Goal: Task Accomplishment & Management: Use online tool/utility

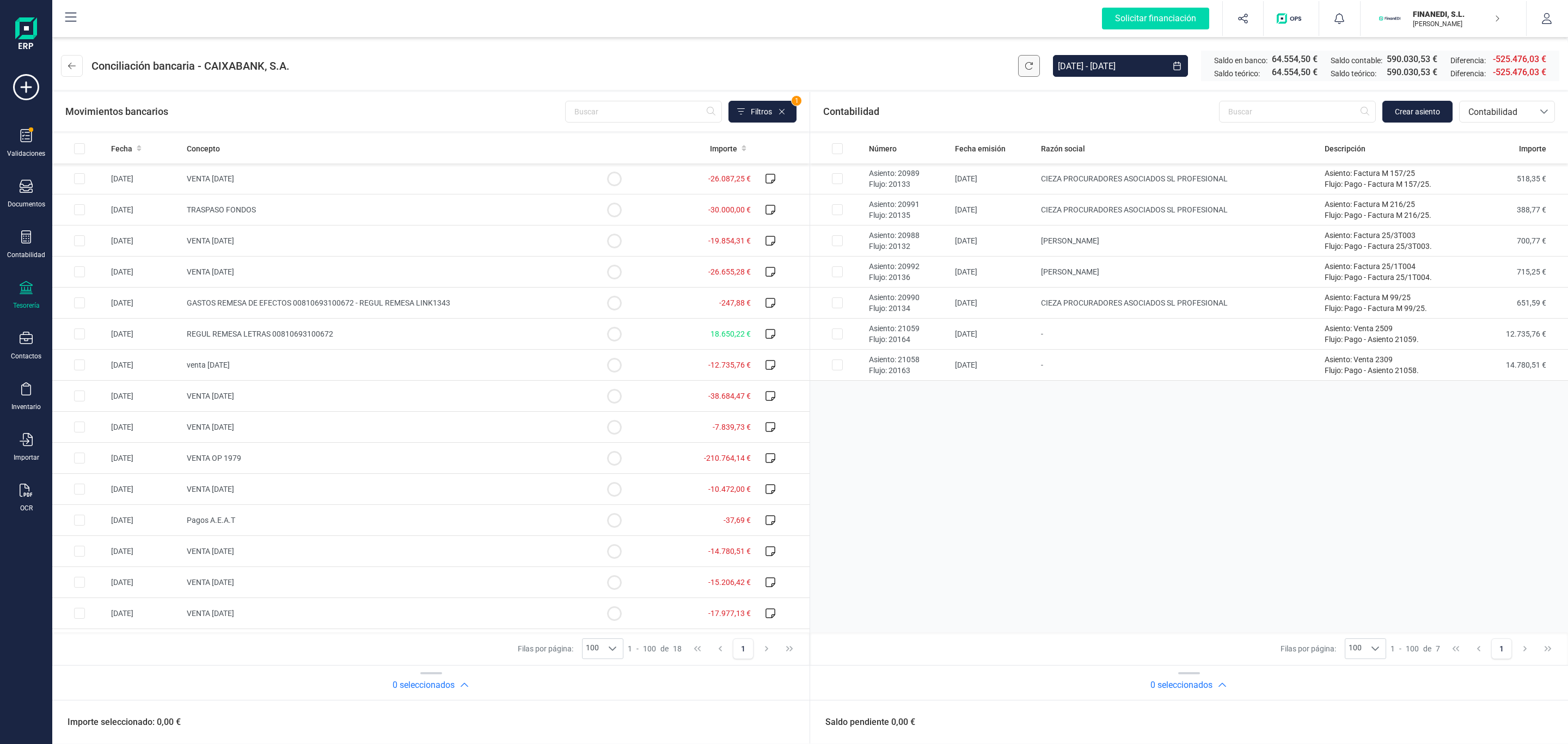
click at [1026, 68] on icon at bounding box center [1029, 66] width 8 height 8
click at [995, 343] on td "[DATE]" at bounding box center [994, 334] width 86 height 31
click at [948, 330] on td "Asiento: 21058 Flujo: 20163" at bounding box center [907, 334] width 86 height 31
checkbox input "false"
click at [970, 363] on td "[DATE]" at bounding box center [994, 365] width 86 height 31
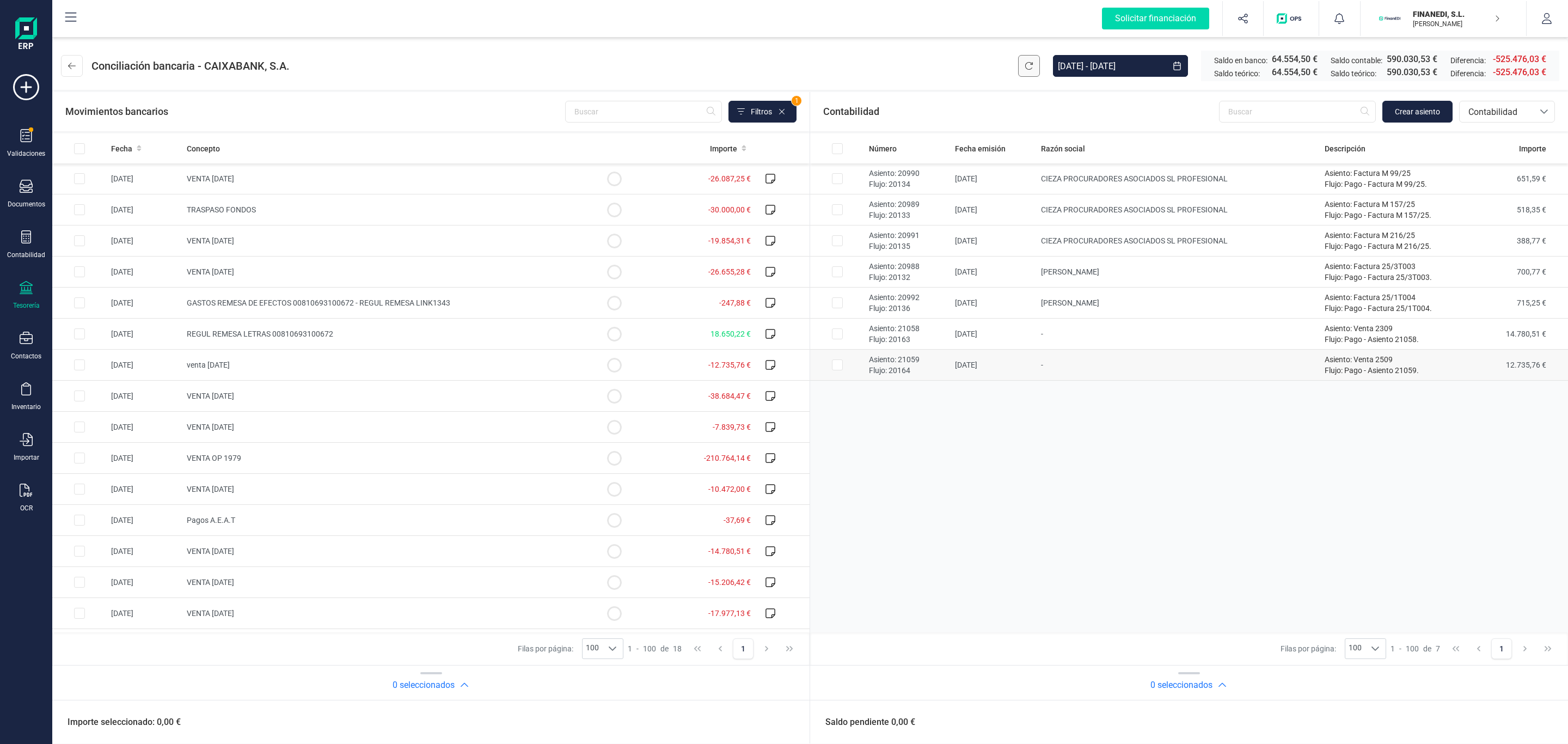
checkbox input "true"
click at [273, 368] on td "venta 25/09/2025" at bounding box center [384, 365] width 405 height 31
drag, startPoint x: 1498, startPoint y: 727, endPoint x: 1368, endPoint y: 686, distance: 136.3
click at [1498, 728] on button "Conciliar" at bounding box center [1511, 721] width 51 height 21
checkbox input "false"
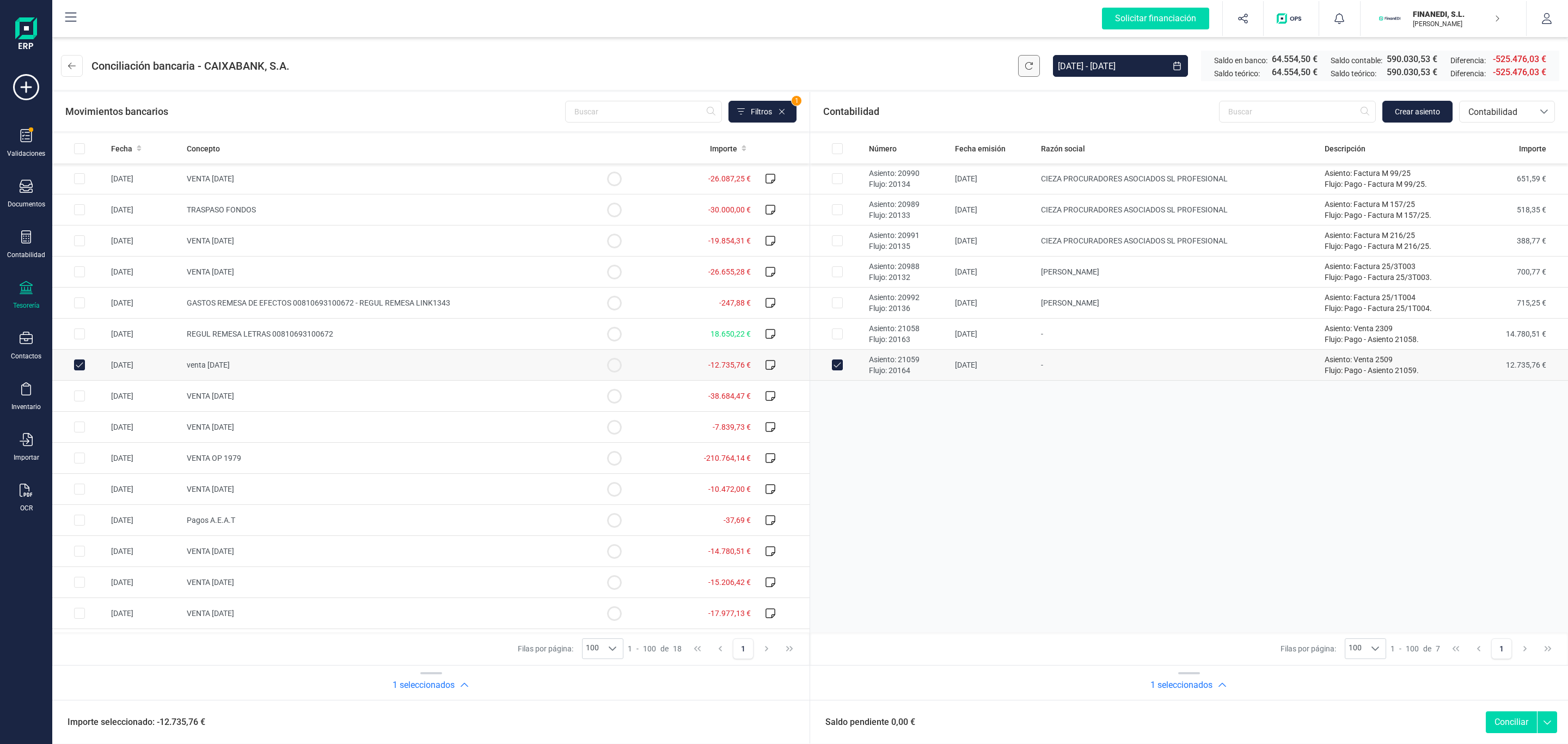
checkbox input "false"
click at [861, 330] on td at bounding box center [838, 334] width 55 height 31
checkbox input "true"
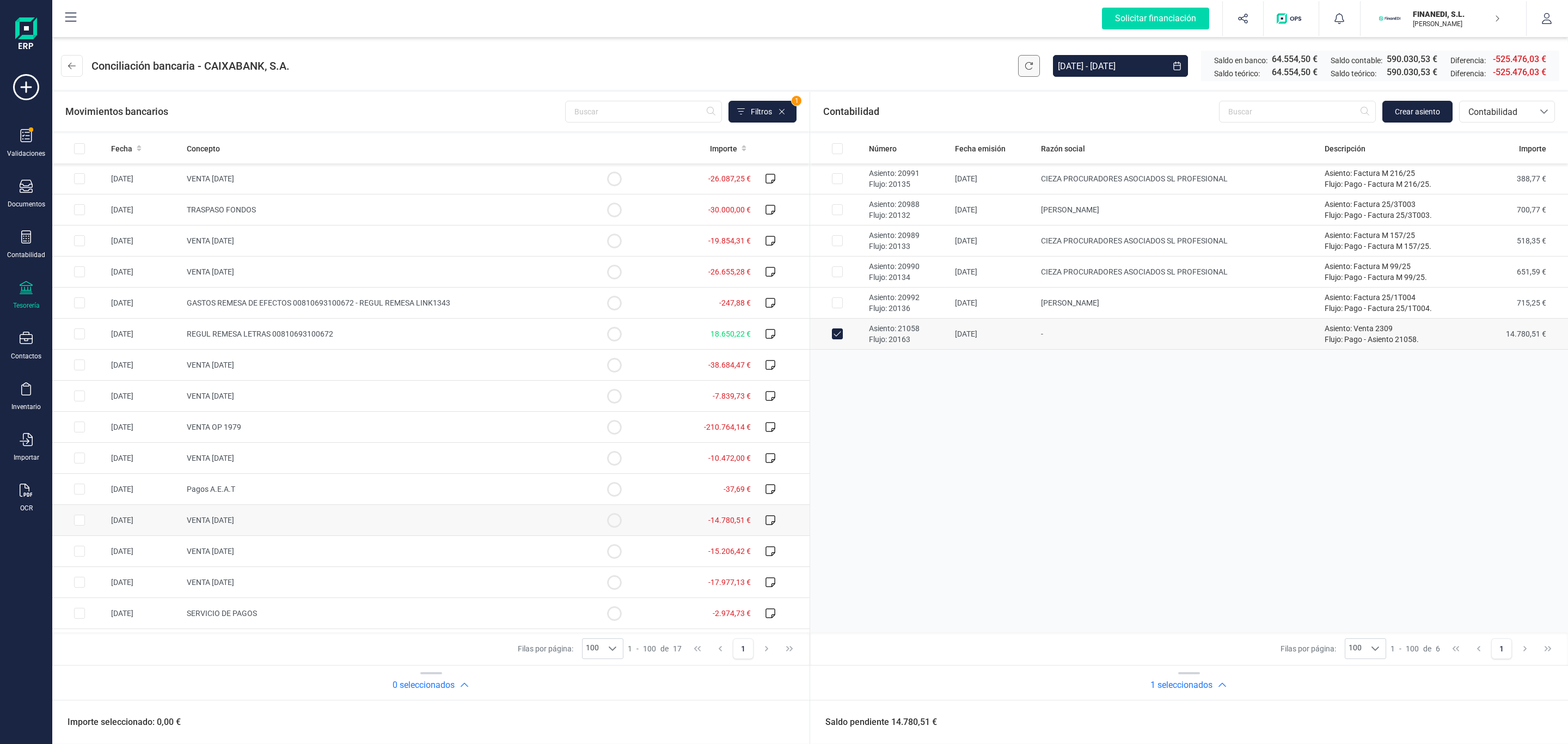
click at [291, 527] on td "VENTA [DATE]" at bounding box center [384, 520] width 405 height 31
checkbox input "true"
click at [1509, 714] on button "Conciliar" at bounding box center [1511, 721] width 51 height 21
checkbox input "false"
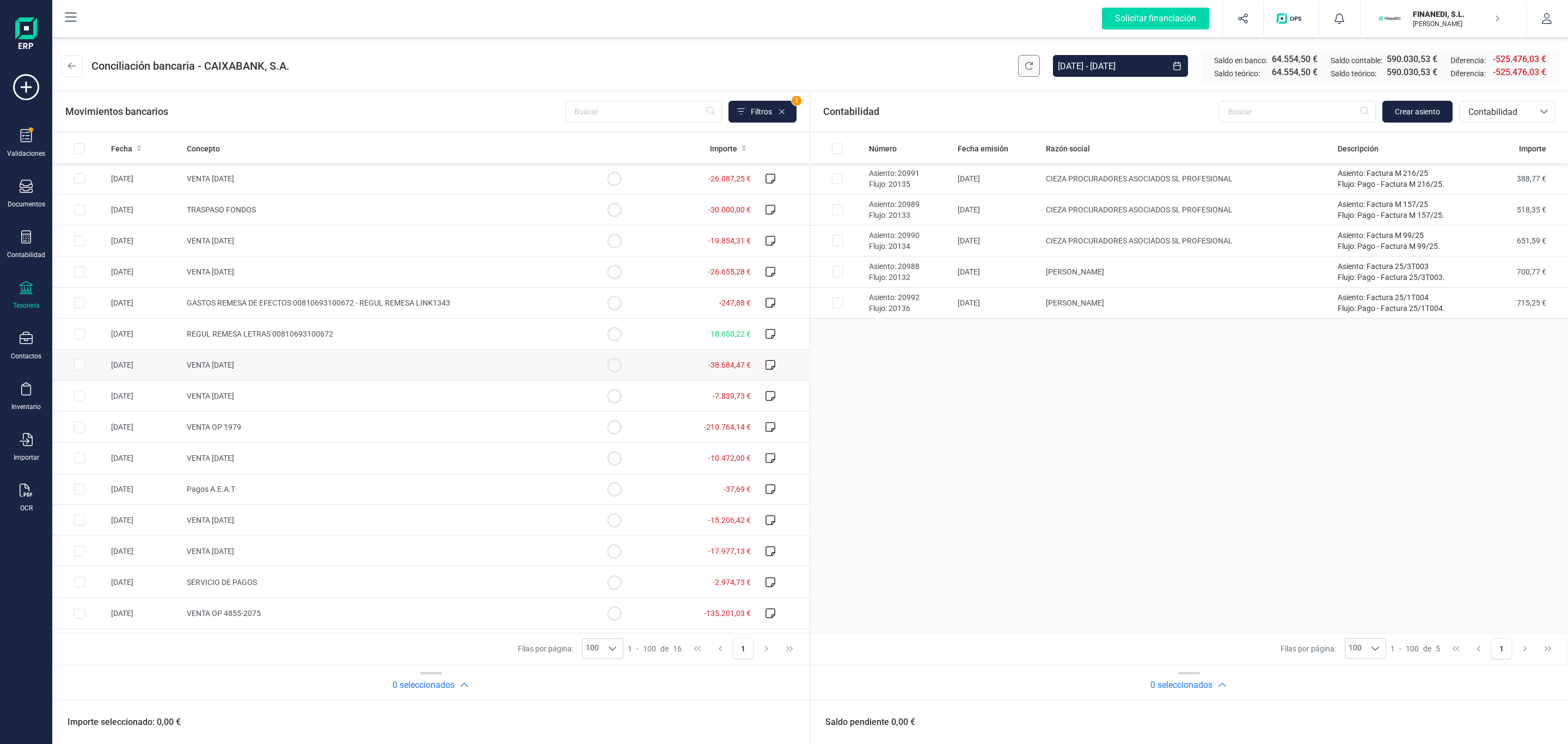
click at [286, 376] on td "VENTA [DATE]" at bounding box center [384, 365] width 405 height 31
checkbox input "true"
click at [228, 386] on td "VENTA [DATE]" at bounding box center [384, 396] width 405 height 31
checkbox input "true"
click at [222, 376] on td "VENTA [DATE]" at bounding box center [384, 365] width 405 height 31
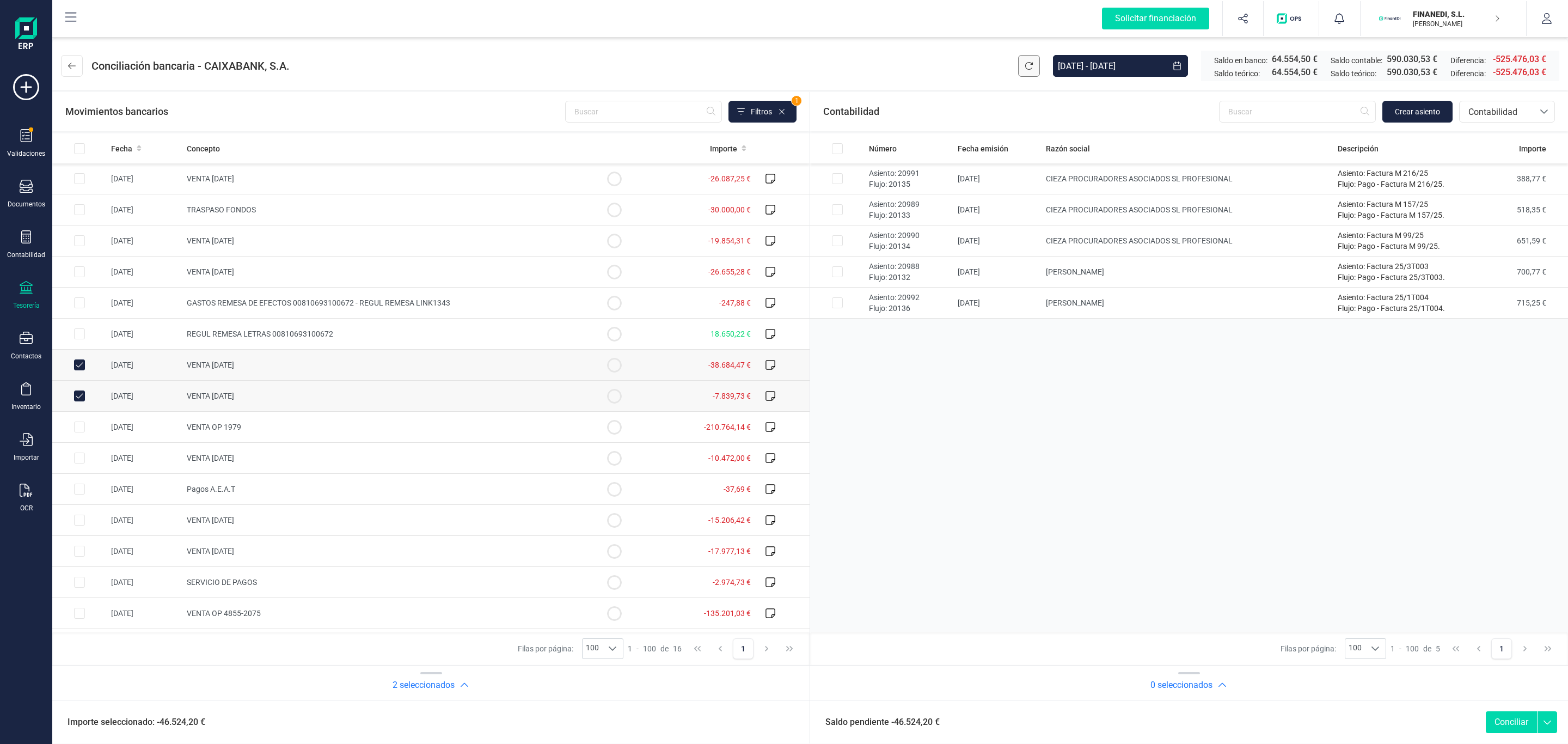
checkbox input "false"
click at [226, 396] on span "VENTA [DATE]" at bounding box center [210, 395] width 47 height 8
checkbox input "false"
click at [142, 143] on div "Fecha" at bounding box center [144, 148] width 67 height 11
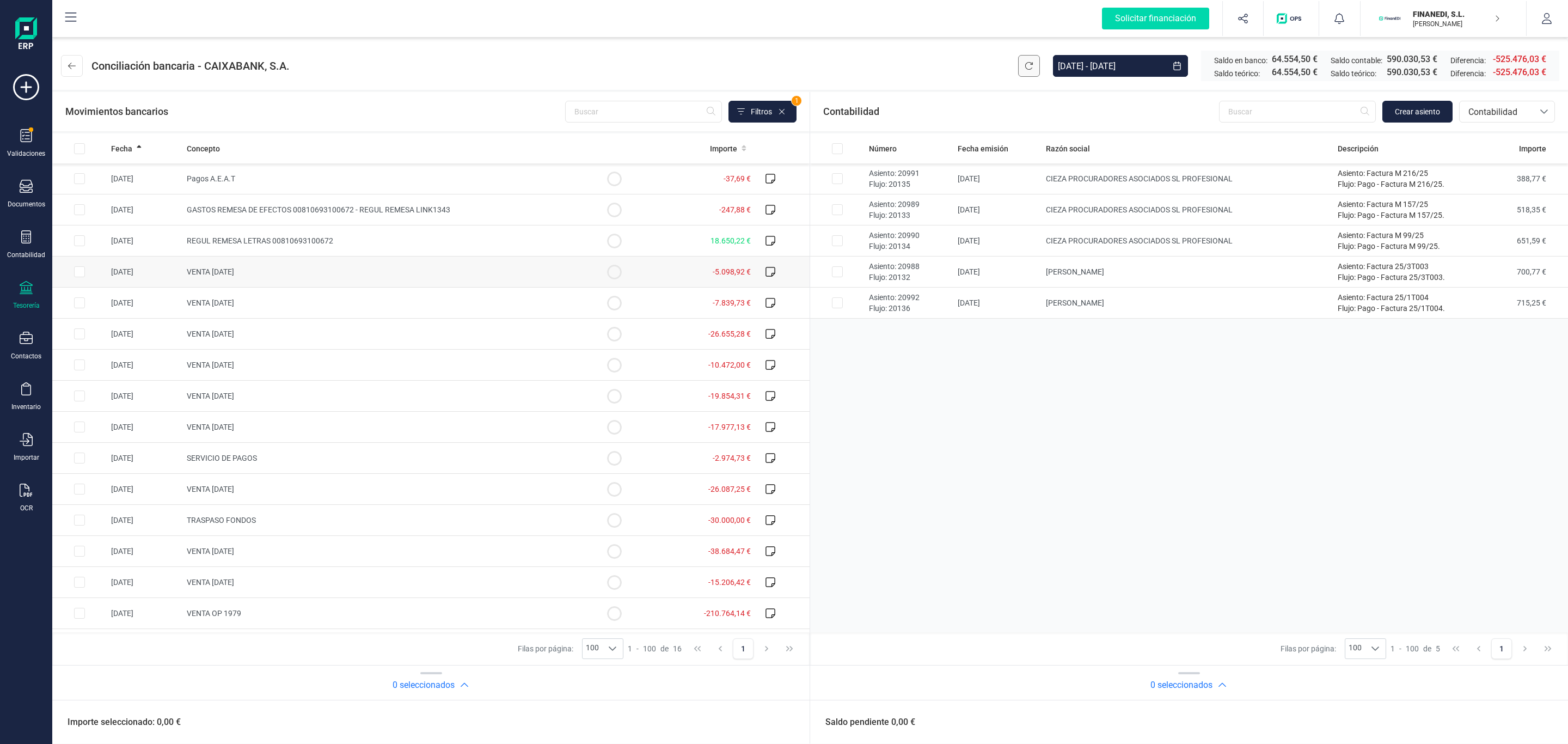
click at [267, 267] on td "VENTA [DATE]" at bounding box center [384, 272] width 405 height 31
checkbox input "true"
click at [1395, 106] on span "Crear asiento" at bounding box center [1417, 111] width 45 height 11
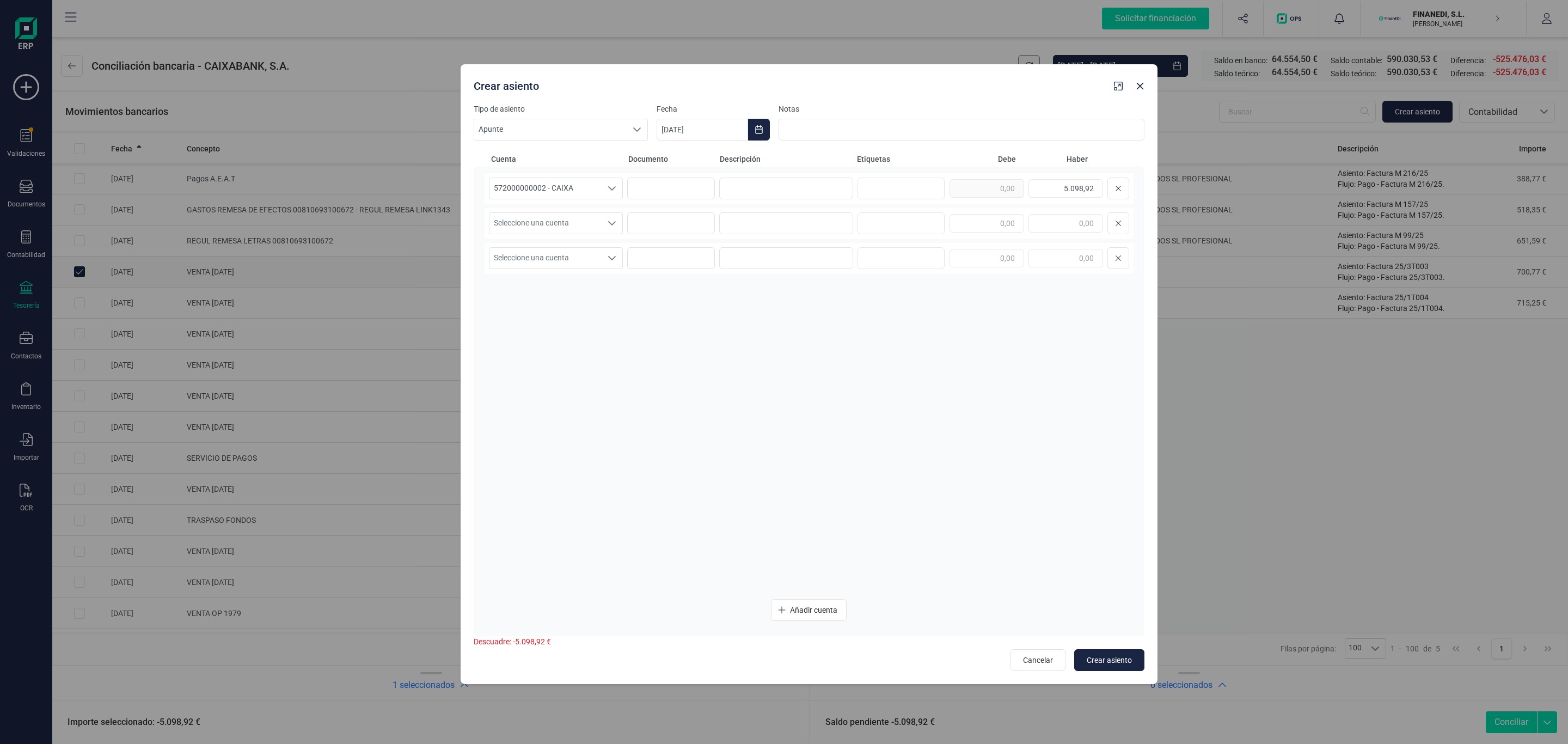
drag, startPoint x: 971, startPoint y: 82, endPoint x: 1119, endPoint y: 87, distance: 148.1
click at [1110, 87] on div "Crear asiento" at bounding box center [790, 84] width 641 height 20
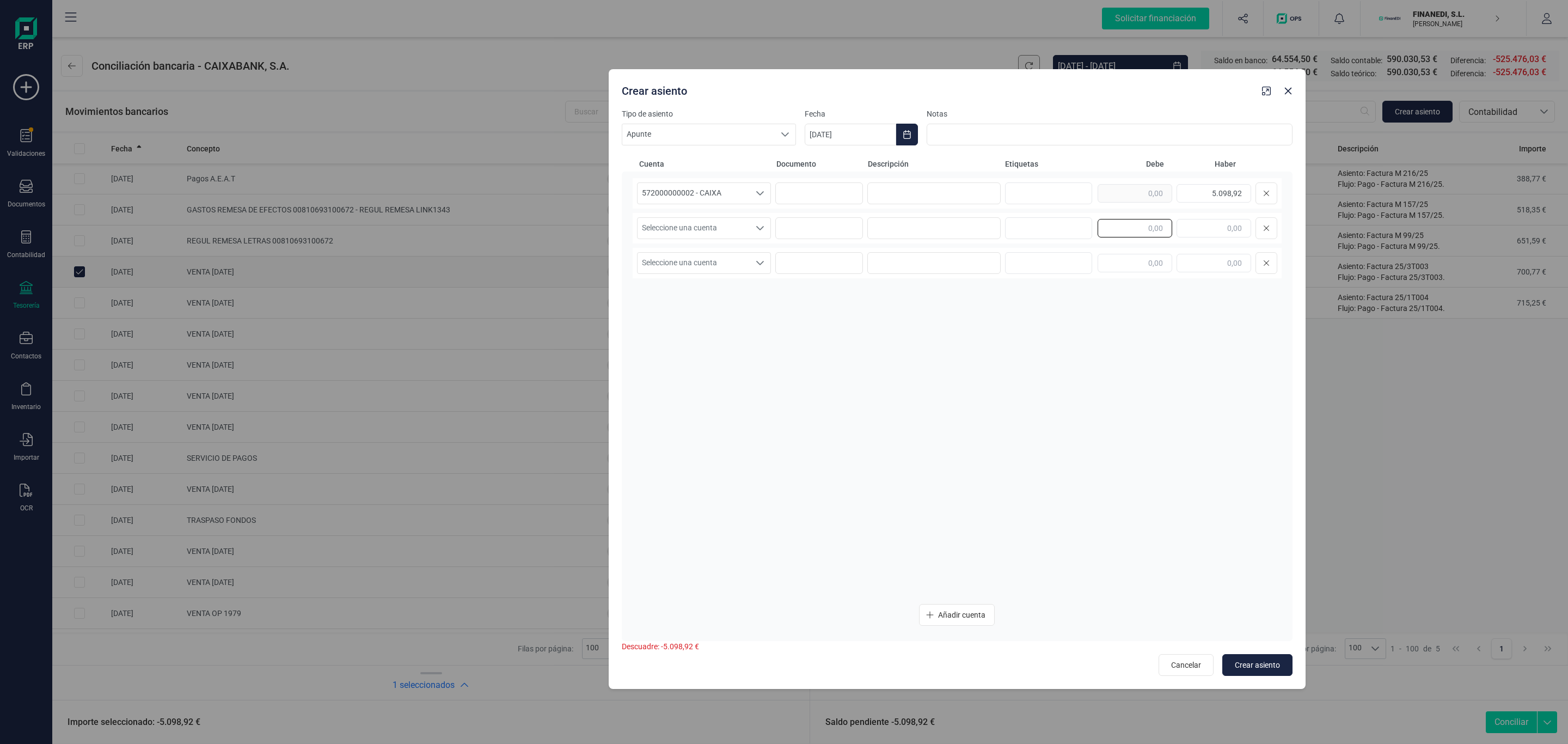
click at [1137, 228] on input "text" at bounding box center [1135, 228] width 75 height 18
click at [1137, 227] on input "text" at bounding box center [1135, 228] width 75 height 18
type input "5.163,17"
click at [691, 218] on span "Seleccione una cuenta" at bounding box center [693, 228] width 112 height 21
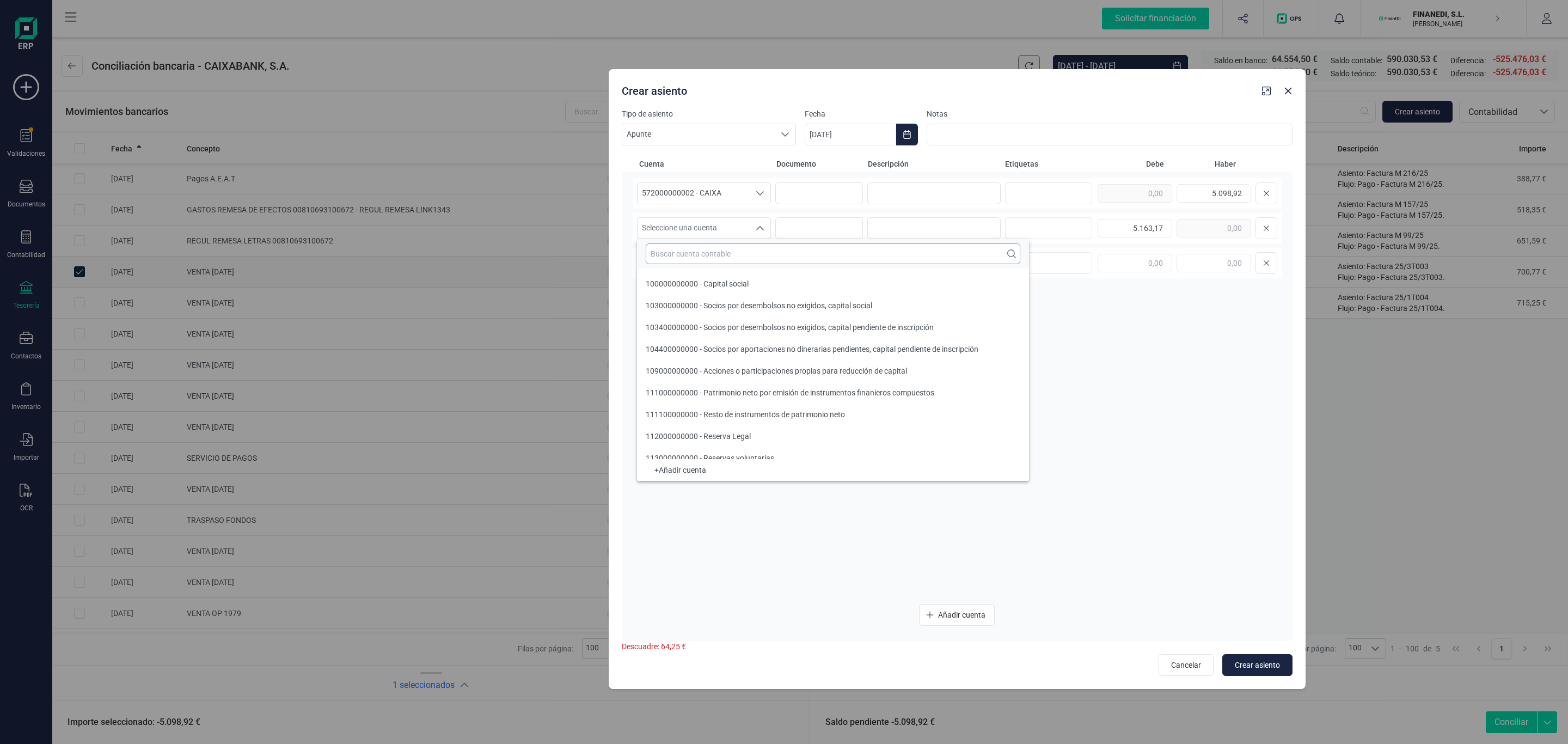
click at [708, 255] on input "text" at bounding box center [833, 254] width 375 height 21
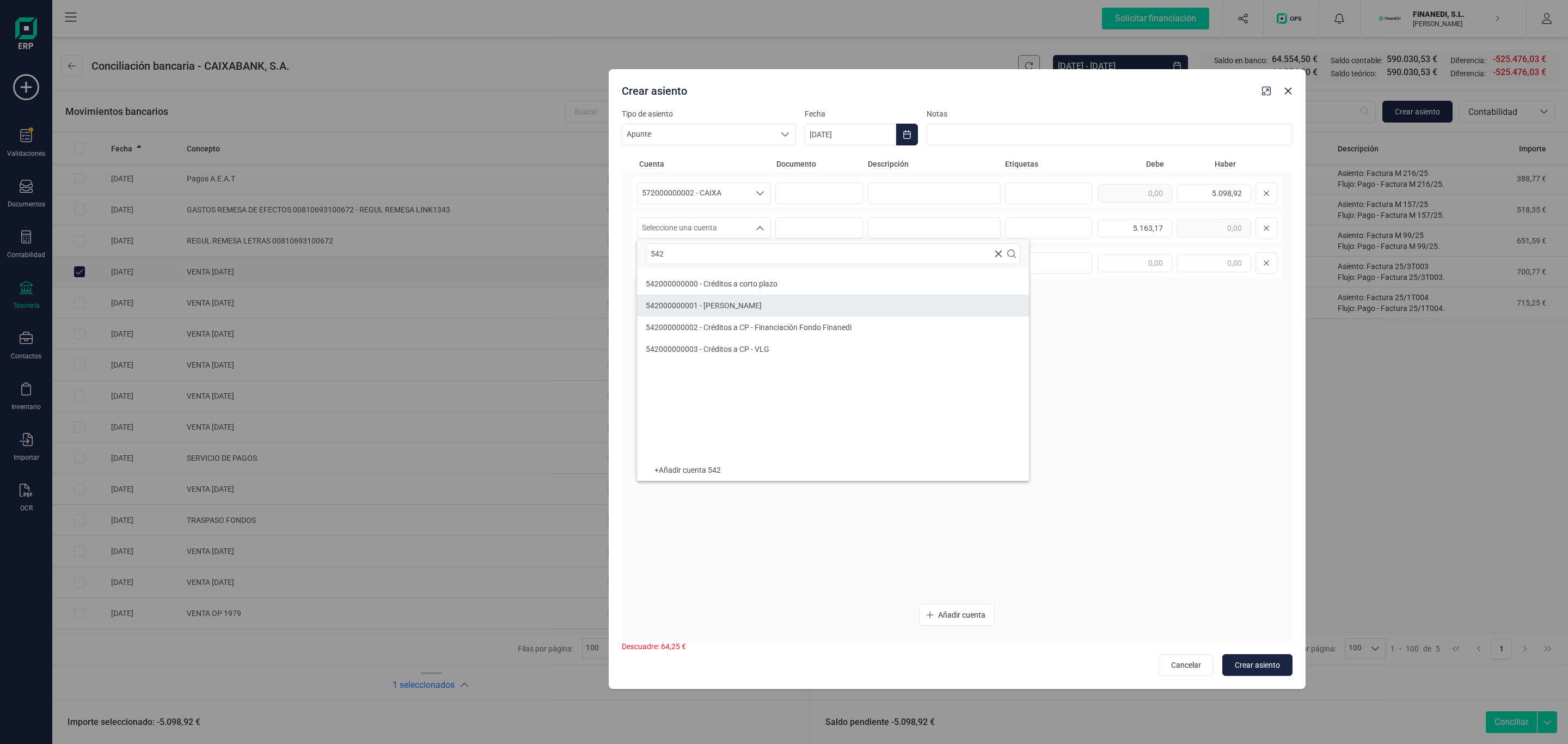
type input "542"
click at [738, 330] on span "542000000002 - Créditos a CP - Financiación Fondo Finanedi" at bounding box center [749, 326] width 206 height 8
click at [842, 131] on input "[DATE]" at bounding box center [850, 134] width 92 height 21
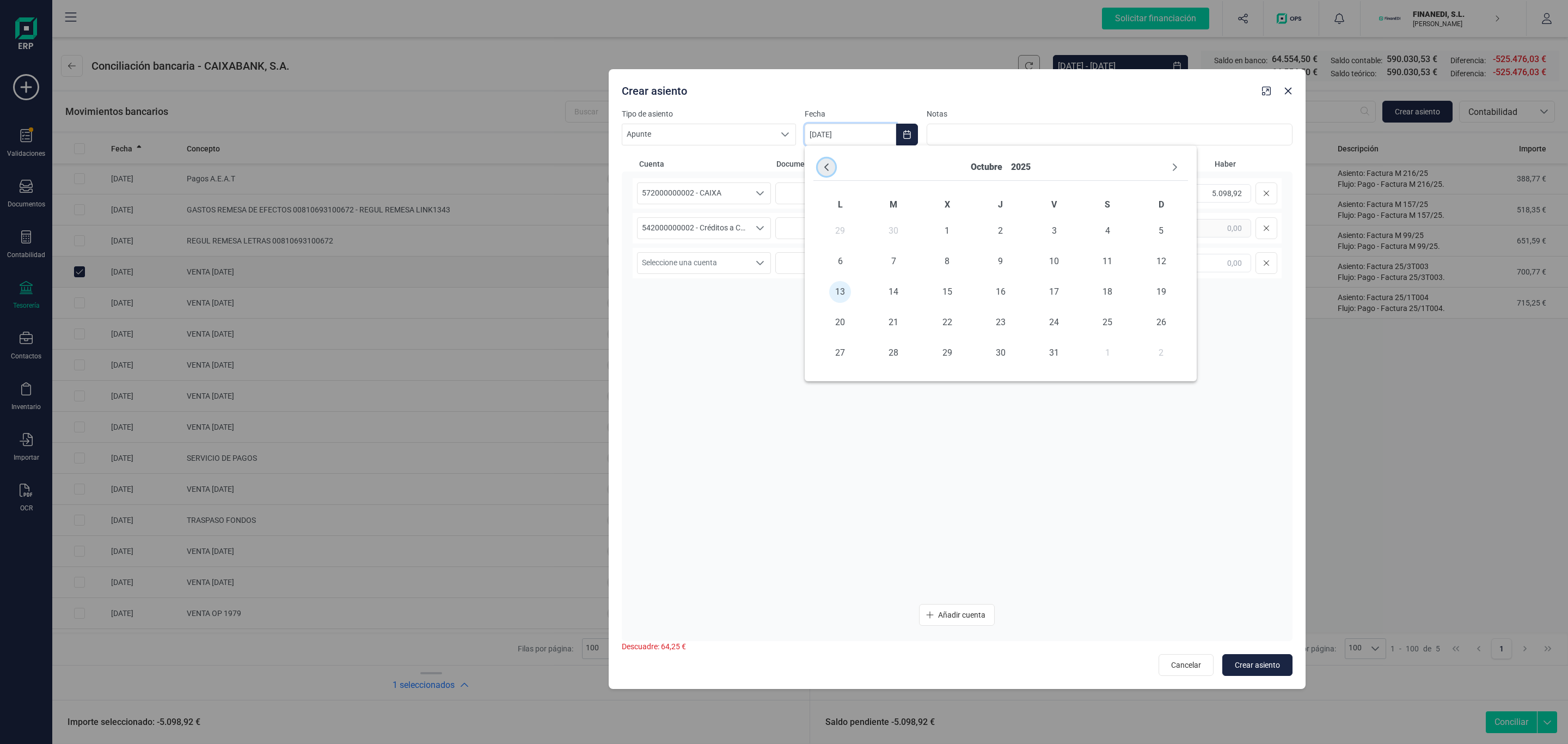
click at [823, 161] on button "Previous Month" at bounding box center [826, 167] width 18 height 18
click at [828, 356] on td "29" at bounding box center [840, 352] width 53 height 31
click at [840, 353] on span "29" at bounding box center [840, 352] width 21 height 21
type input "[DATE]"
click at [888, 191] on input at bounding box center [935, 193] width 134 height 21
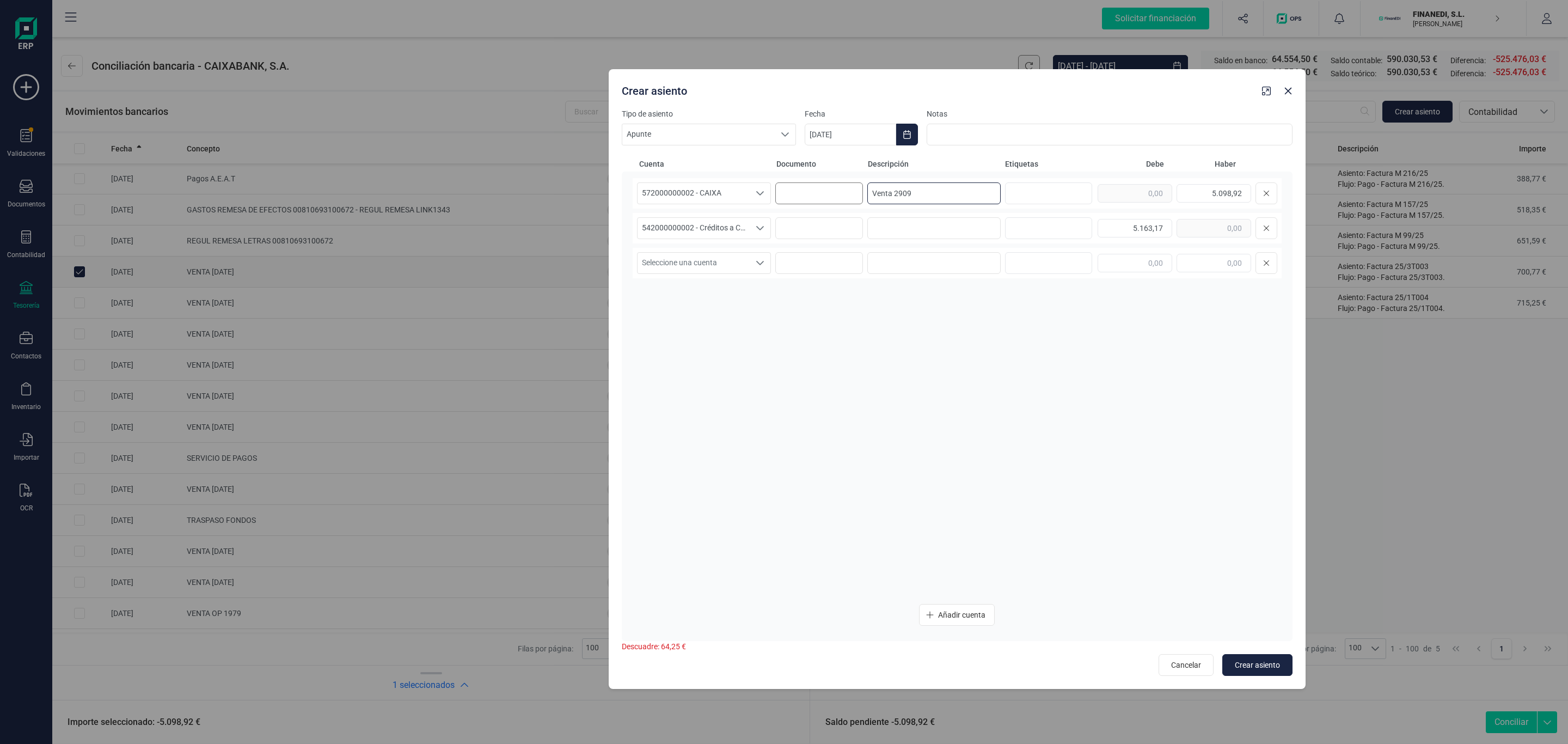
drag, startPoint x: 917, startPoint y: 202, endPoint x: 788, endPoint y: 200, distance: 129.0
click at [788, 200] on div "572000000002 - CAIXA 572000000002 - CAIXA Venta 2909 5.098,92" at bounding box center [957, 193] width 649 height 31
type input "Venta 2909"
click at [914, 224] on input at bounding box center [935, 228] width 134 height 21
paste input "Venta 2909"
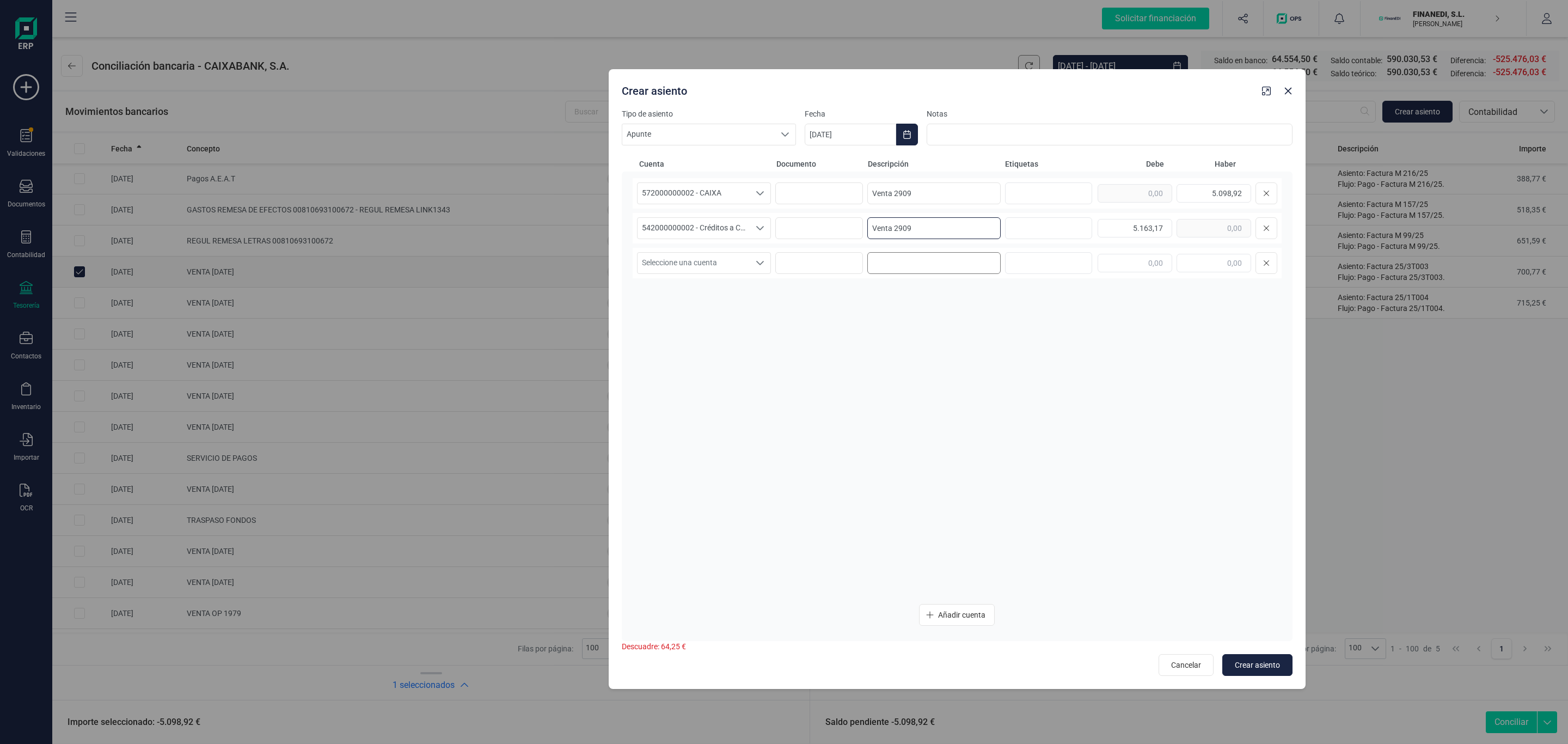
type input "Venta 2909"
click at [898, 263] on input at bounding box center [935, 263] width 134 height 21
paste input "Venta 2909"
type input "Venta 2909"
click at [741, 265] on span "Seleccione una cuenta" at bounding box center [693, 263] width 112 height 21
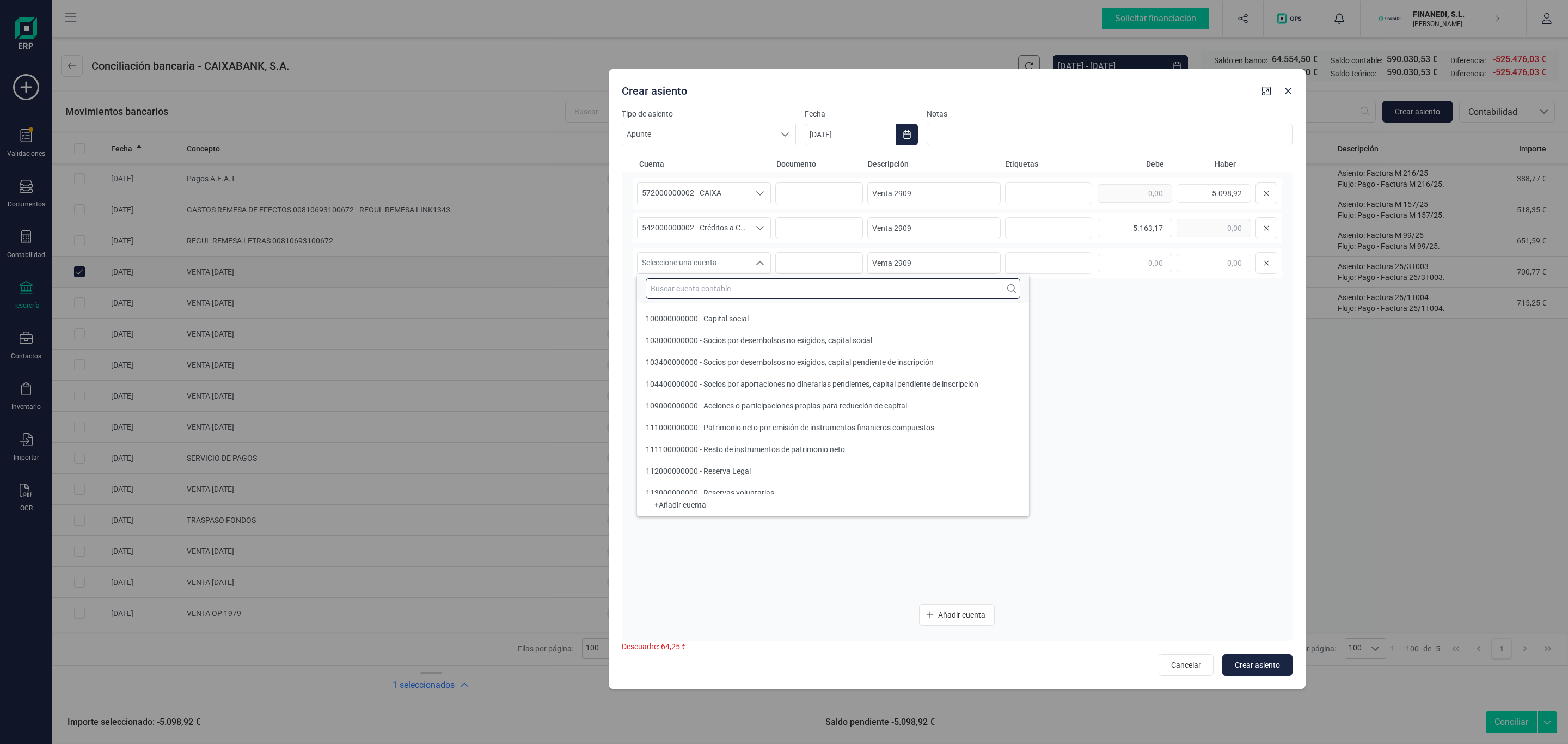
click at [719, 291] on input "text" at bounding box center [833, 289] width 375 height 21
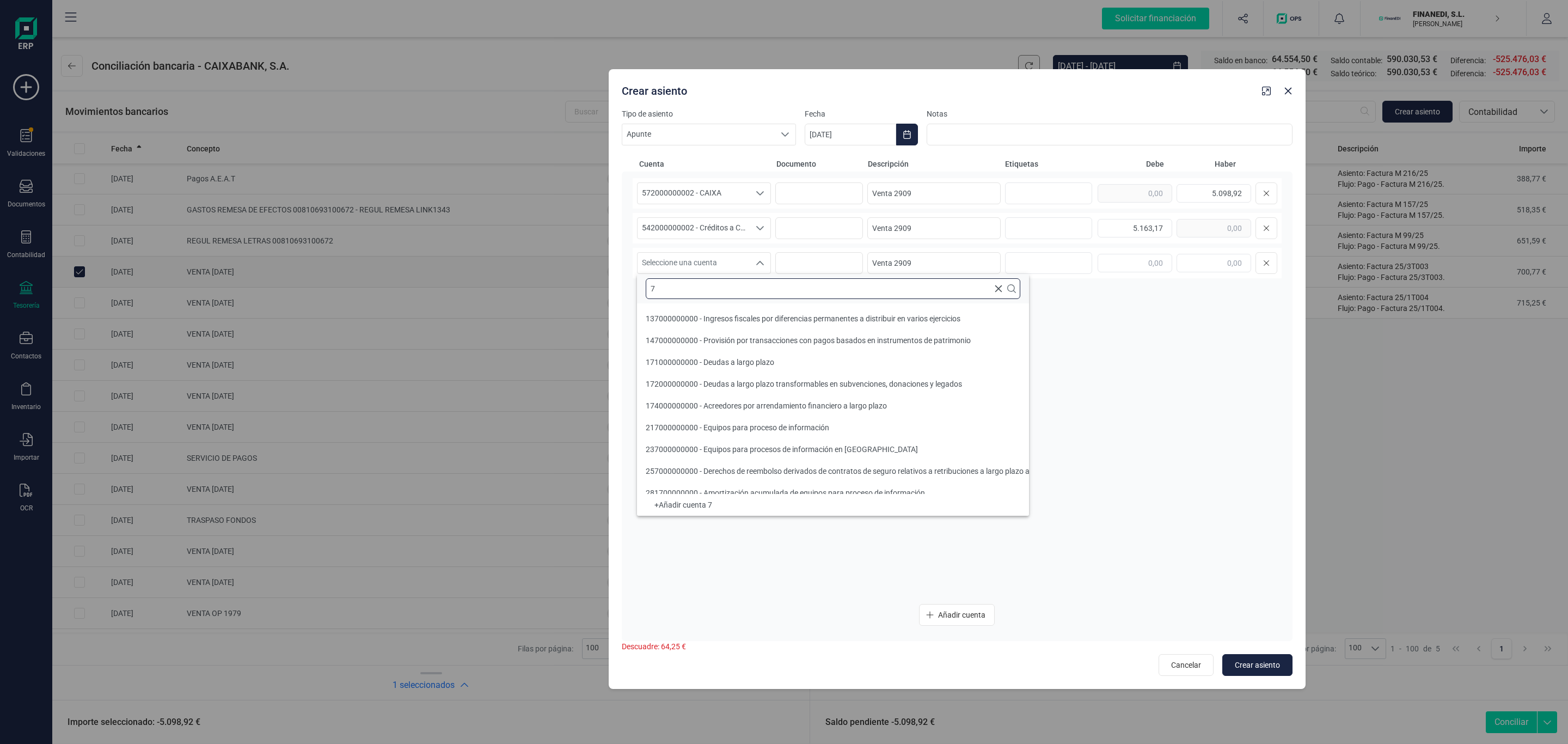
scroll to position [4, 0]
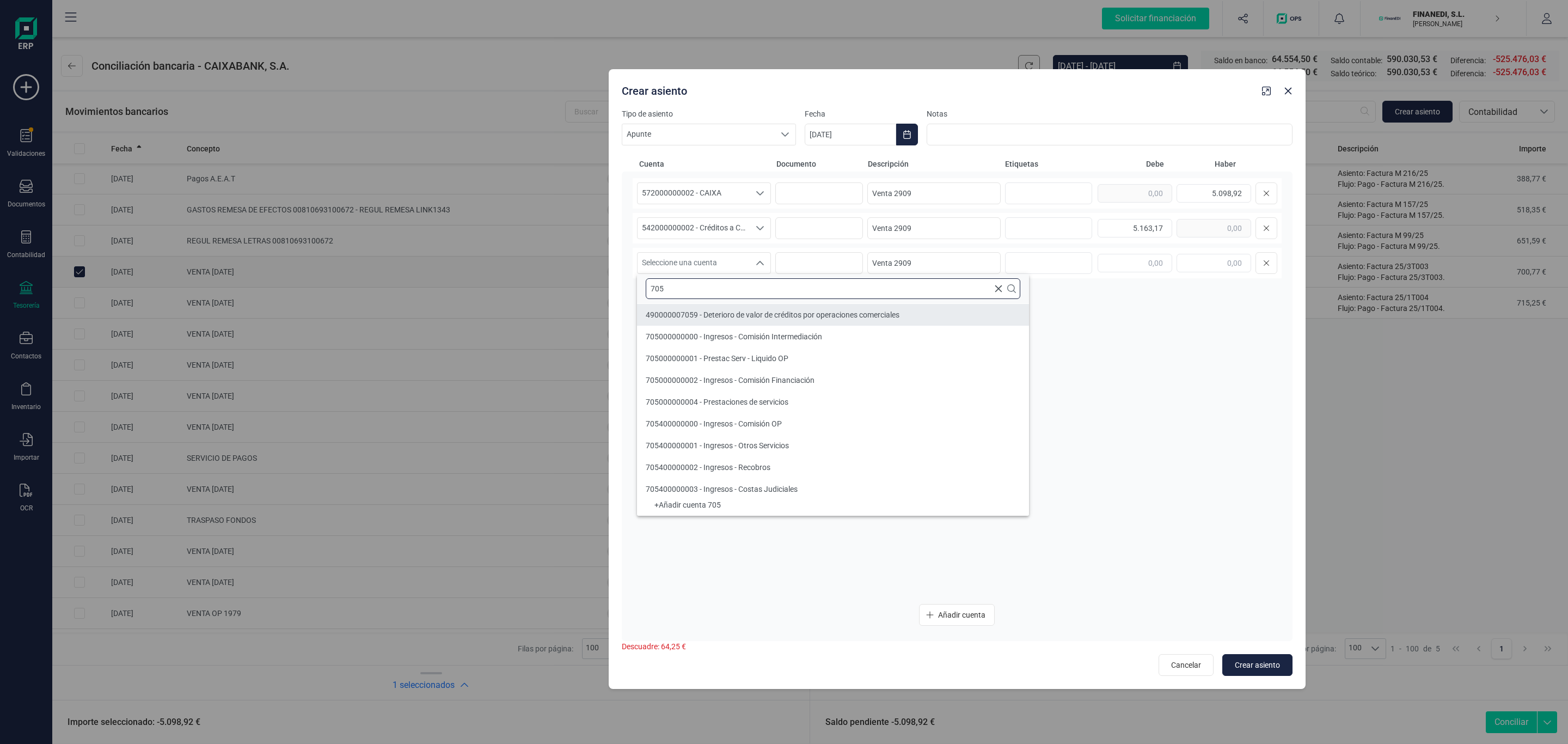
type input "705"
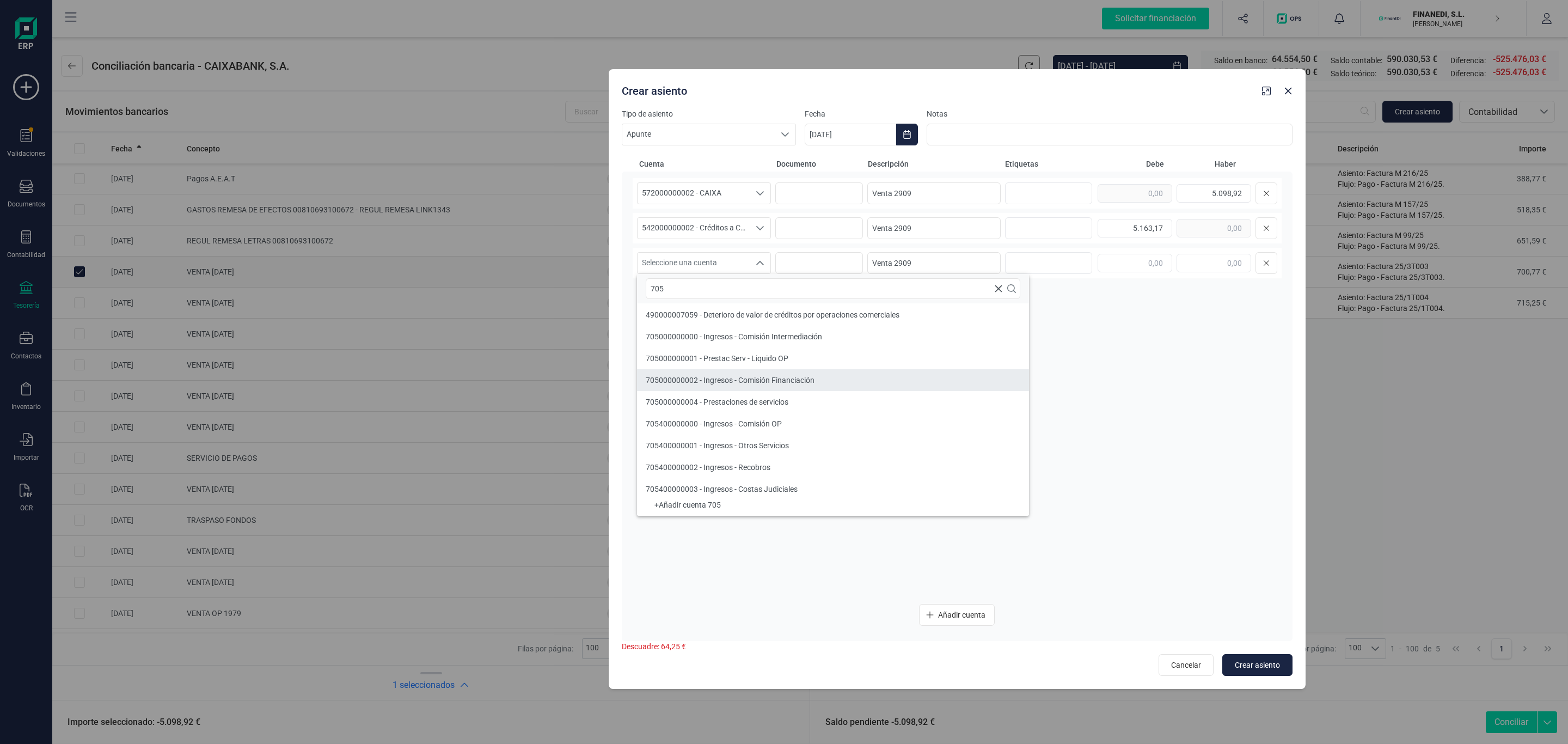
click at [750, 380] on span "705000000002 - Ingresos - Comisión Financiación" at bounding box center [730, 380] width 169 height 8
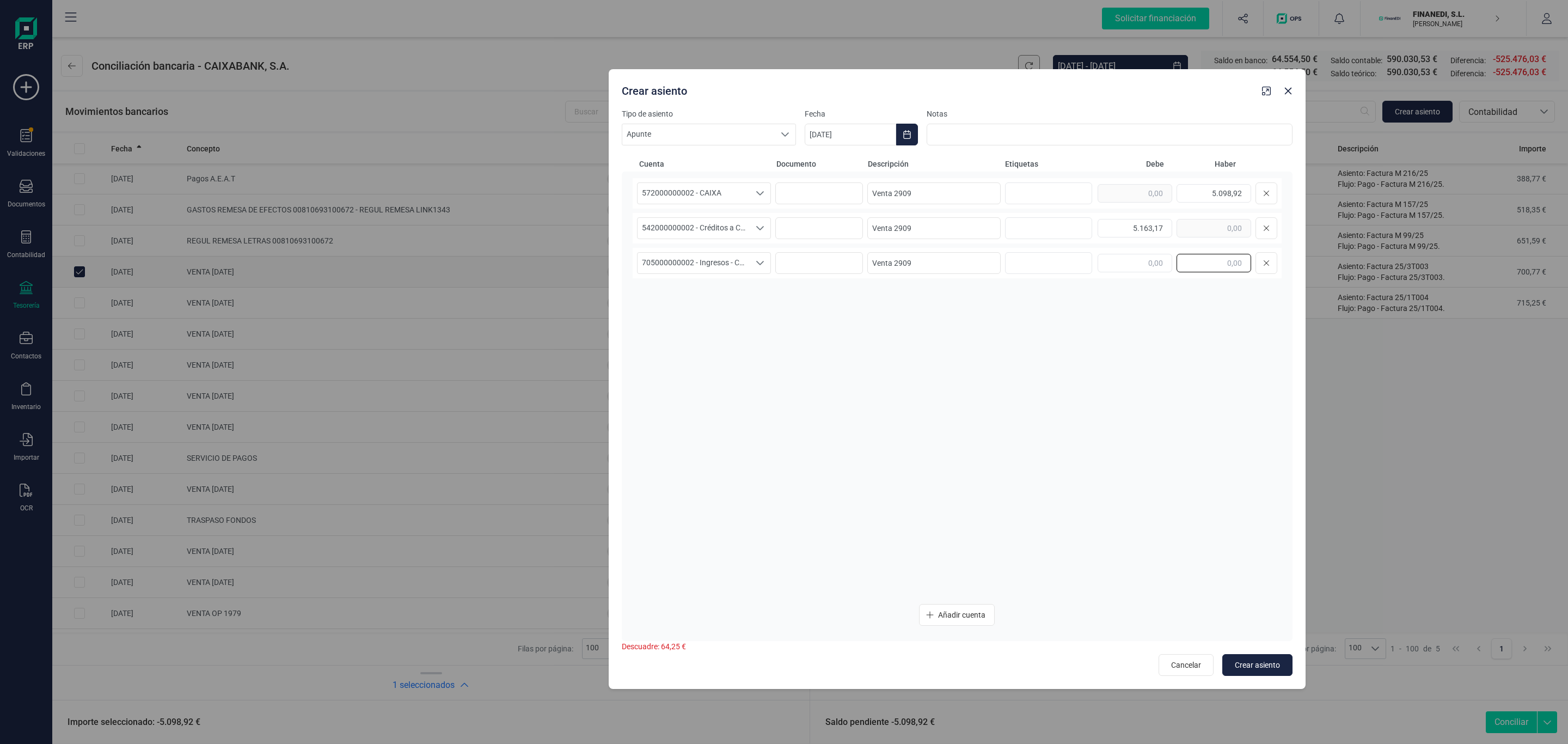
click at [1226, 265] on input "text" at bounding box center [1214, 263] width 75 height 18
type input "64,25"
drag, startPoint x: 995, startPoint y: 461, endPoint x: 1002, endPoint y: 460, distance: 7.1
click at [998, 460] on div "572000000002 - CAIXA 572000000002 - CAIXA Venta 2909 5.098,92 542000000002 - Cr…" at bounding box center [957, 386] width 649 height 417
click at [1243, 642] on div at bounding box center [957, 644] width 671 height 7
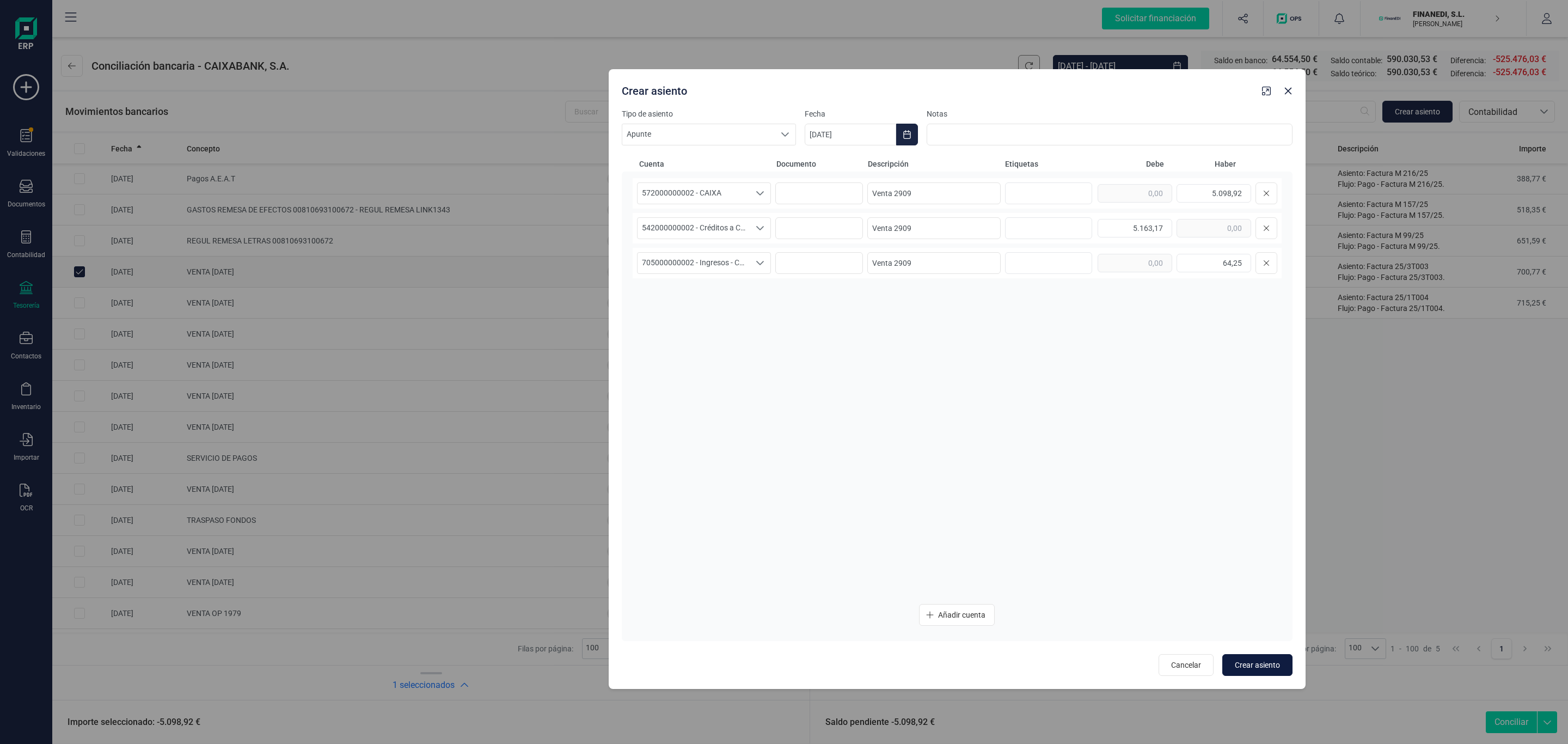
click at [1256, 657] on button "Crear asiento" at bounding box center [1257, 664] width 70 height 21
type input "[DATE]"
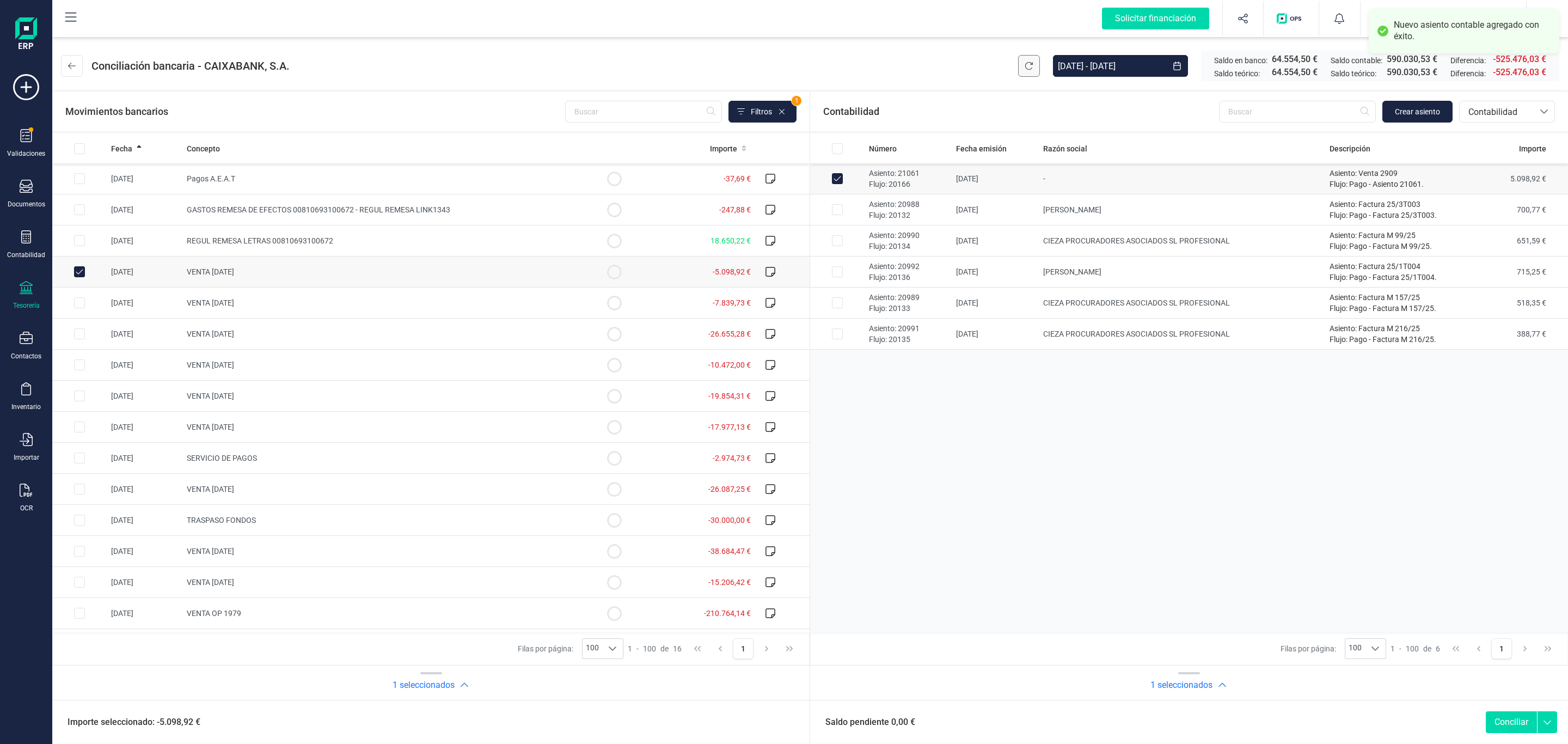
click at [1513, 708] on div "Saldo pendiente 0,00 € Conciliar" at bounding box center [1189, 721] width 758 height 44
click at [1504, 728] on button "Conciliar" at bounding box center [1511, 721] width 51 height 21
checkbox input "false"
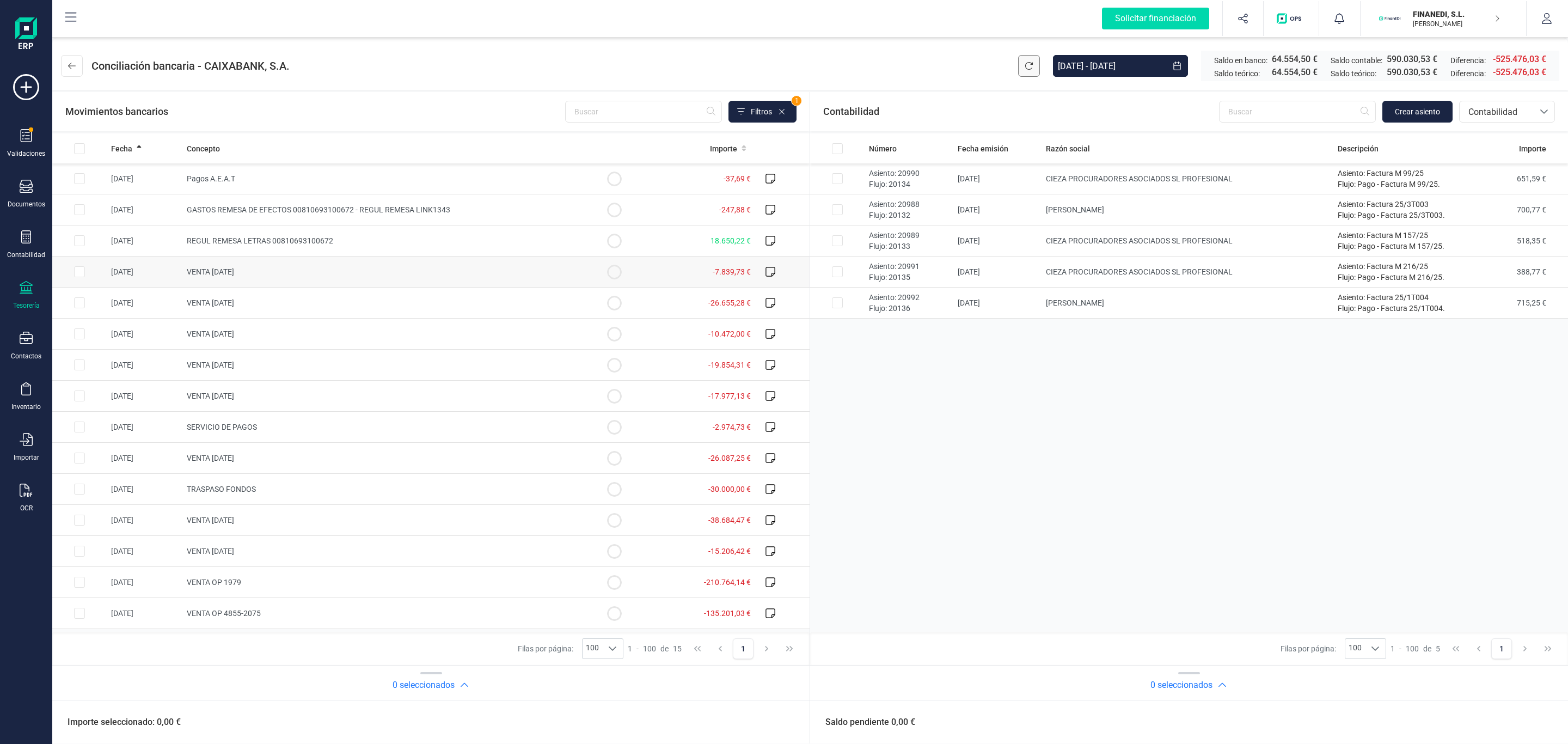
click at [287, 259] on td "VENTA [DATE]" at bounding box center [384, 272] width 405 height 31
checkbox input "true"
click at [1405, 106] on span "Crear asiento" at bounding box center [1417, 111] width 45 height 11
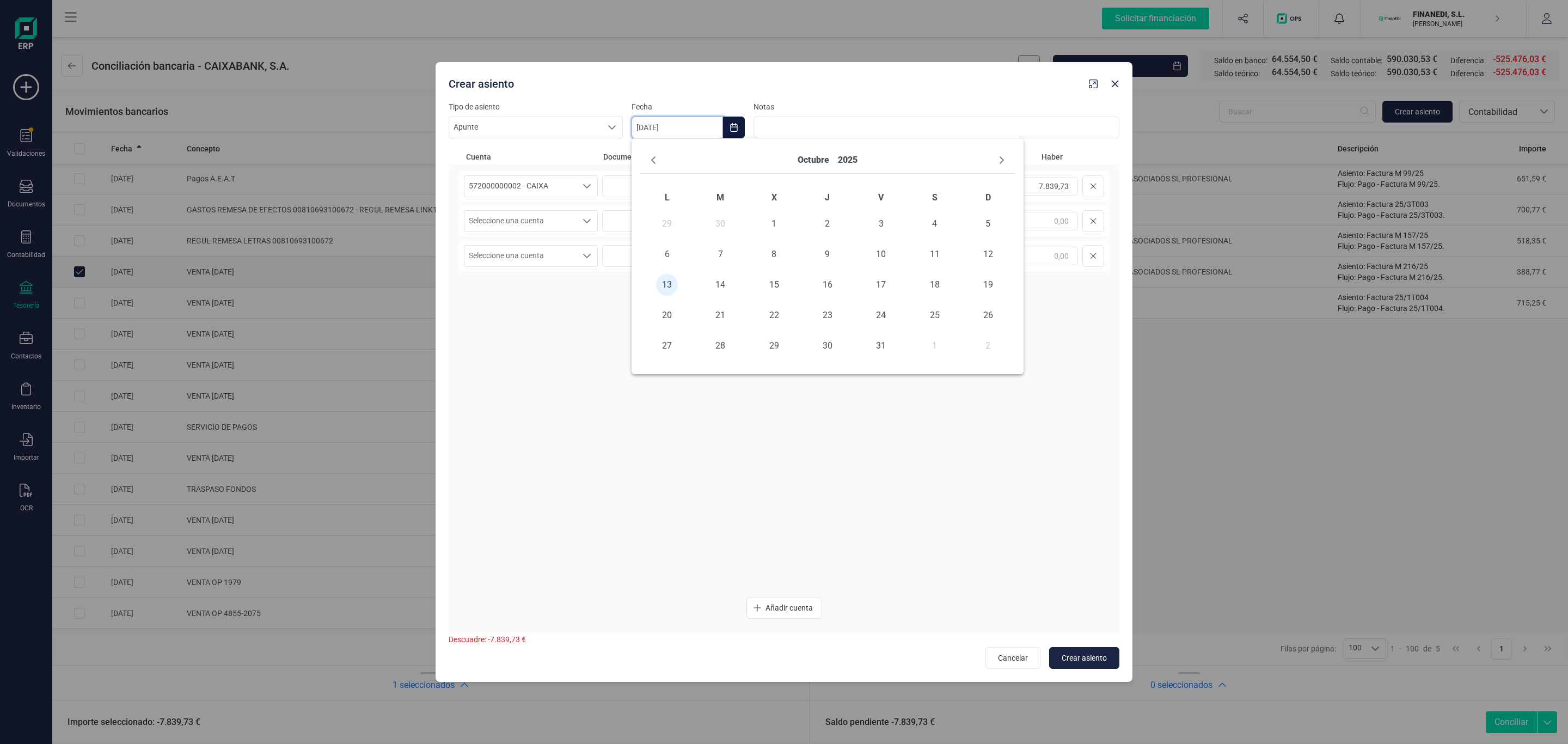
click at [674, 122] on input "[DATE]" at bounding box center [677, 127] width 92 height 21
click at [652, 167] on button "Previous Month" at bounding box center [653, 160] width 18 height 18
click at [717, 329] on td "23" at bounding box center [721, 315] width 53 height 31
click at [714, 345] on span "30" at bounding box center [720, 345] width 21 height 21
type input "[DATE]"
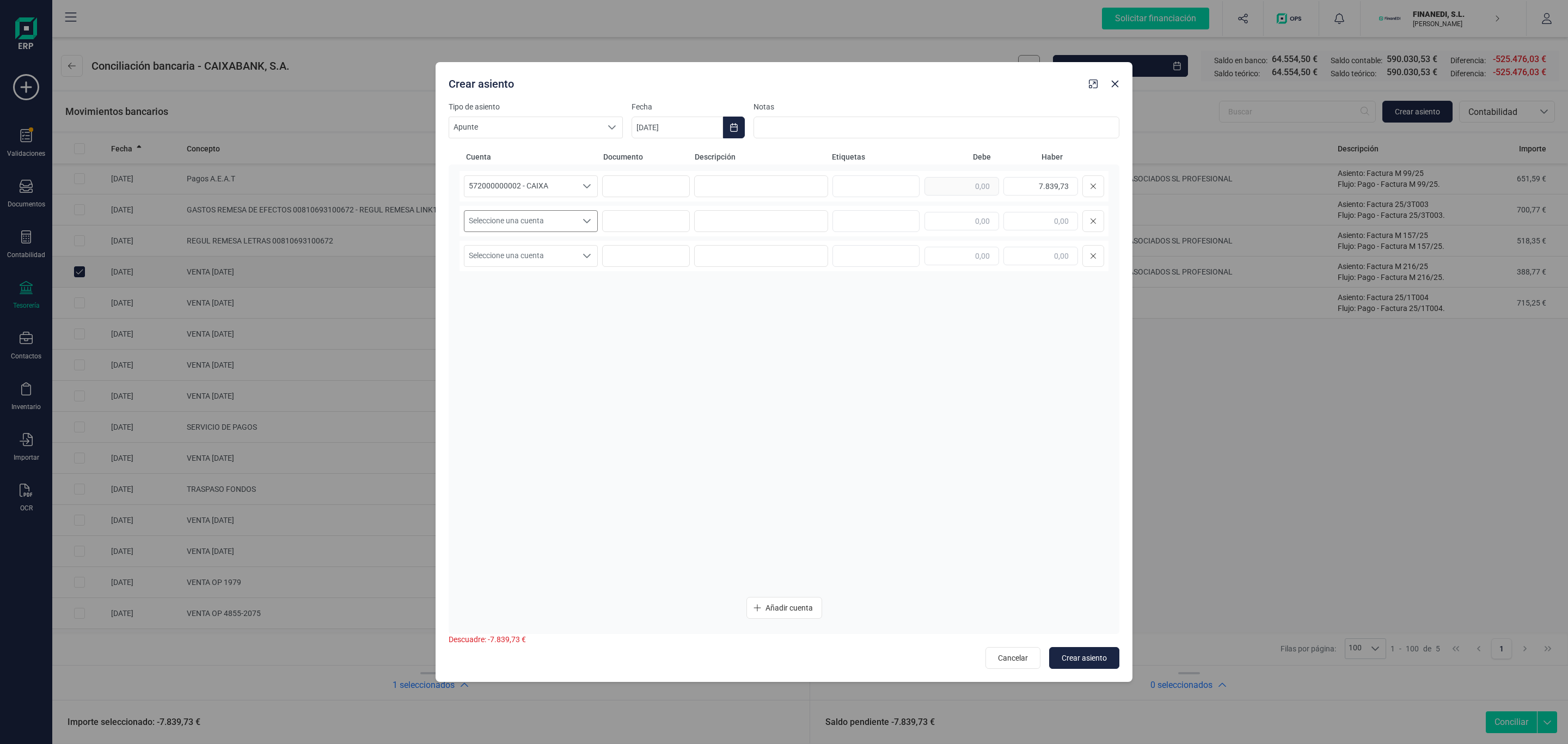
click at [550, 213] on span "Seleccione una cuenta" at bounding box center [520, 221] width 112 height 21
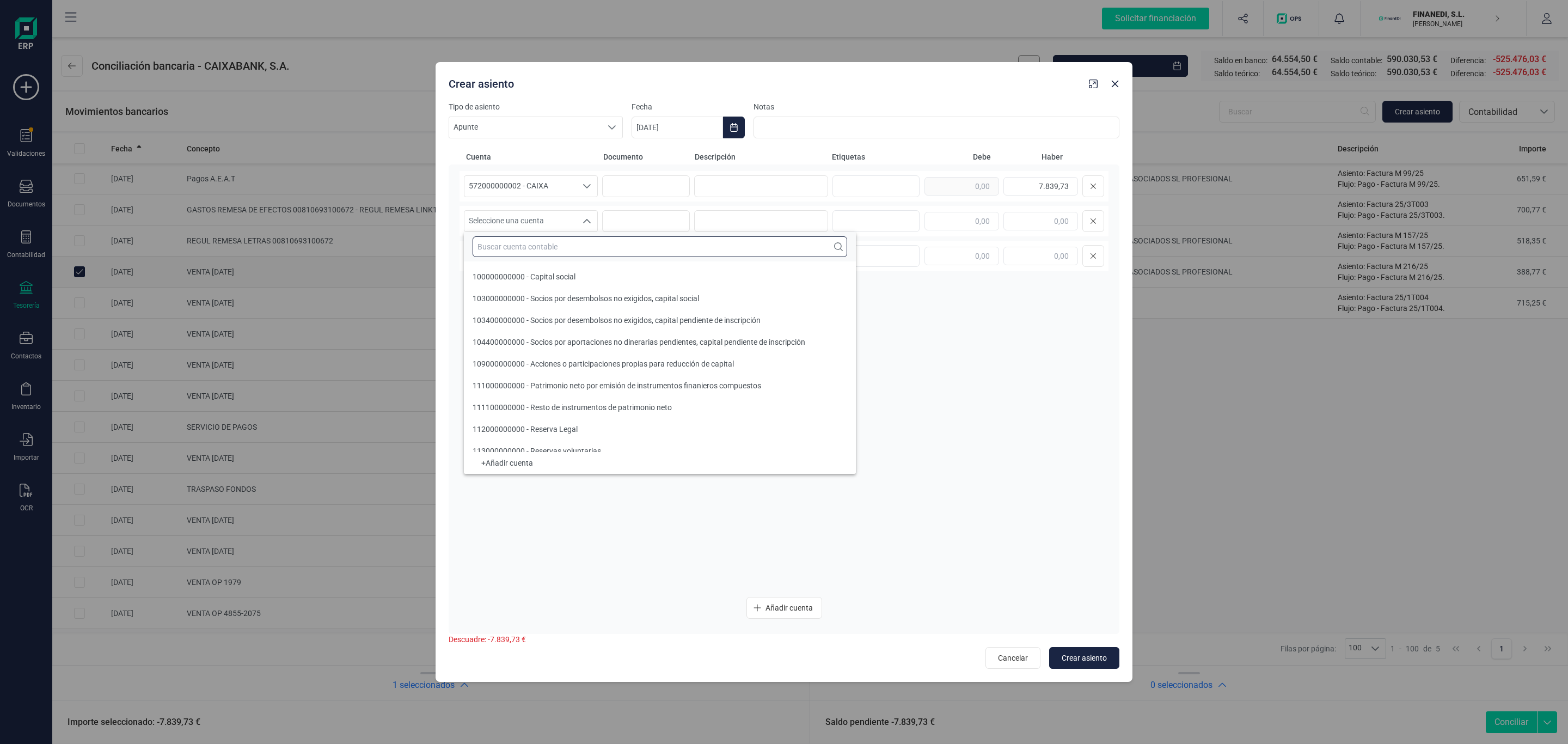
click at [579, 253] on input "text" at bounding box center [660, 246] width 375 height 21
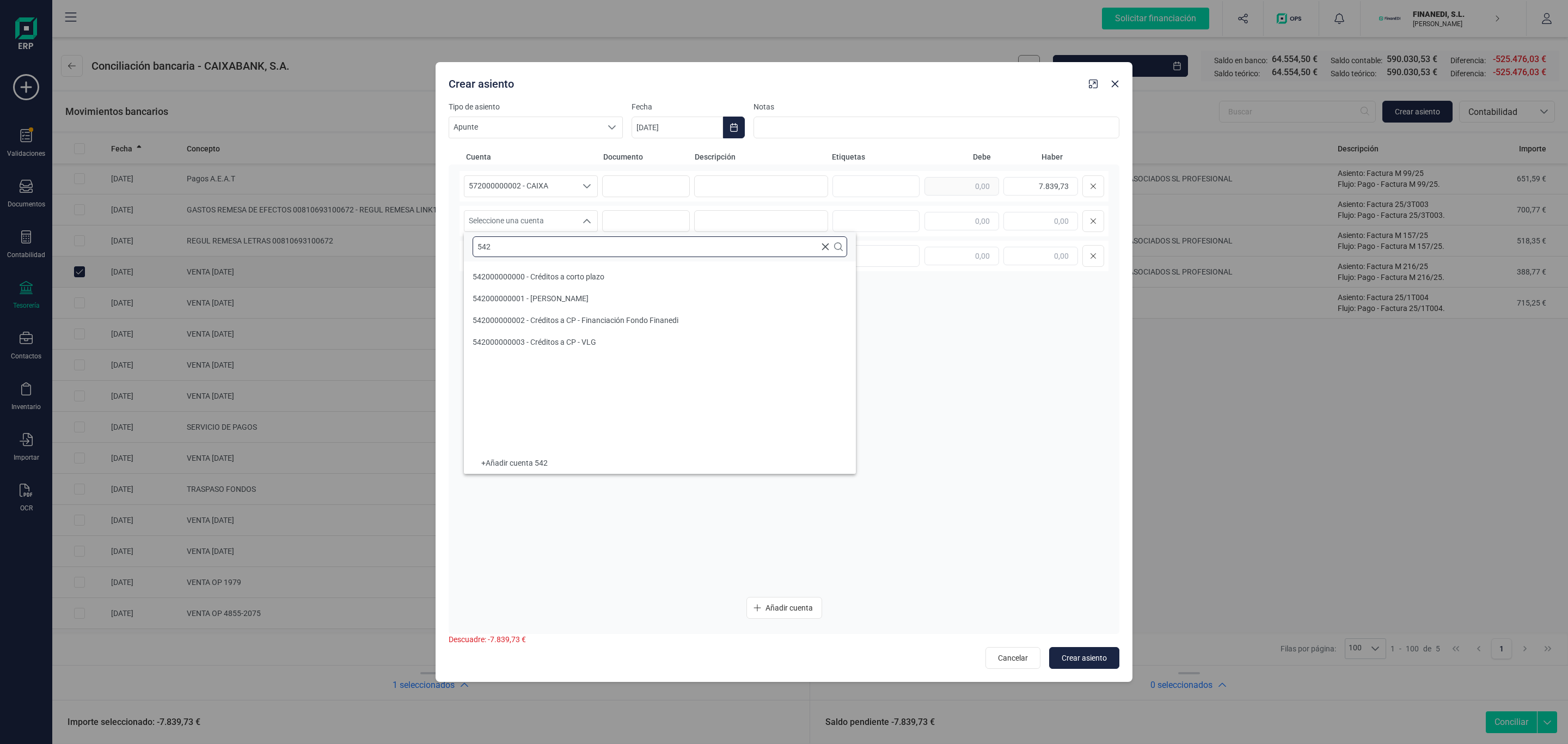
scroll to position [0, 0]
type input "542"
click at [563, 315] on div "542000000002 - Créditos a CP - Financiación Fondo Finanedi" at bounding box center [576, 320] width 206 height 11
click at [938, 226] on input "text" at bounding box center [962, 221] width 75 height 18
type input "8.038,00"
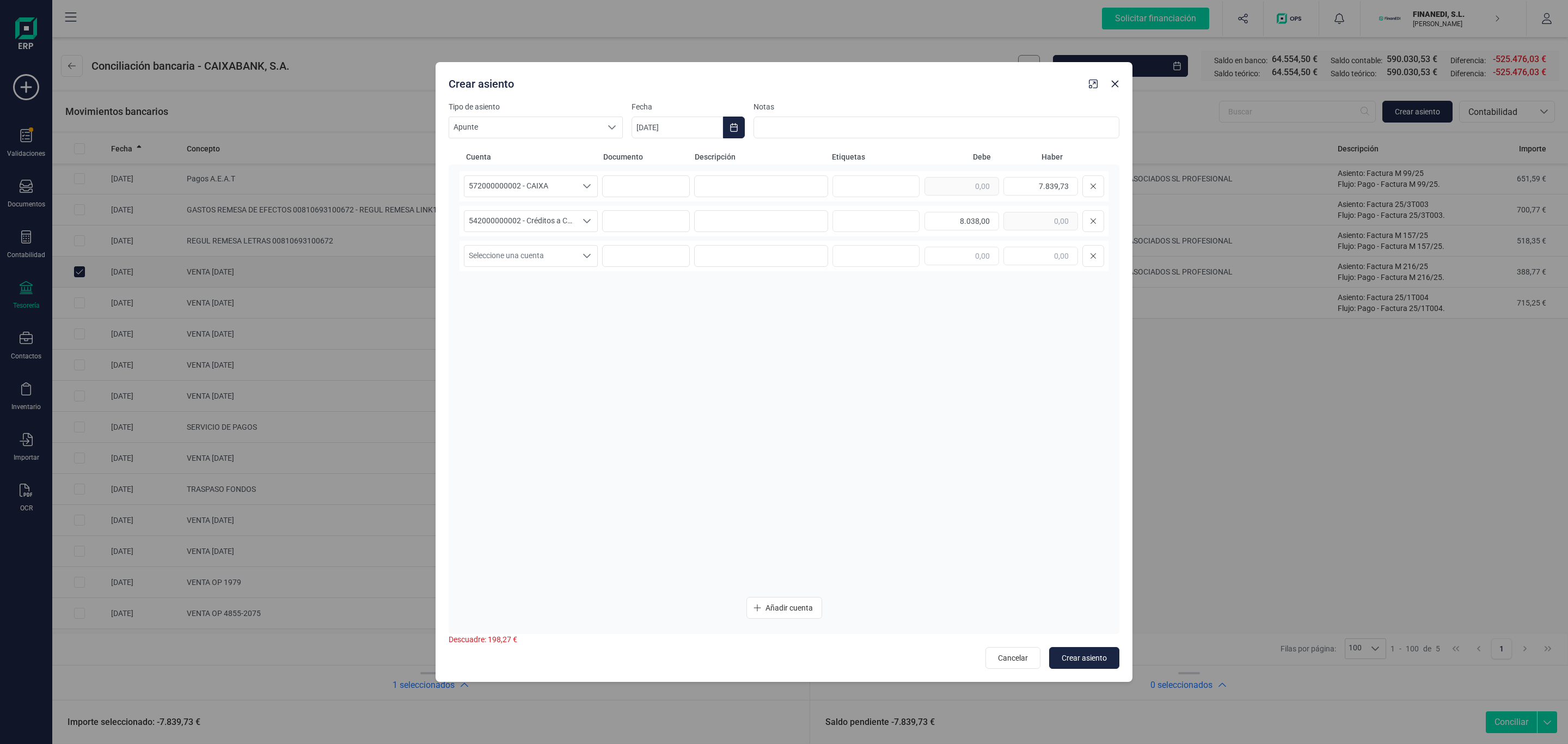
click at [619, 427] on div "572000000002 - CAIXA 572000000002 - CAIXA 572000000002 - CAIXA 7.839,73 5420000…" at bounding box center [784, 379] width 649 height 417
click at [708, 180] on input at bounding box center [761, 186] width 134 height 21
type input "Venta 3009"
click at [752, 202] on div "572000000002 - CAIXA 572000000002 - CAIXA 572000000002 - CAIXA Venta 3009 7.839…" at bounding box center [784, 379] width 649 height 417
drag, startPoint x: 760, startPoint y: 181, endPoint x: 543, endPoint y: 191, distance: 217.2
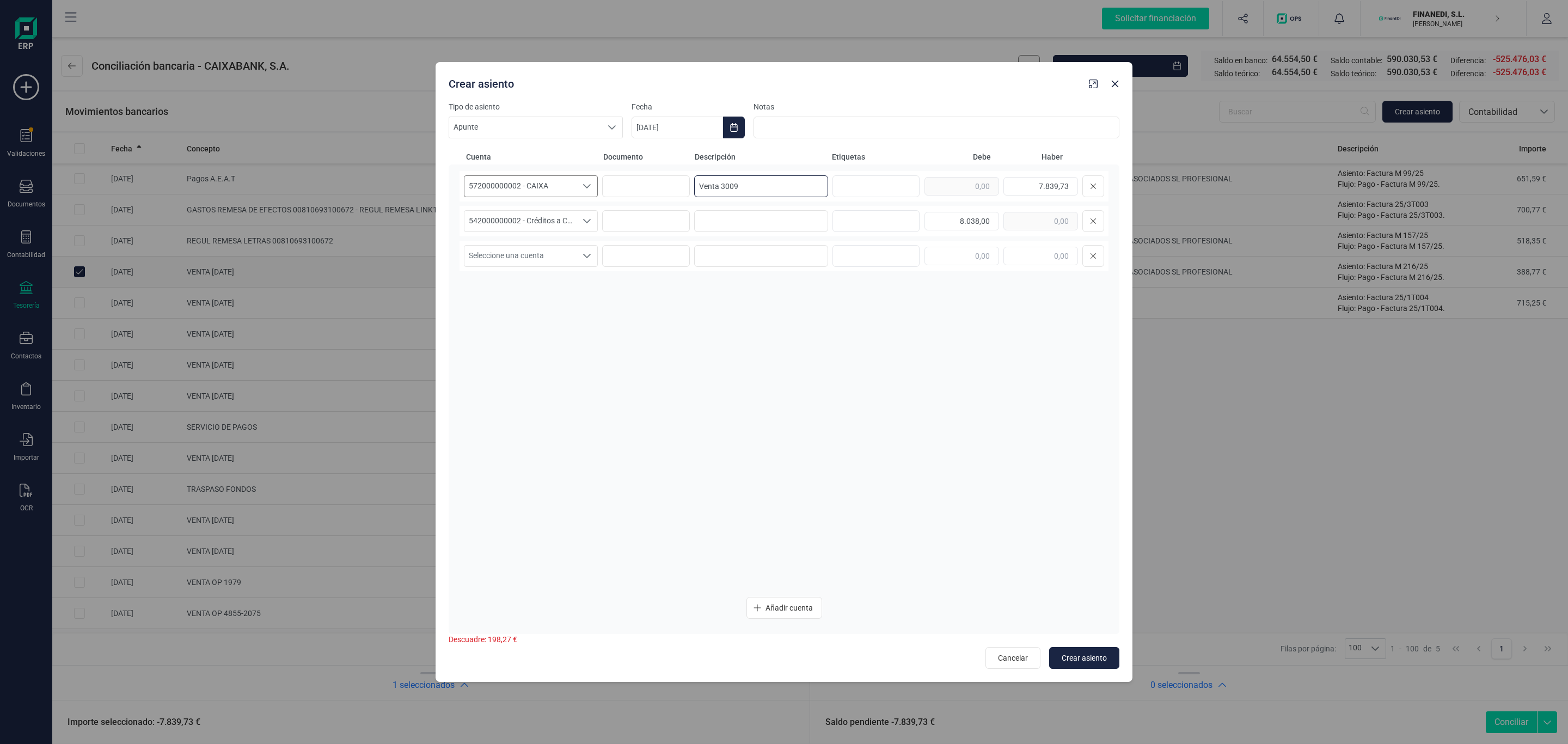
click at [543, 191] on div "572000000002 - CAIXA 572000000002 - CAIXA 572000000002 - CAIXA Venta 3009 7.839…" at bounding box center [784, 186] width 649 height 31
click at [712, 229] on input at bounding box center [761, 220] width 134 height 21
paste input "Venta 3009"
type input "Venta 3009"
click at [722, 259] on input at bounding box center [761, 256] width 134 height 21
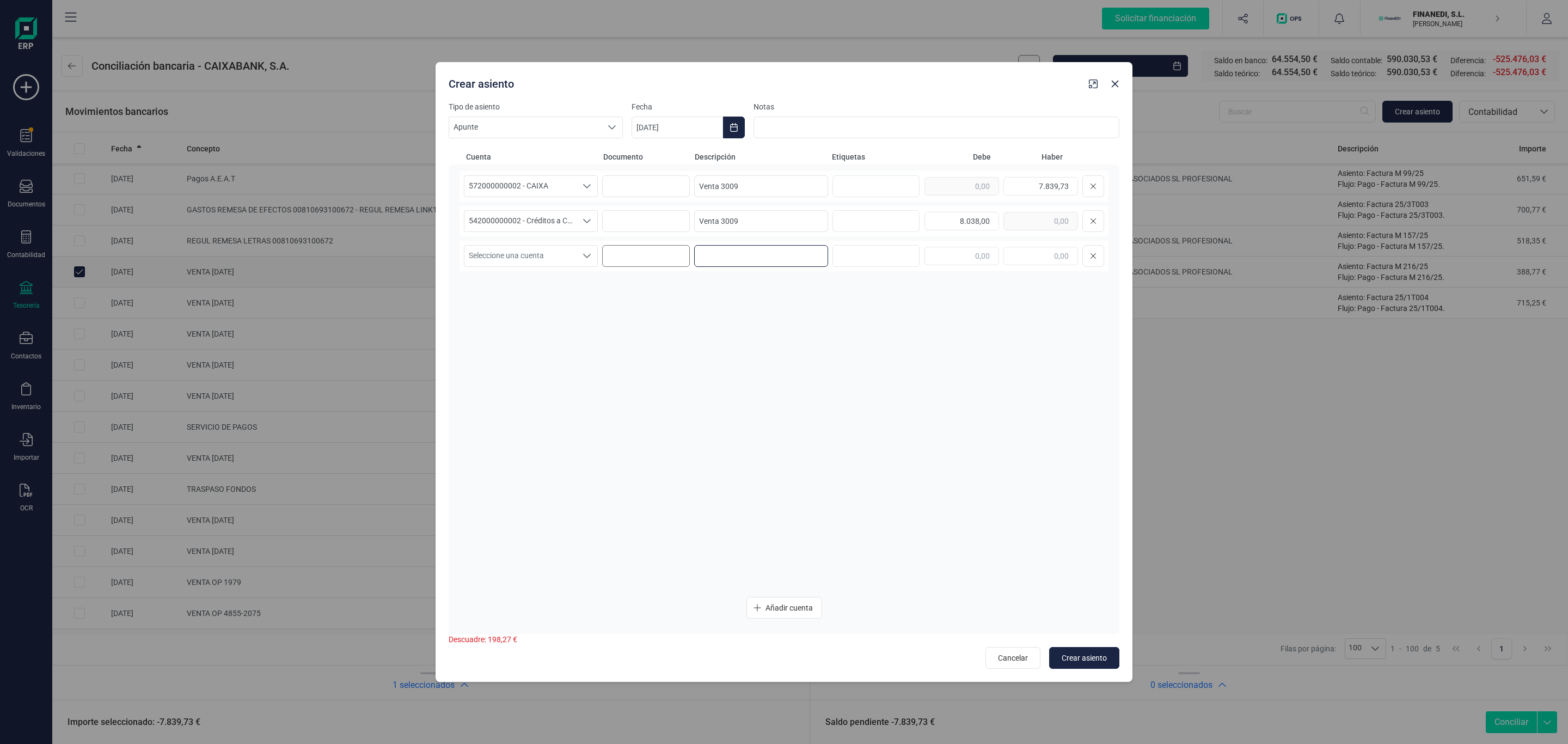
paste input "Venta 3009"
type input "Venta 3009"
click at [516, 258] on span "Seleccione una cuenta" at bounding box center [520, 256] width 112 height 21
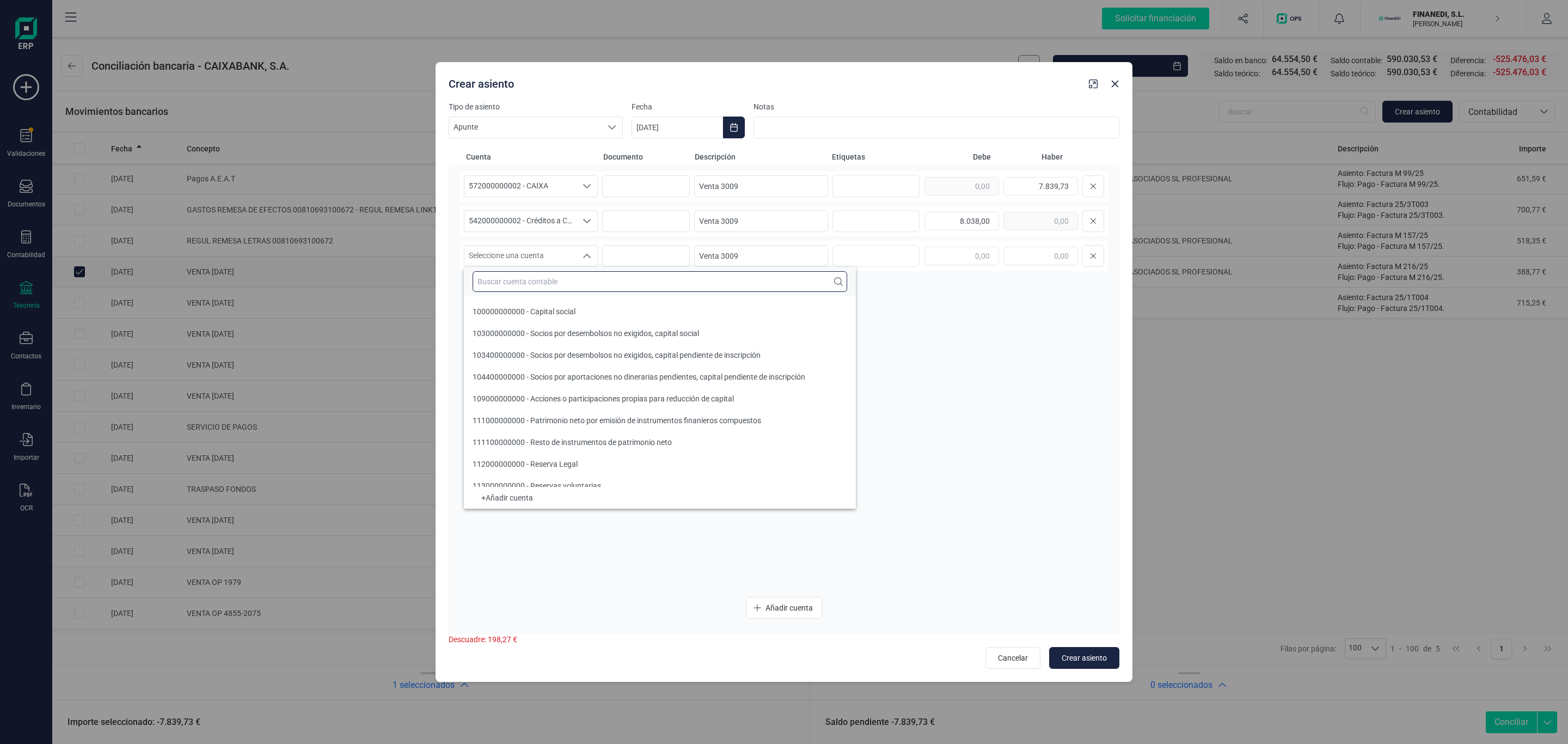
click at [512, 280] on input "text" at bounding box center [660, 282] width 375 height 21
click at [527, 276] on input "text" at bounding box center [660, 282] width 375 height 21
click at [523, 285] on input "text" at bounding box center [660, 282] width 375 height 21
type input "705"
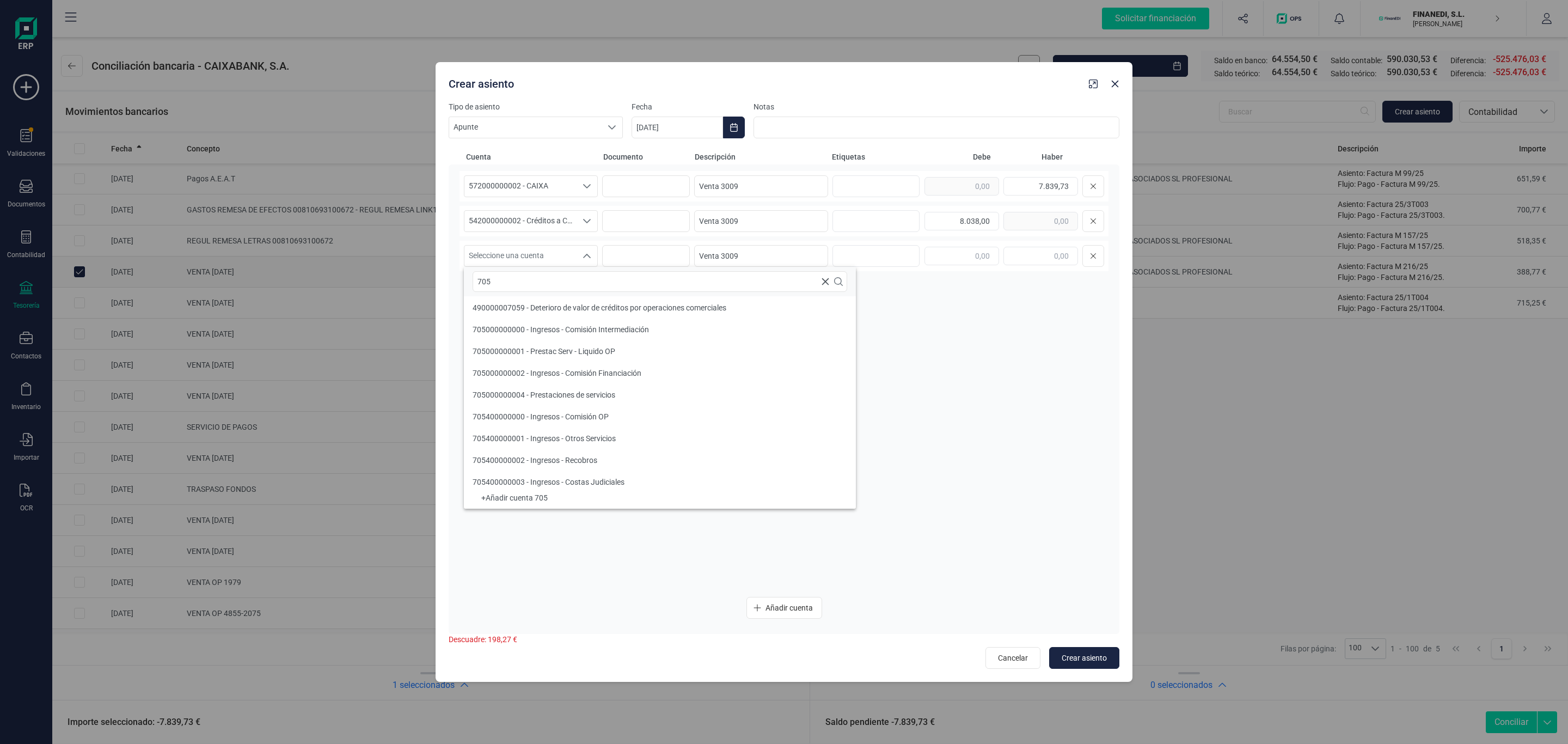
scroll to position [10, 0]
click at [564, 369] on span "705000000002 - Ingresos - Comisión Financiación" at bounding box center [557, 367] width 169 height 8
click at [1018, 256] on input "text" at bounding box center [1041, 256] width 75 height 18
type input "198,27"
click at [914, 349] on div "572000000002 - CAIXA 572000000002 - CAIXA 572000000002 - CAIXA Venta 3009 7.839…" at bounding box center [784, 379] width 649 height 417
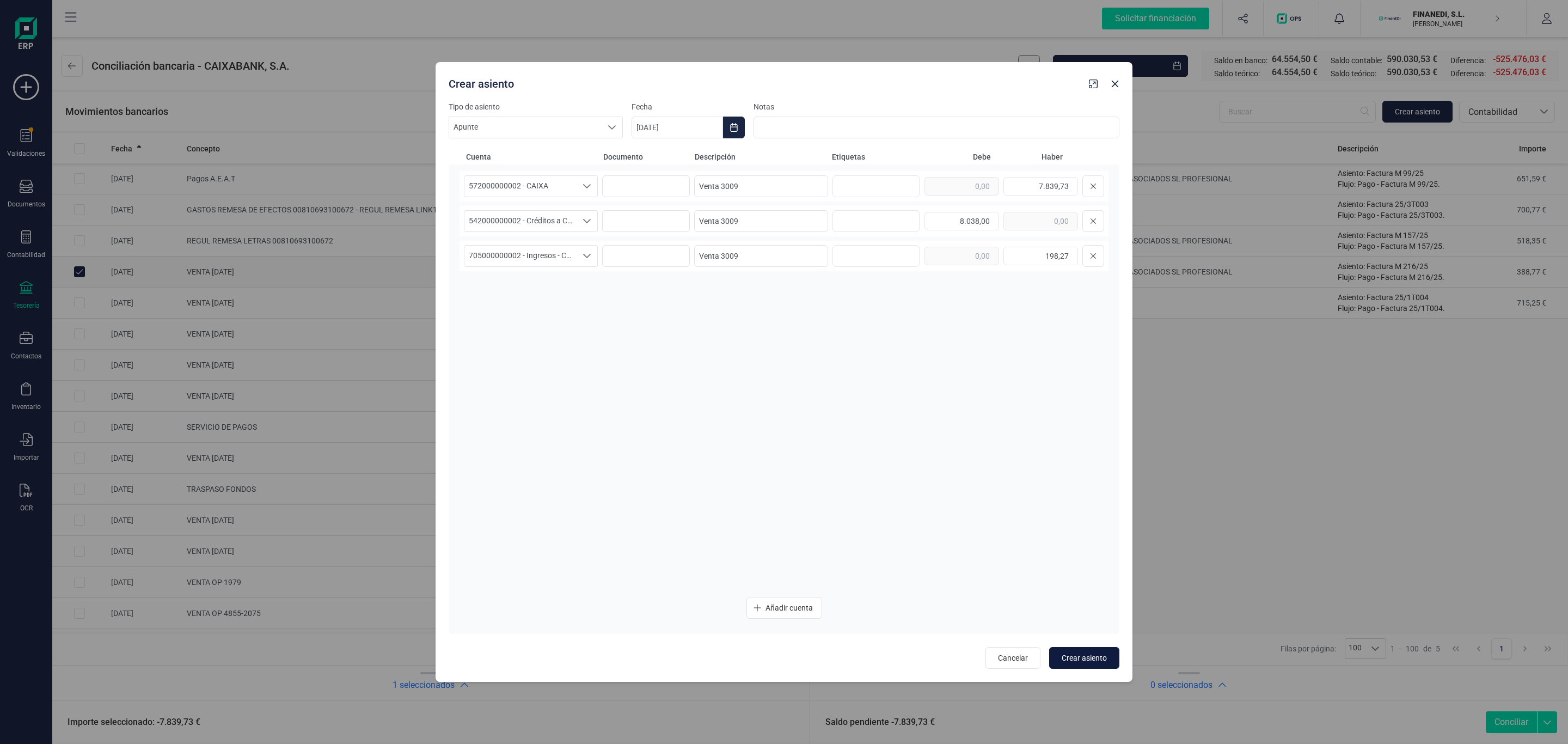
click at [1078, 654] on span "Crear asiento" at bounding box center [1084, 658] width 45 height 11
type input "[DATE]"
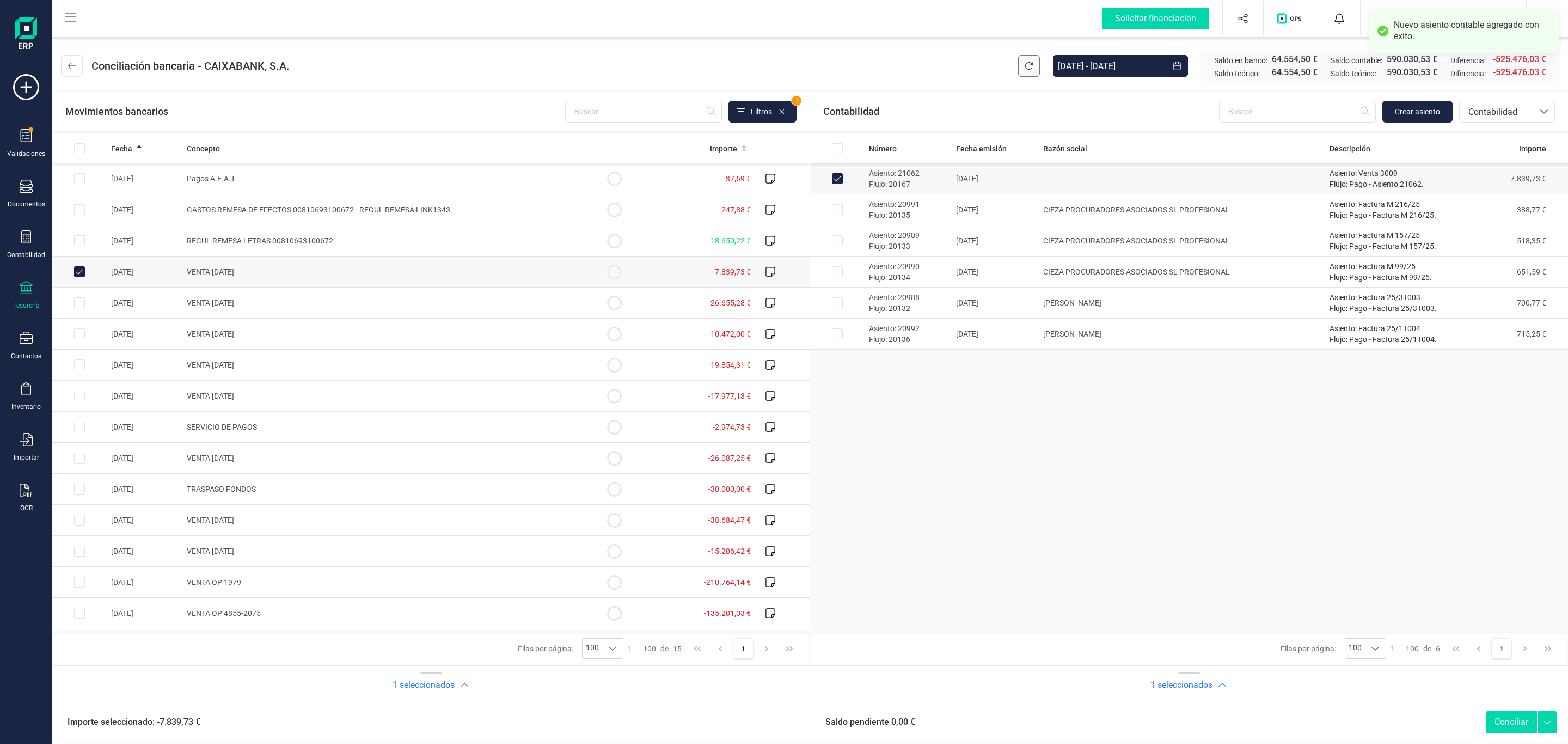
click at [1508, 717] on button "Conciliar" at bounding box center [1511, 721] width 51 height 21
checkbox input "false"
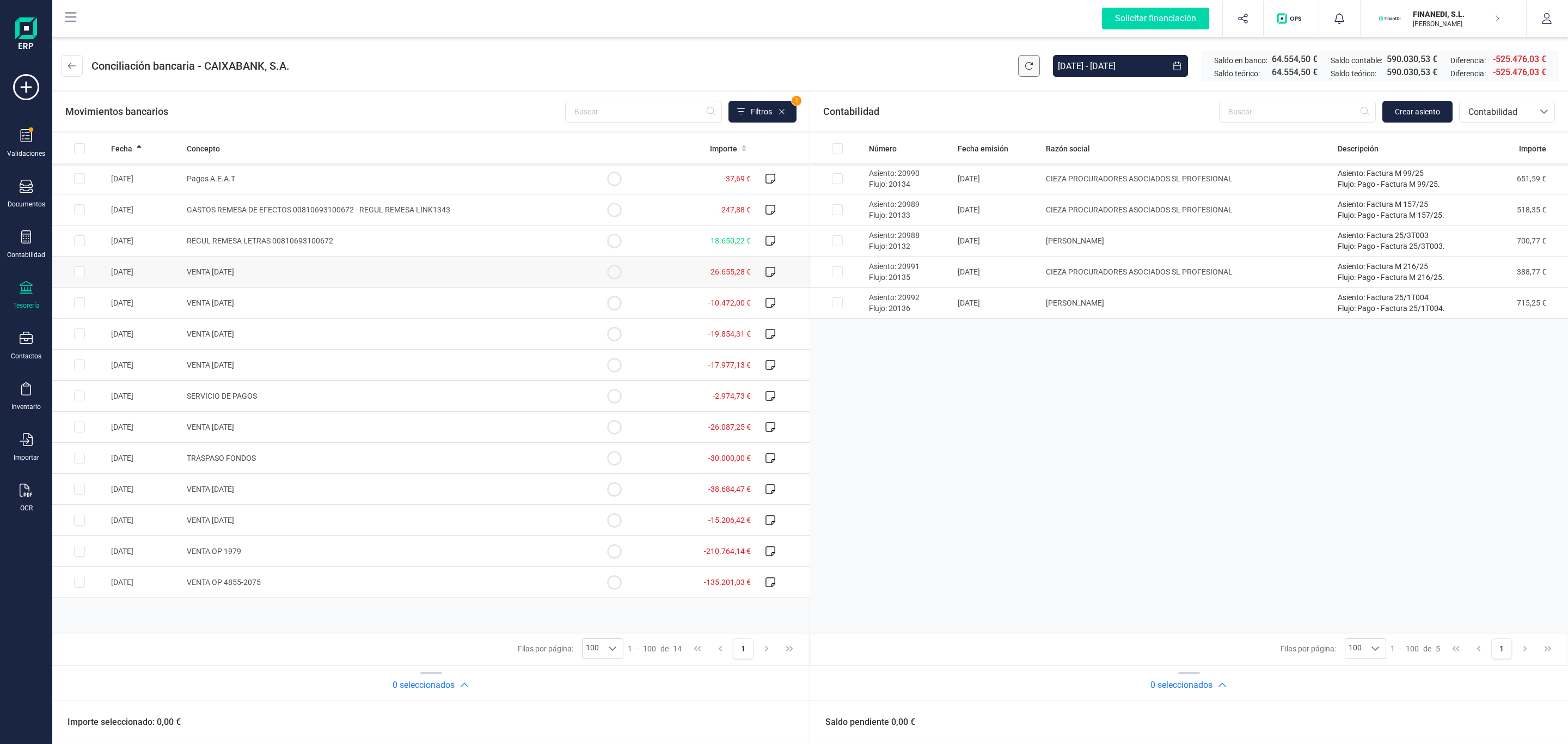
click at [265, 281] on td "VENTA [DATE]" at bounding box center [384, 272] width 405 height 31
checkbox input "true"
click at [1442, 102] on button "Crear asiento" at bounding box center [1418, 111] width 70 height 21
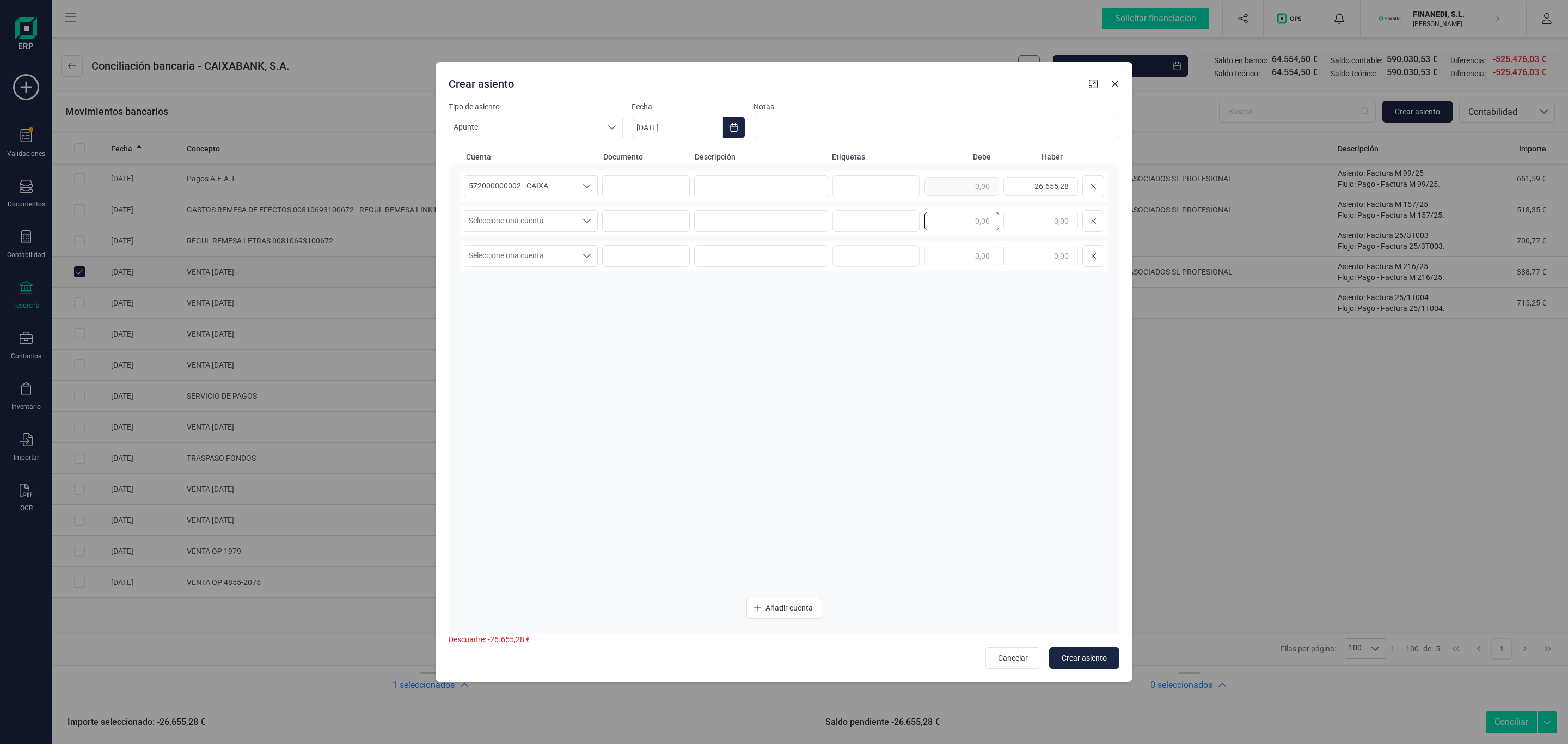
click at [981, 229] on input "text" at bounding box center [962, 221] width 75 height 18
type input "27.316,96"
click at [864, 317] on div "572000000002 - CAIXA 572000000002 - CAIXA 572000000002 - CAIXA 26.655,28 Selecc…" at bounding box center [784, 379] width 649 height 417
click at [788, 214] on input at bounding box center [761, 220] width 134 height 21
click at [776, 179] on input at bounding box center [761, 186] width 134 height 21
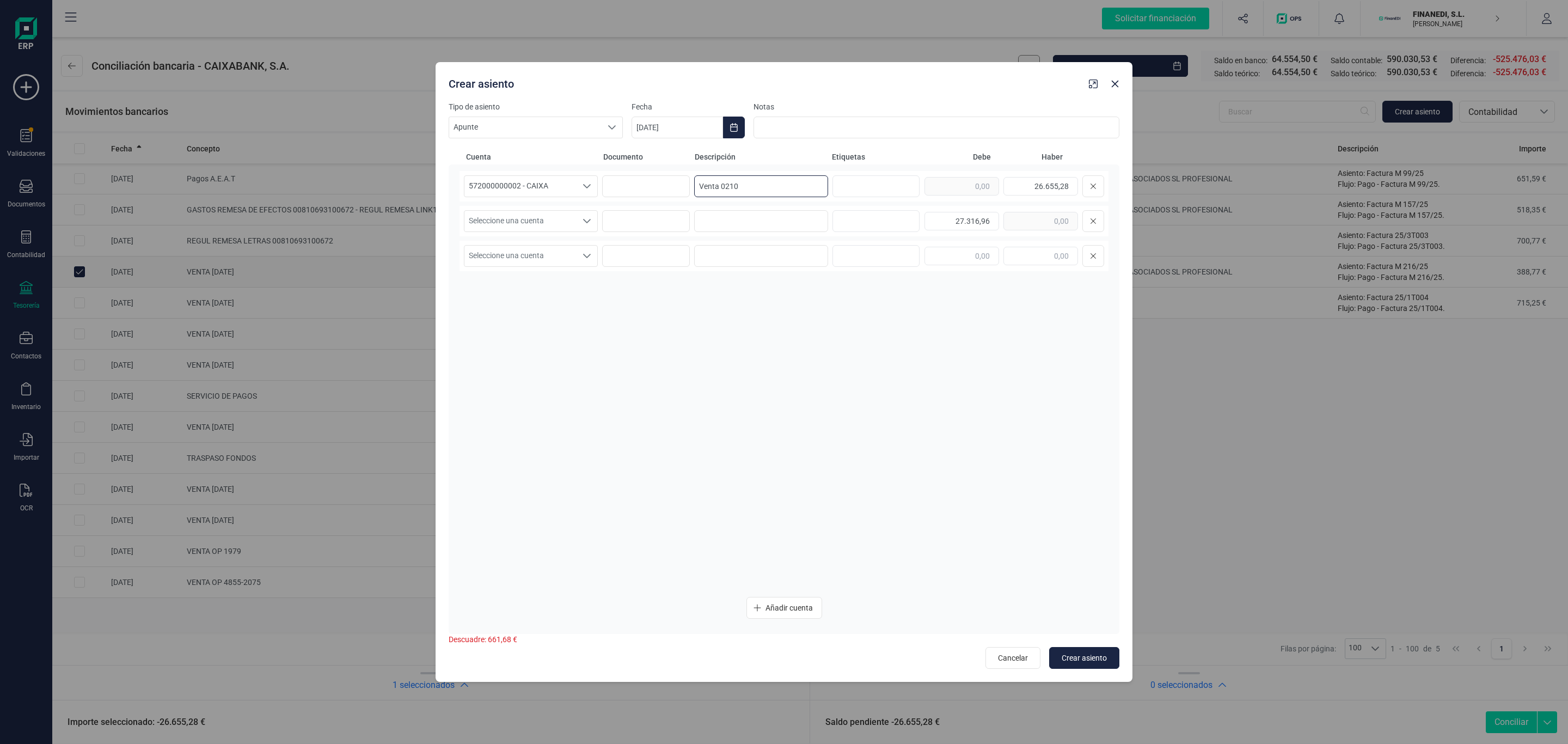
drag, startPoint x: 773, startPoint y: 177, endPoint x: 607, endPoint y: 202, distance: 167.9
click at [607, 202] on div "572000000002 - CAIXA 572000000002 - CAIXA 572000000002 - CAIXA Venta 0210 26.65…" at bounding box center [784, 379] width 649 height 417
type input "Venta 0210"
click at [713, 227] on input at bounding box center [761, 220] width 134 height 21
paste input "Venta 0210"
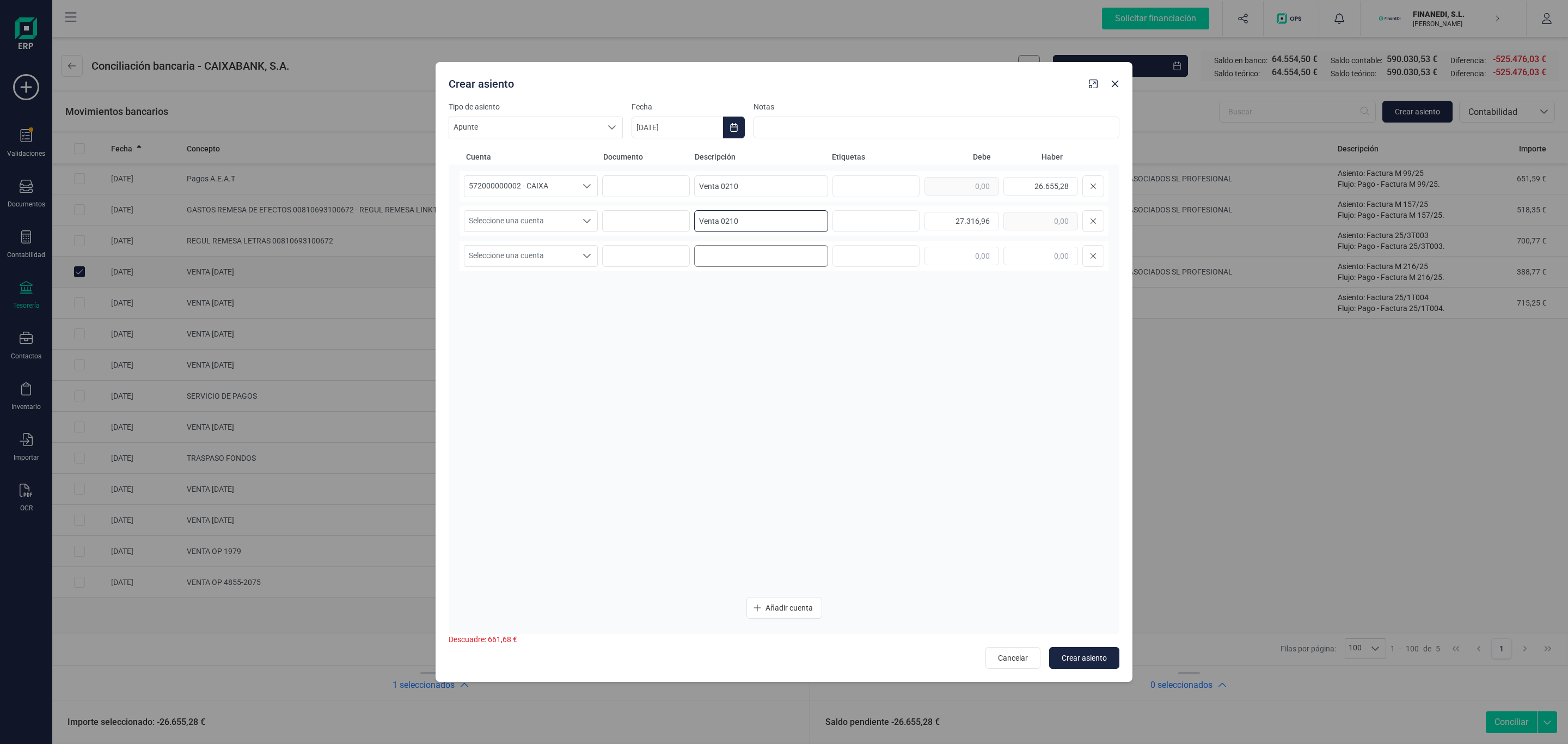
type input "Venta 0210"
click at [737, 245] on input at bounding box center [761, 256] width 134 height 21
paste input "Venta 0210"
type input "Venta 0210"
click at [569, 227] on span "Seleccione una cuenta" at bounding box center [520, 221] width 112 height 21
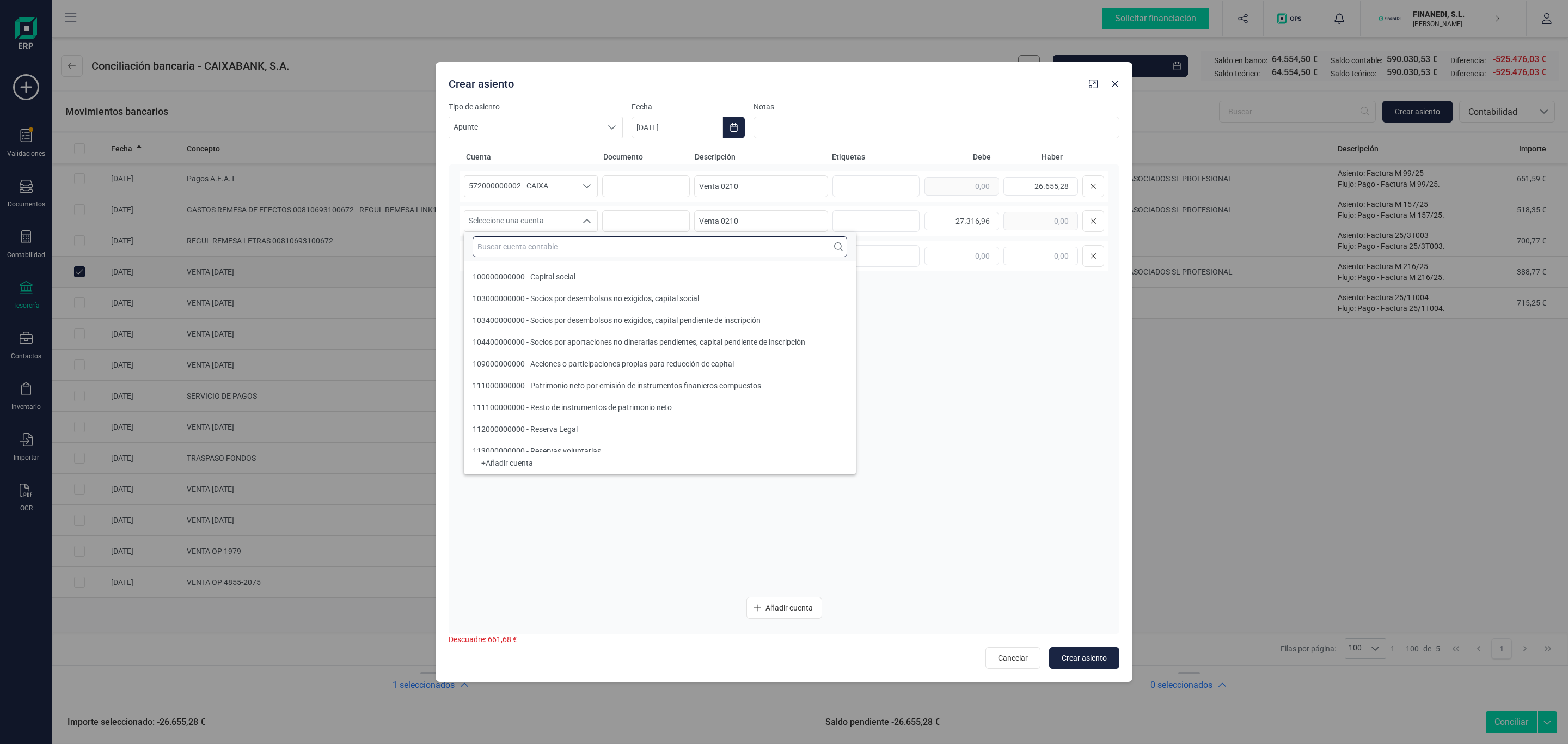
click at [539, 252] on input "text" at bounding box center [660, 246] width 375 height 21
click at [583, 248] on input "text" at bounding box center [660, 246] width 375 height 21
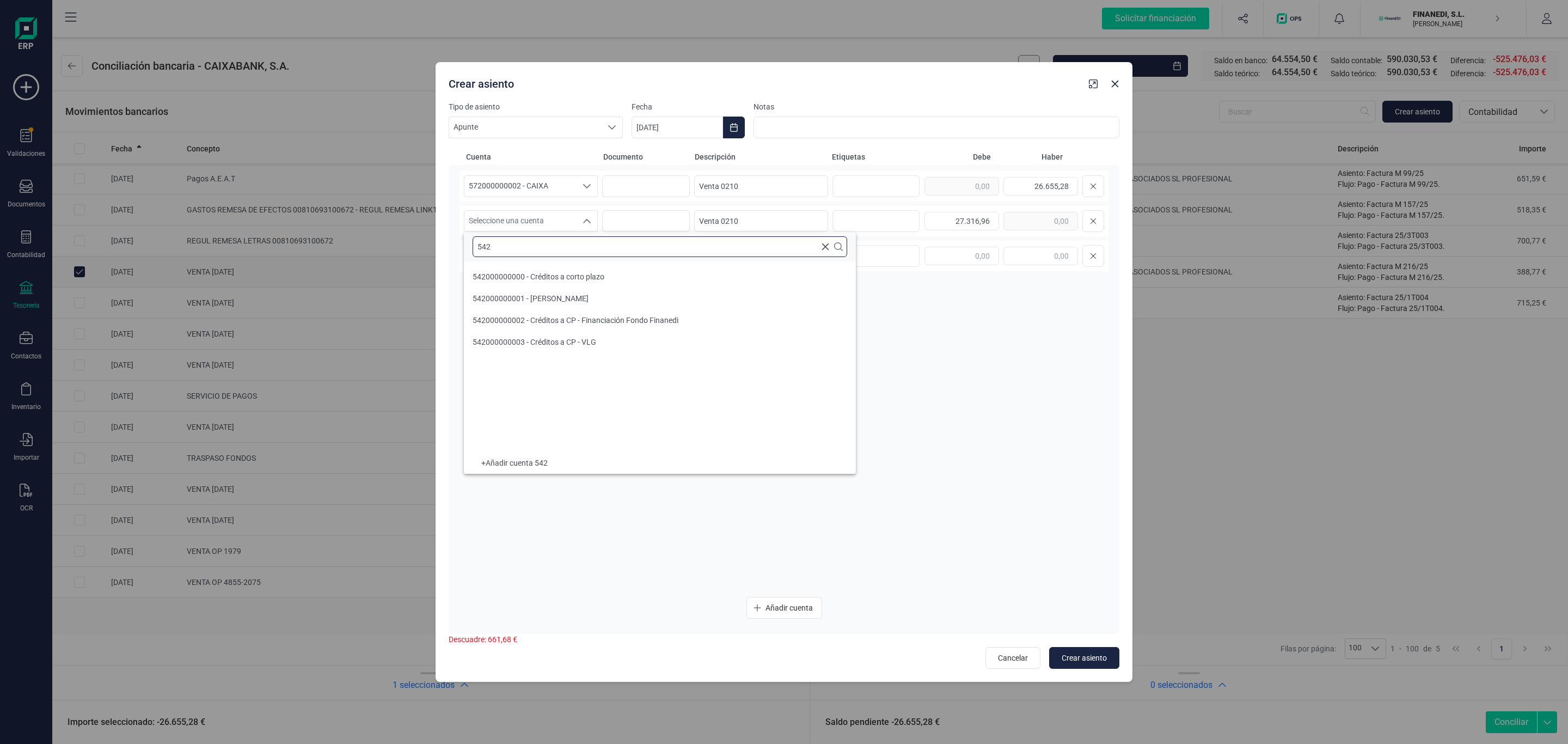
scroll to position [0, 0]
type input "542"
click at [637, 324] on span "542000000002 - Créditos a CP - Financiación Fondo Finanedi" at bounding box center [576, 320] width 206 height 8
click at [556, 253] on span "Seleccione una cuenta" at bounding box center [520, 256] width 112 height 21
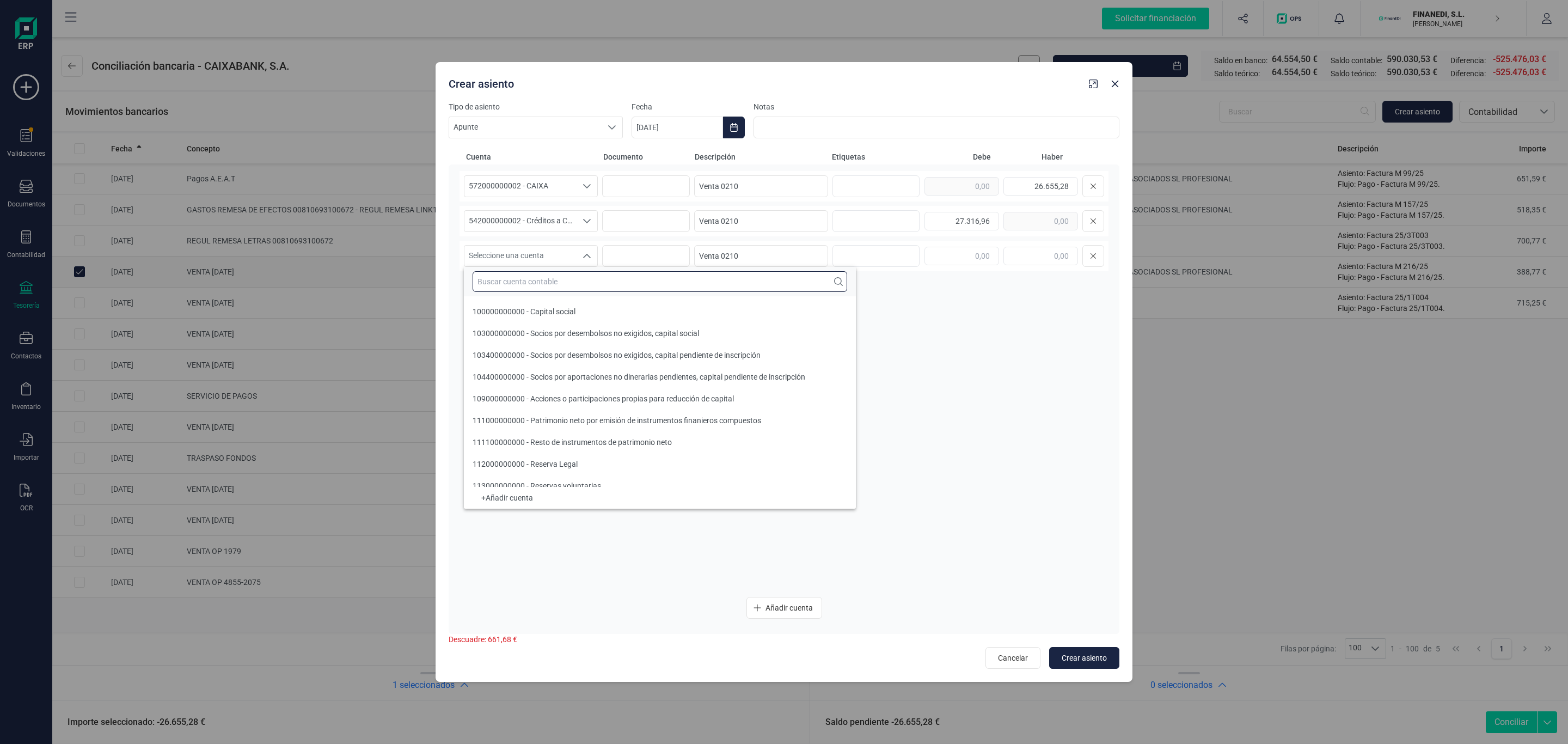
click at [535, 272] on input "text" at bounding box center [660, 282] width 375 height 21
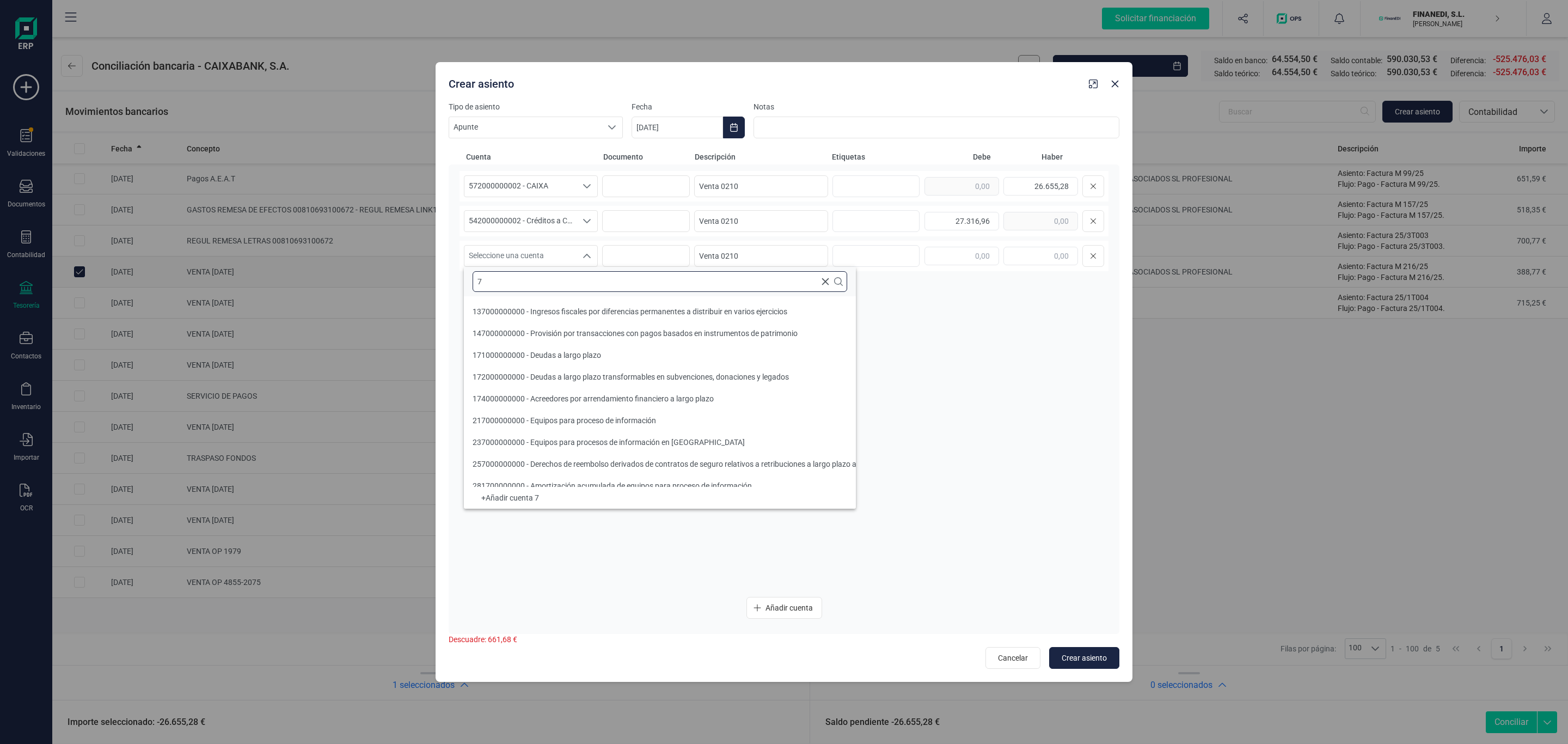
scroll to position [4, 0]
type input "705"
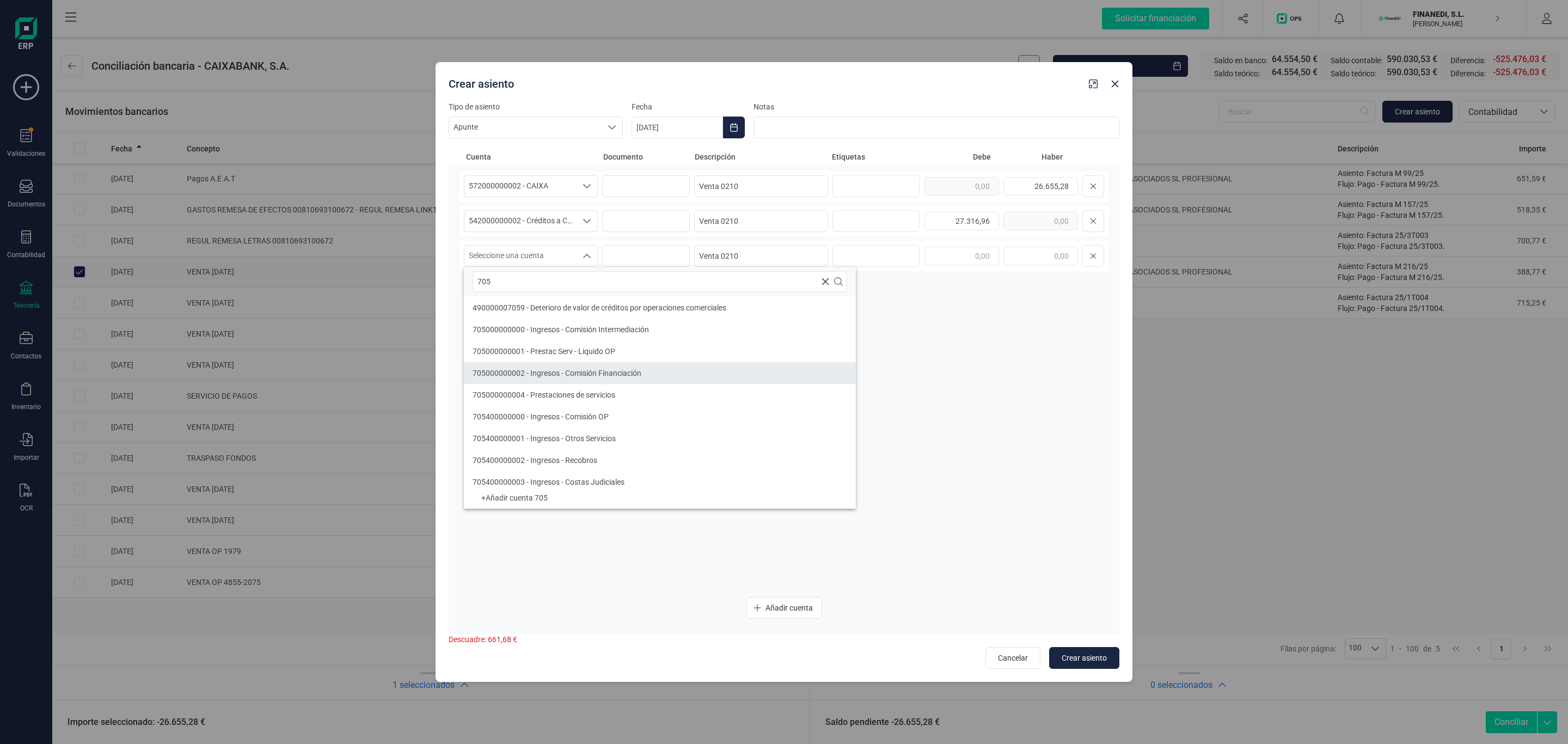
click at [543, 371] on span "705000000002 - Ingresos - Comisión Financiación" at bounding box center [557, 373] width 169 height 8
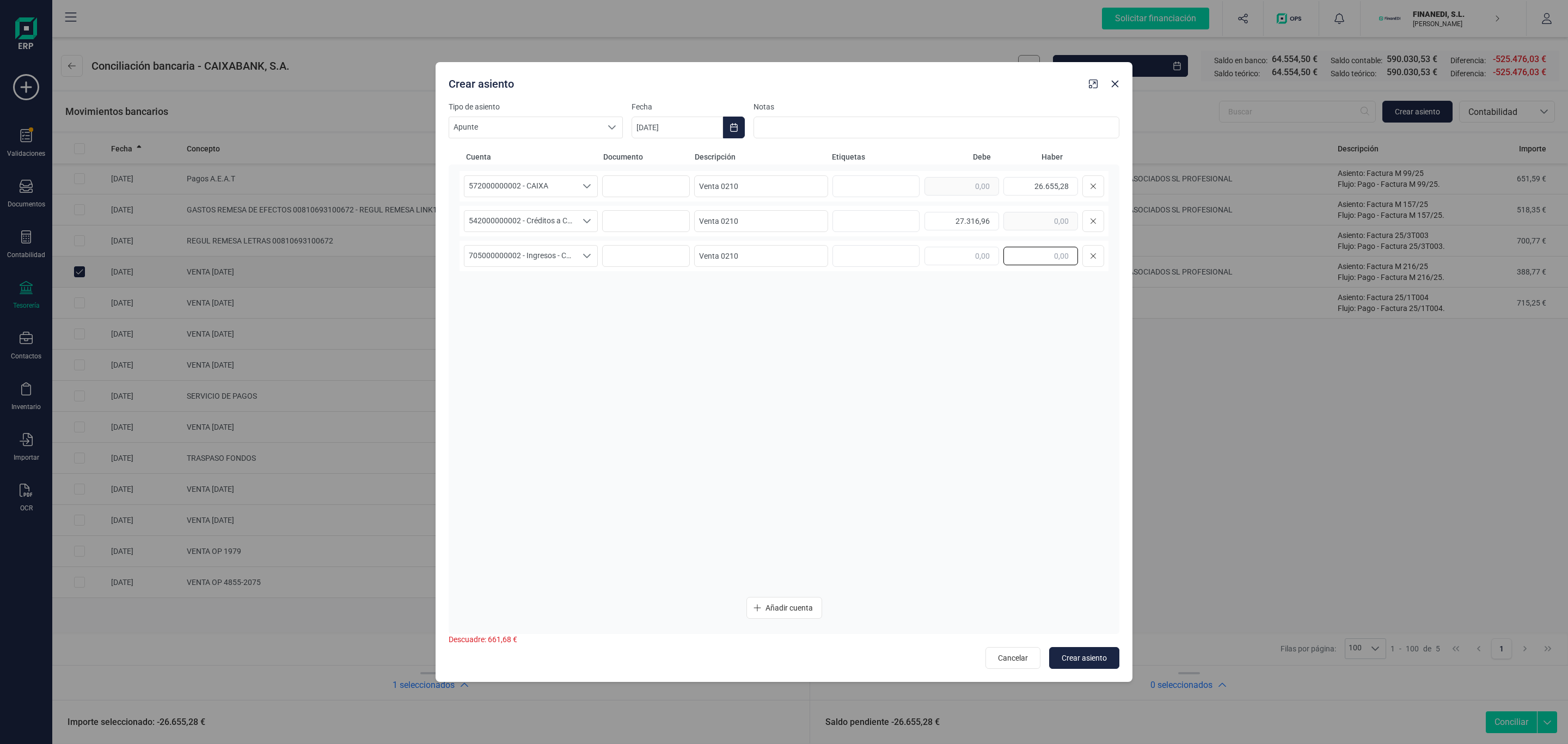
click at [1033, 258] on input "text" at bounding box center [1041, 256] width 75 height 18
type input "661,68"
click at [1013, 382] on div "572000000002 - CAIXA 572000000002 - CAIXA 572000000002 - CAIXA Venta 0210 26.65…" at bounding box center [784, 379] width 649 height 417
click at [689, 127] on input "[DATE]" at bounding box center [677, 127] width 92 height 21
click at [817, 218] on span "2" at bounding box center [827, 223] width 21 height 21
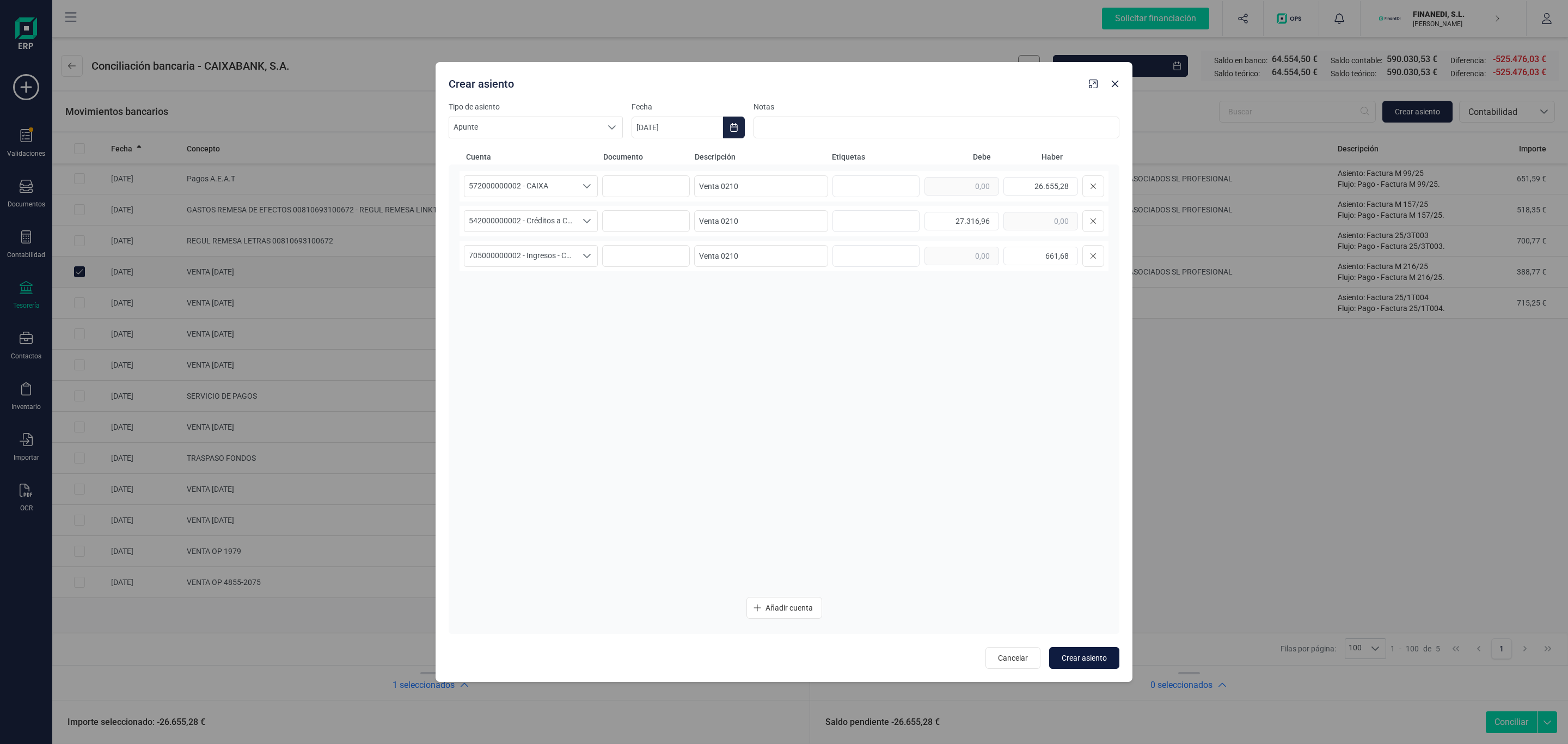
click at [1076, 656] on span "Crear asiento" at bounding box center [1084, 658] width 45 height 11
type input "[DATE]"
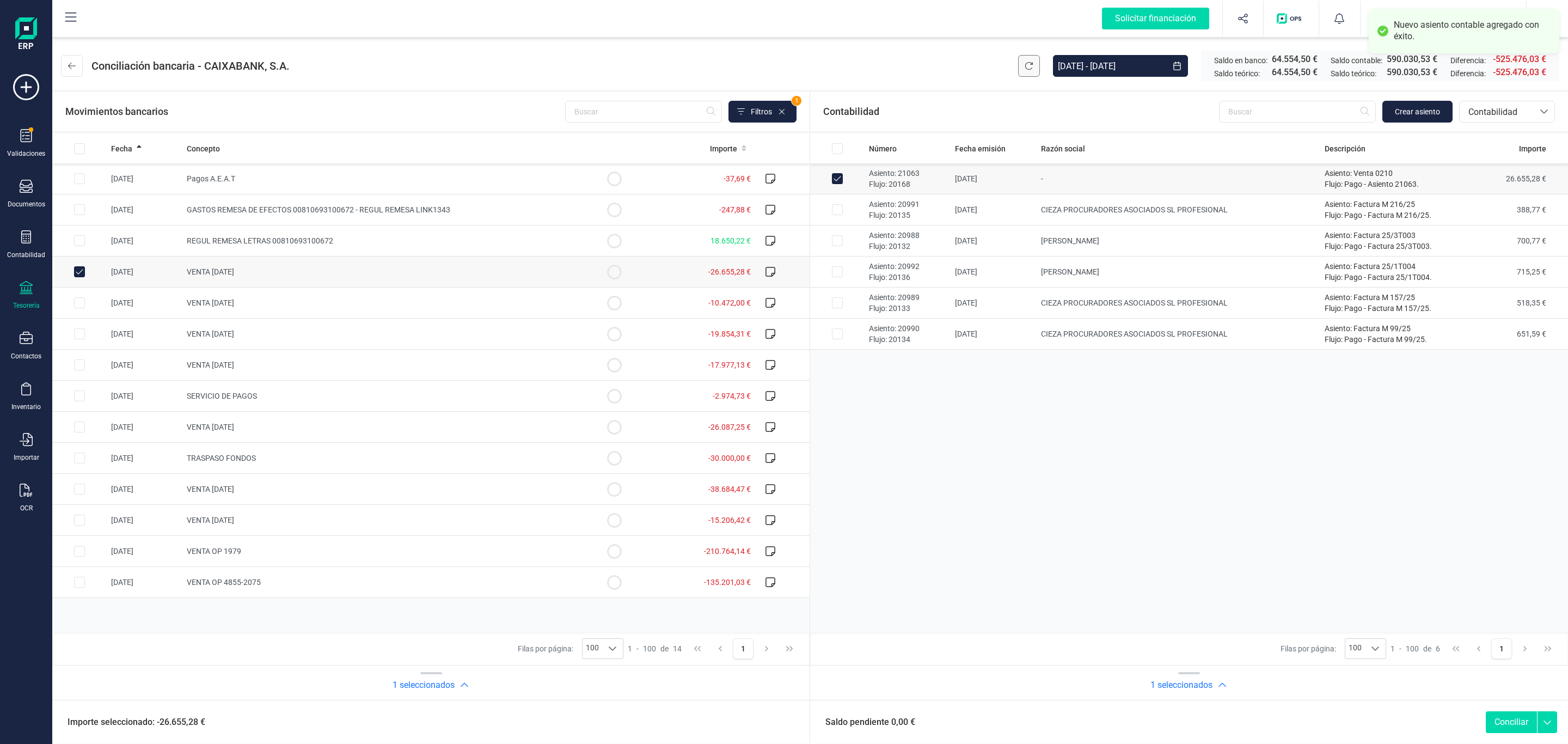
click at [1527, 717] on button "Conciliar" at bounding box center [1511, 721] width 51 height 21
checkbox input "false"
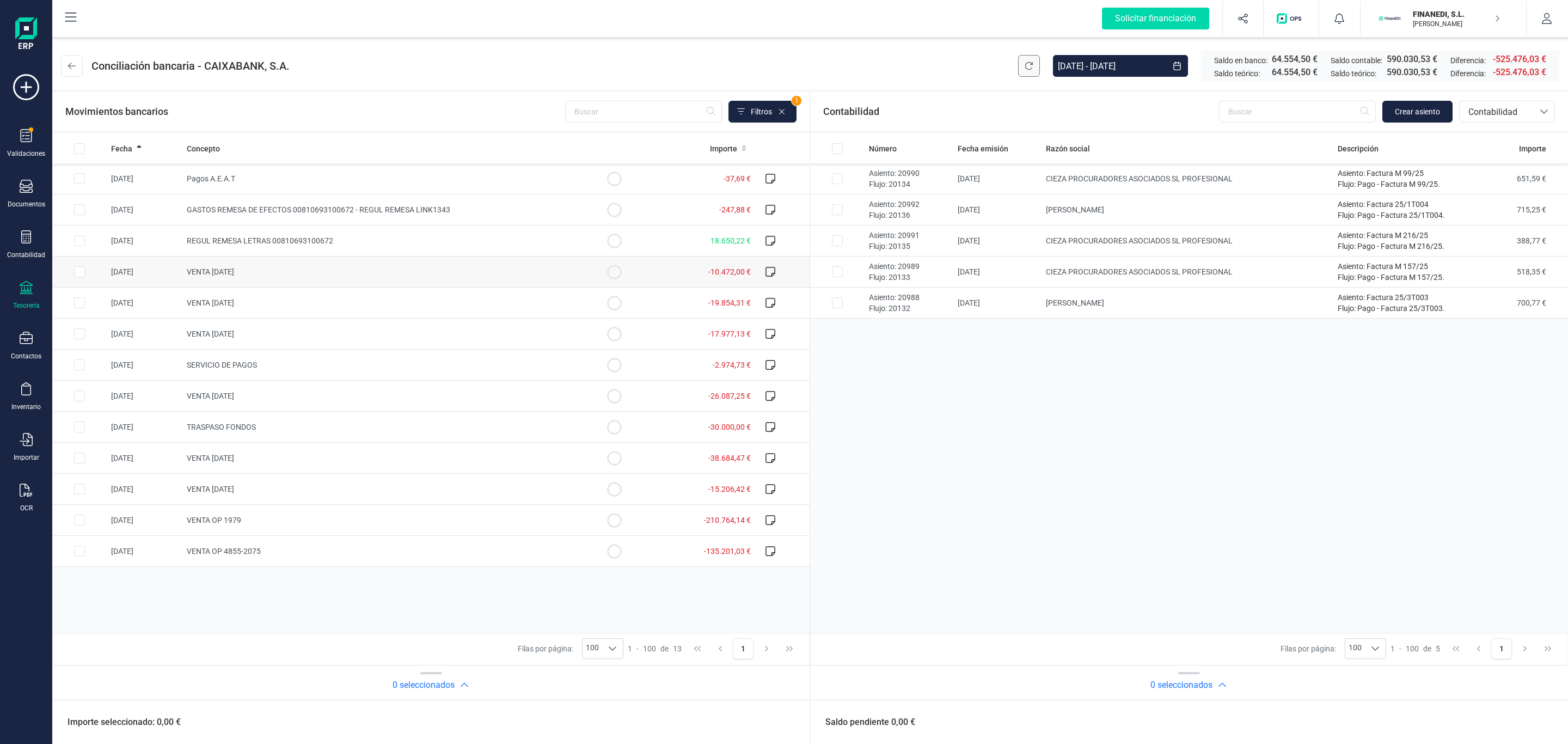
click at [436, 263] on td "VENTA [DATE]" at bounding box center [384, 272] width 405 height 31
checkbox input "true"
click at [1416, 105] on button "Crear asiento" at bounding box center [1418, 111] width 70 height 21
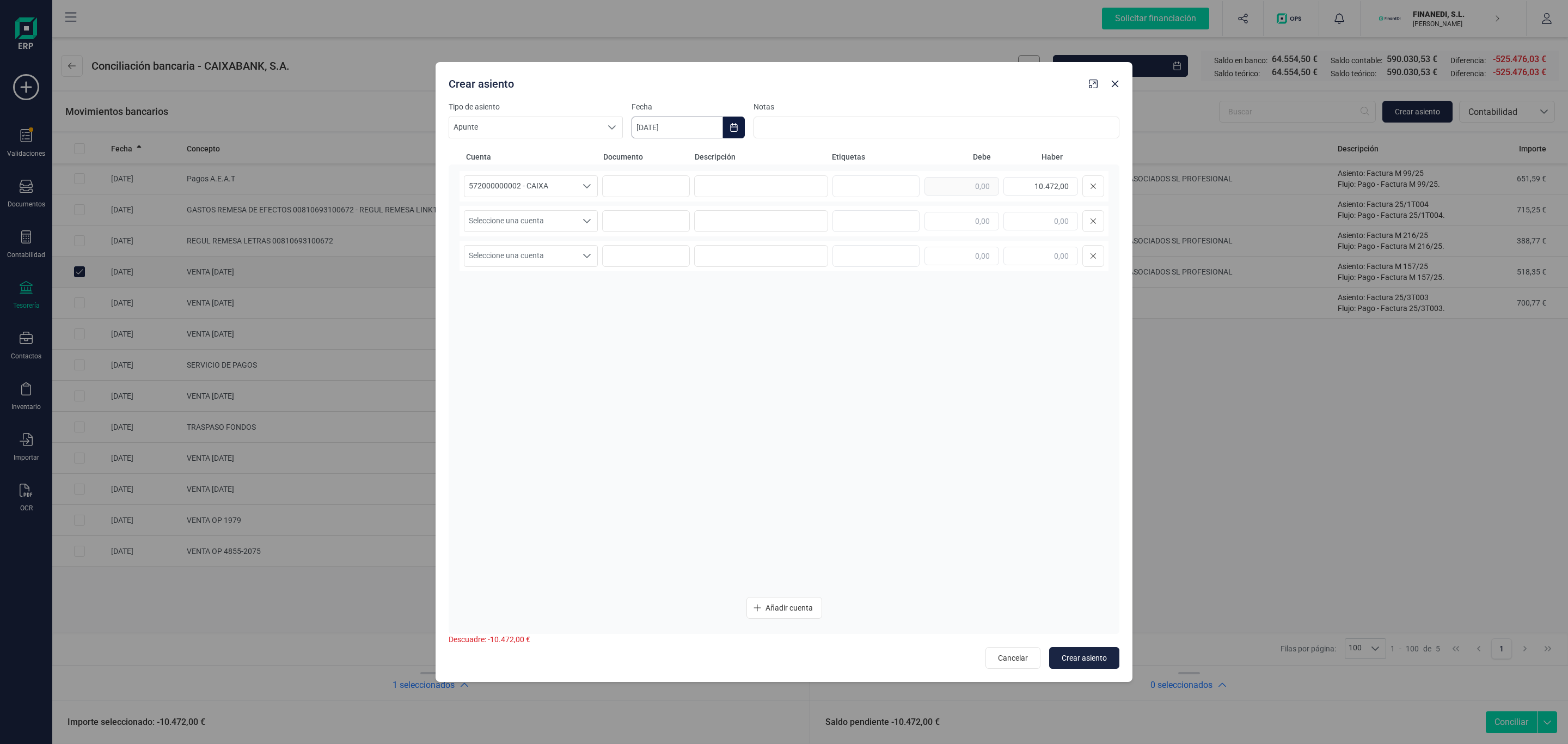
click at [682, 128] on input "[DATE]" at bounding box center [677, 127] width 92 height 21
click at [822, 220] on span "2" at bounding box center [827, 223] width 21 height 21
type input "[DATE]"
click at [752, 192] on input at bounding box center [761, 186] width 134 height 21
click at [961, 228] on input "text" at bounding box center [962, 221] width 75 height 18
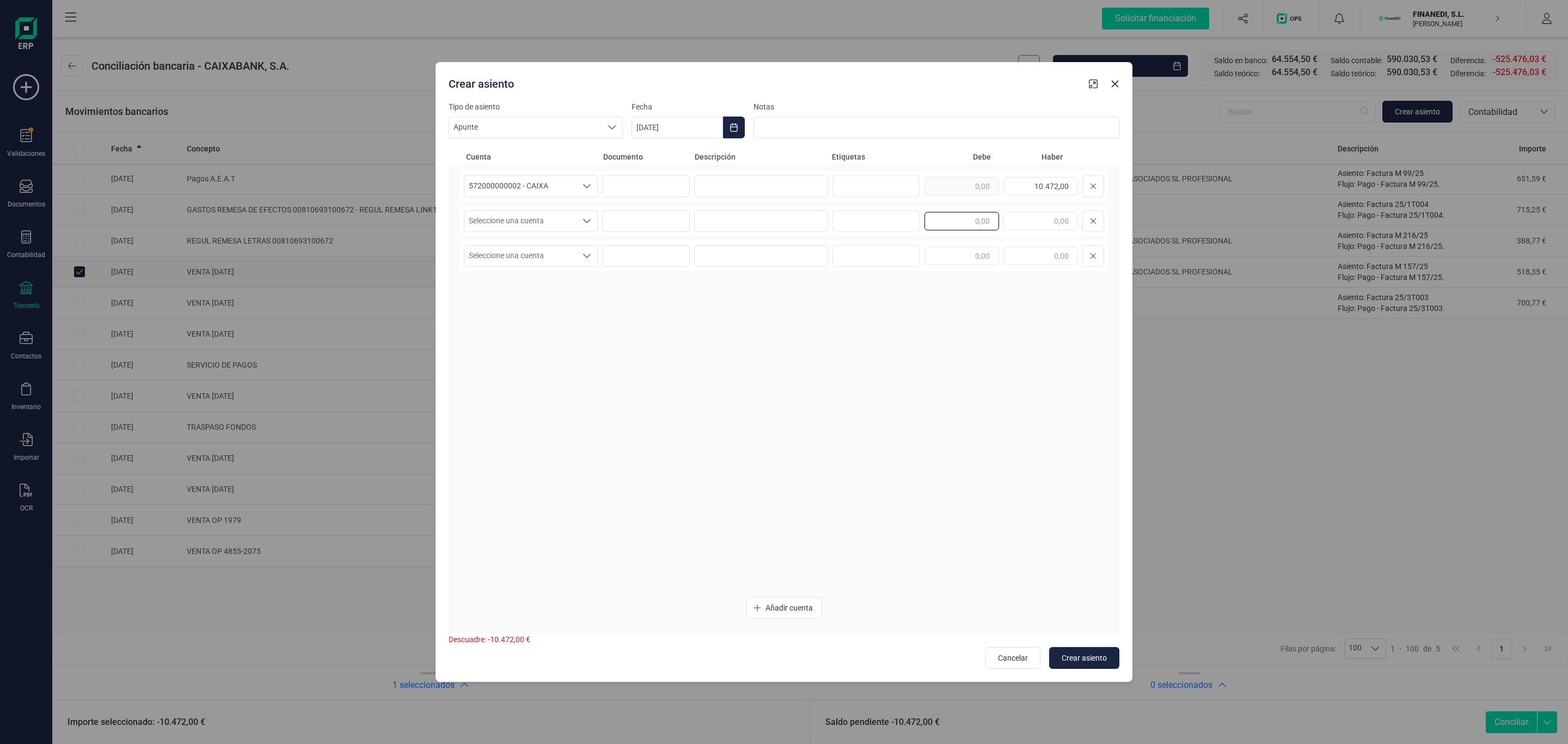
click at [964, 215] on input "text" at bounding box center [962, 221] width 75 height 18
paste input "10.645,47"
type input "10.645,47"
click at [546, 226] on span "Seleccione una cuenta" at bounding box center [520, 221] width 112 height 21
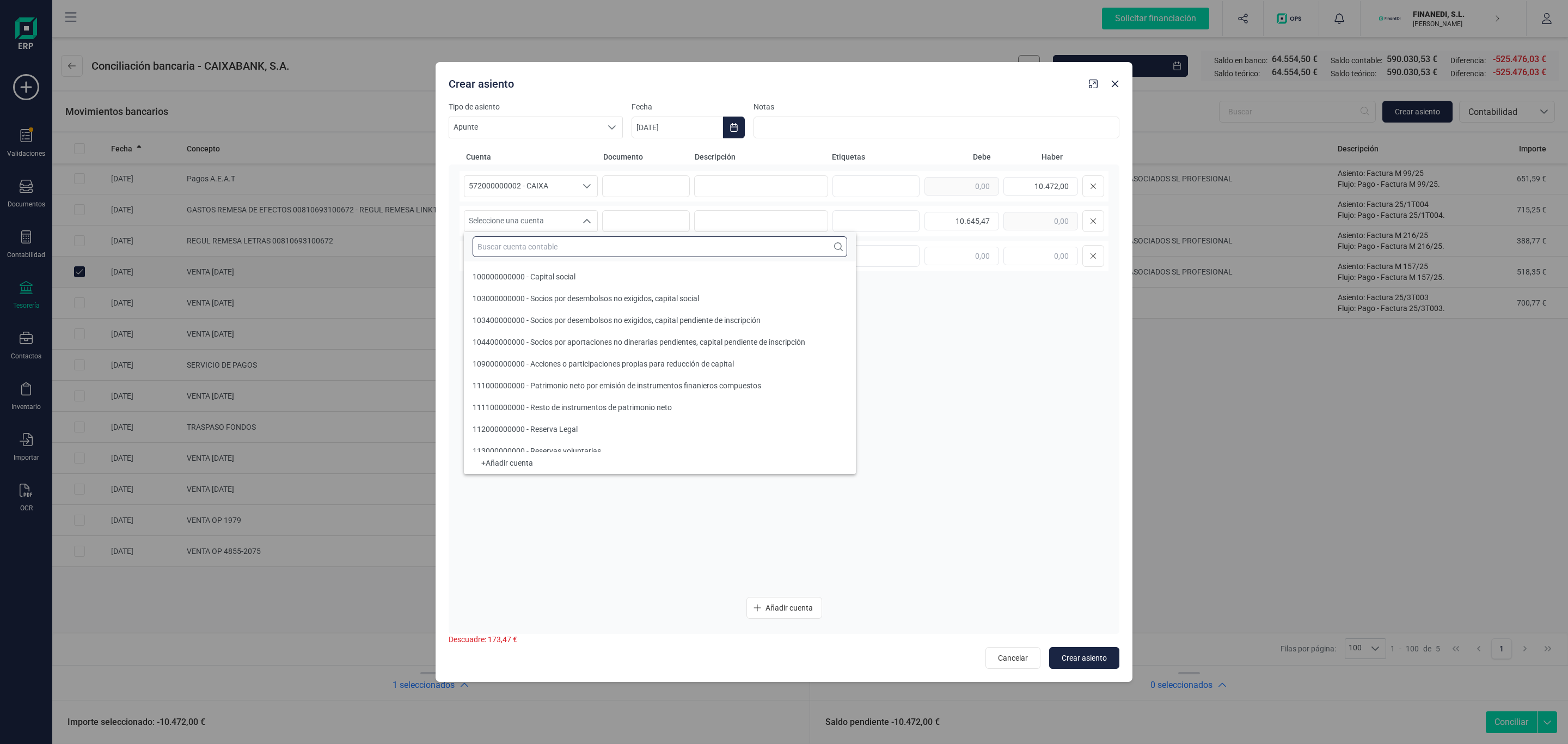
click at [544, 255] on input "text" at bounding box center [660, 246] width 375 height 21
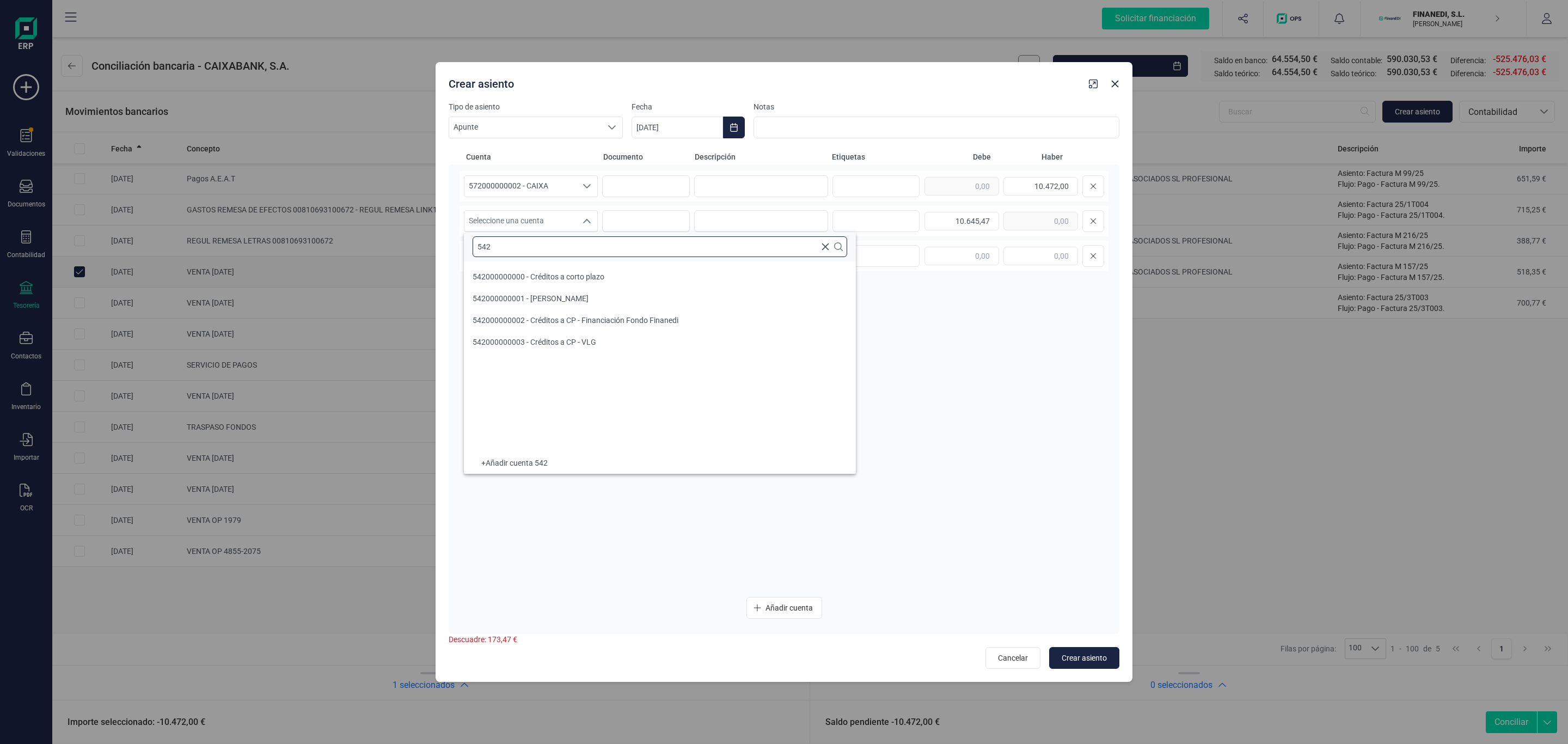
scroll to position [0, 0]
type input "542"
click at [600, 316] on span "542000000002 - Créditos a CP - Financiación Fondo Finanedi" at bounding box center [576, 320] width 206 height 8
click at [557, 258] on span "Seleccione una cuenta" at bounding box center [520, 256] width 112 height 21
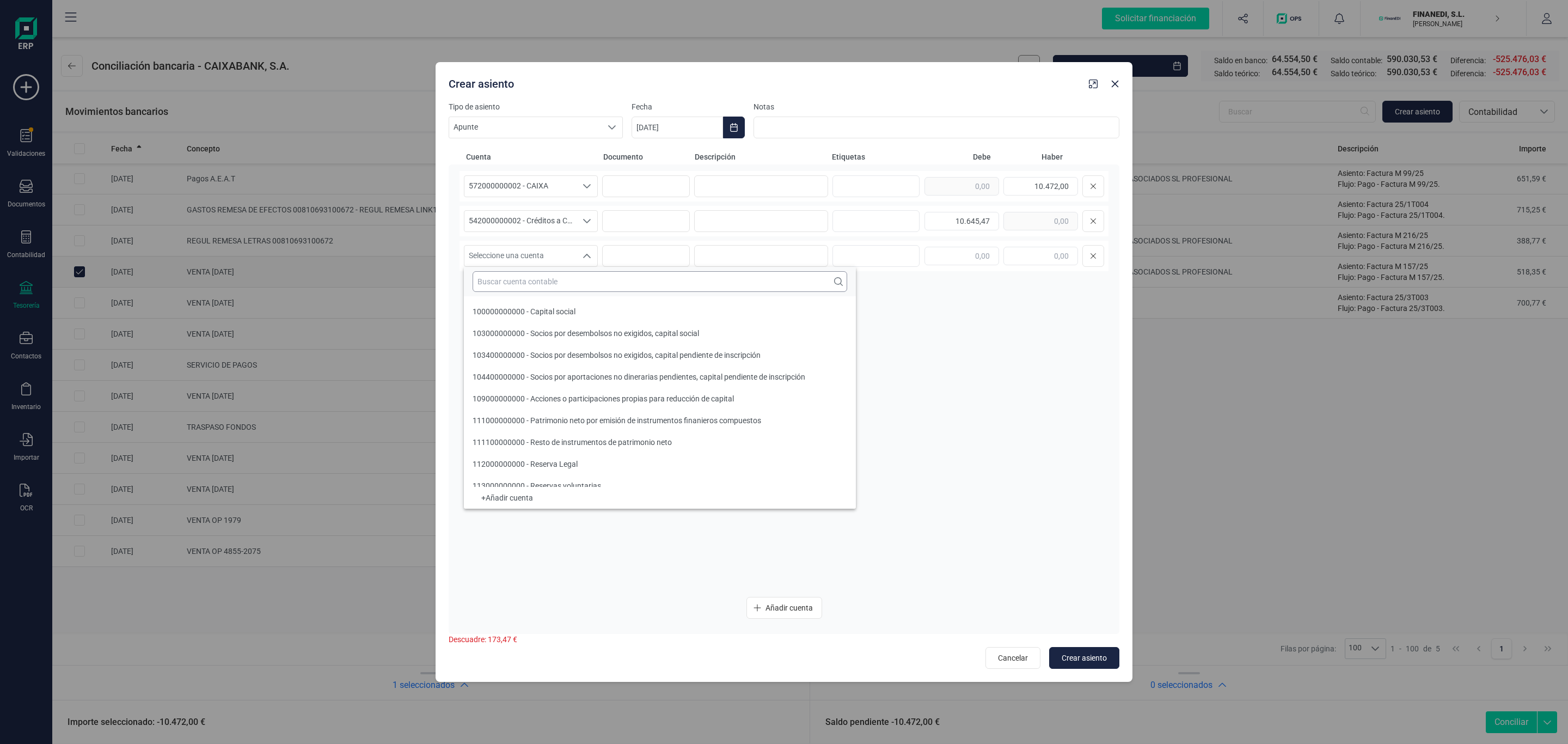
click at [534, 281] on input "text" at bounding box center [660, 282] width 375 height 21
click at [559, 272] on input "text" at bounding box center [660, 282] width 375 height 21
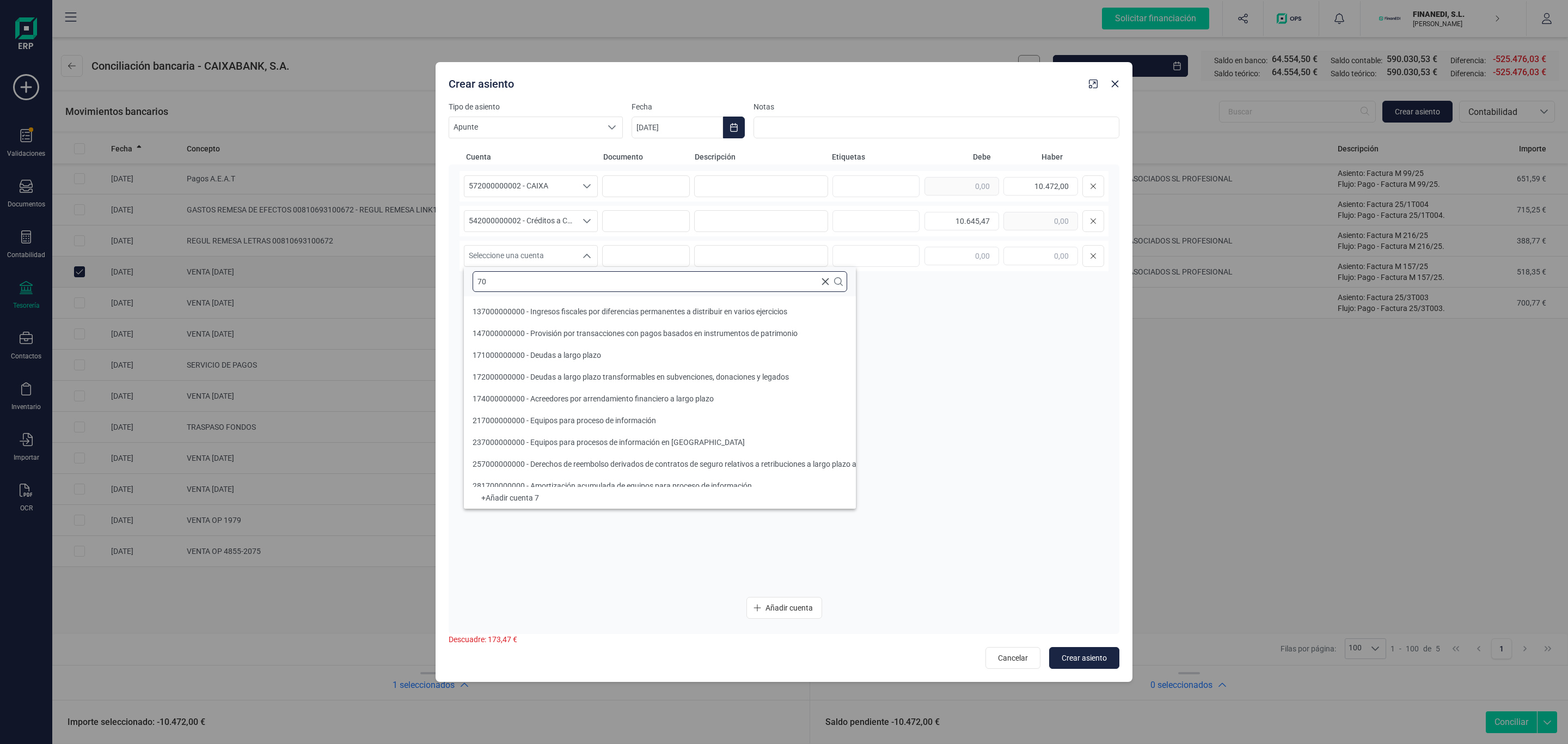
scroll to position [4, 0]
type input "705"
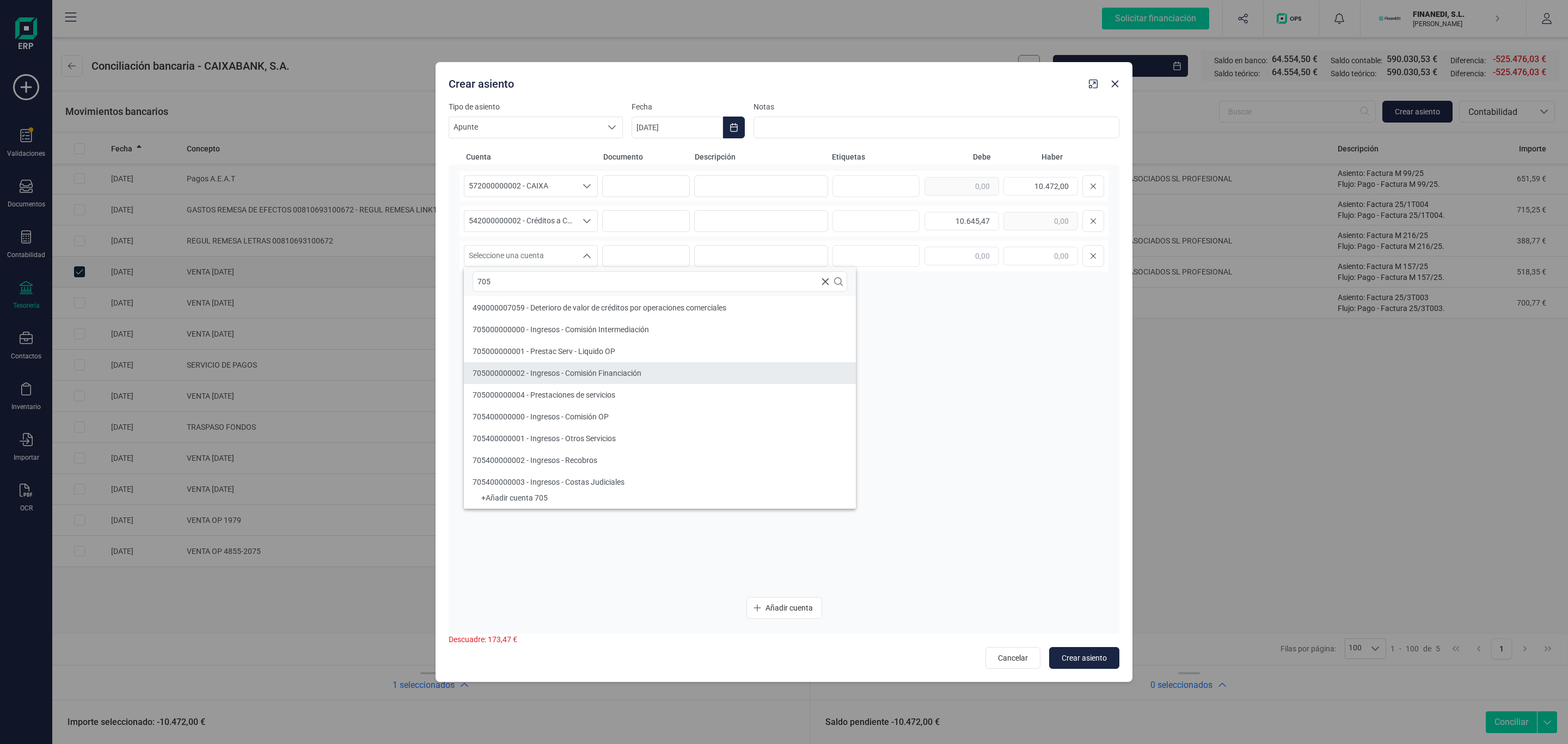
click at [572, 364] on li "705000000002 - Ingresos - Comisión Financiación" at bounding box center [659, 373] width 392 height 21
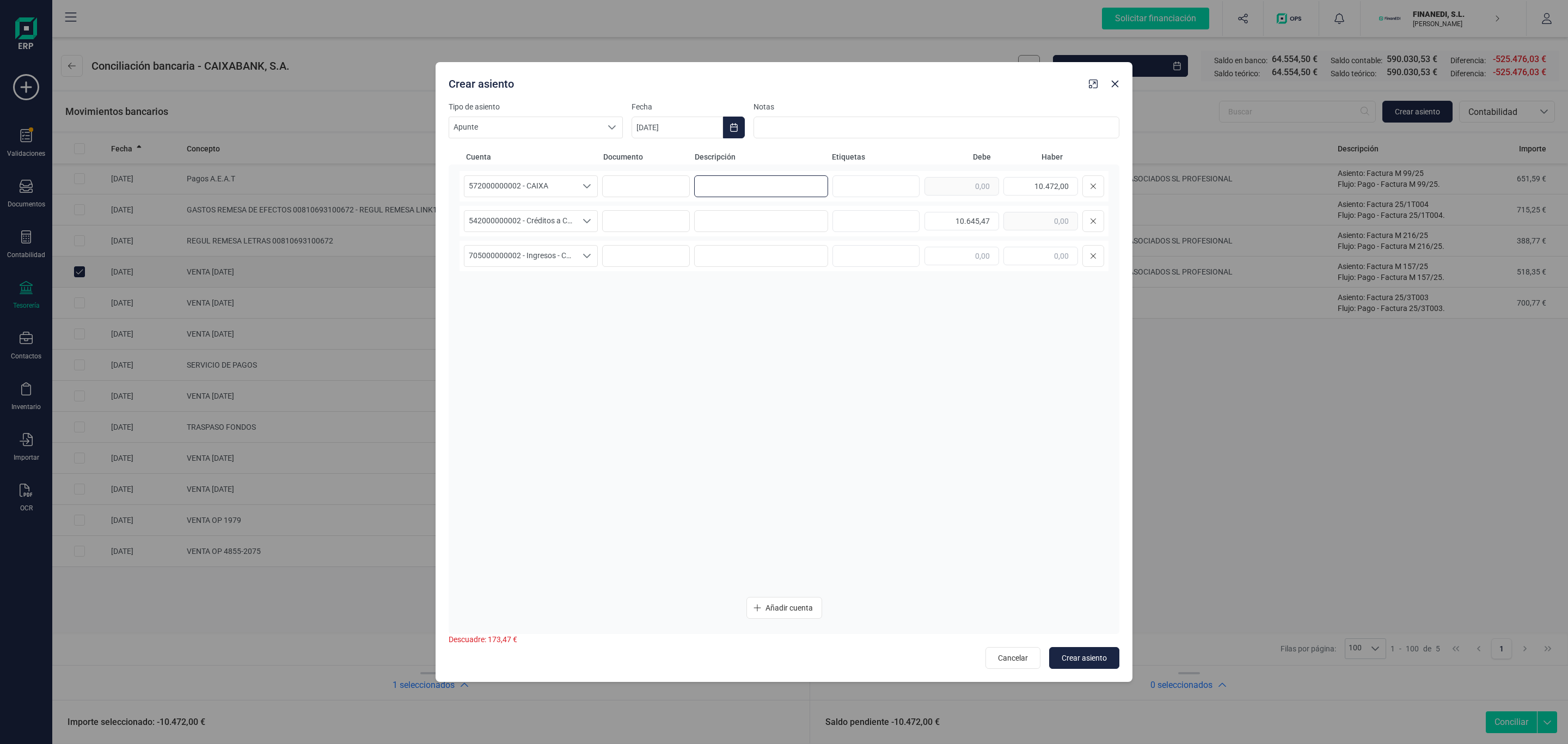
click at [783, 183] on input at bounding box center [761, 186] width 134 height 21
drag, startPoint x: 695, startPoint y: 186, endPoint x: 681, endPoint y: 186, distance: 14.0
click at [681, 186] on div "572000000002 - CAIXA 572000000002 - CAIXA Venta 0210 10.472,00" at bounding box center [784, 186] width 649 height 31
type input "Venta 0210"
click at [728, 224] on input at bounding box center [761, 220] width 134 height 21
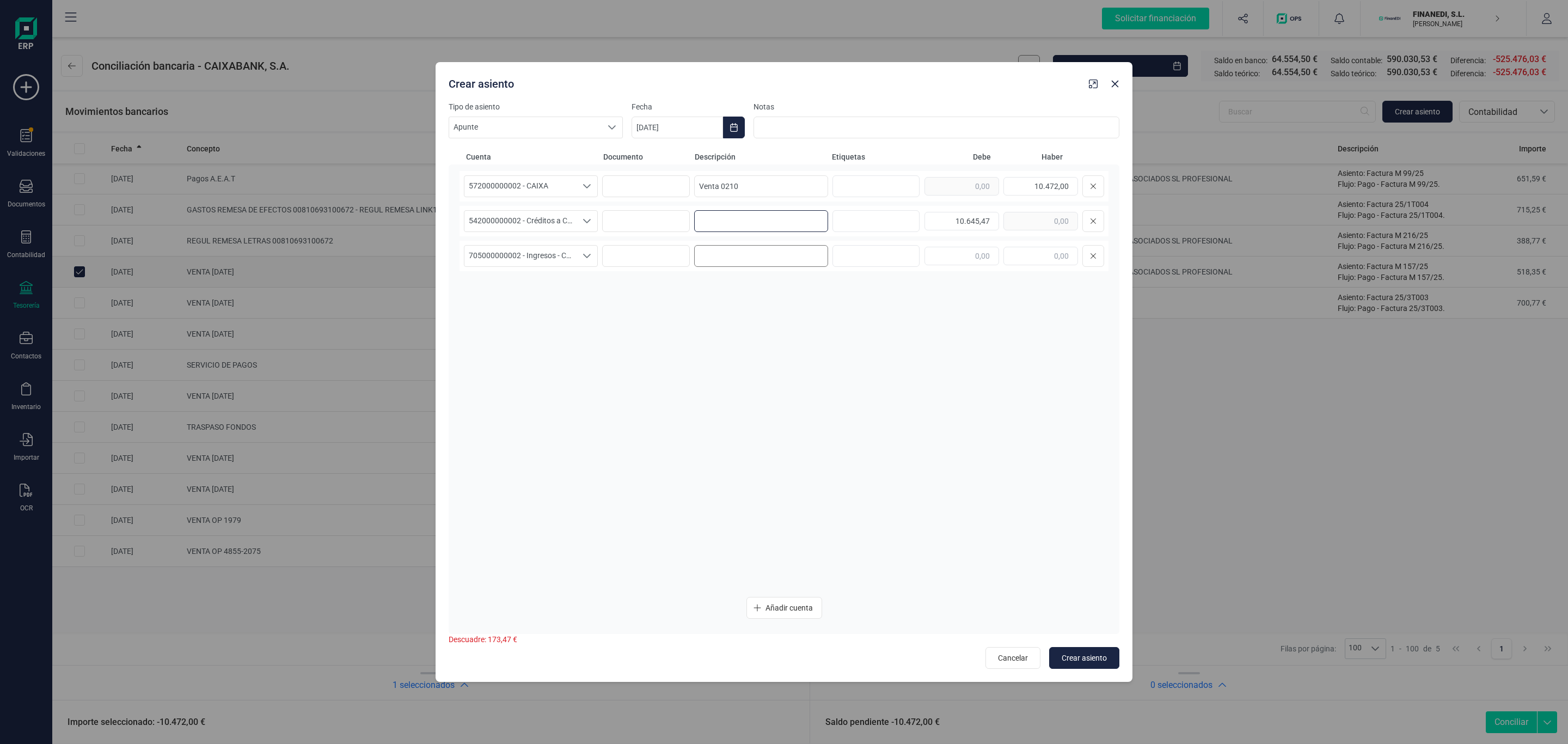
paste input "Venta 0210"
type input "Venta 0210"
click at [725, 252] on input at bounding box center [761, 256] width 134 height 21
paste input "Venta 0210"
type input "Venta 0210"
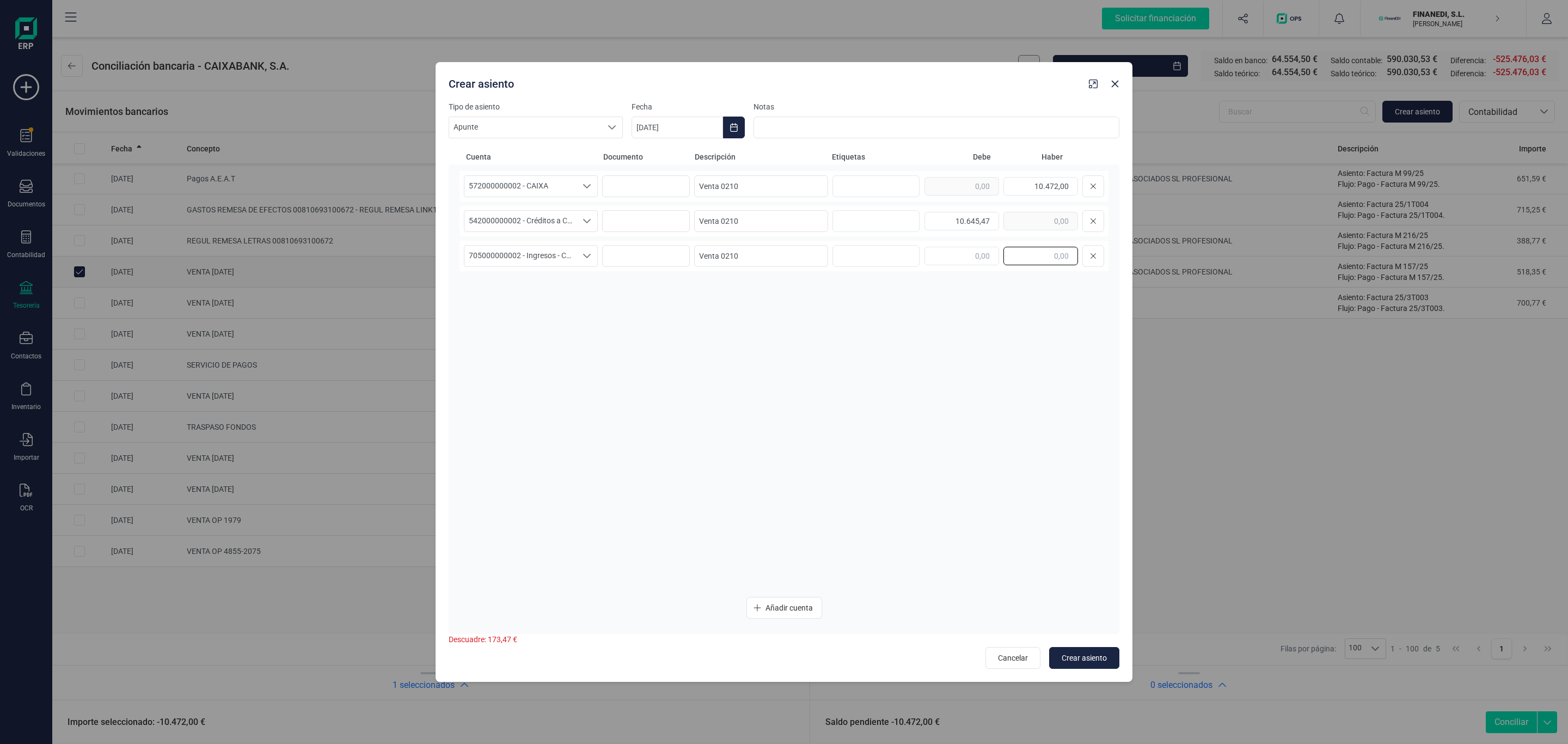
click at [1057, 254] on input "text" at bounding box center [1041, 256] width 75 height 18
type input "173,47"
click at [751, 399] on div "572000000002 - CAIXA 572000000002 - CAIXA Venta 0210 10.472,00 542000000002 - C…" at bounding box center [784, 379] width 649 height 417
click at [1093, 657] on span "Crear asiento" at bounding box center [1084, 658] width 45 height 11
type input "[DATE]"
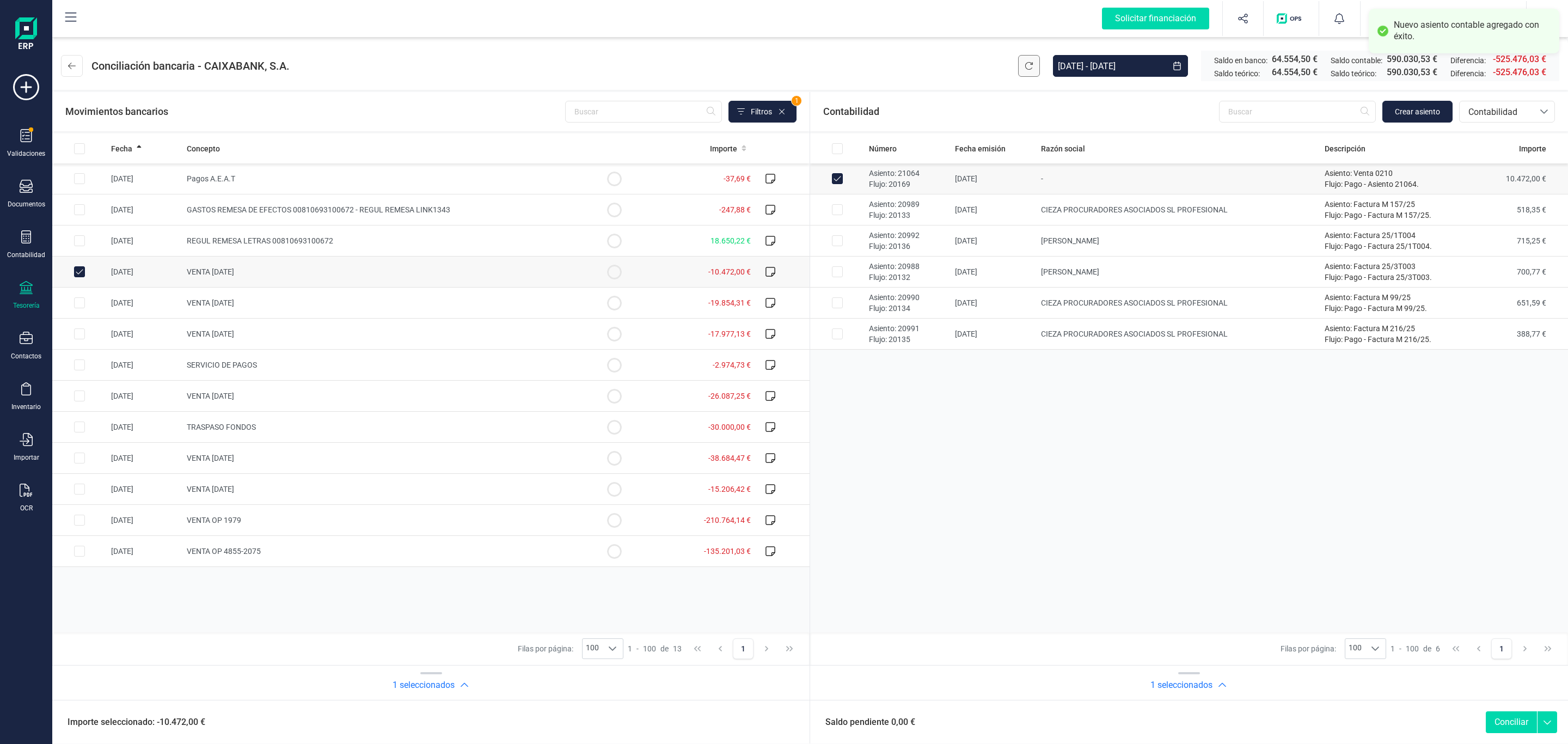
click at [1498, 722] on button "Conciliar" at bounding box center [1511, 721] width 51 height 21
checkbox input "false"
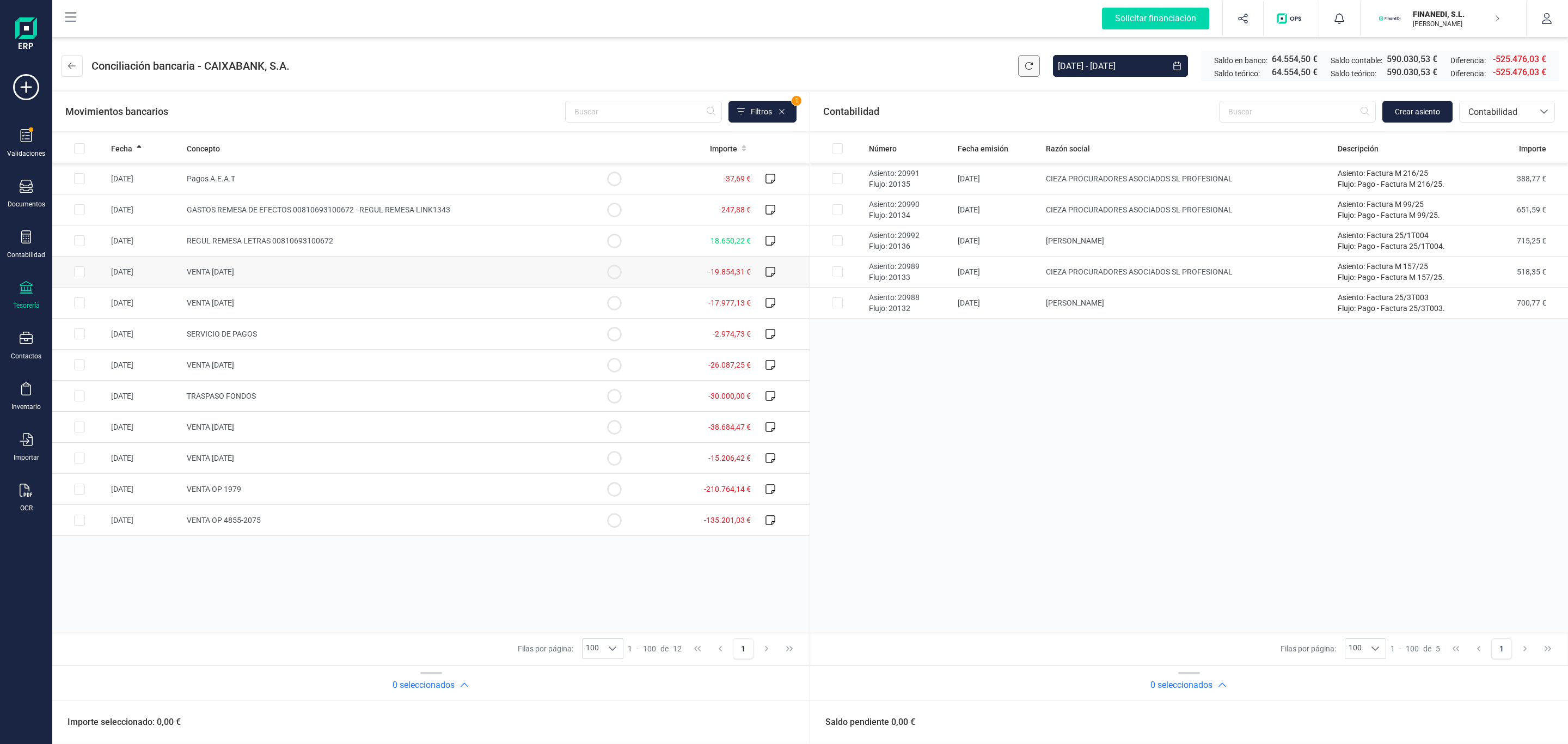
click at [377, 268] on td "VENTA [DATE]" at bounding box center [384, 272] width 405 height 31
checkbox input "true"
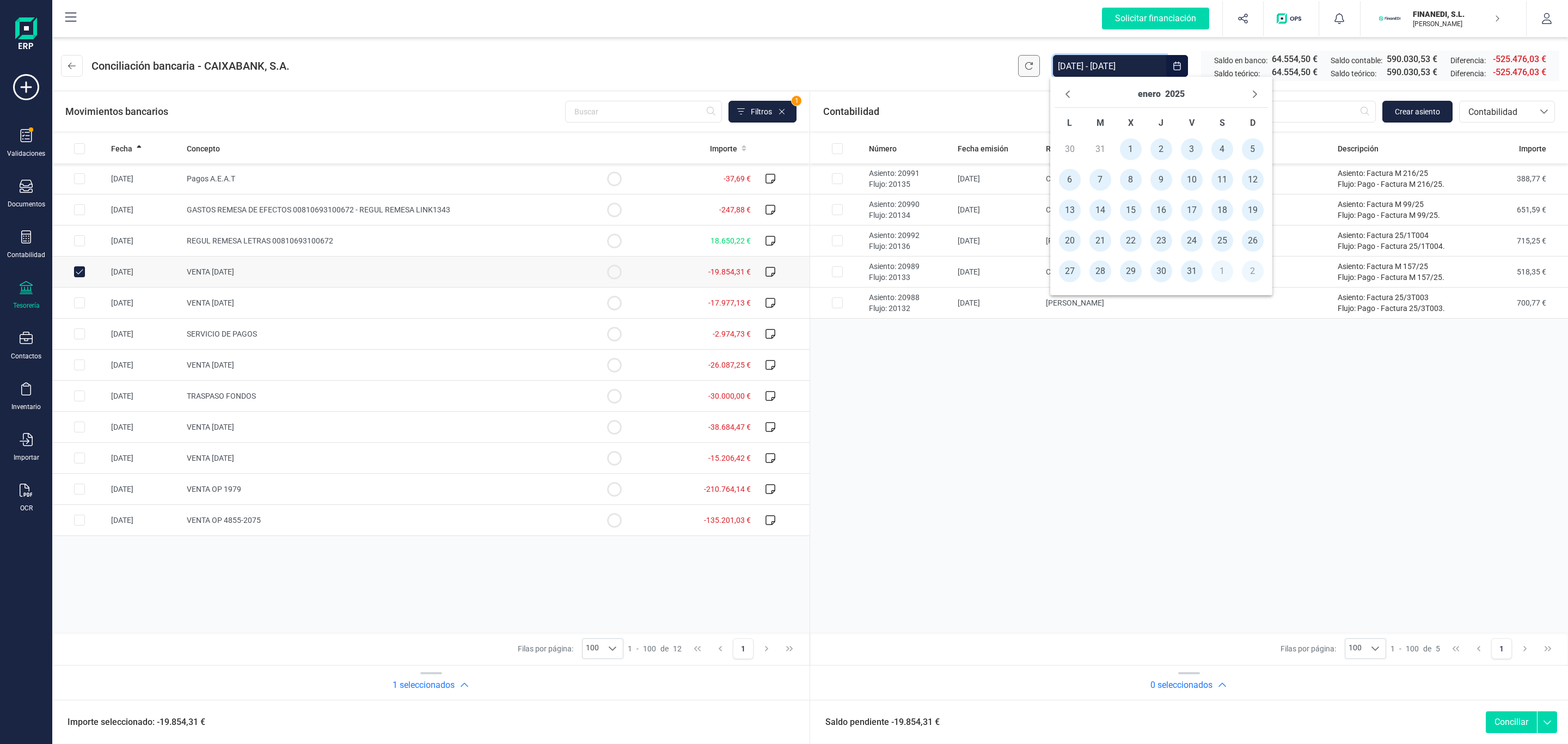
click at [1103, 64] on input "[DATE] - [DATE]" at bounding box center [1110, 66] width 113 height 21
click at [1221, 500] on div "Número Fecha emisión Razón social Descripción Importe Asiento: 20991 Flujo: 201…" at bounding box center [1189, 382] width 758 height 499
click at [1420, 119] on button "Crear asiento" at bounding box center [1418, 111] width 70 height 21
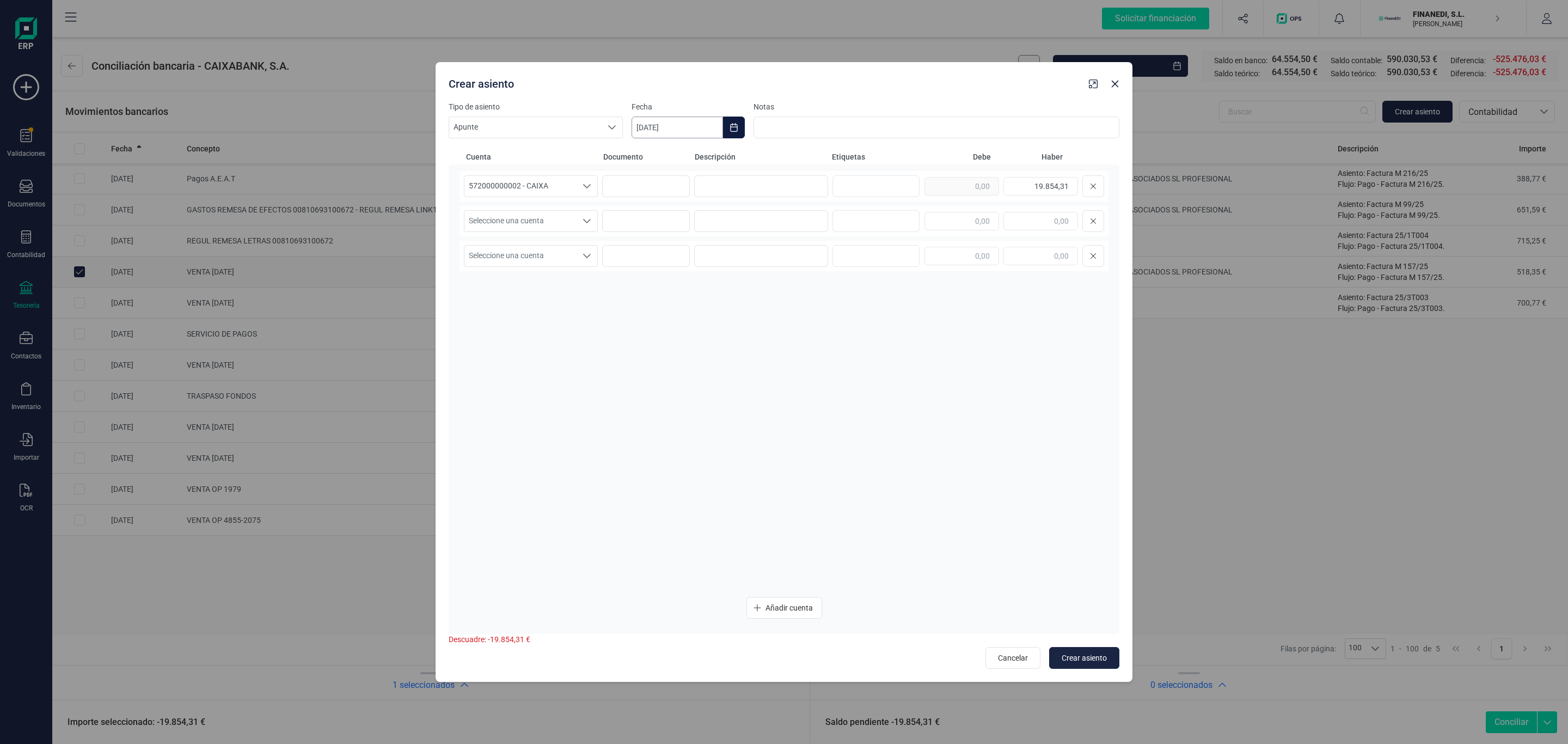
click at [687, 123] on input "[DATE]" at bounding box center [677, 127] width 92 height 21
click at [888, 222] on span "3" at bounding box center [881, 223] width 21 height 21
type input "[DATE]"
click at [754, 186] on input at bounding box center [761, 186] width 134 height 21
type input "Venta 0310"
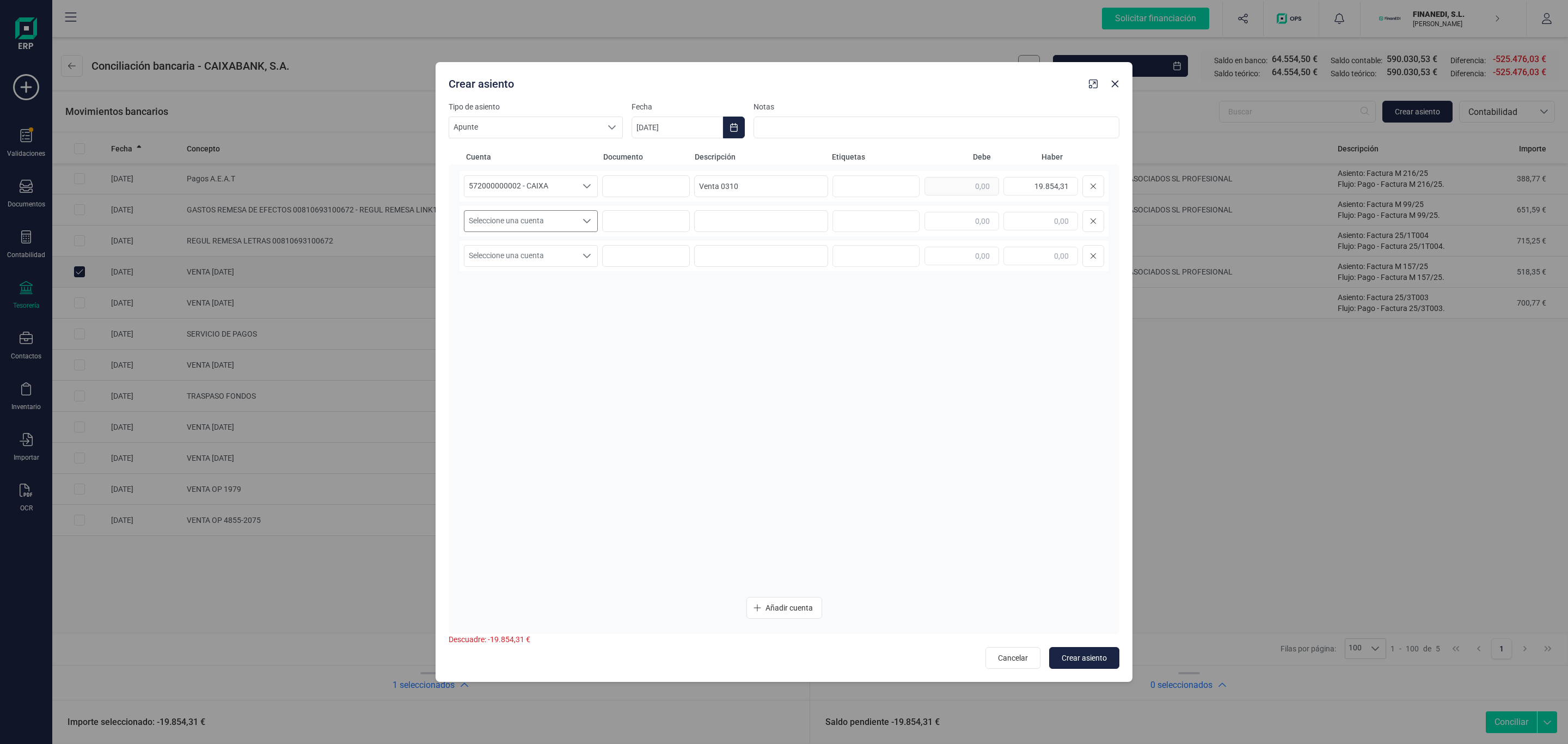
click at [468, 224] on span "Seleccione una cuenta" at bounding box center [520, 221] width 112 height 21
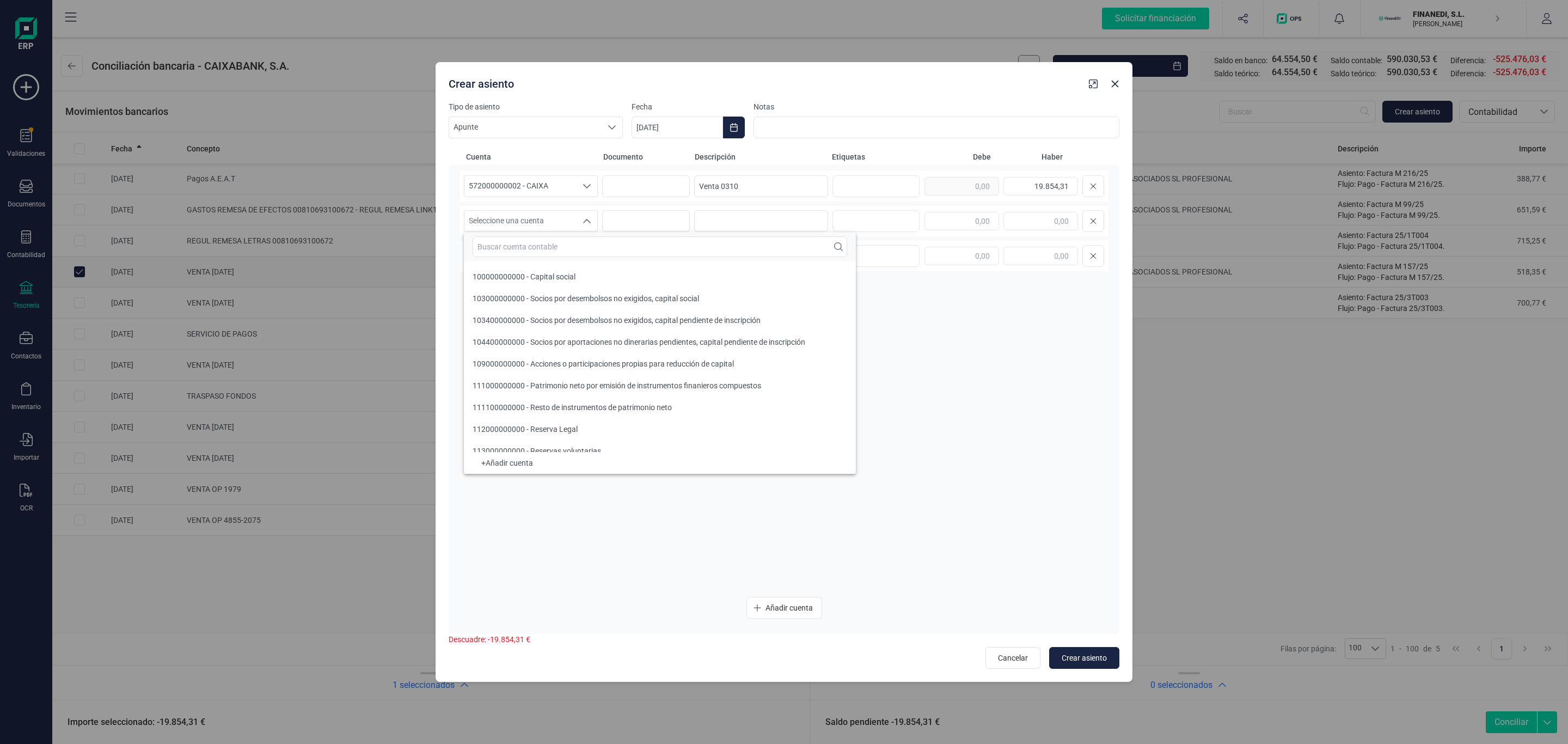
click at [498, 260] on div at bounding box center [659, 246] width 392 height 29
click at [527, 254] on input "text" at bounding box center [660, 246] width 375 height 21
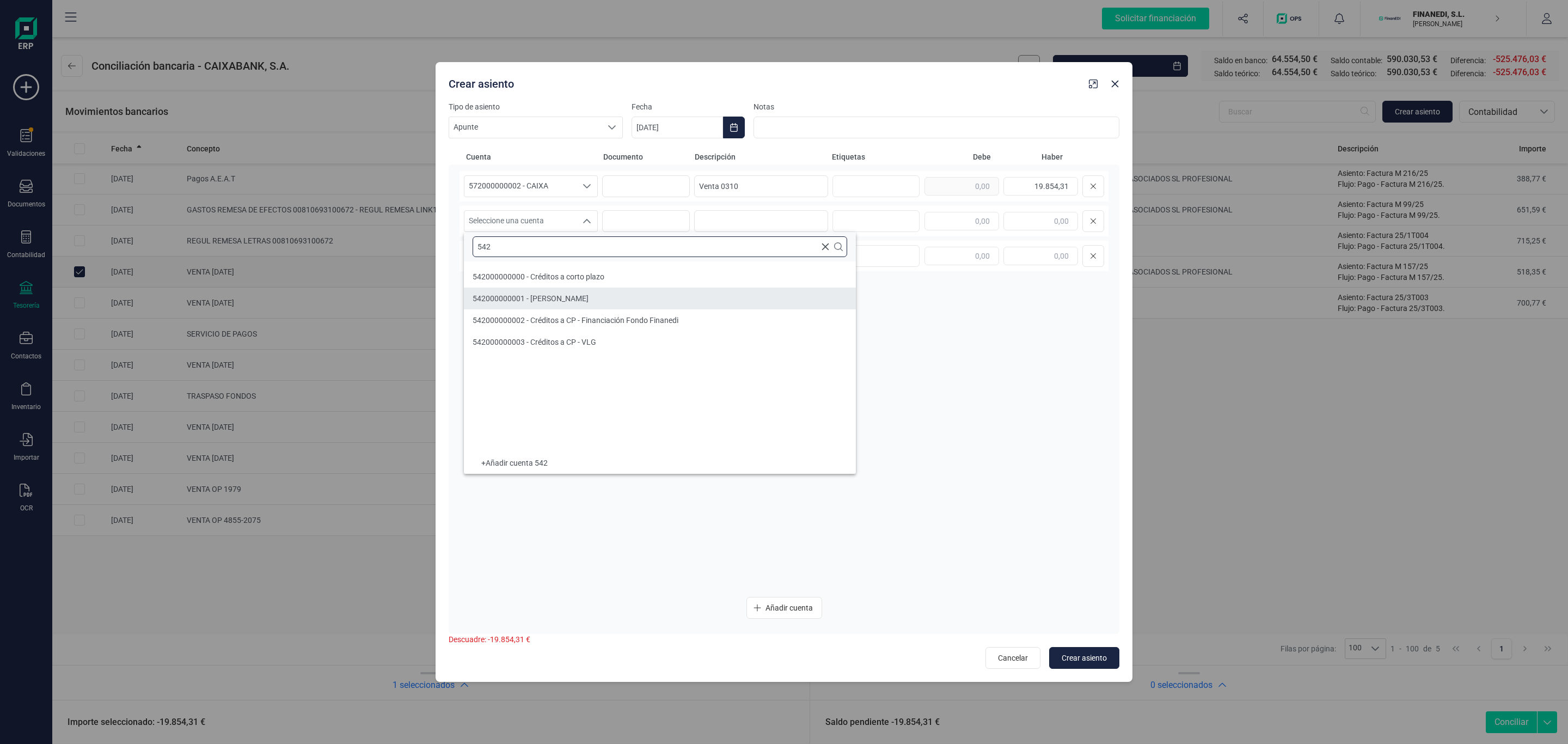
type input "542"
drag, startPoint x: 538, startPoint y: 321, endPoint x: 559, endPoint y: 306, distance: 25.8
click at [539, 321] on span "542000000002 - Créditos a CP - Financiación Fondo Finanedi" at bounding box center [576, 320] width 206 height 8
drag, startPoint x: 742, startPoint y: 186, endPoint x: 455, endPoint y: 161, distance: 288.1
click at [433, 166] on div "Crear asiento Tipo de asiento Apunte Apunte Apunte Fecha 03/10/2025 Notas Cuent…" at bounding box center [784, 372] width 1568 height 744
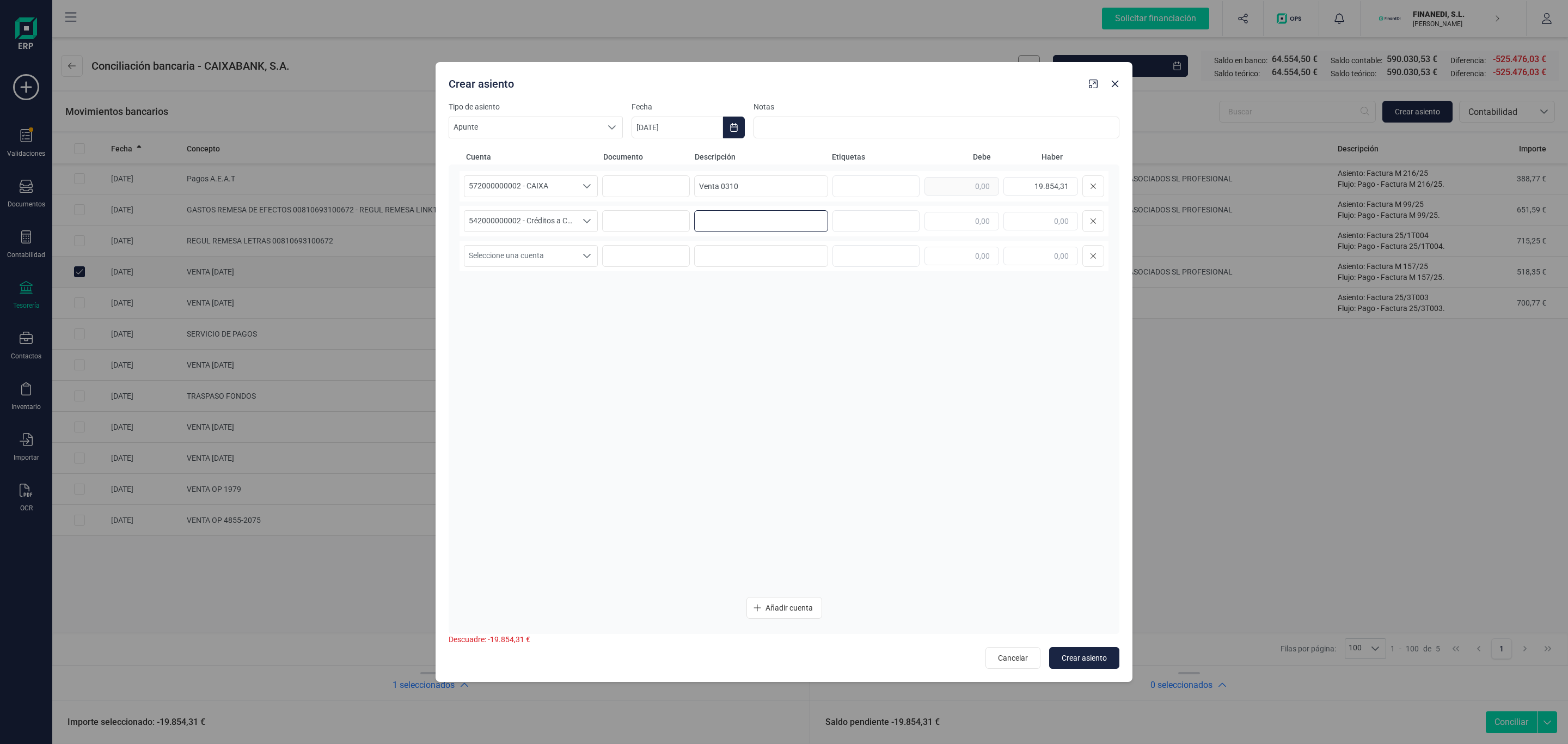
click at [725, 218] on input at bounding box center [761, 220] width 134 height 21
paste input "Venta 0310"
type input "Venta 0310"
click at [729, 252] on input at bounding box center [761, 256] width 134 height 21
paste input "Venta 0310"
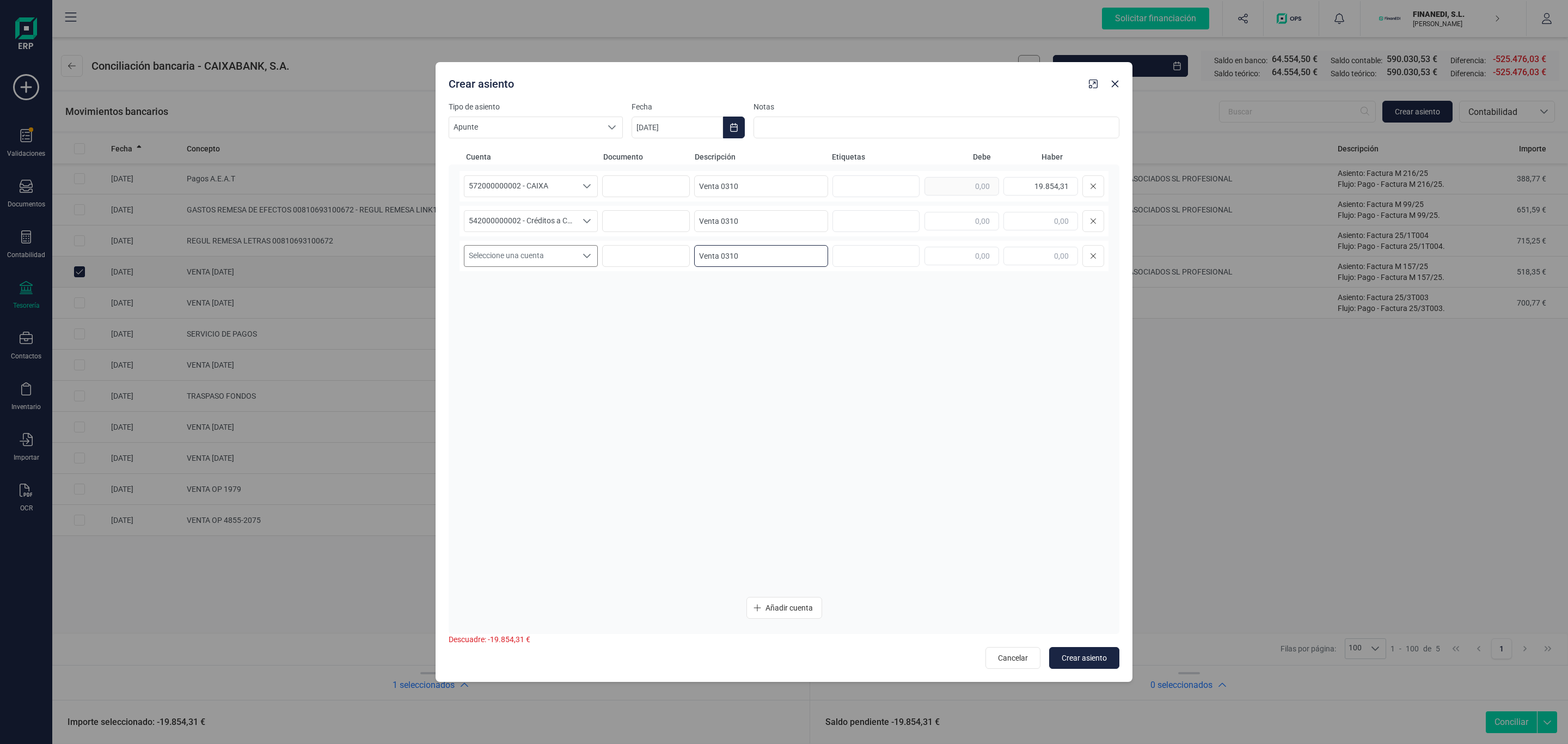
type input "Venta 0310"
click at [505, 263] on span "Seleccione una cuenta" at bounding box center [520, 256] width 112 height 21
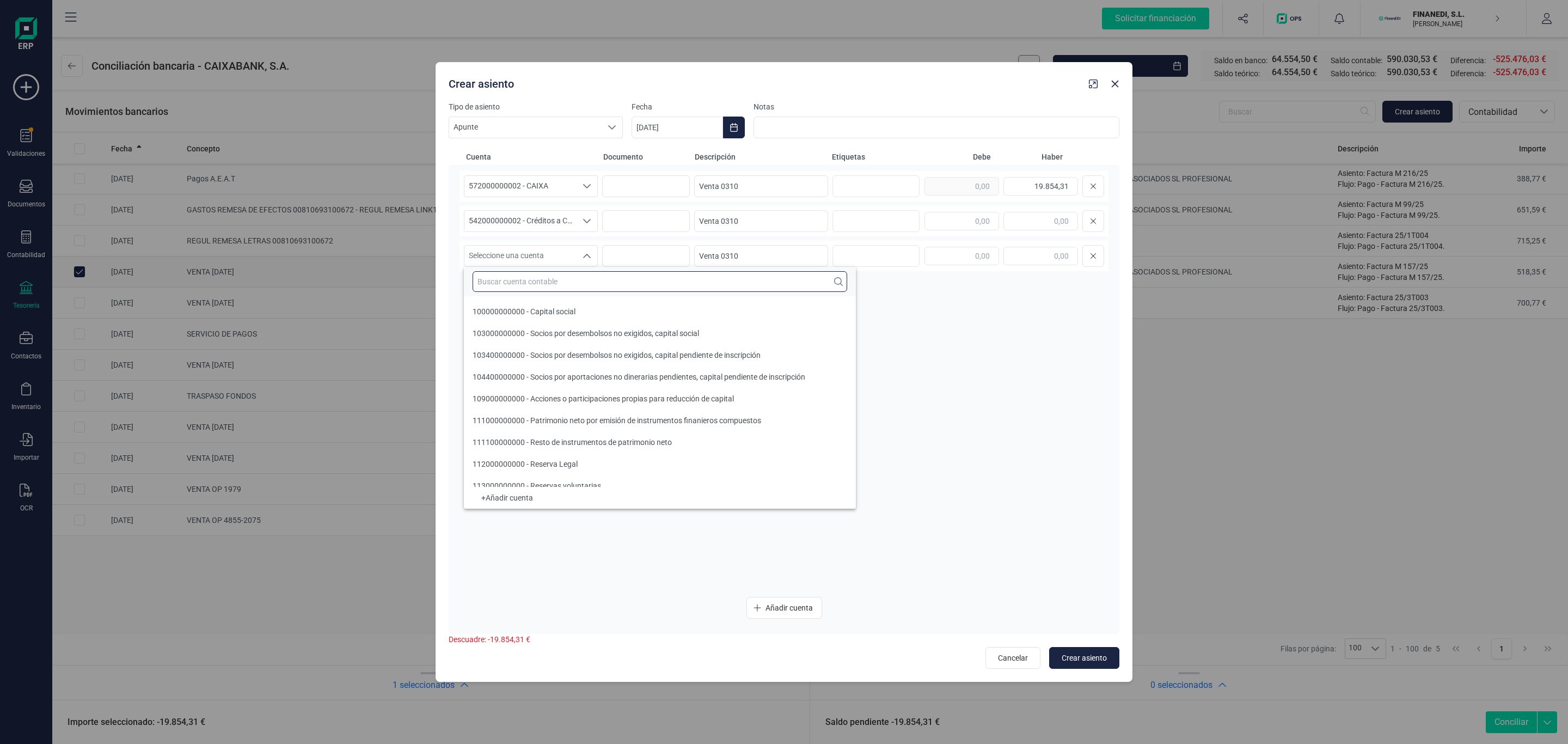
click at [522, 283] on input "text" at bounding box center [660, 282] width 375 height 21
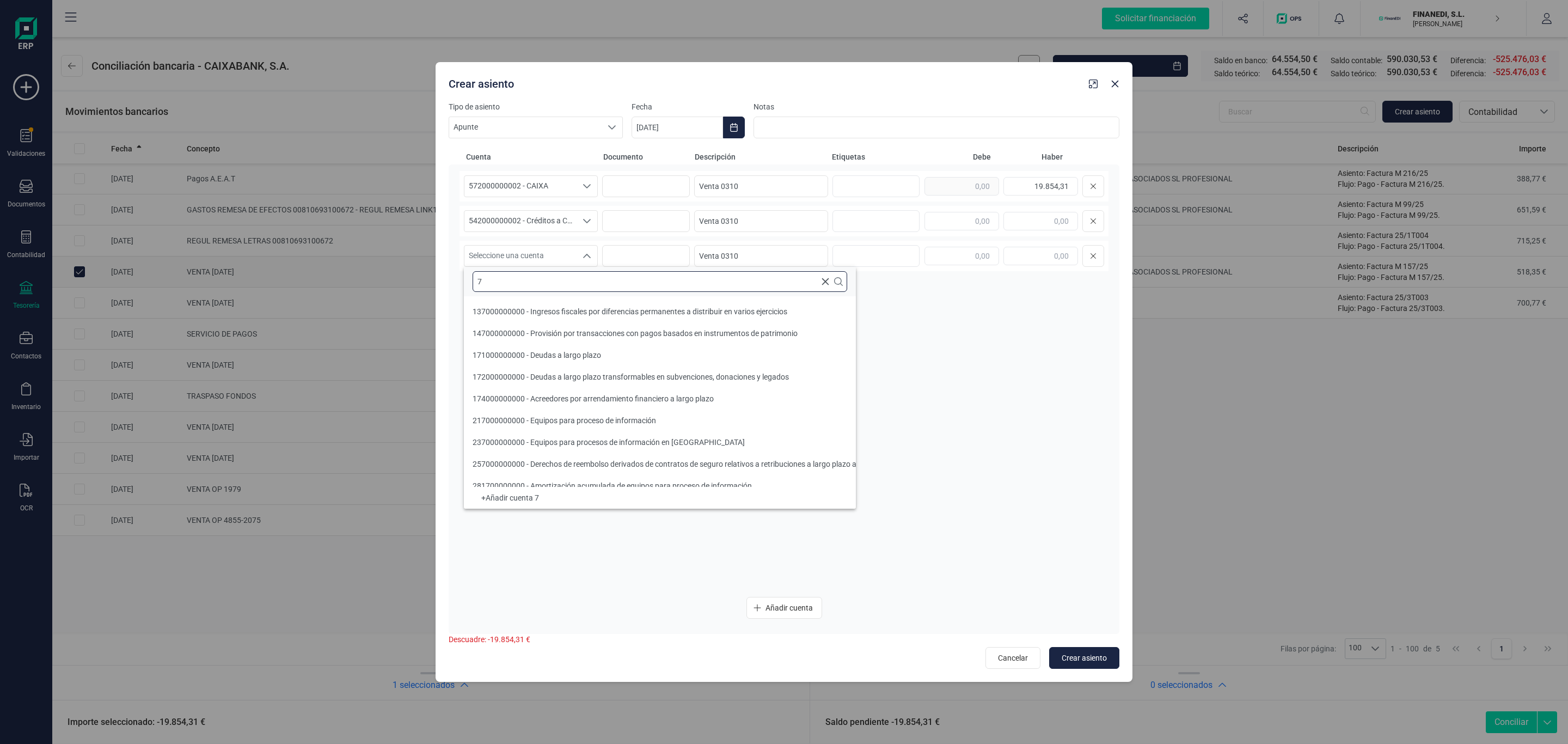
scroll to position [4, 0]
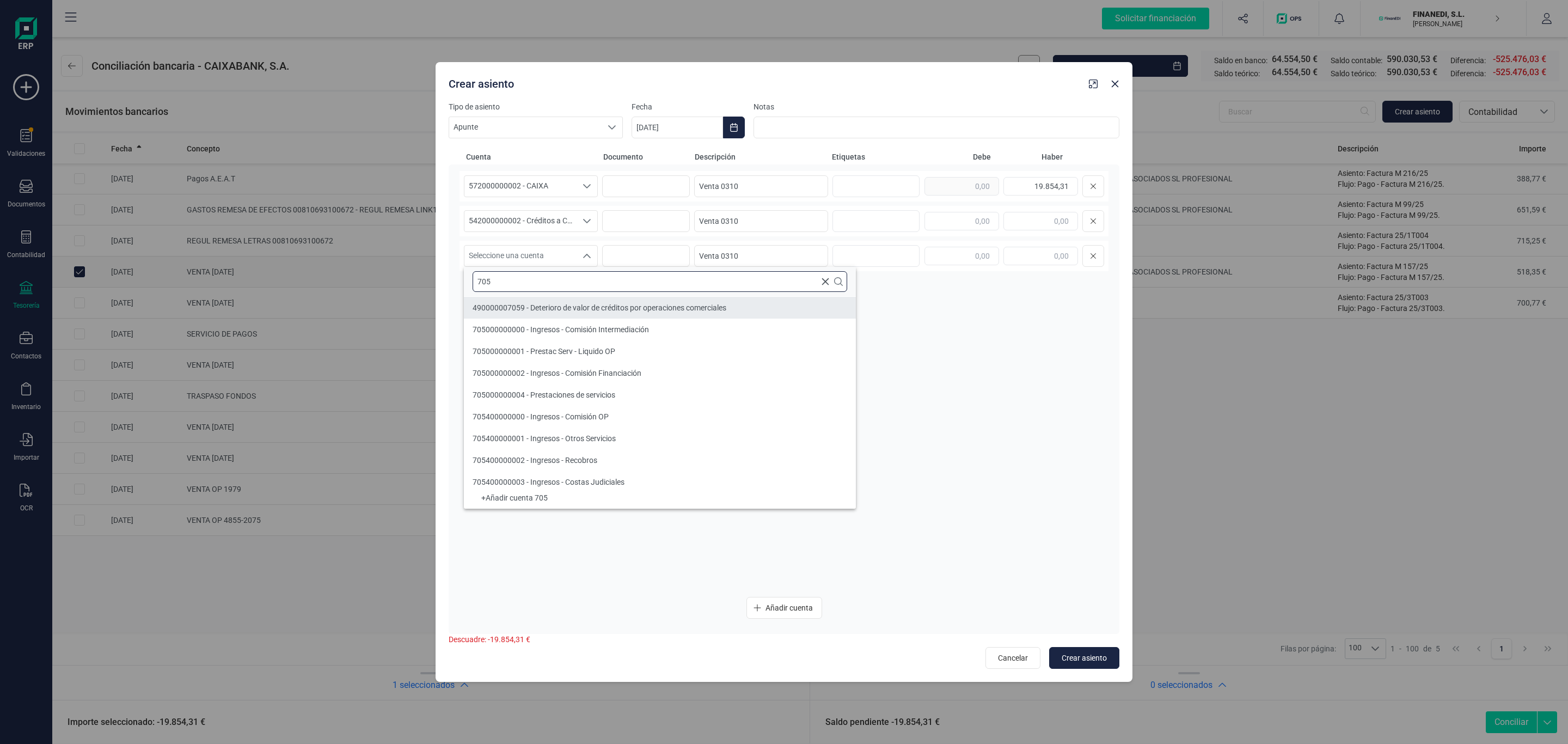
type input "705"
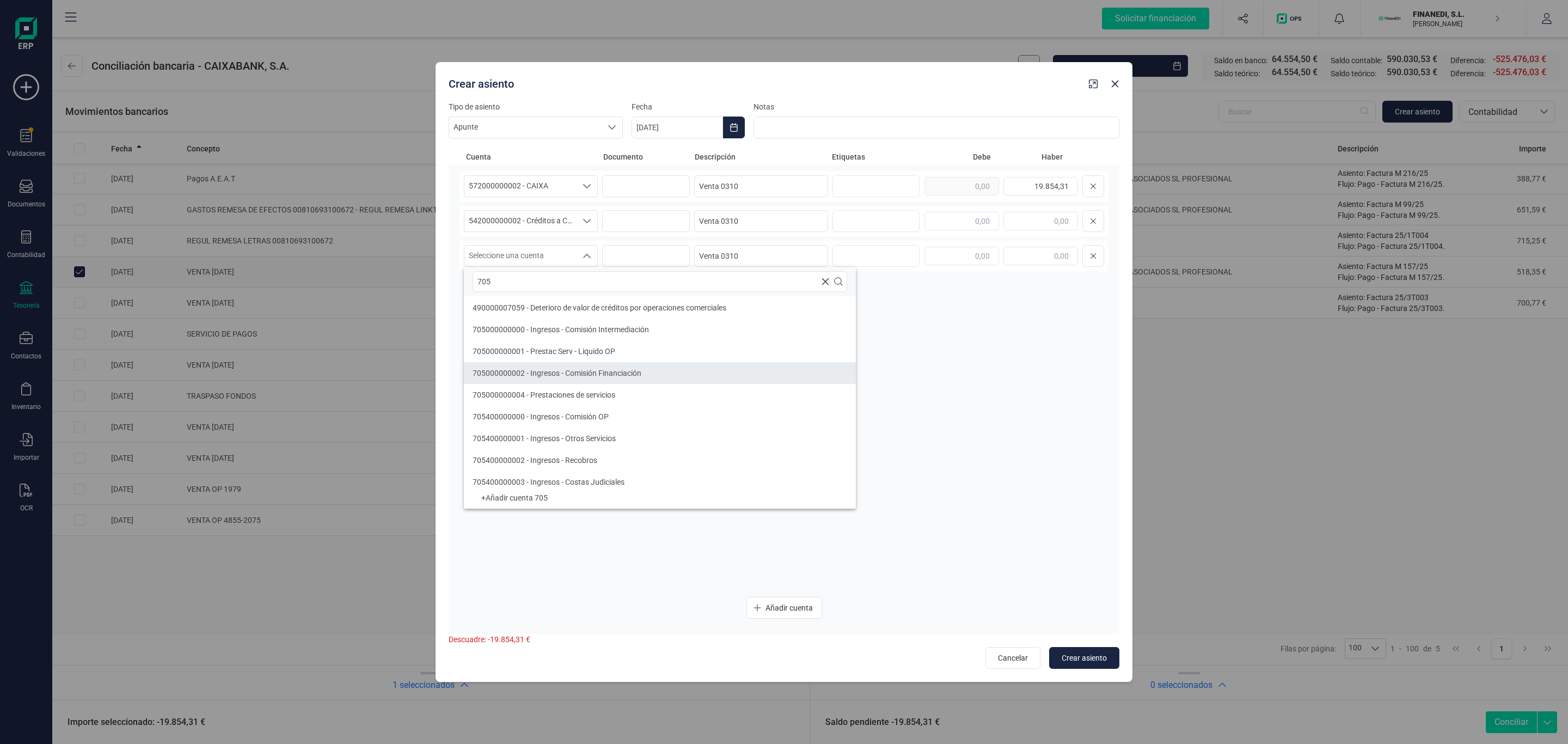
click at [546, 380] on li "705000000002 - Ingresos - Comisión Financiación" at bounding box center [659, 373] width 392 height 21
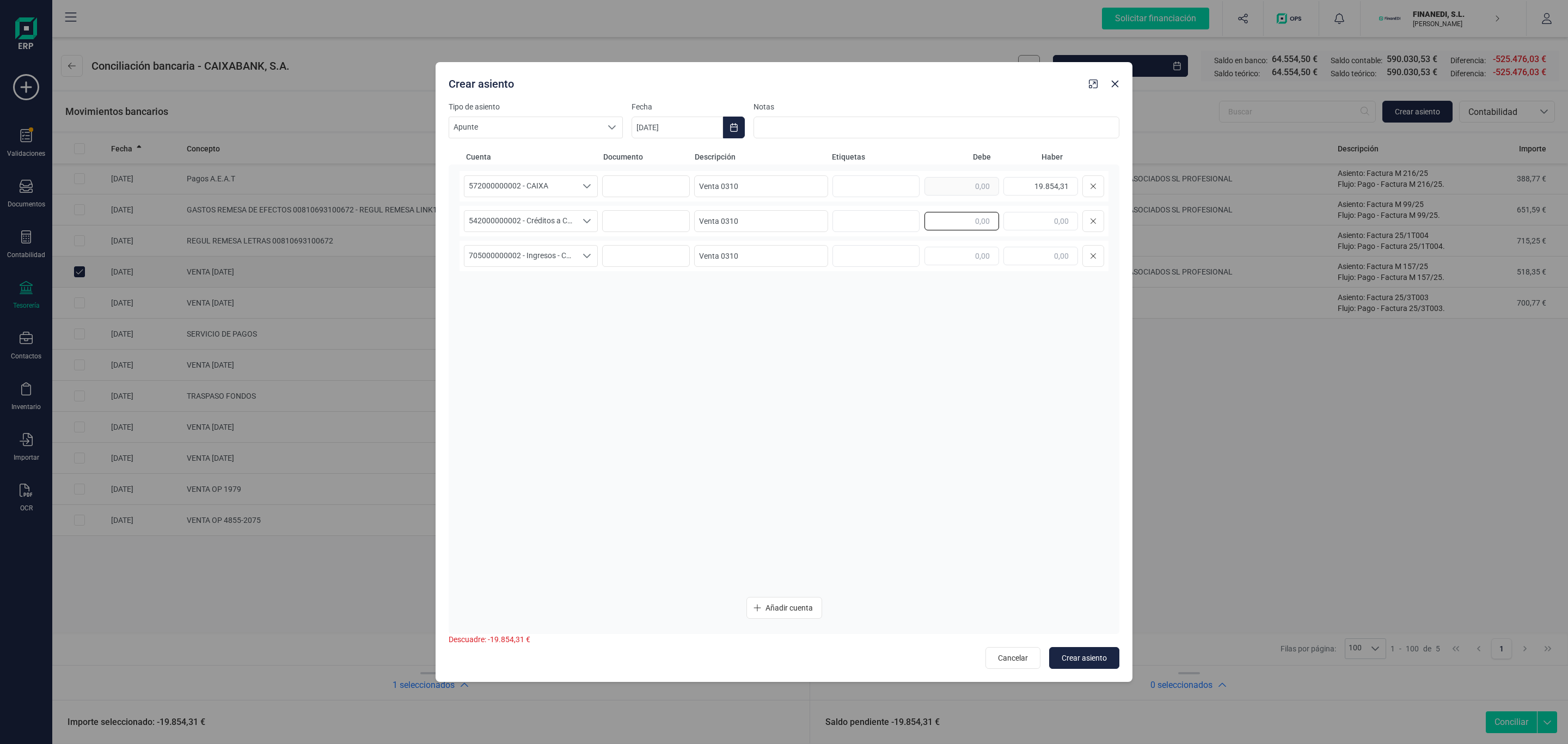
click at [959, 216] on input "text" at bounding box center [962, 221] width 75 height 18
paste input "19.947,34"
type input "19.947,34"
click at [1039, 252] on input "text" at bounding box center [1041, 256] width 75 height 18
type input "93,03"
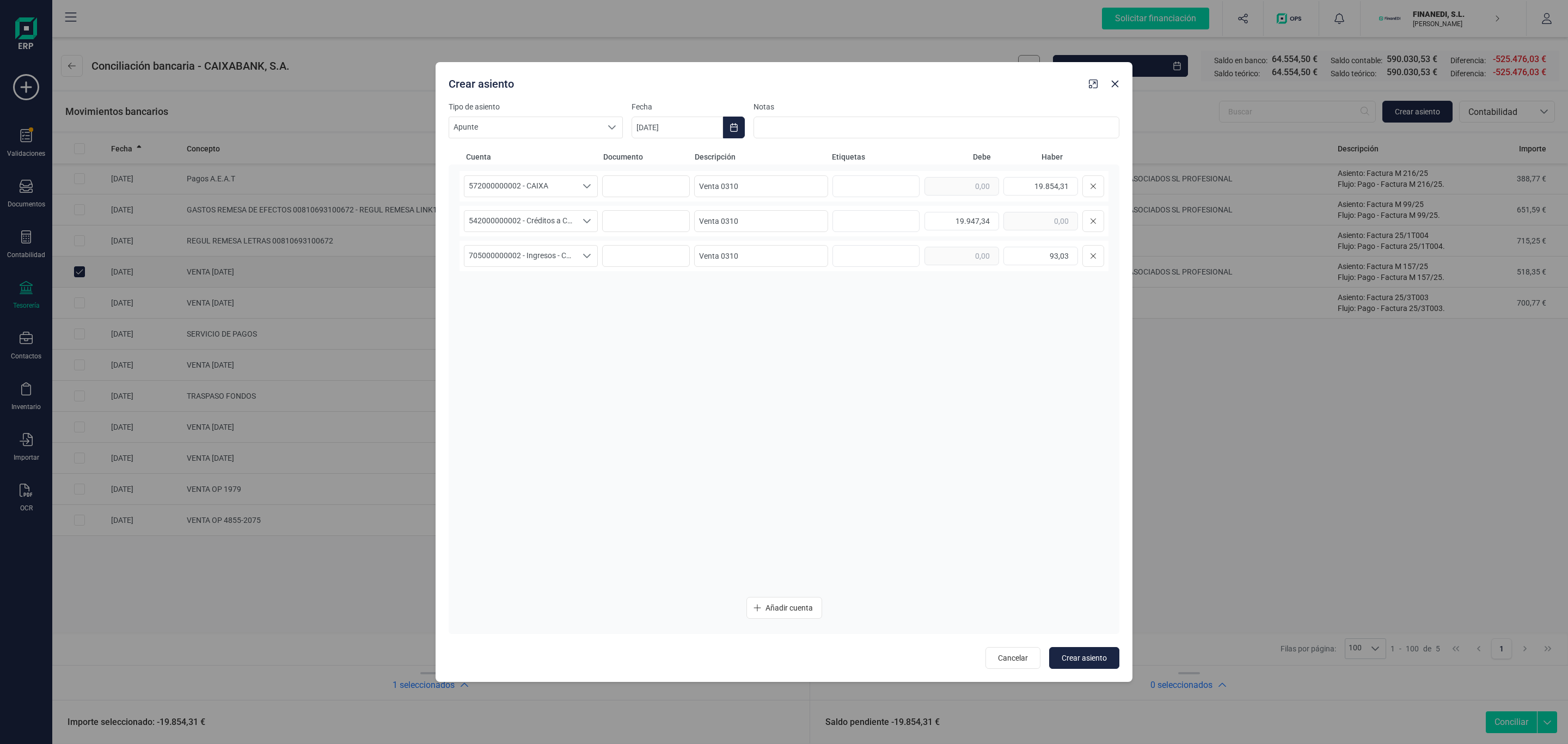
click at [761, 476] on div "572000000002 - CAIXA 572000000002 - CAIXA 572000000002 - CAIXA Venta 0310 19.85…" at bounding box center [784, 379] width 649 height 417
click at [1083, 654] on span "Crear asiento" at bounding box center [1084, 658] width 45 height 11
type input "[DATE]"
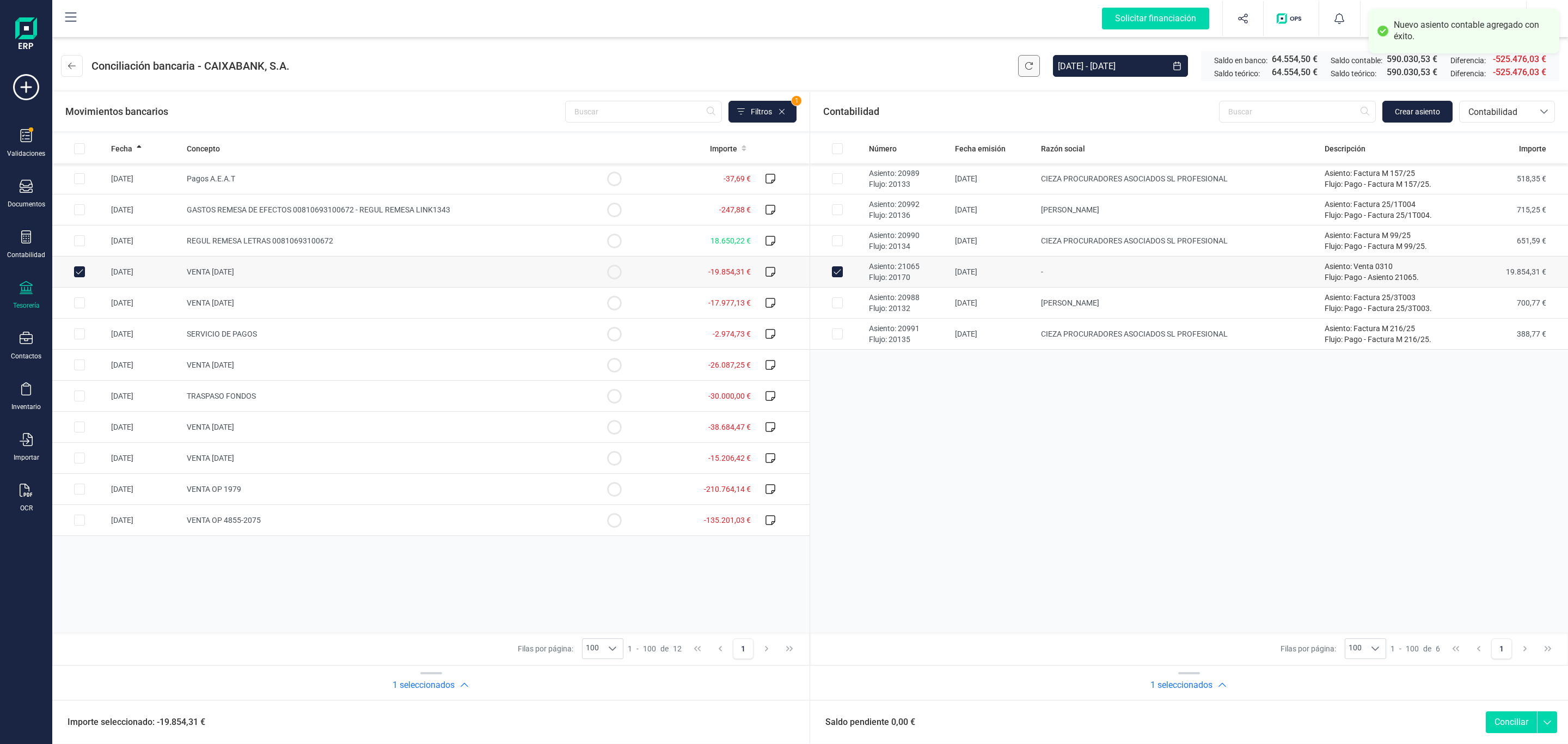
click at [1513, 719] on button "Conciliar" at bounding box center [1511, 721] width 51 height 21
checkbox input "false"
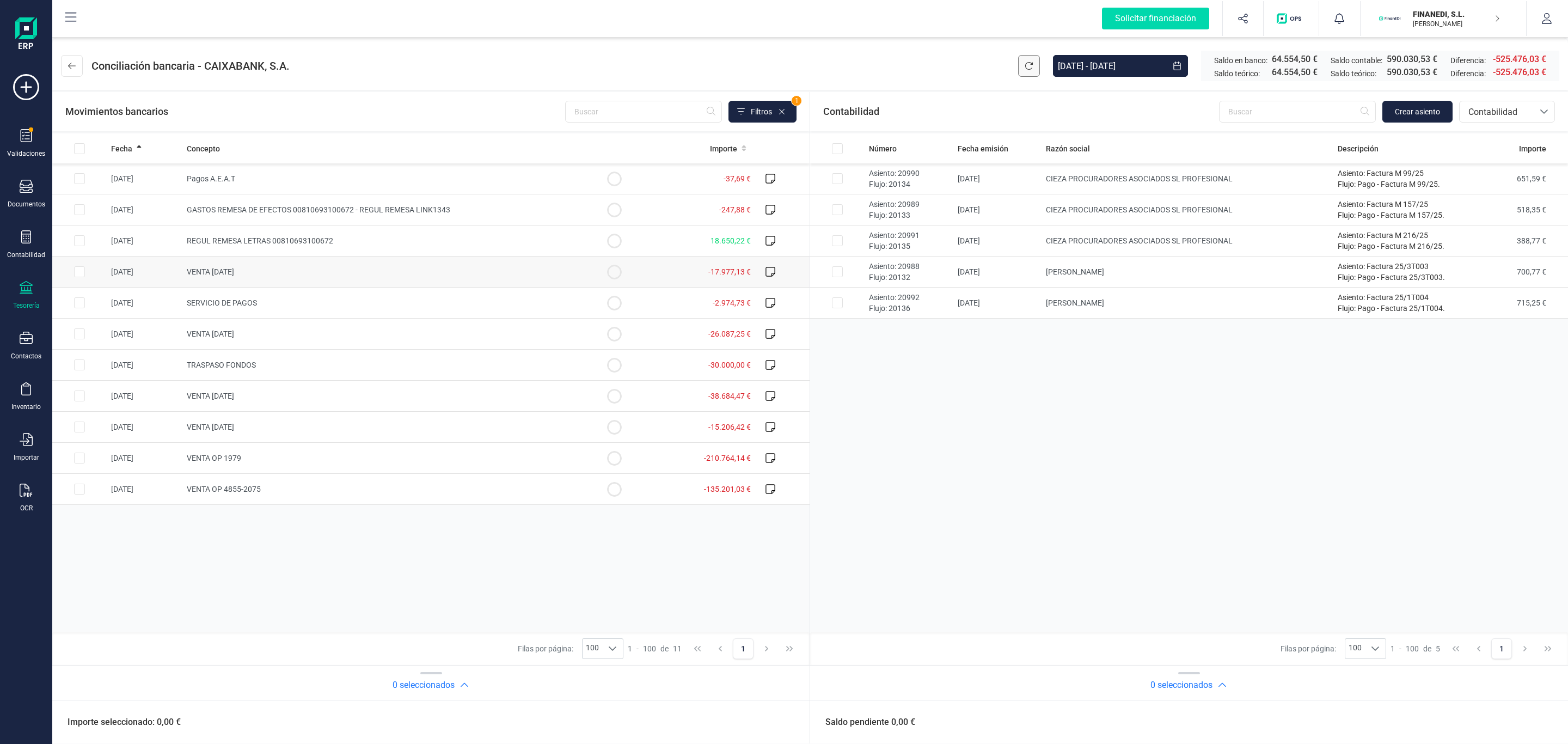
click at [455, 270] on td "VENTA [DATE]" at bounding box center [384, 272] width 405 height 31
checkbox input "true"
click at [1408, 106] on span "Crear asiento" at bounding box center [1417, 111] width 45 height 11
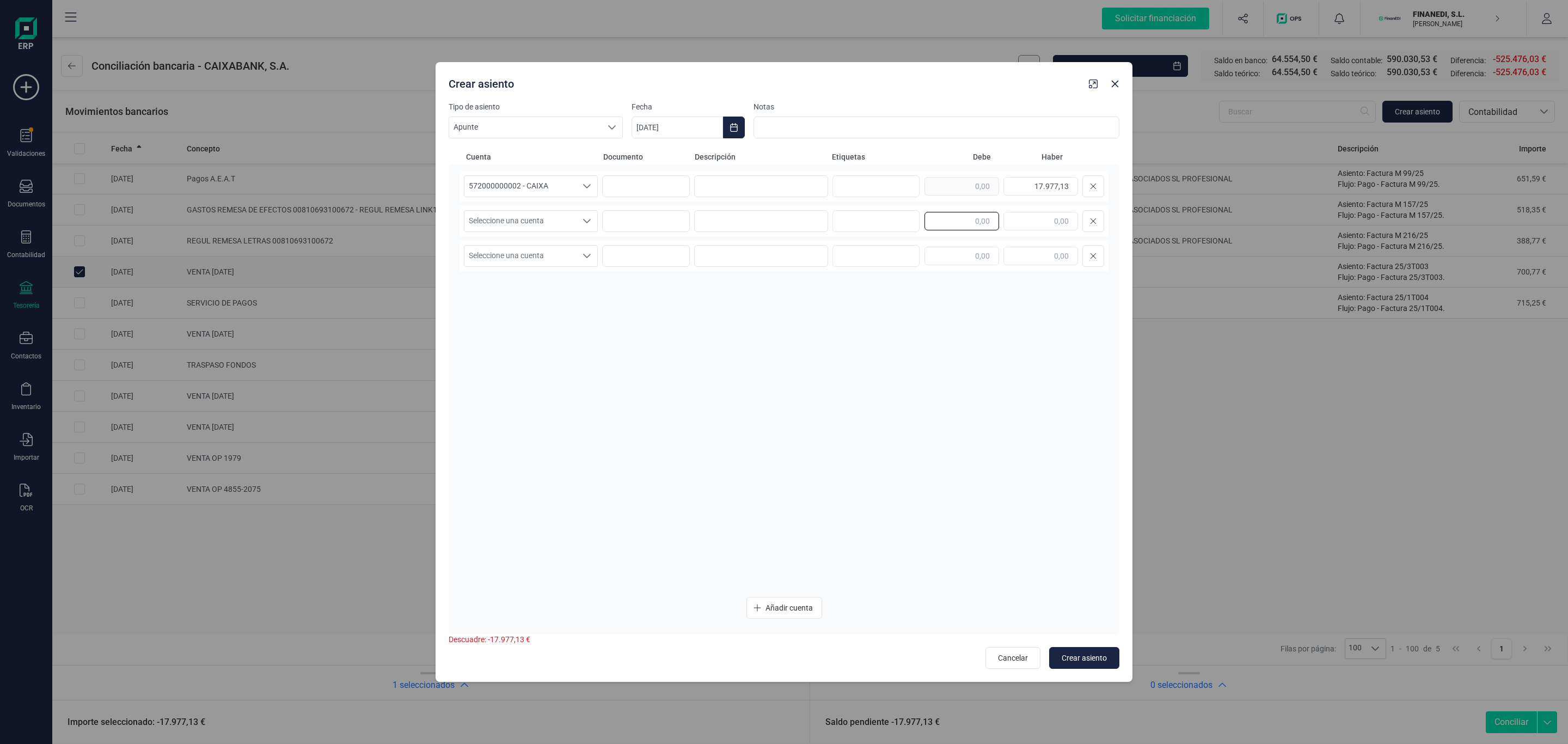
click at [939, 218] on input "text" at bounding box center [962, 221] width 75 height 18
paste input "18.061,42"
type input "18.061,42"
click at [552, 222] on span "Seleccione una cuenta" at bounding box center [520, 221] width 112 height 21
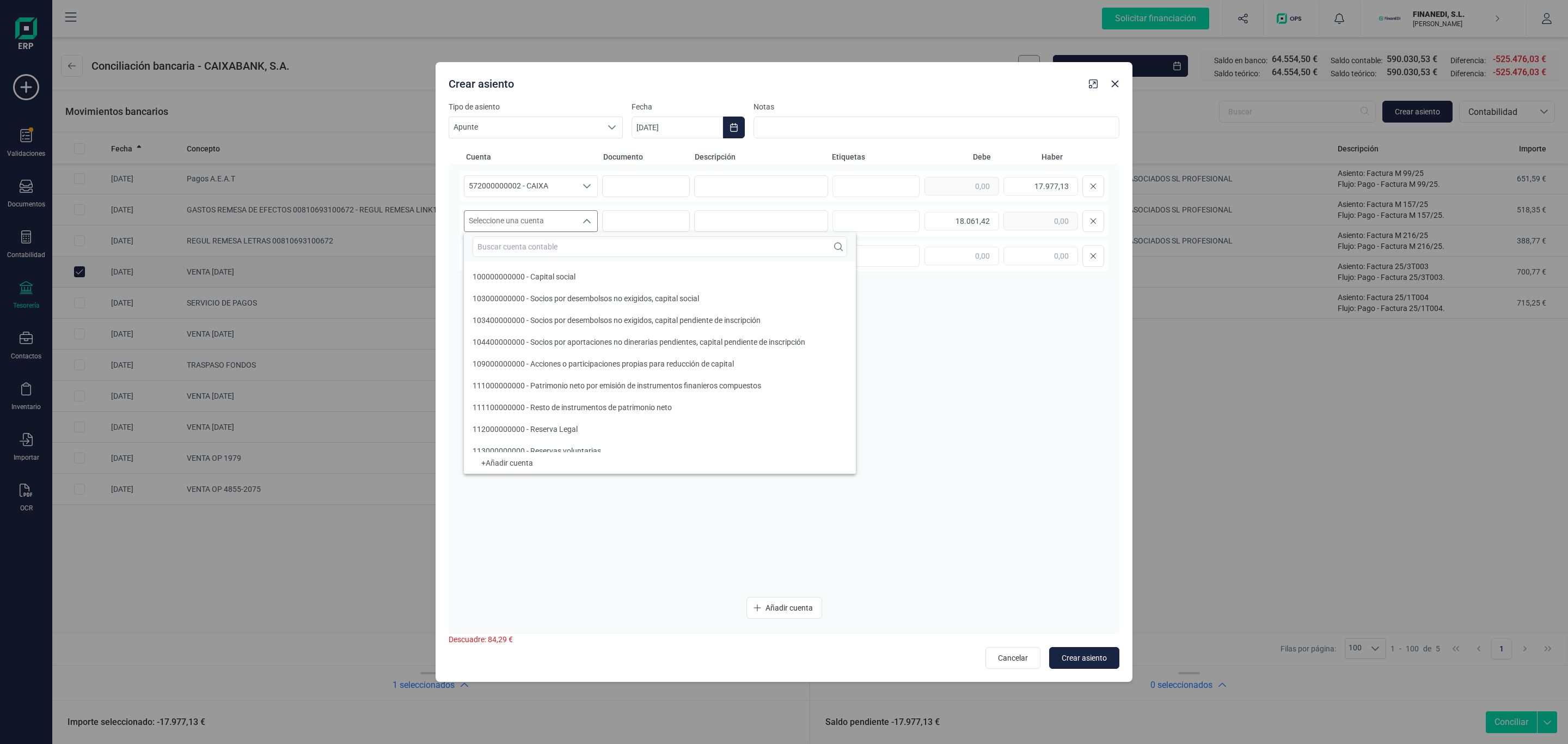
click at [544, 245] on input "text" at bounding box center [660, 246] width 375 height 21
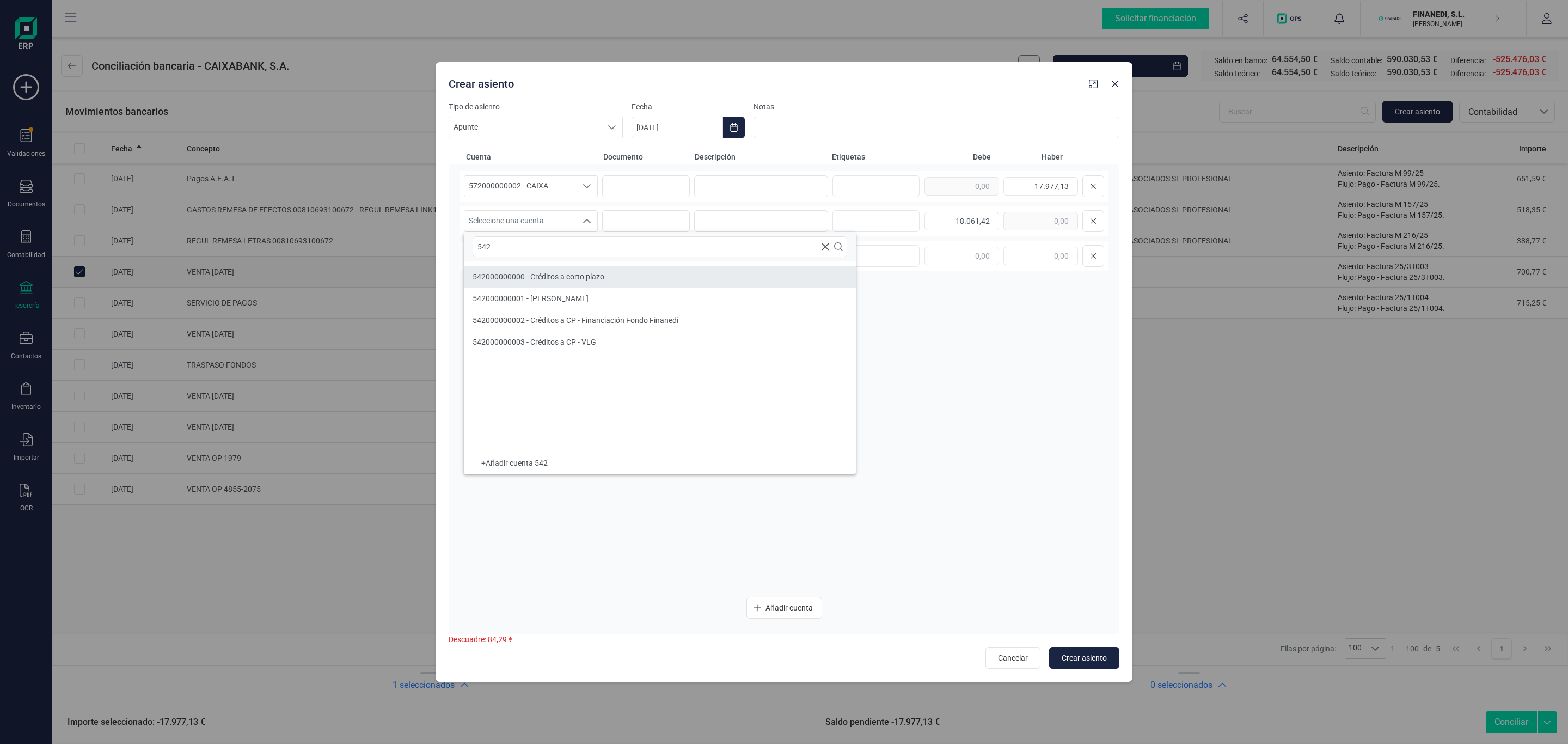
type input "542"
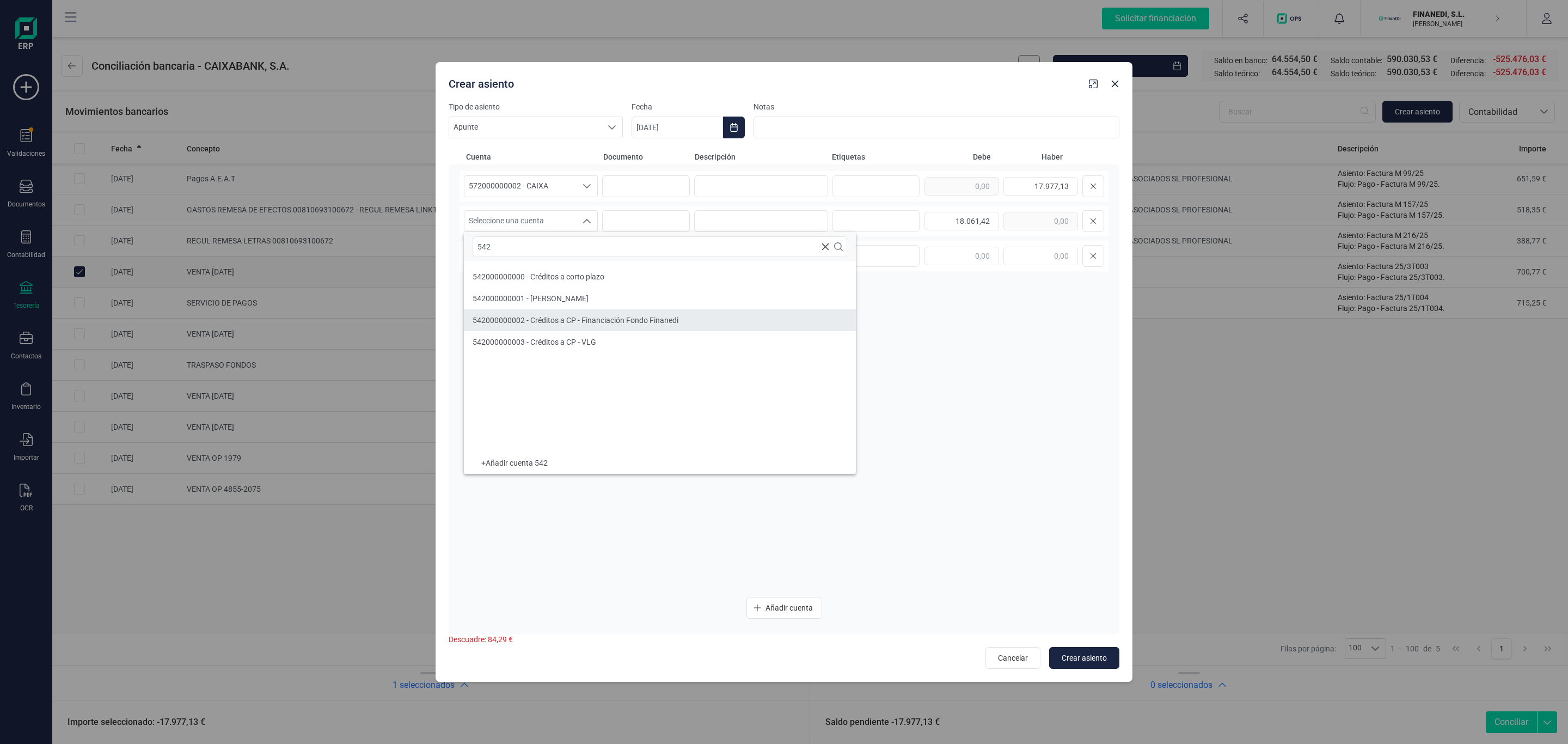
click at [589, 323] on span "542000000002 - Créditos a CP - Financiación Fondo Finanedi" at bounding box center [576, 320] width 206 height 8
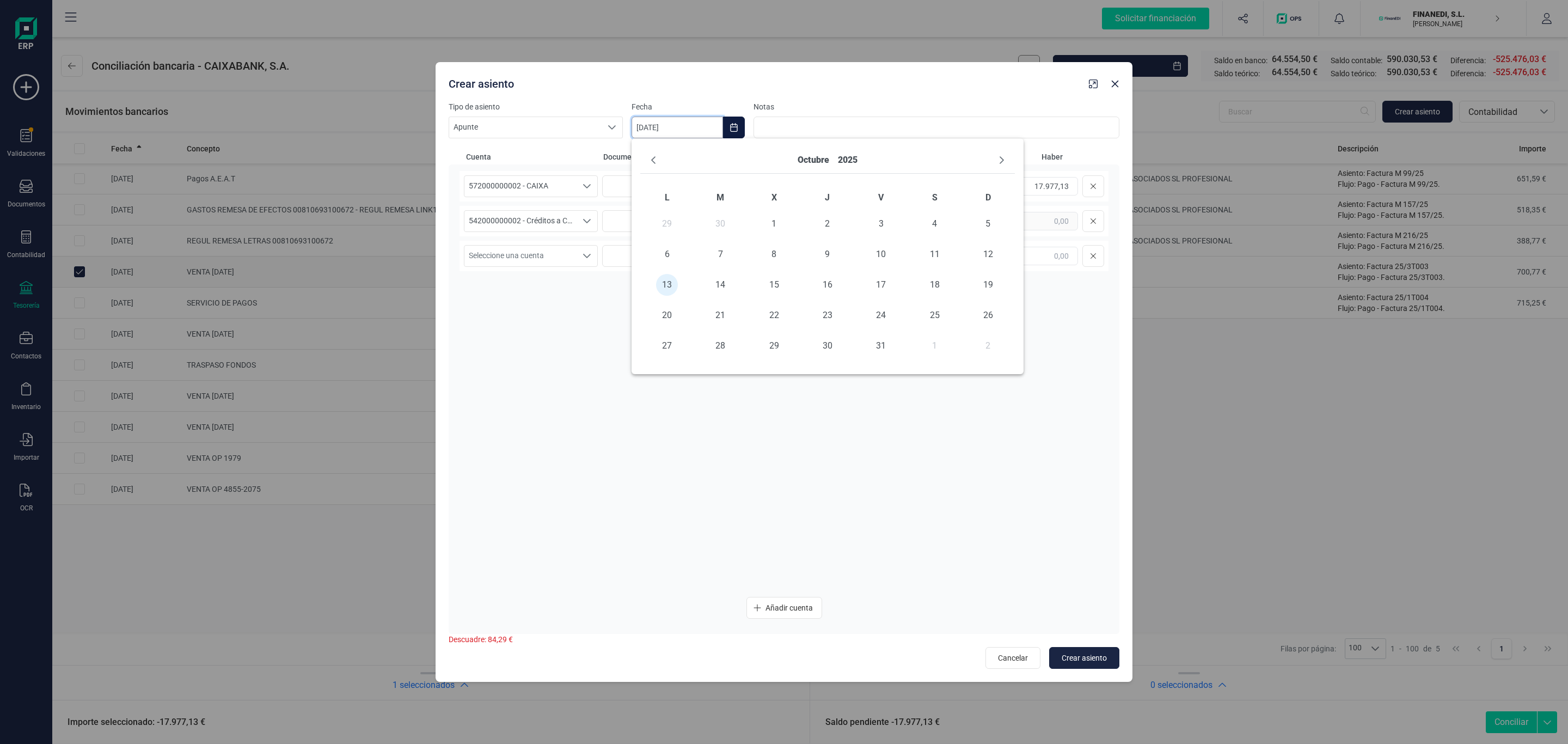
click at [668, 123] on input "[DATE]" at bounding box center [677, 127] width 92 height 21
click at [871, 227] on span "3" at bounding box center [881, 223] width 21 height 21
type input "[DATE]"
click at [757, 185] on input at bounding box center [761, 186] width 134 height 21
click at [543, 257] on span "Seleccione una cuenta" at bounding box center [520, 256] width 112 height 21
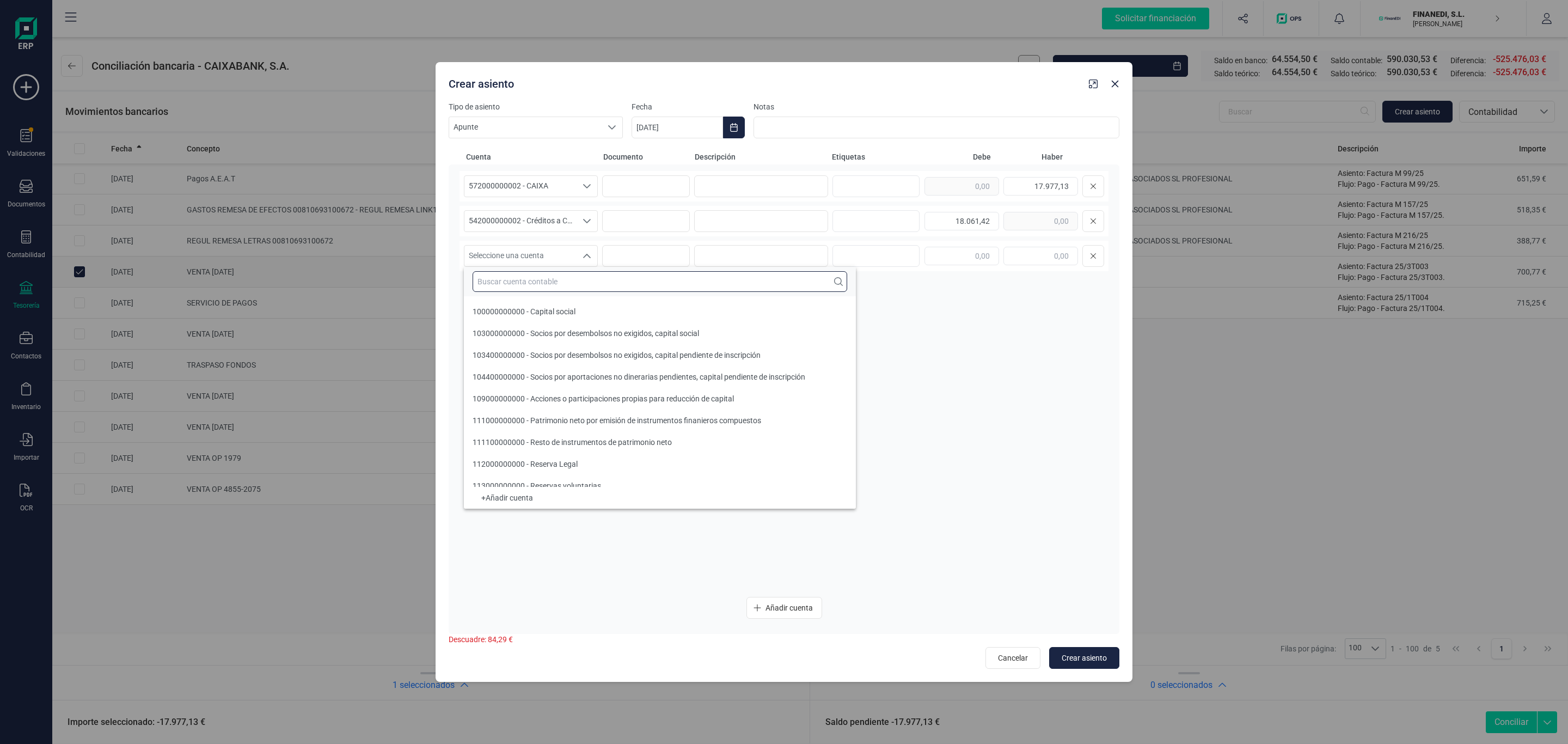
click at [537, 272] on input "text" at bounding box center [660, 282] width 375 height 21
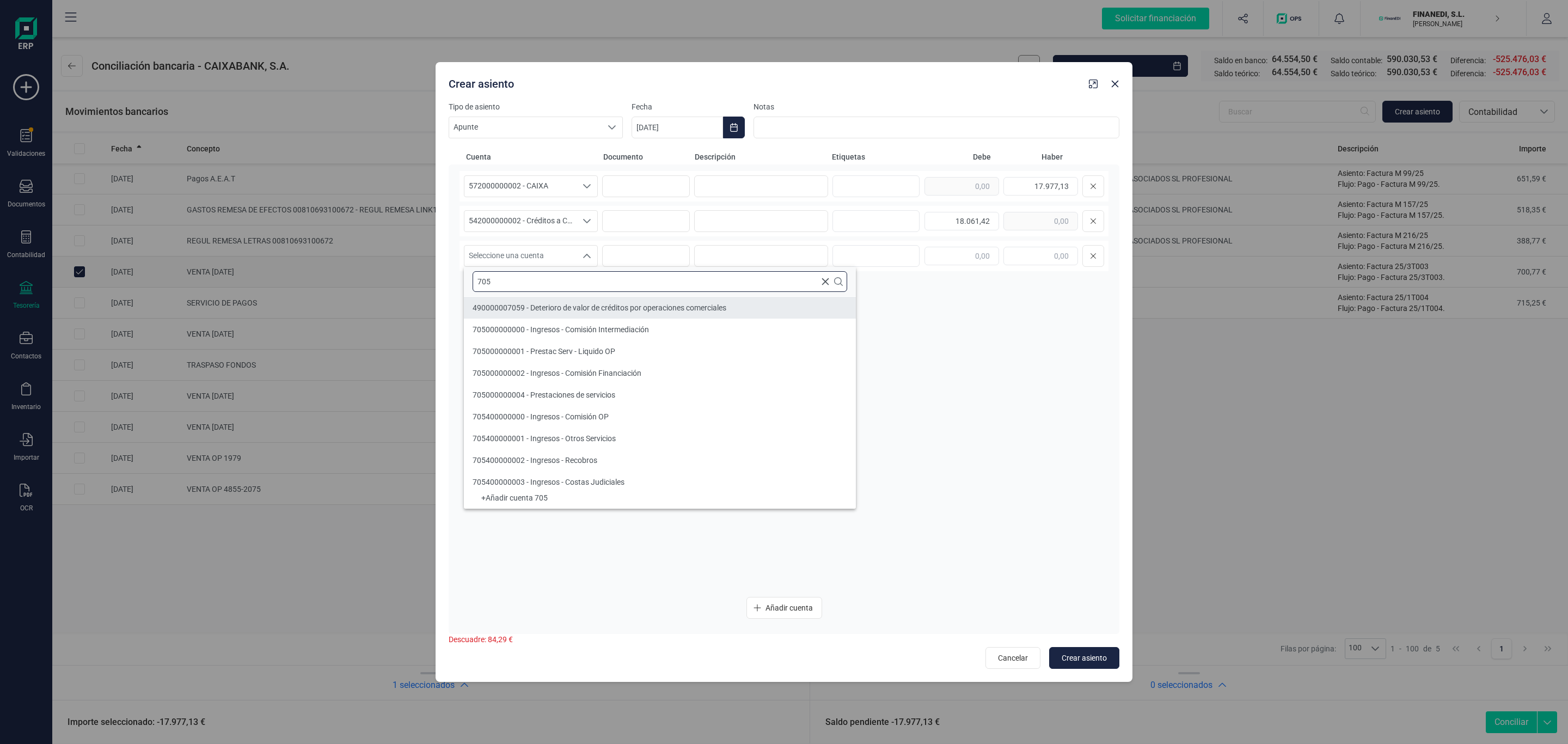
type input "705"
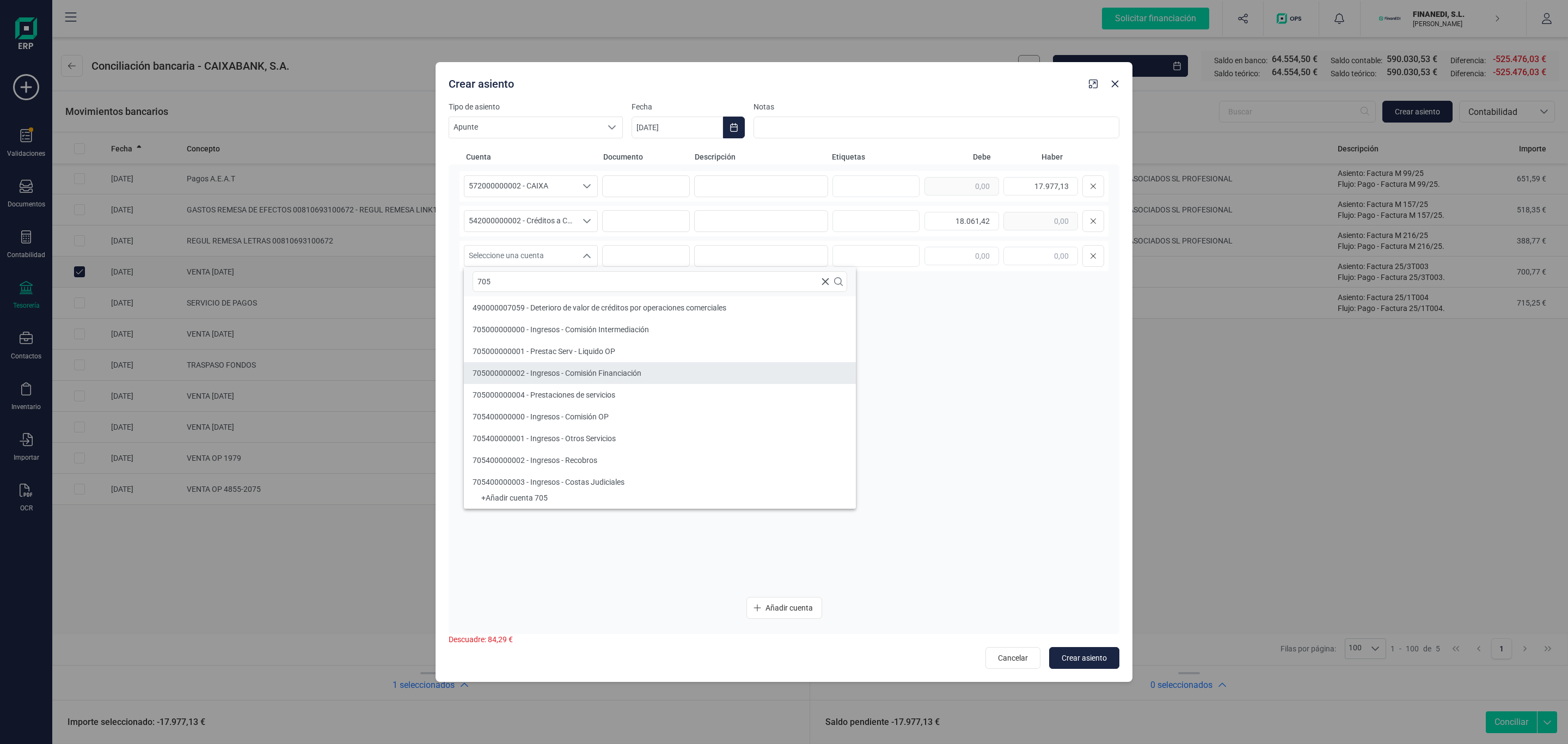
click at [581, 369] on span "705000000002 - Ingresos - Comisión Financiación" at bounding box center [557, 373] width 169 height 8
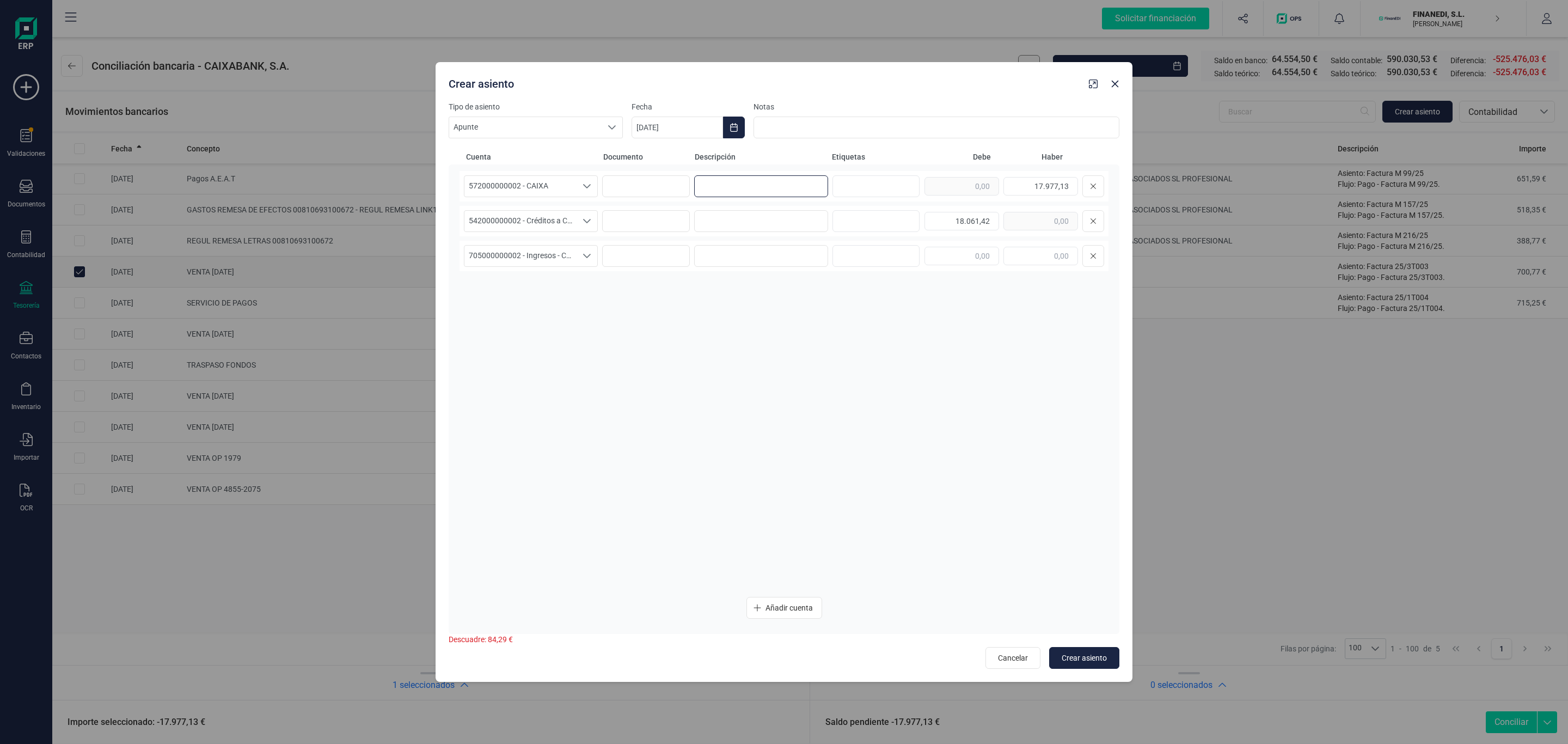
click at [732, 179] on input at bounding box center [761, 186] width 134 height 21
drag, startPoint x: 784, startPoint y: 189, endPoint x: 619, endPoint y: 211, distance: 166.5
click at [594, 193] on div "572000000002 - CAIXA 572000000002 - CAIXA 572000000002 - CAIXA Venta 0310 17.97…" at bounding box center [784, 186] width 649 height 31
type input "Venta 0310"
click at [751, 222] on input at bounding box center [761, 220] width 134 height 21
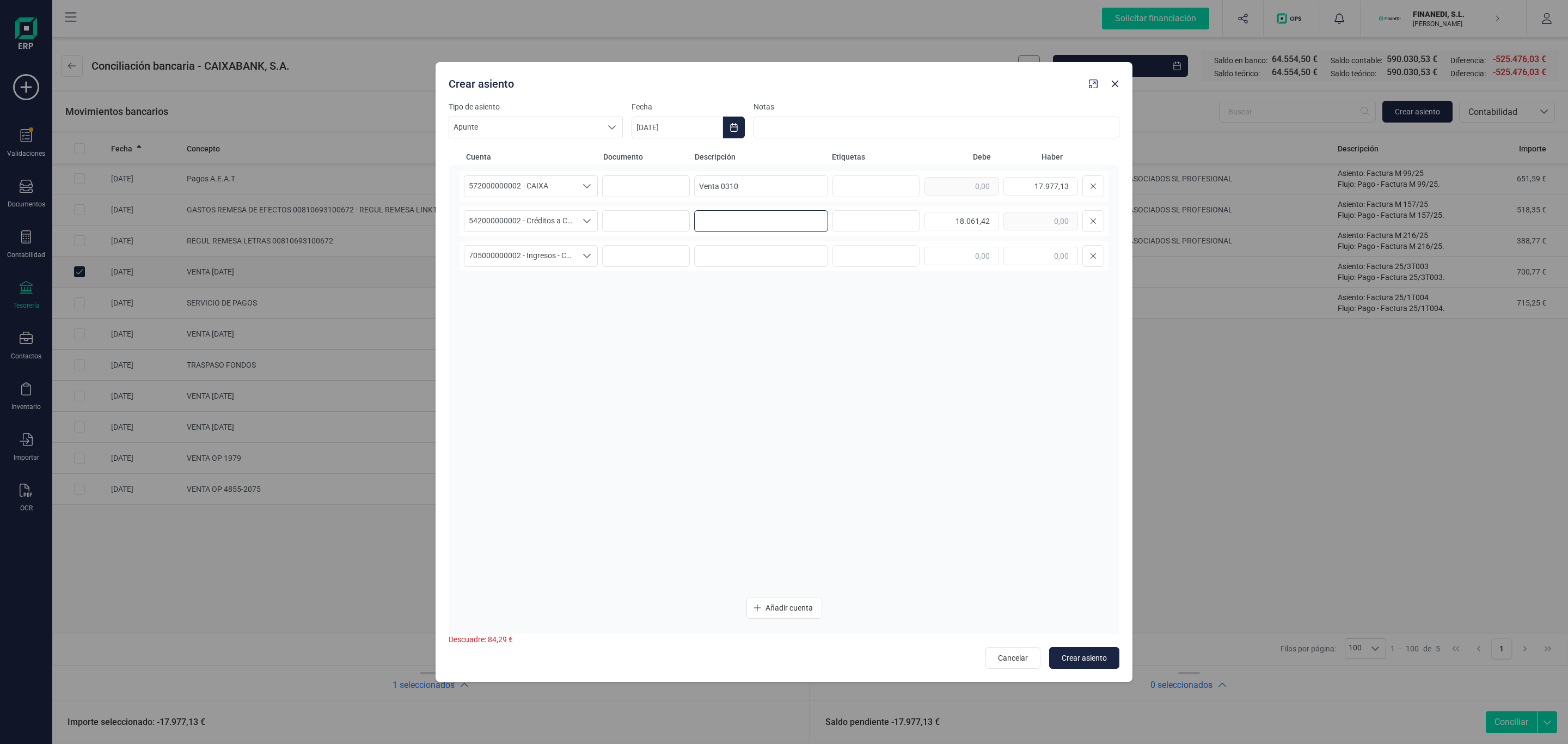
paste input "Venta 0310"
type input "Venta 0310"
click at [734, 260] on input at bounding box center [761, 256] width 134 height 21
paste input "Venta 0310"
type input "Venta 0310"
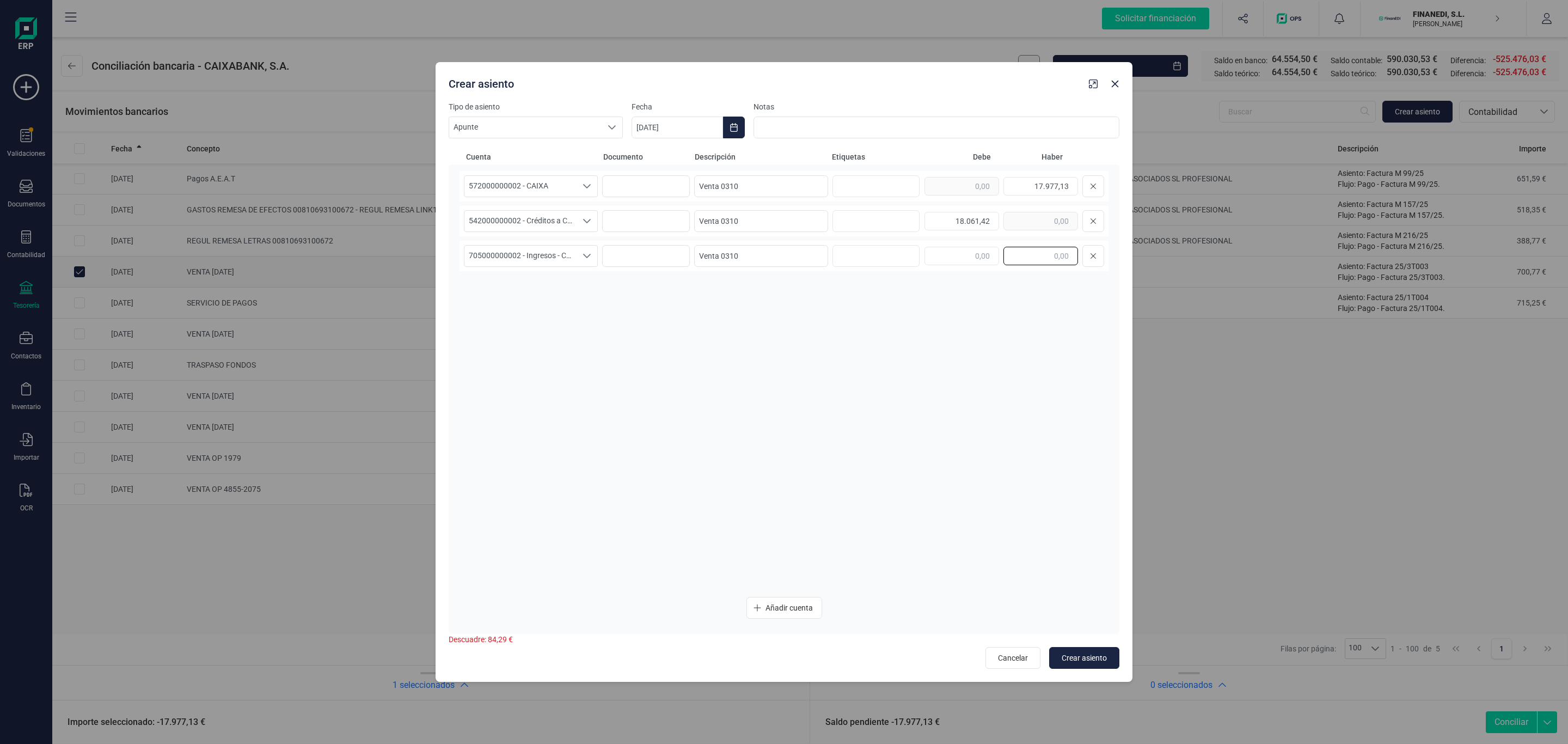
click at [1048, 255] on input "text" at bounding box center [1041, 256] width 75 height 18
type input "84,29"
click at [883, 397] on div "572000000002 - CAIXA 572000000002 - CAIXA 572000000002 - CAIXA Venta 0310 17.97…" at bounding box center [784, 379] width 649 height 417
click at [1100, 657] on span "Crear asiento" at bounding box center [1084, 658] width 45 height 11
type input "[DATE]"
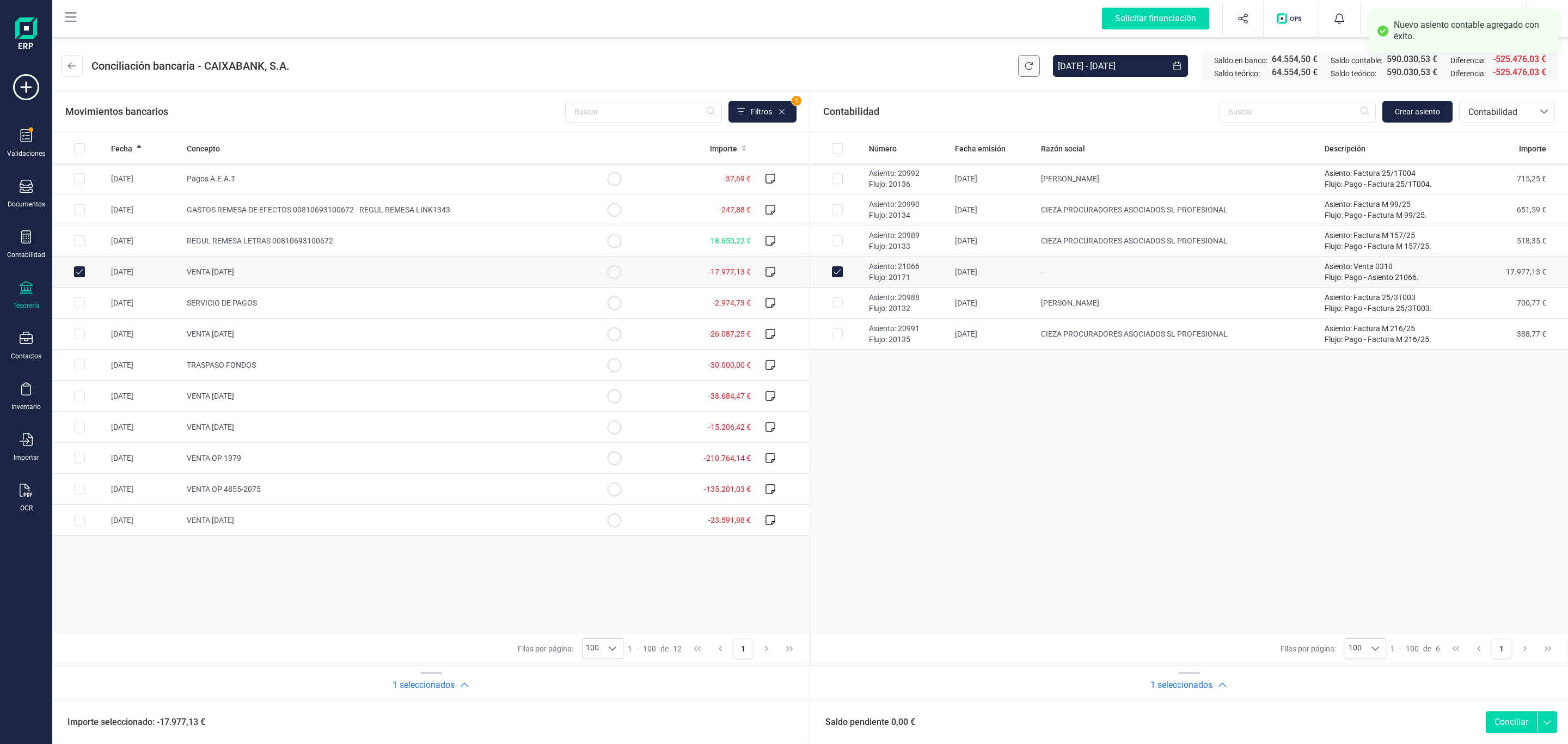
click at [1500, 717] on button "Conciliar" at bounding box center [1511, 721] width 51 height 21
checkbox input "false"
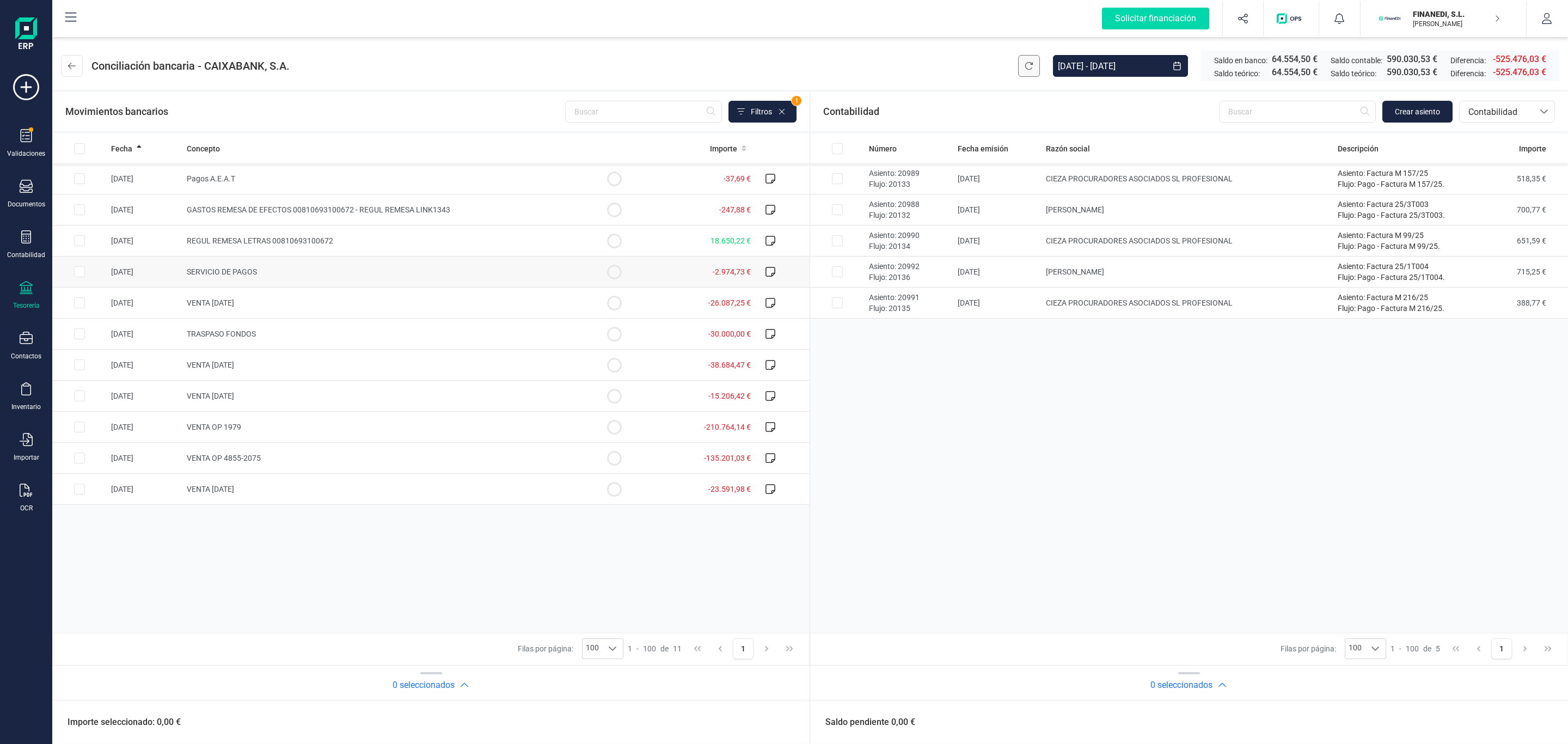
click at [281, 275] on td "SERVICIO DE PAGOS" at bounding box center [384, 272] width 405 height 31
click at [283, 269] on td "SERVICIO DE PAGOS" at bounding box center [384, 272] width 405 height 31
click at [686, 279] on td "-2.974,73 €" at bounding box center [698, 272] width 114 height 31
checkbox input "true"
click at [1145, 189] on td "CIEZA PROCURADORES ASOCIADOS SL PROFESIONAL" at bounding box center [1188, 179] width 292 height 31
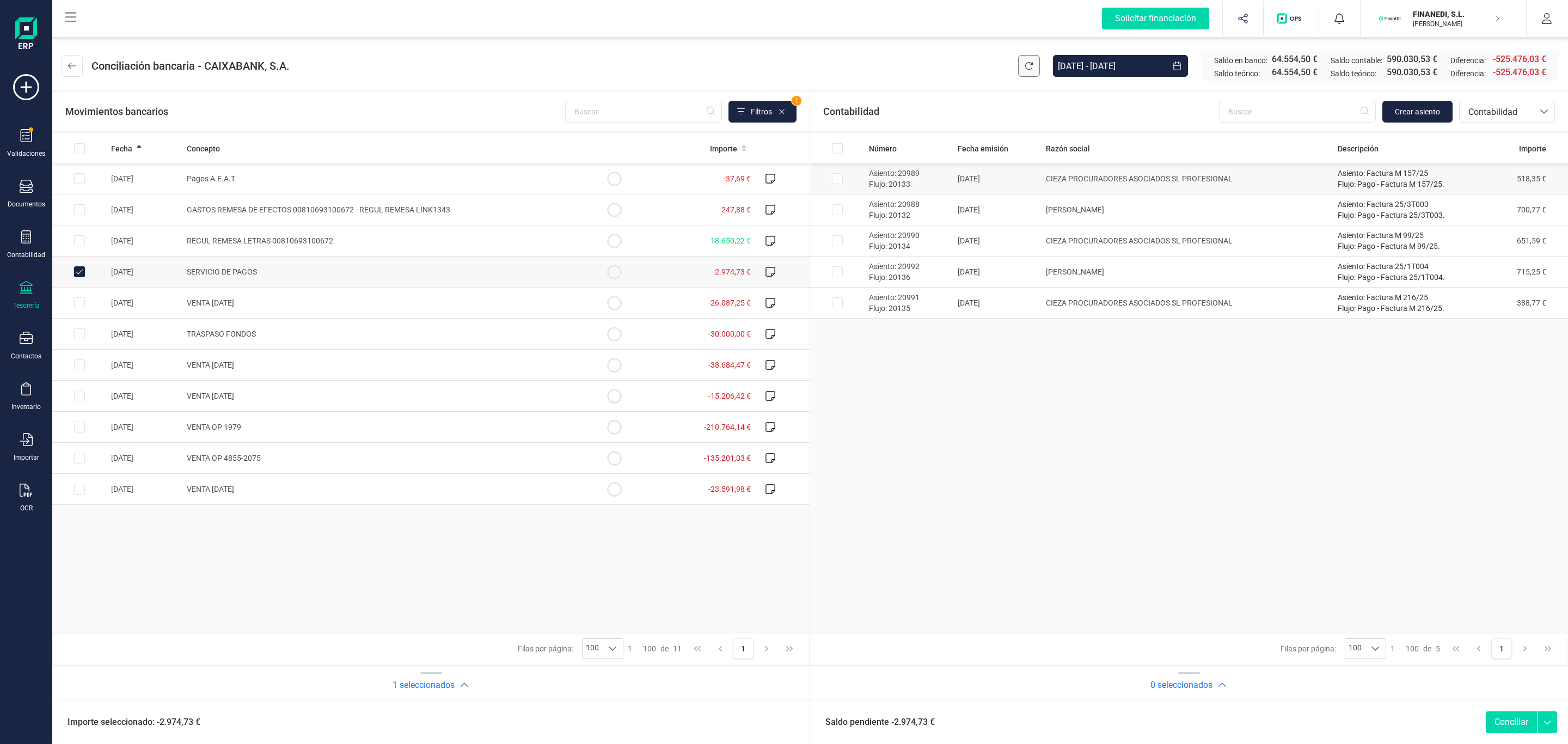
checkbox input "true"
click at [1147, 217] on td "[PERSON_NAME]" at bounding box center [1188, 210] width 292 height 31
checkbox input "true"
click at [1137, 252] on td "CIEZA PROCURADORES ASOCIADOS SL PROFESIONAL" at bounding box center [1188, 241] width 292 height 31
checkbox input "true"
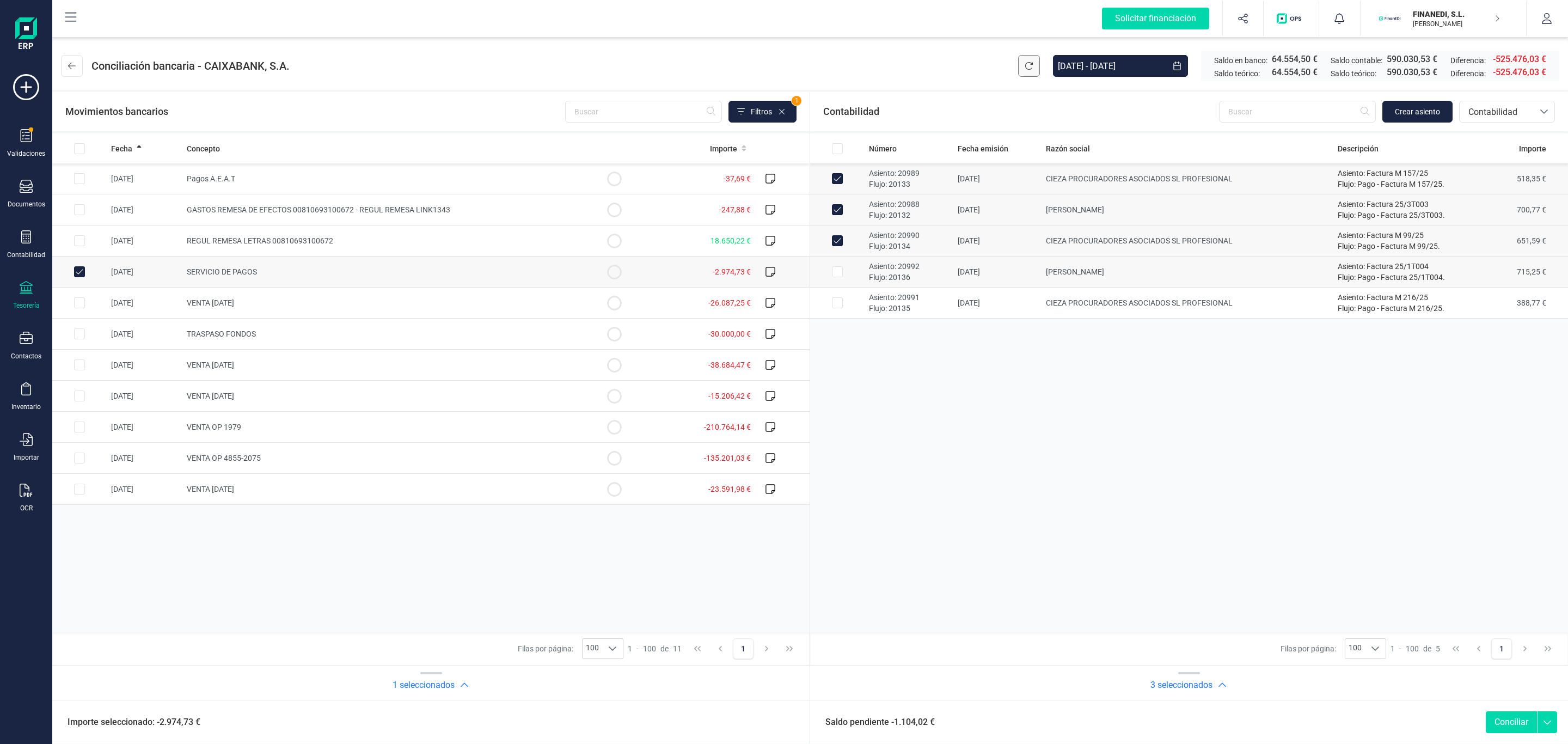
click at [1132, 282] on td "[PERSON_NAME]" at bounding box center [1188, 272] width 292 height 31
checkbox input "true"
click at [1134, 302] on td "CIEZA PROCURADORES ASOCIADOS SL PROFESIONAL" at bounding box center [1188, 303] width 292 height 31
checkbox input "true"
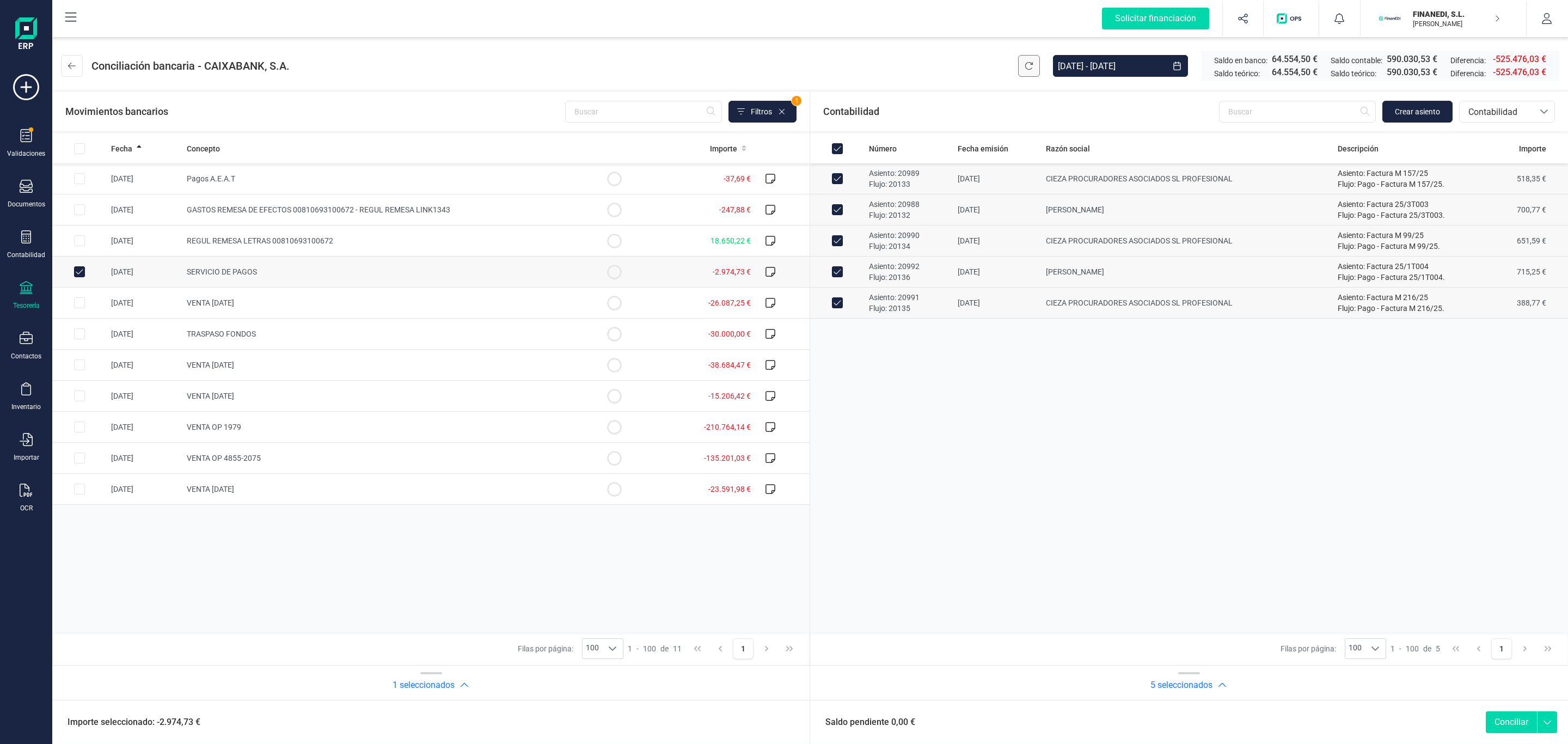
click at [1508, 721] on button "Conciliar" at bounding box center [1511, 721] width 51 height 21
checkbox input "false"
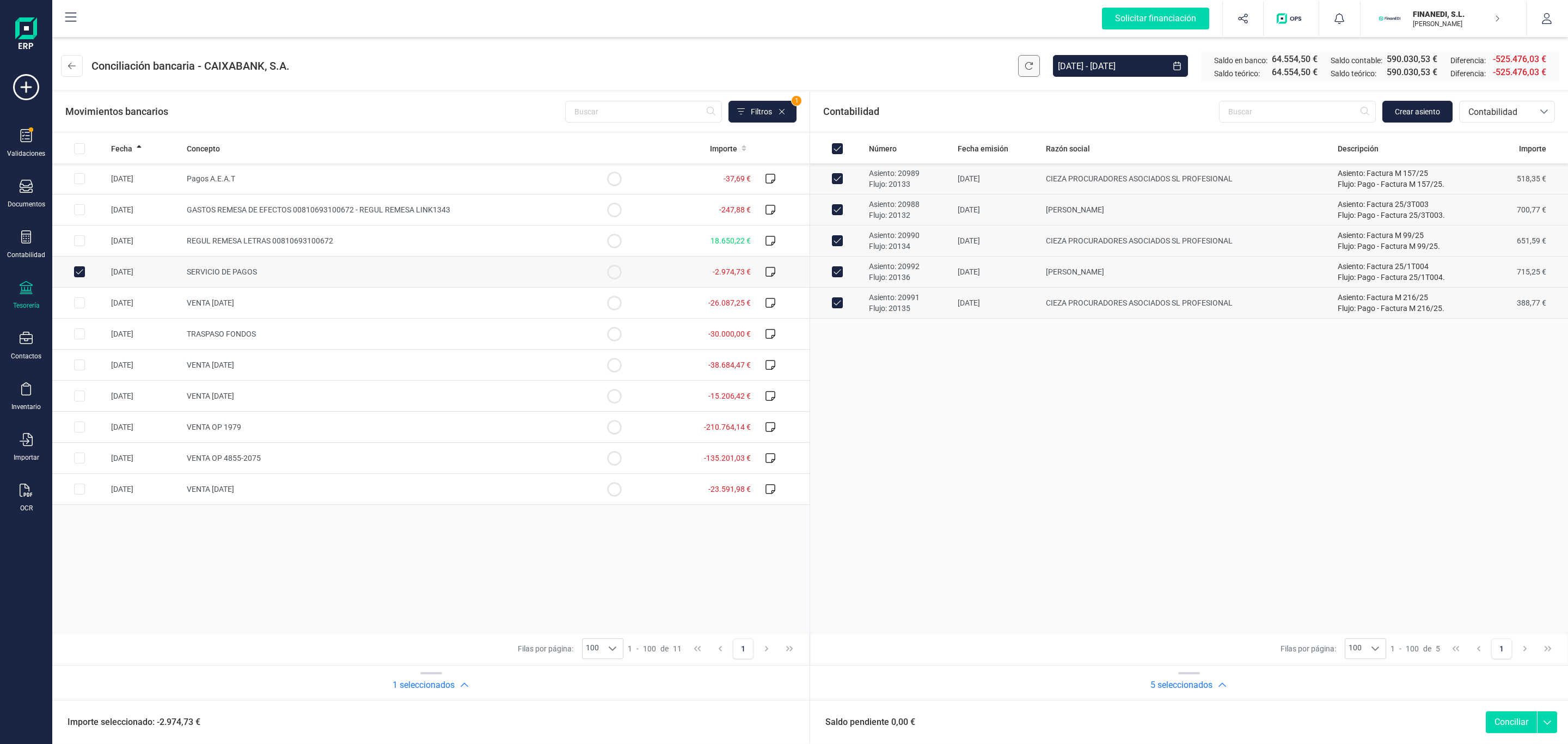
checkbox input "false"
click at [840, 183] on input "Row Selected 46d98b92-5470-45d0-a670-fd96f6d9cabf" at bounding box center [837, 178] width 11 height 11
checkbox input "true"
click at [840, 213] on input "Row Selected 2750f6ba-71af-421b-a308-3ebb21c3ef2b" at bounding box center [837, 209] width 11 height 11
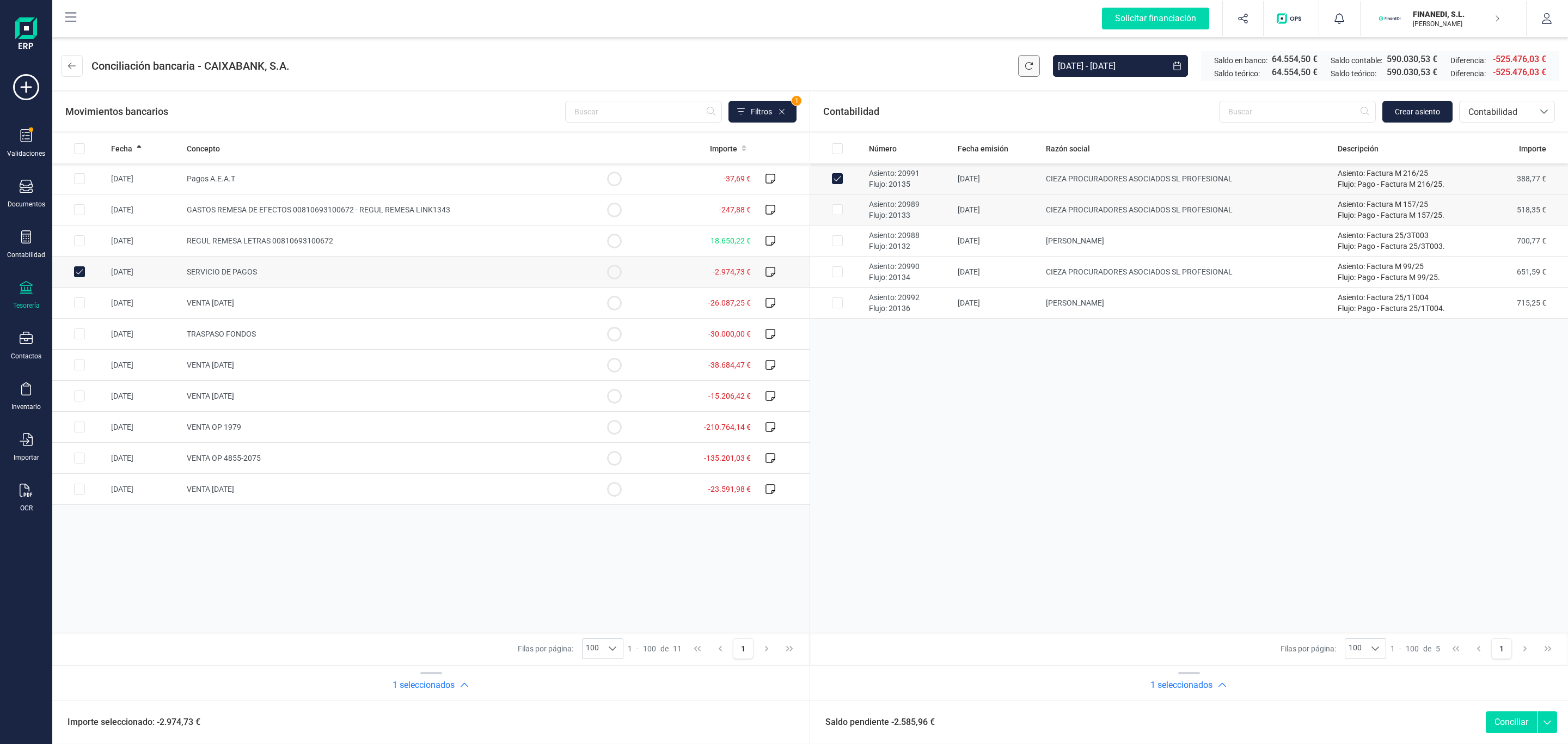
checkbox input "true"
click at [836, 242] on input "Row Selected cdc428b4-b901-4e67-b0f9-5a1bd2480c46" at bounding box center [837, 241] width 11 height 11
checkbox input "true"
click at [838, 272] on input "Row Selected 585092f9-9cfb-4477-bd03-674e1445b6af" at bounding box center [837, 271] width 11 height 11
checkbox input "true"
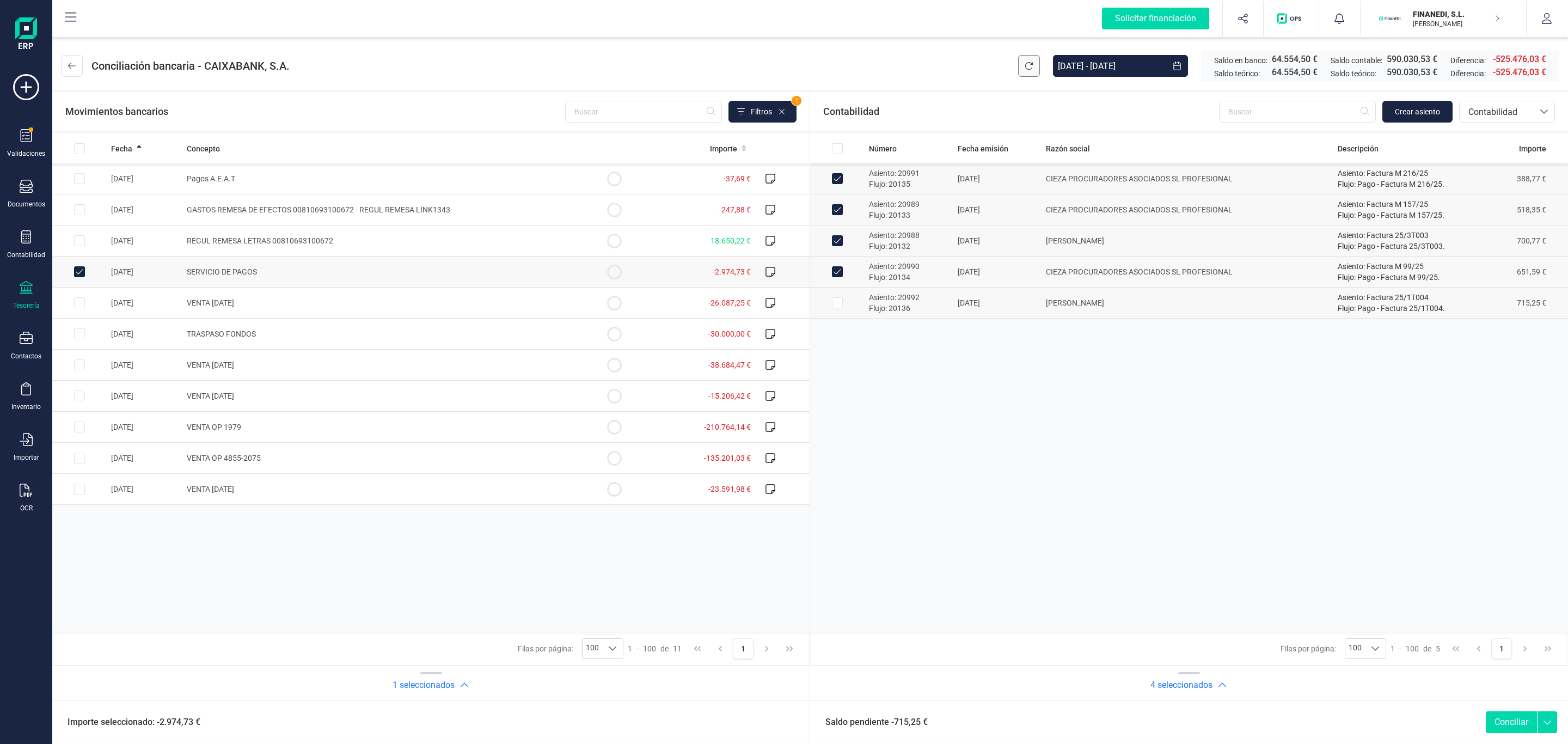
click at [842, 313] on td at bounding box center [838, 303] width 55 height 31
checkbox input "true"
click at [1508, 727] on button "Conciliar" at bounding box center [1511, 721] width 51 height 21
checkbox input "false"
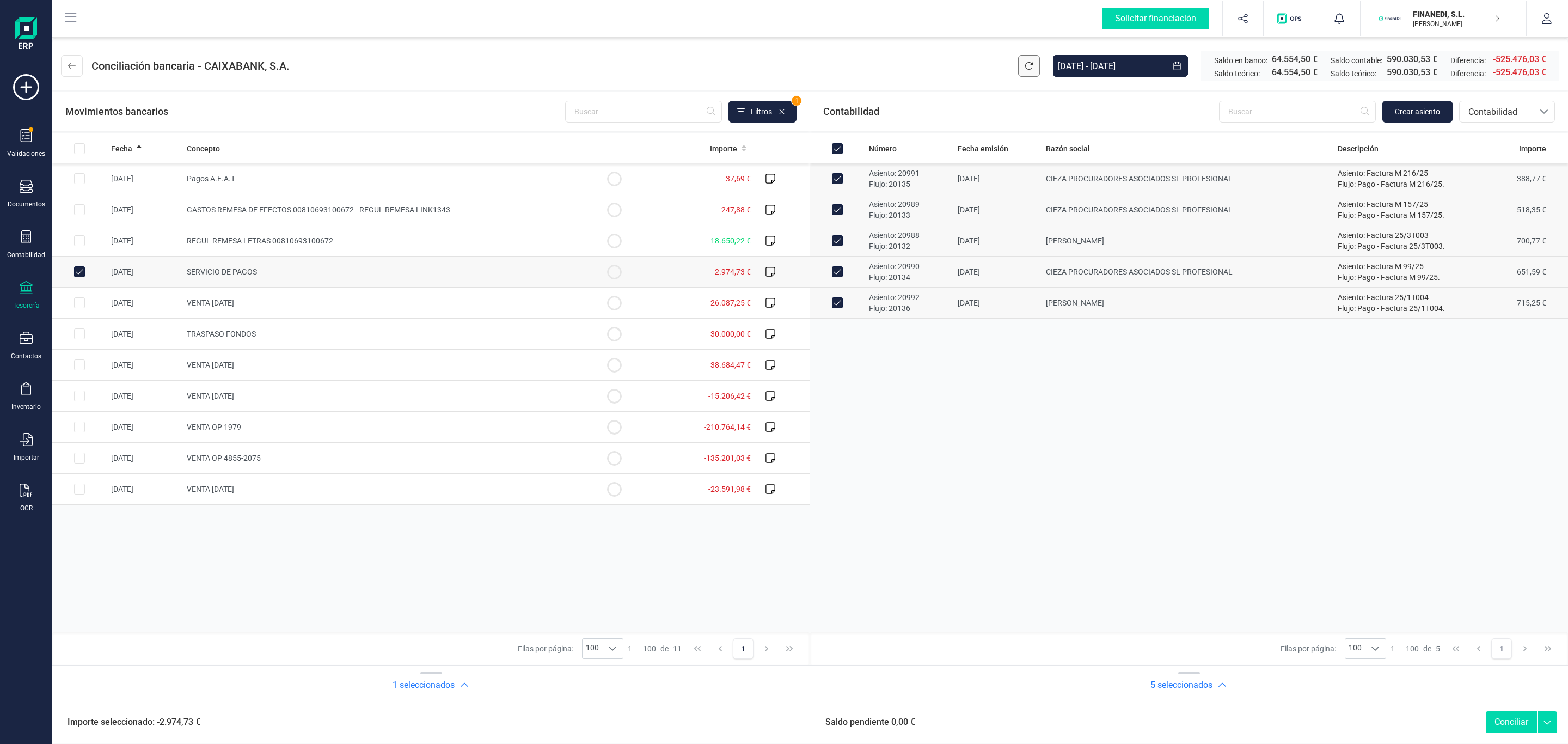
checkbox input "false"
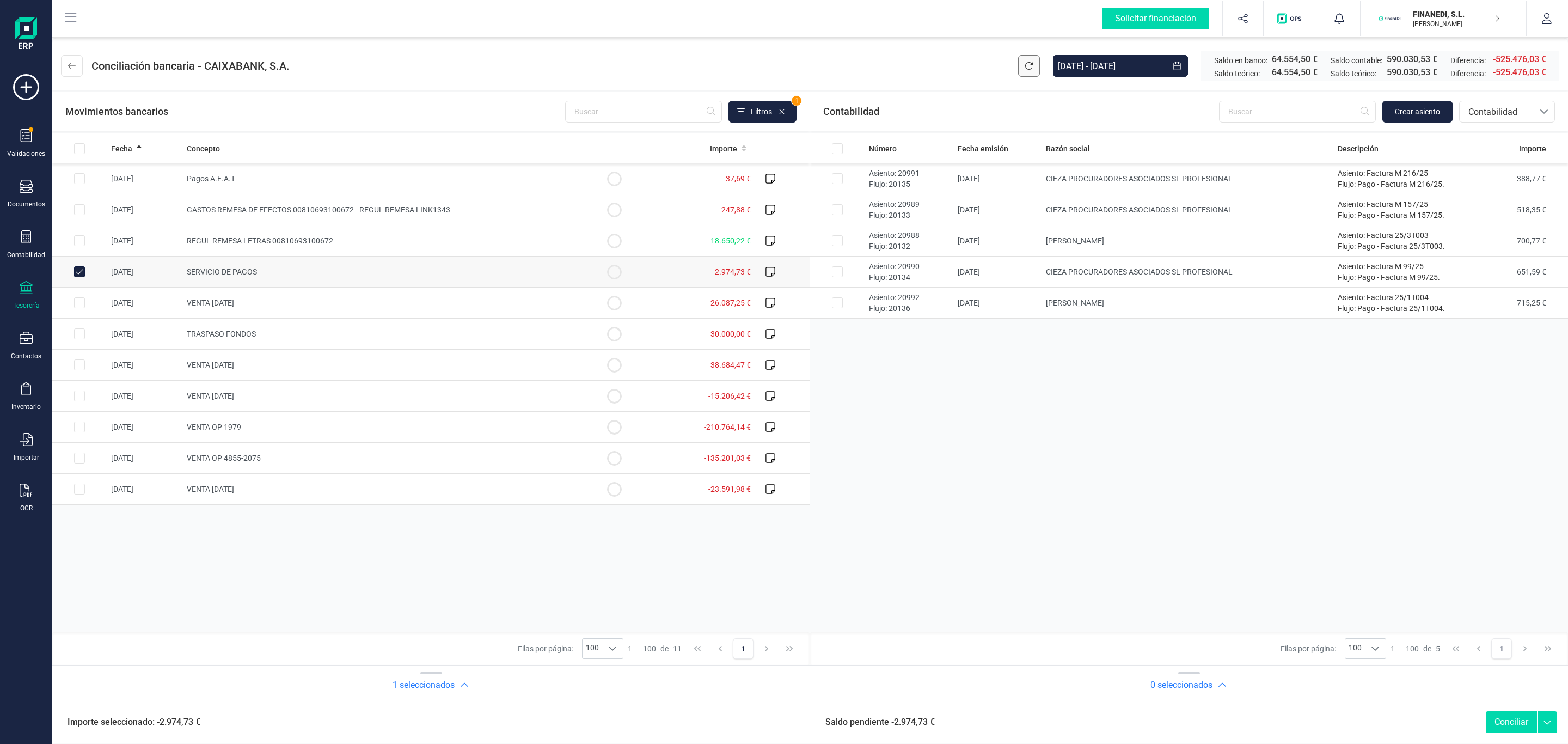
click at [1025, 66] on icon at bounding box center [1029, 66] width 8 height 8
click at [415, 265] on td "SERVICIO DE PAGOS" at bounding box center [384, 272] width 405 height 31
click at [196, 270] on span "SERVICIO DE PAGOS" at bounding box center [222, 271] width 70 height 8
checkbox input "true"
click at [842, 178] on input "Row Selected cdc428b4-b901-4e67-b0f9-5a1bd2480c46" at bounding box center [837, 178] width 11 height 11
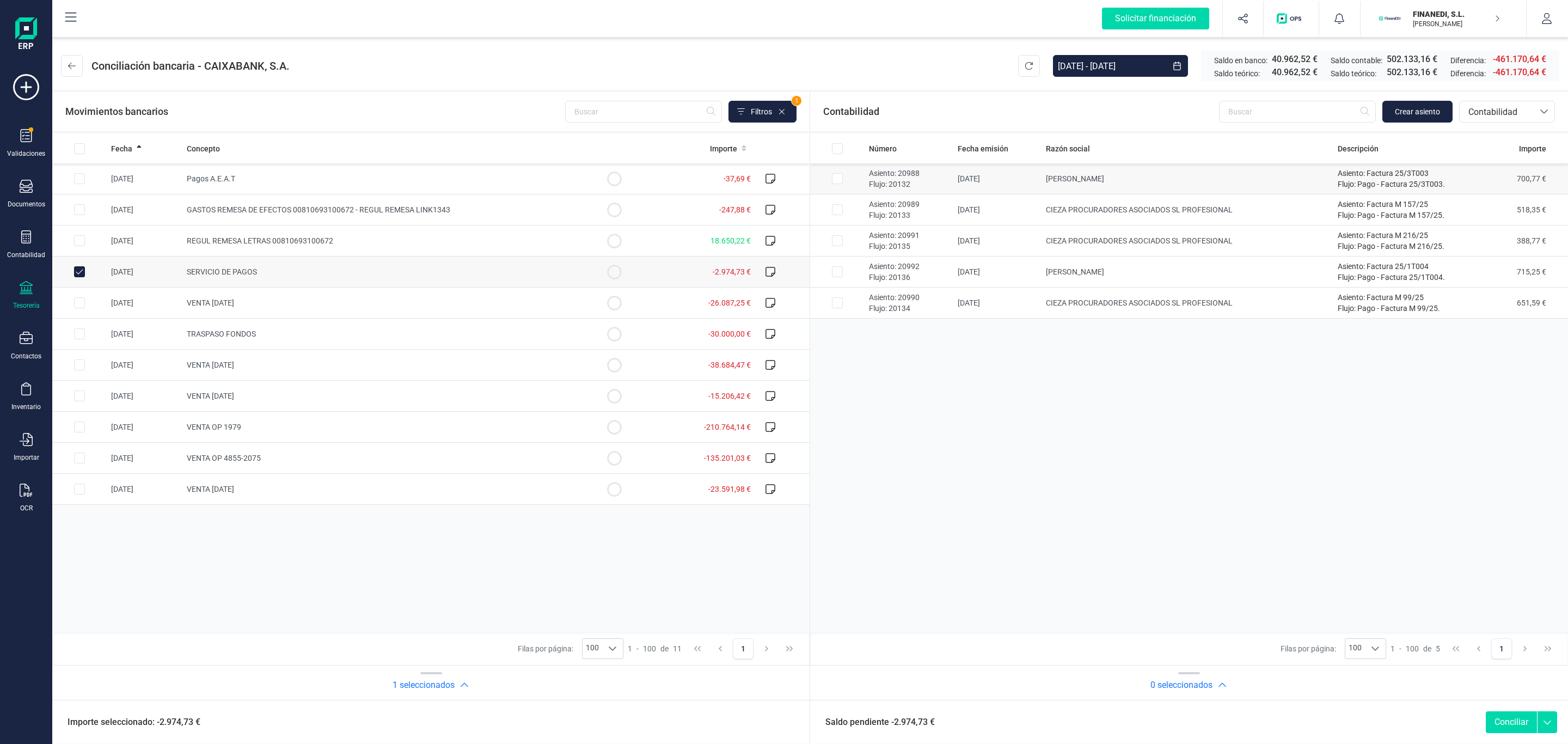
checkbox input "true"
click at [836, 218] on td at bounding box center [838, 210] width 55 height 31
checkbox input "true"
click at [834, 250] on td at bounding box center [838, 241] width 55 height 31
checkbox input "true"
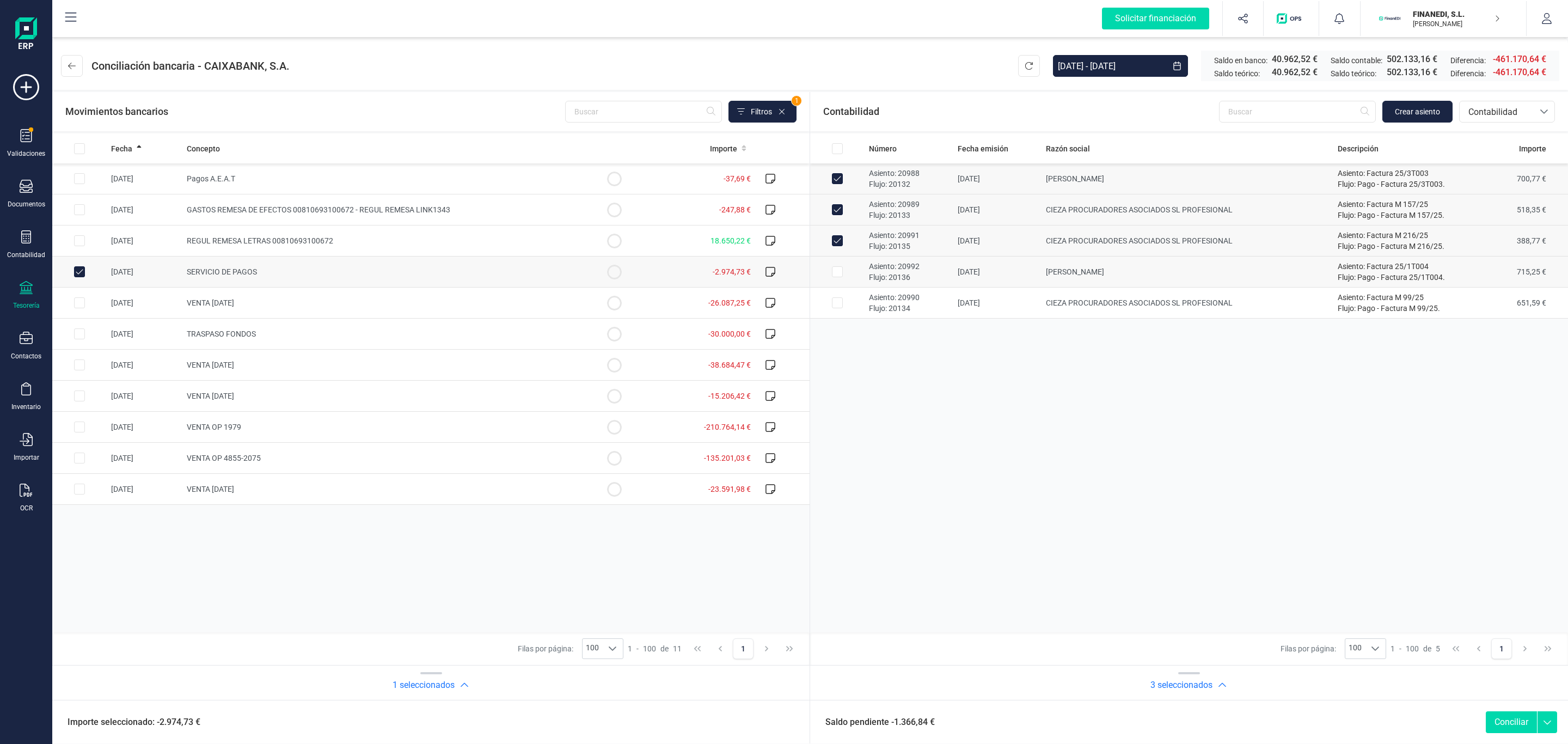
click at [837, 267] on input "Row Selected 17abf102-904c-45cb-a732-ce84d05177ff" at bounding box center [837, 271] width 11 height 11
checkbox input "true"
click at [844, 301] on td at bounding box center [838, 303] width 55 height 31
checkbox input "true"
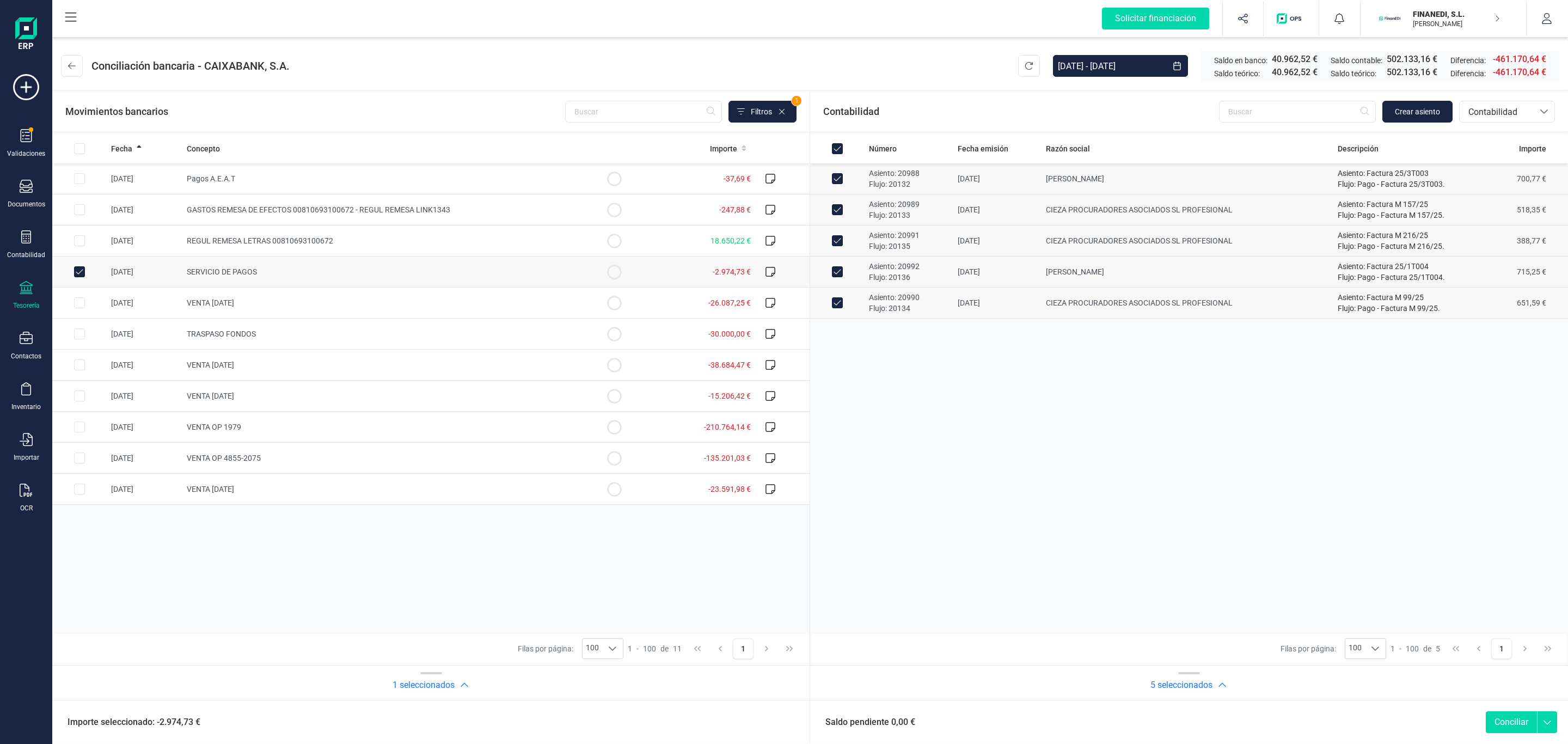
click at [1510, 723] on button "Conciliar" at bounding box center [1511, 721] width 51 height 21
checkbox input "false"
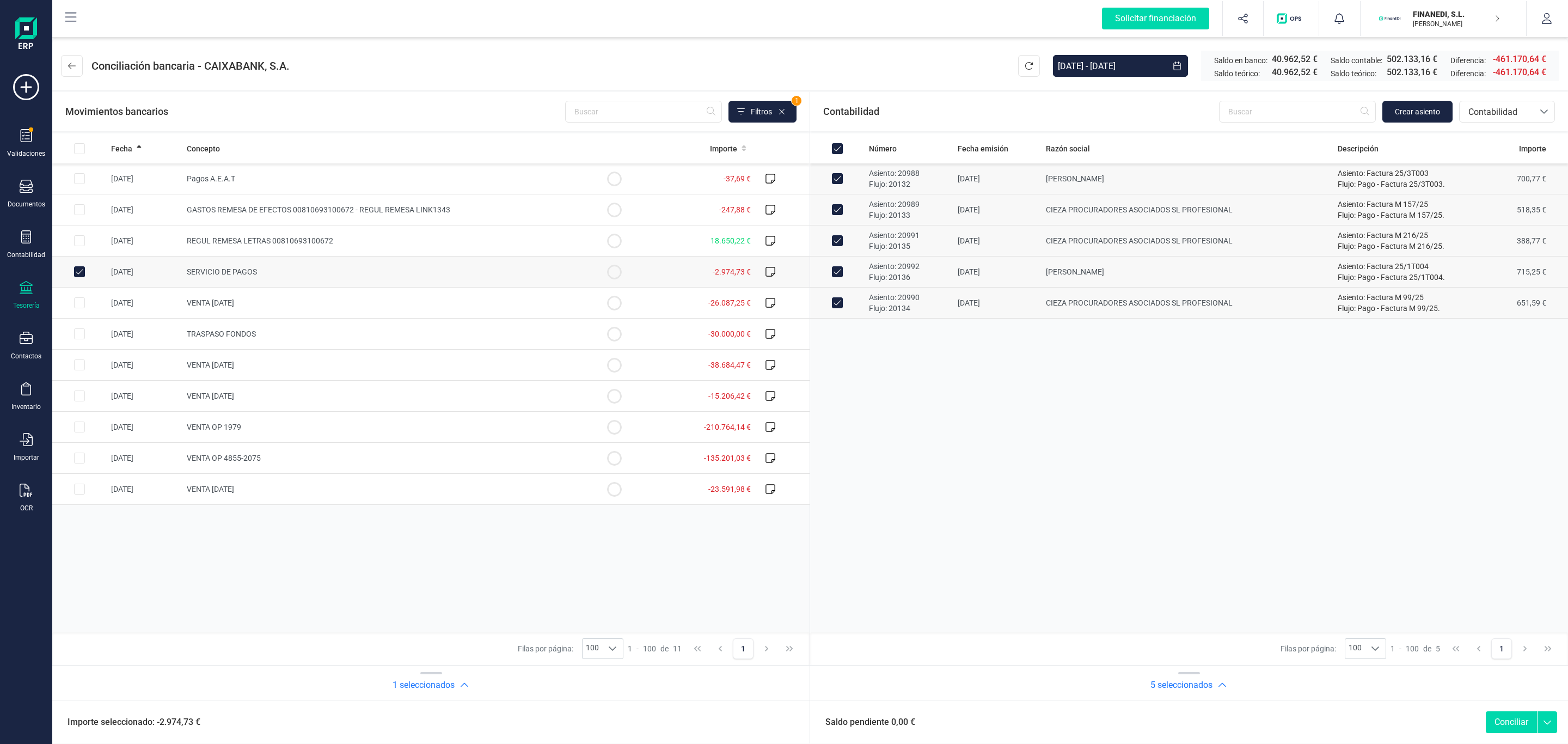
checkbox input "false"
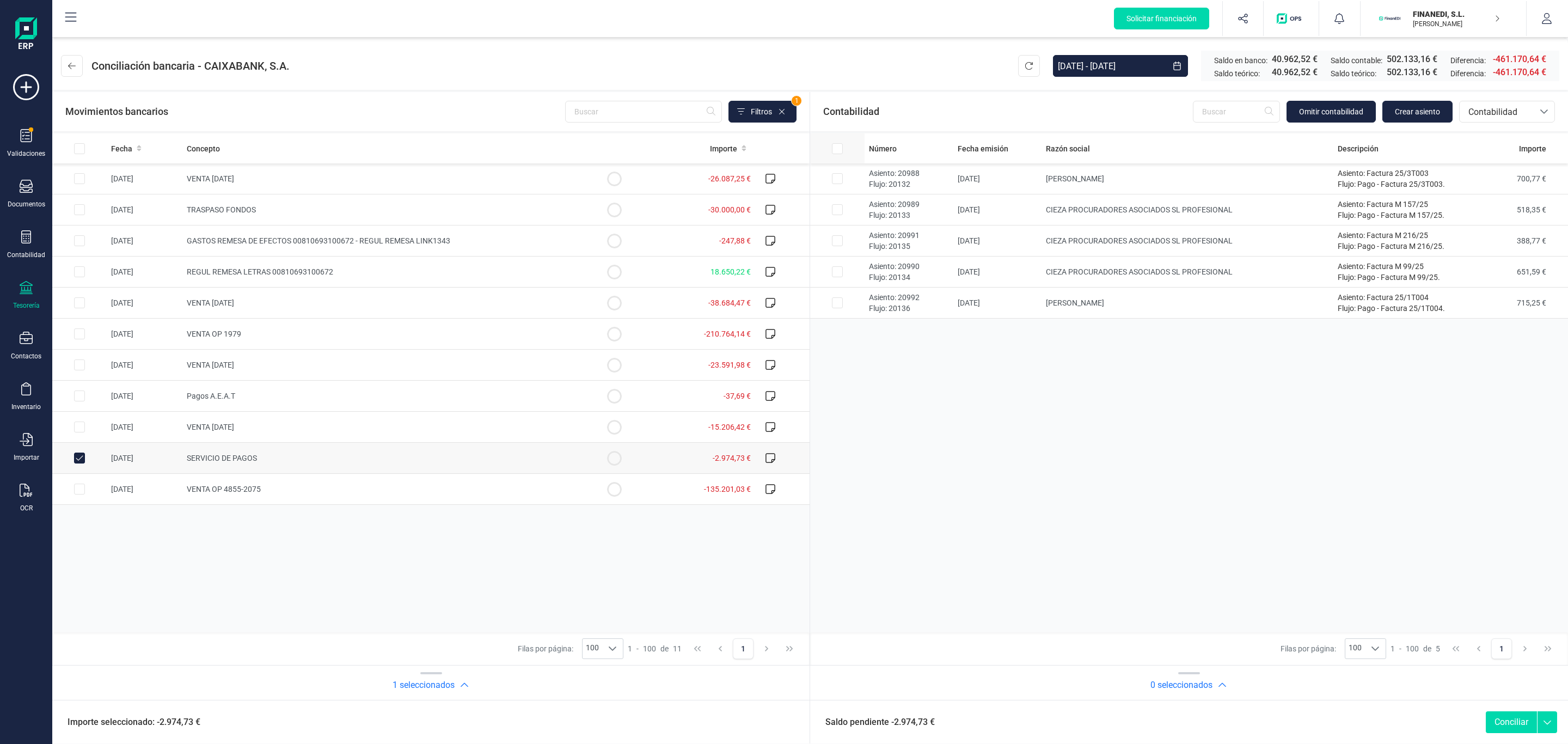
click at [841, 148] on input "All items unselected" at bounding box center [837, 148] width 11 height 11
checkbox input "true"
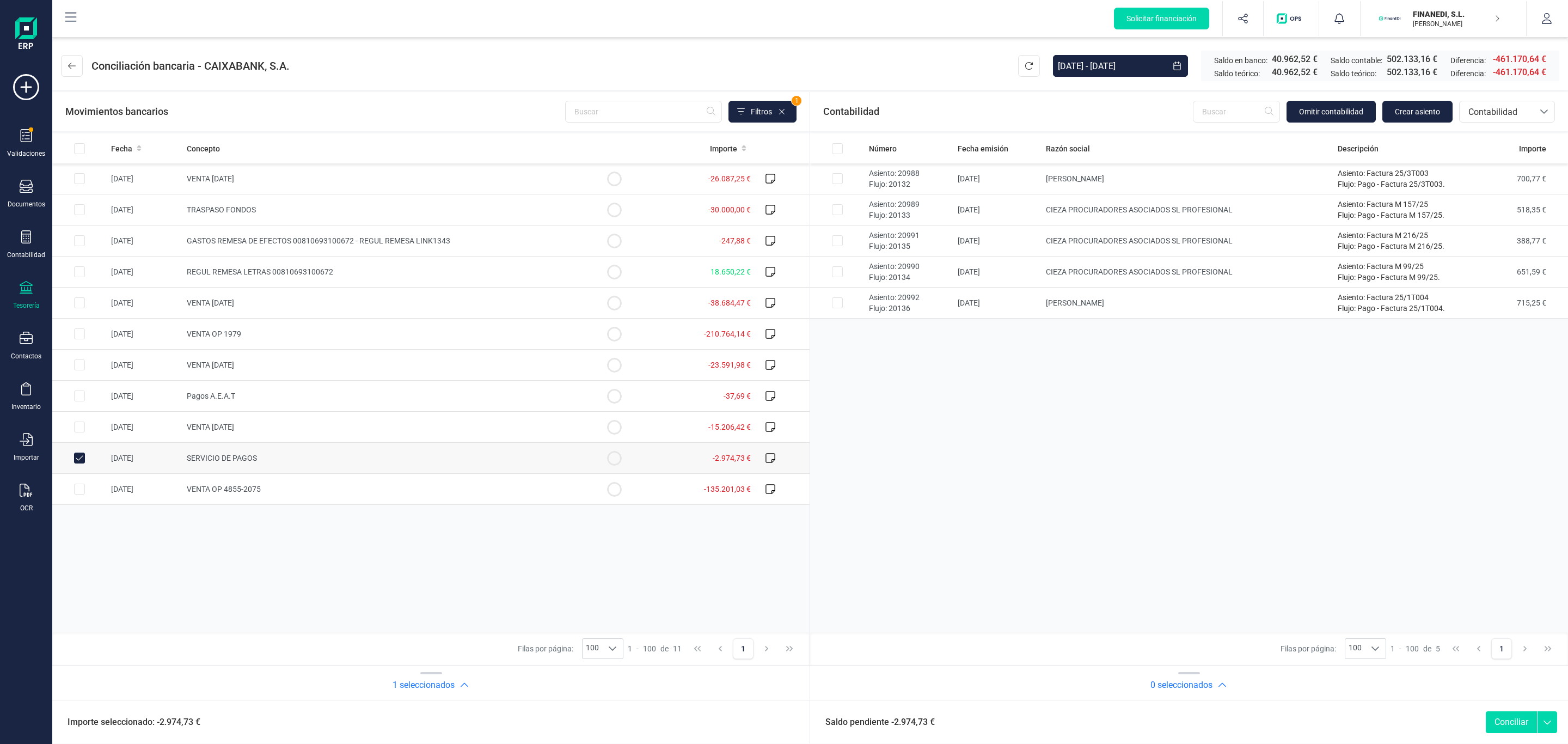
checkbox input "true"
click at [1517, 724] on button "Conciliar" at bounding box center [1511, 721] width 51 height 21
checkbox input "false"
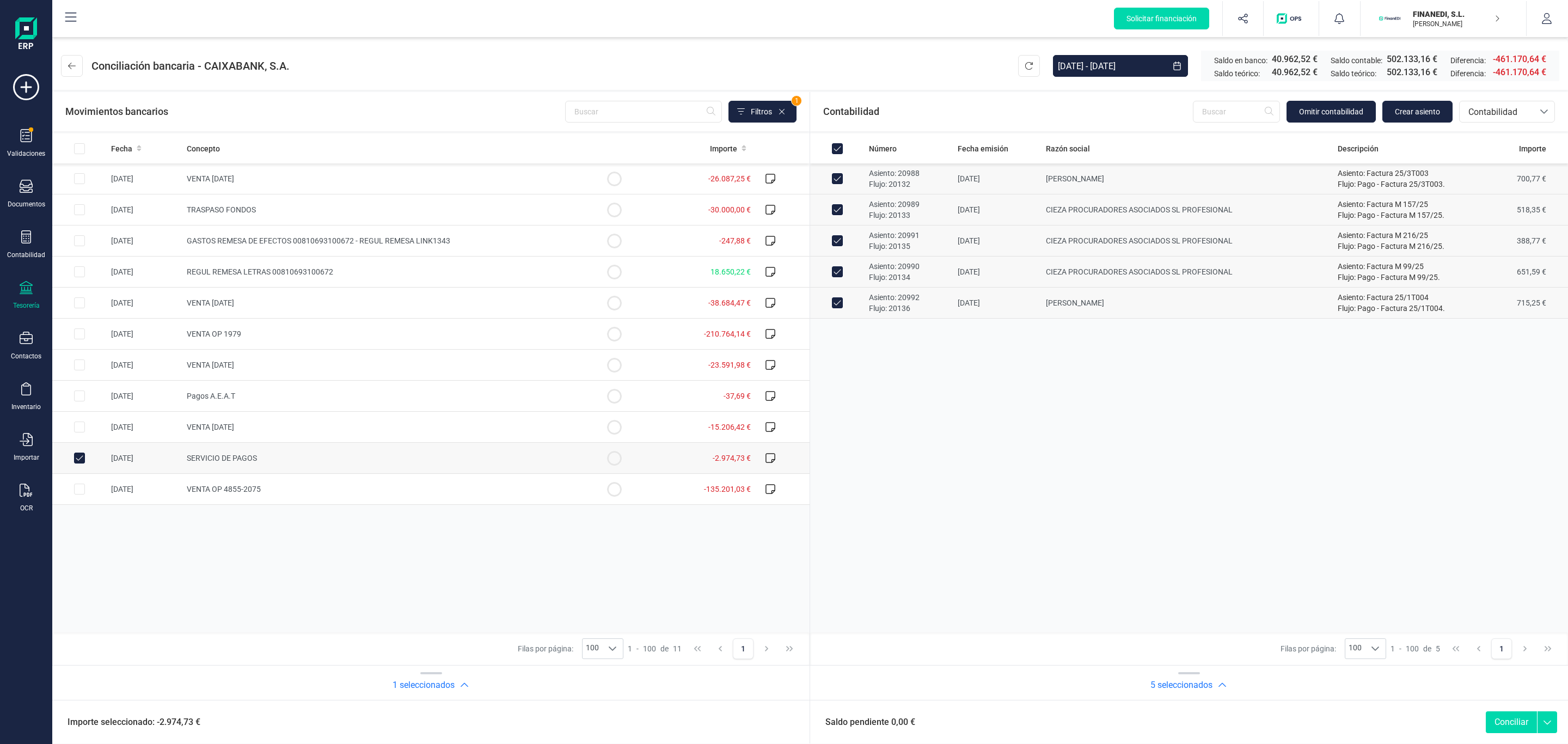
checkbox input "false"
click at [920, 482] on div "Número Fecha emisión Razón social Descripción Importe Asiento: 20989 Flujo: 201…" at bounding box center [1189, 382] width 758 height 499
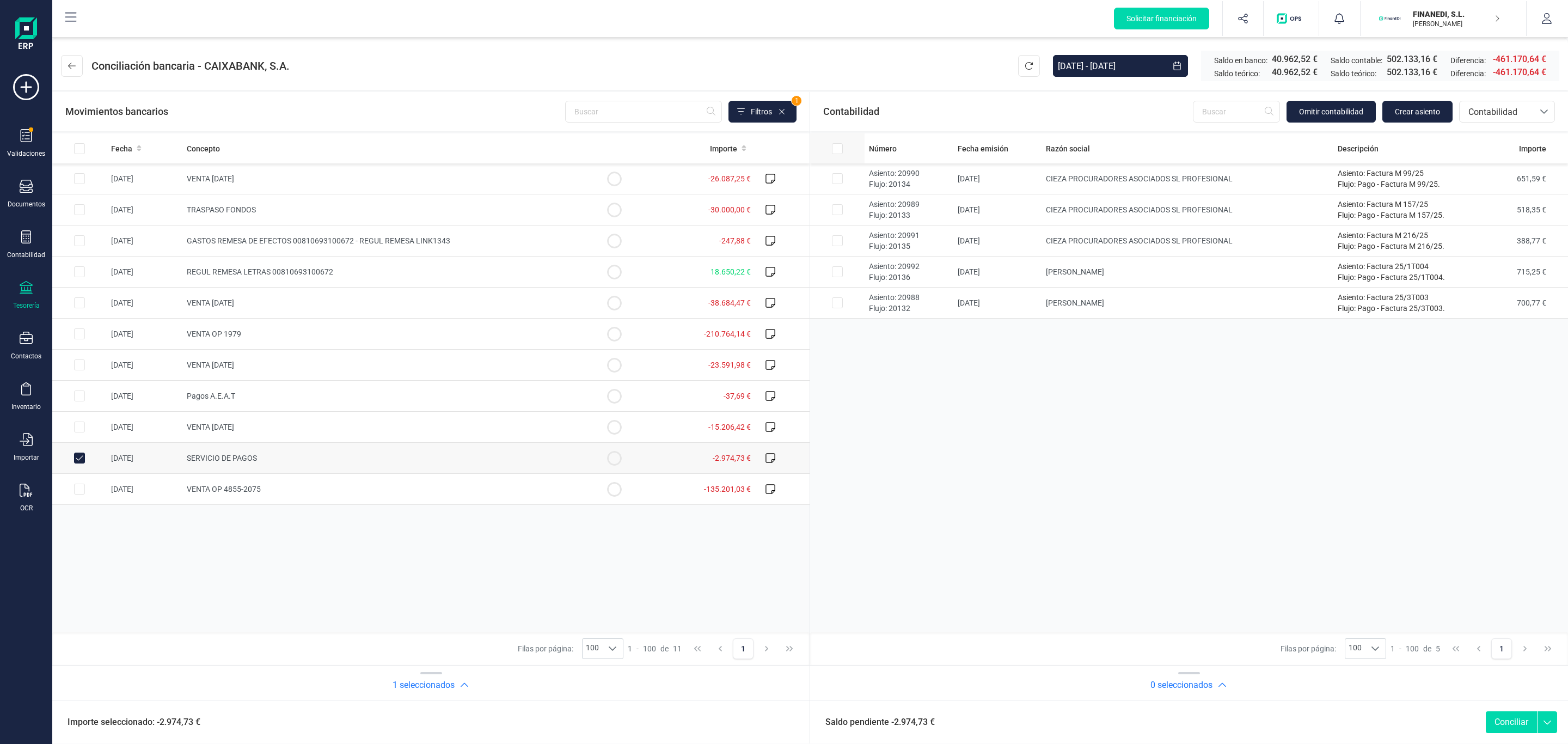
click at [836, 150] on input "All items unselected" at bounding box center [837, 148] width 11 height 11
checkbox input "true"
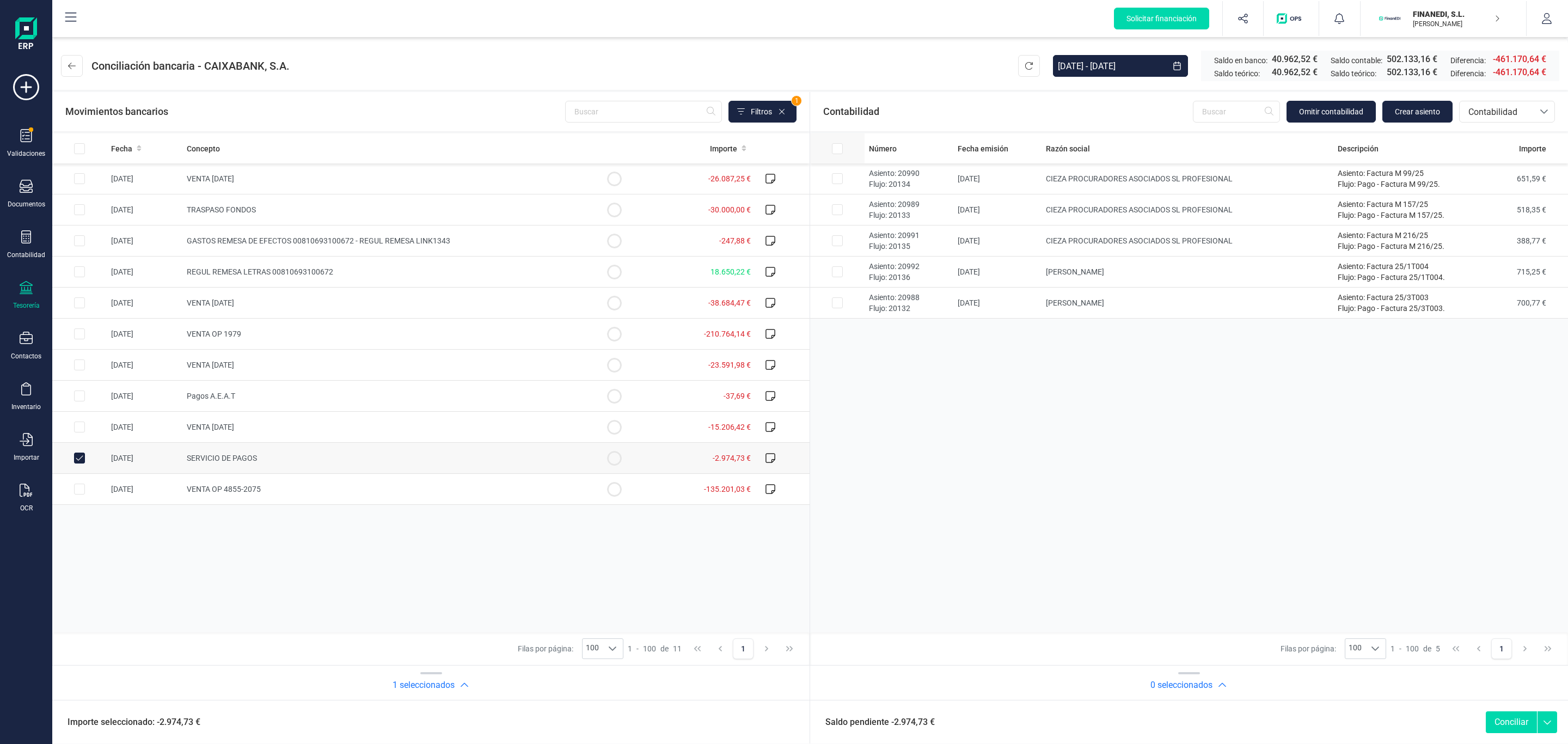
checkbox input "true"
click at [1500, 729] on button "Conciliar" at bounding box center [1511, 721] width 51 height 21
checkbox input "false"
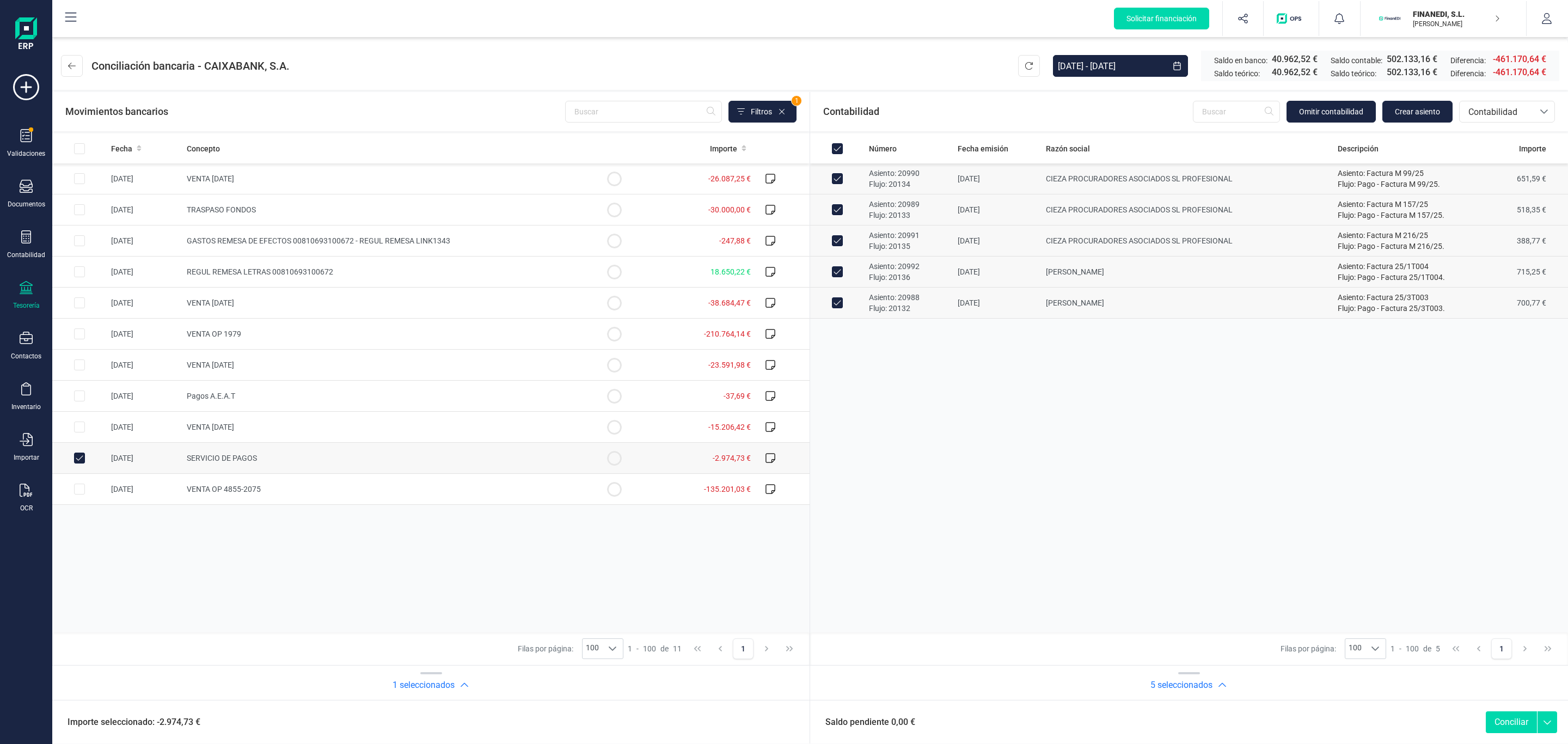
checkbox input "false"
click at [837, 144] on input "All items unselected" at bounding box center [837, 148] width 11 height 11
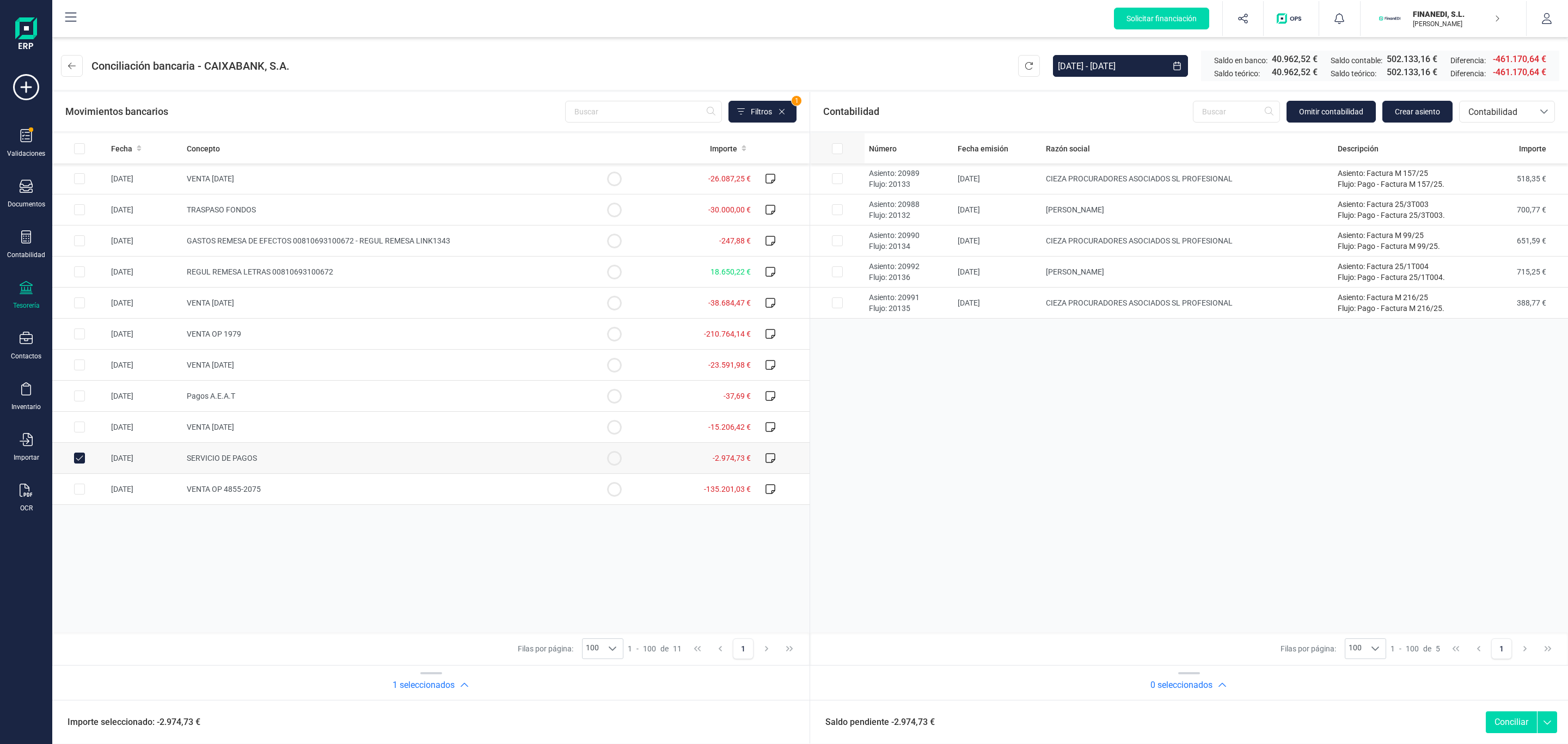
checkbox input "true"
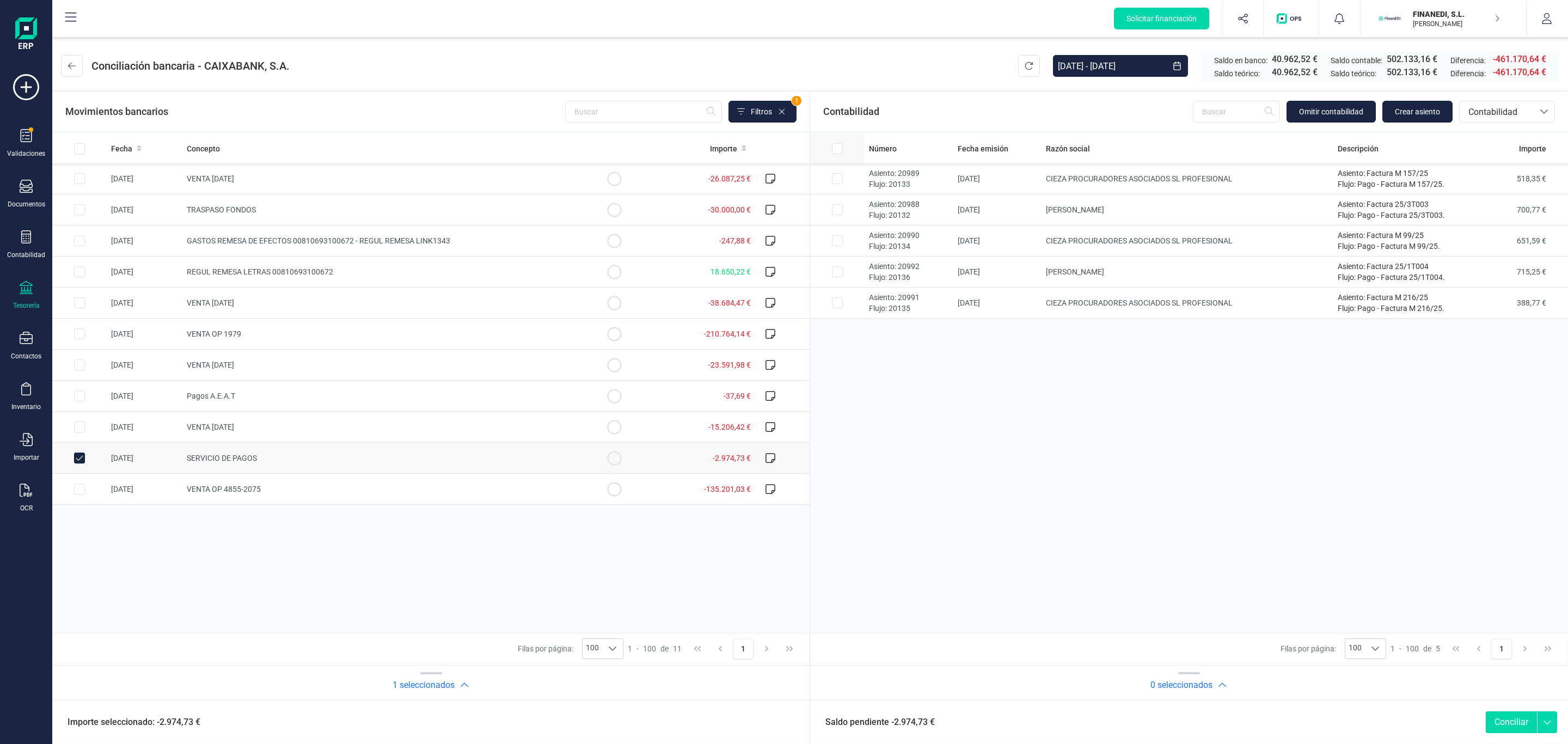
checkbox input "true"
click at [1498, 724] on button "Conciliar" at bounding box center [1511, 721] width 51 height 21
checkbox input "false"
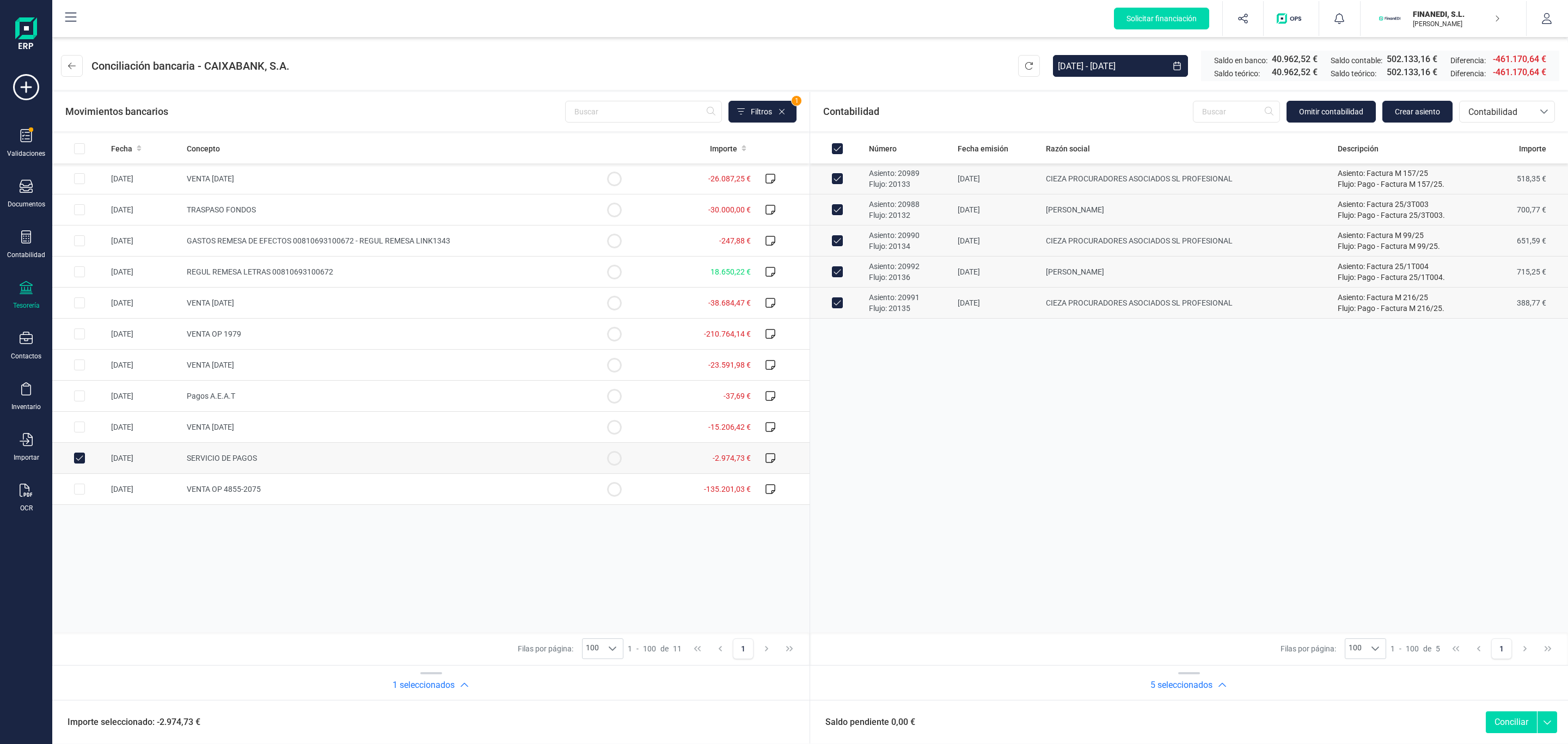
checkbox input "false"
click at [1214, 490] on div "Número Fecha emisión Razón social Descripción Importe Asiento: 20989 Flujo: 201…" at bounding box center [1189, 382] width 758 height 499
click at [836, 149] on input "All items unselected" at bounding box center [837, 148] width 11 height 11
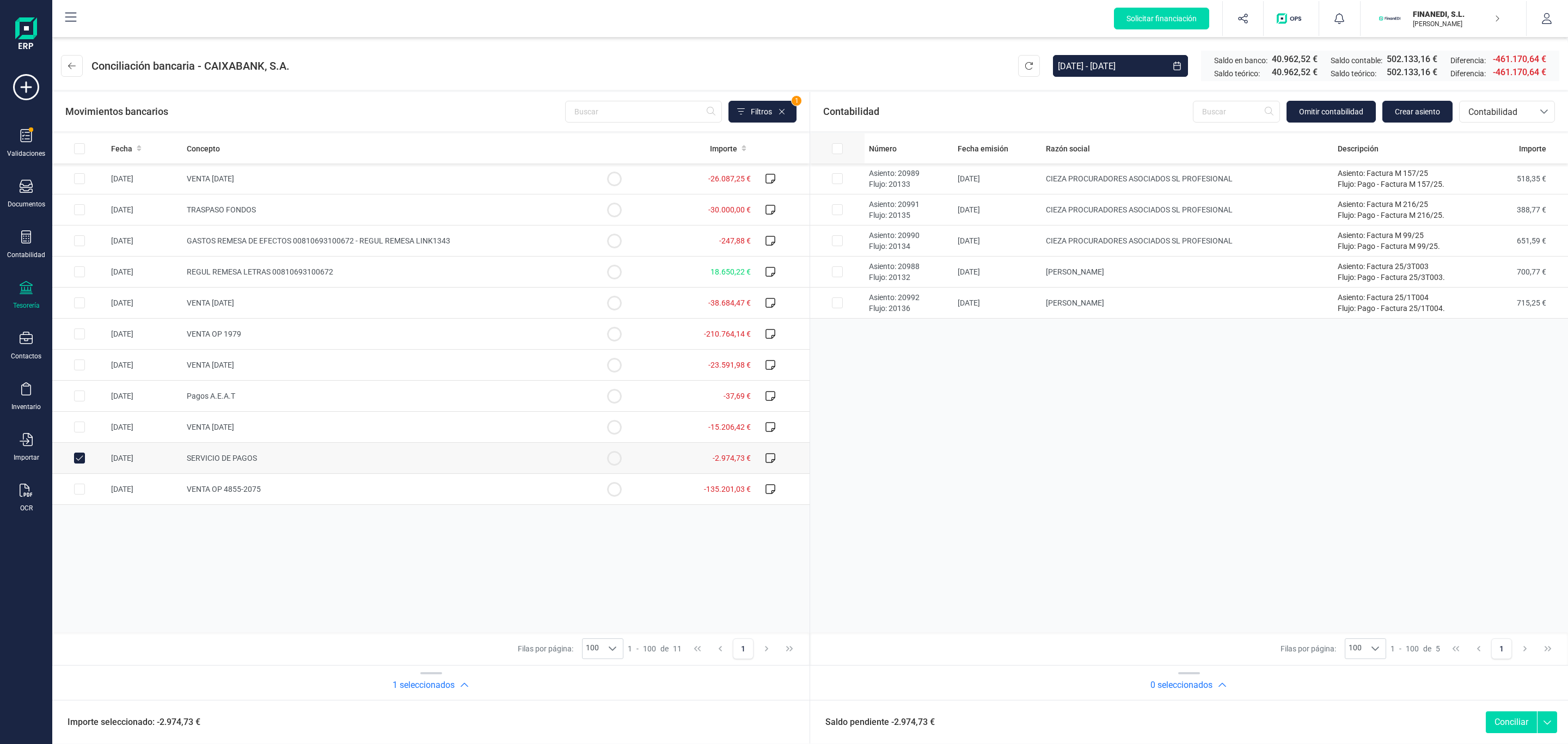
checkbox input "true"
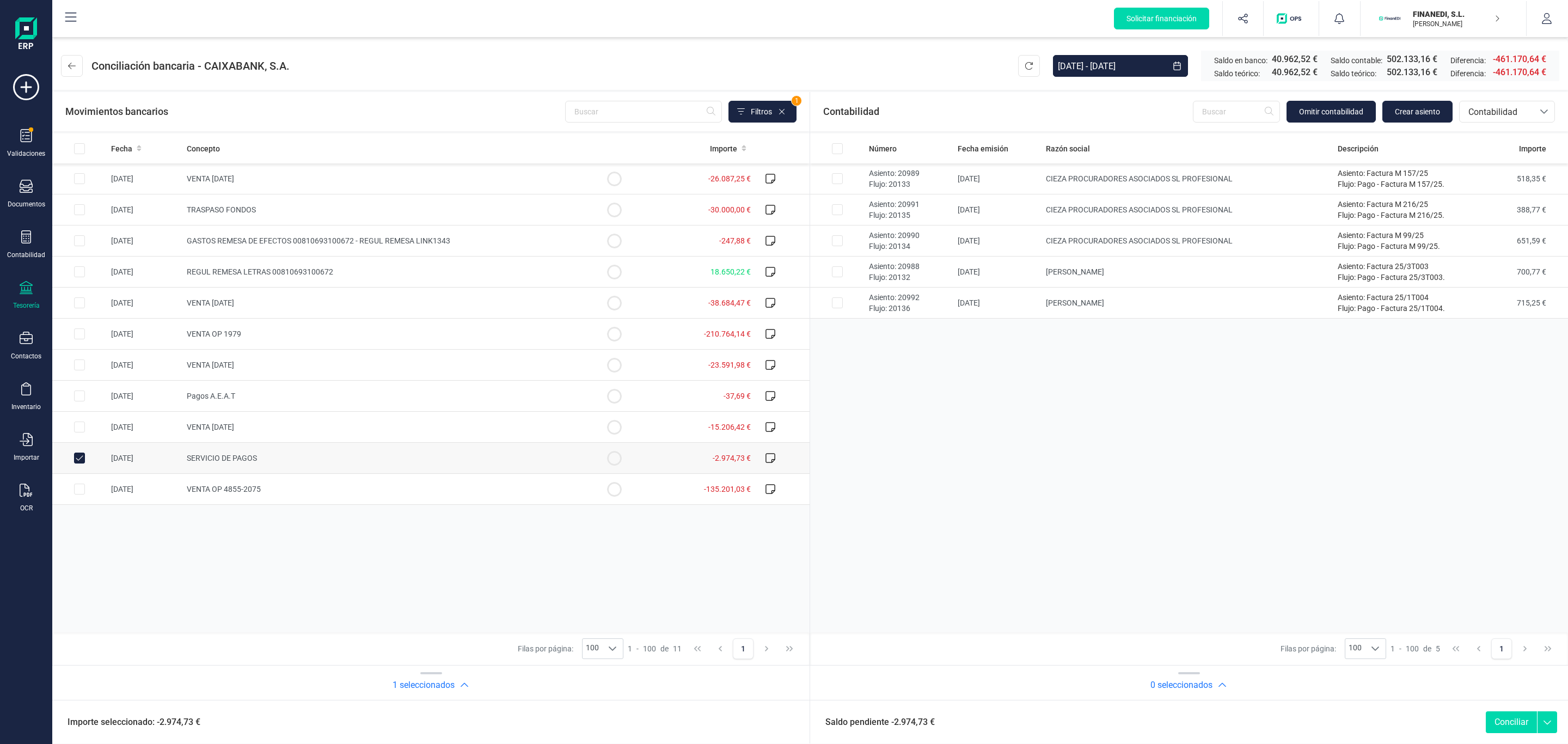
checkbox input "true"
click at [1517, 711] on button "Conciliar" at bounding box center [1511, 721] width 51 height 21
checkbox input "false"
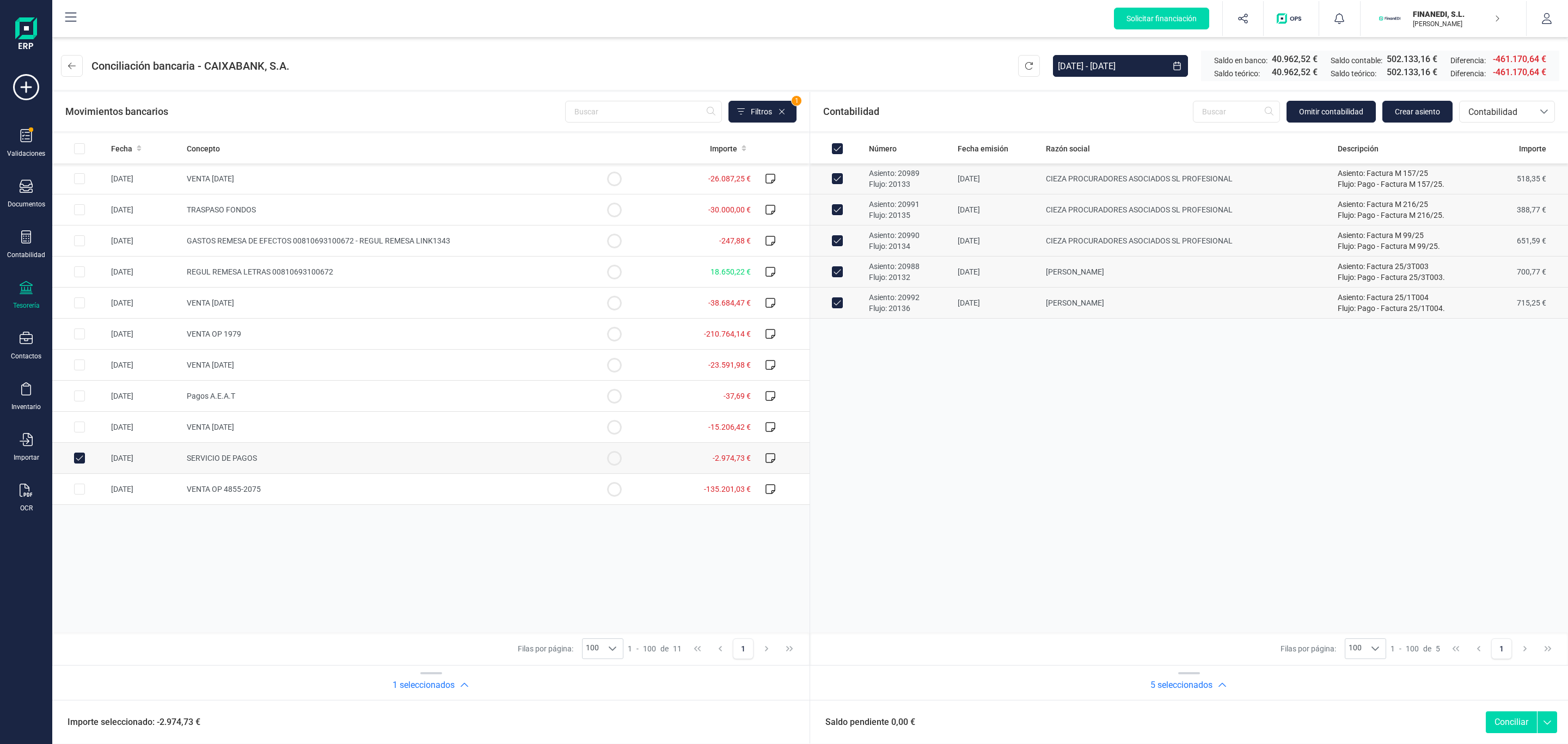
checkbox input "false"
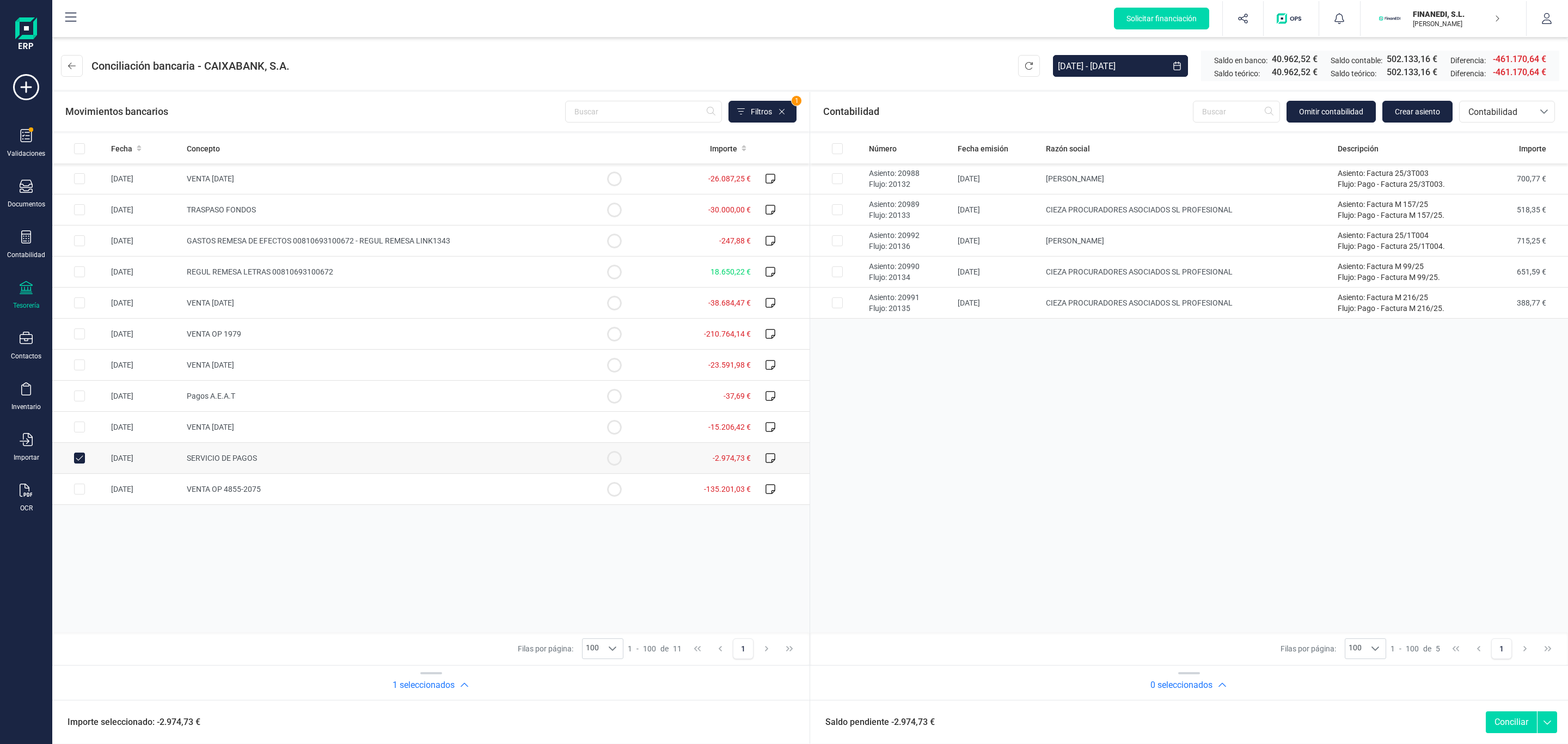
click at [930, 576] on div "Número Fecha emisión Razón social Descripción Importe Asiento: 20988 Flujo: 201…" at bounding box center [1189, 382] width 758 height 499
click at [293, 453] on td "SERVICIO DE PAGOS" at bounding box center [384, 458] width 405 height 31
checkbox input "false"
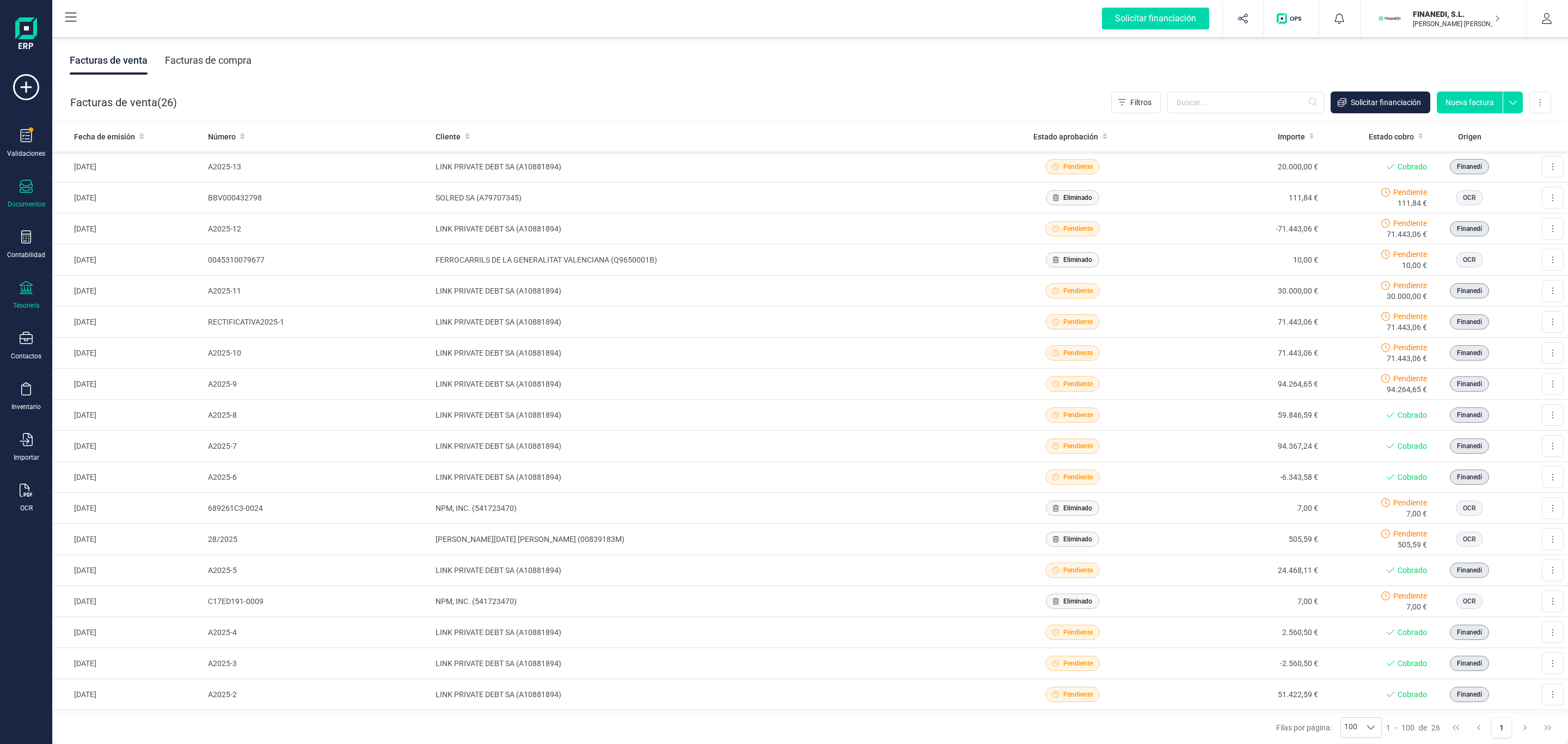
click at [31, 291] on icon at bounding box center [26, 287] width 13 height 13
click at [176, 183] on span "Cuentas bancarias" at bounding box center [133, 185] width 96 height 13
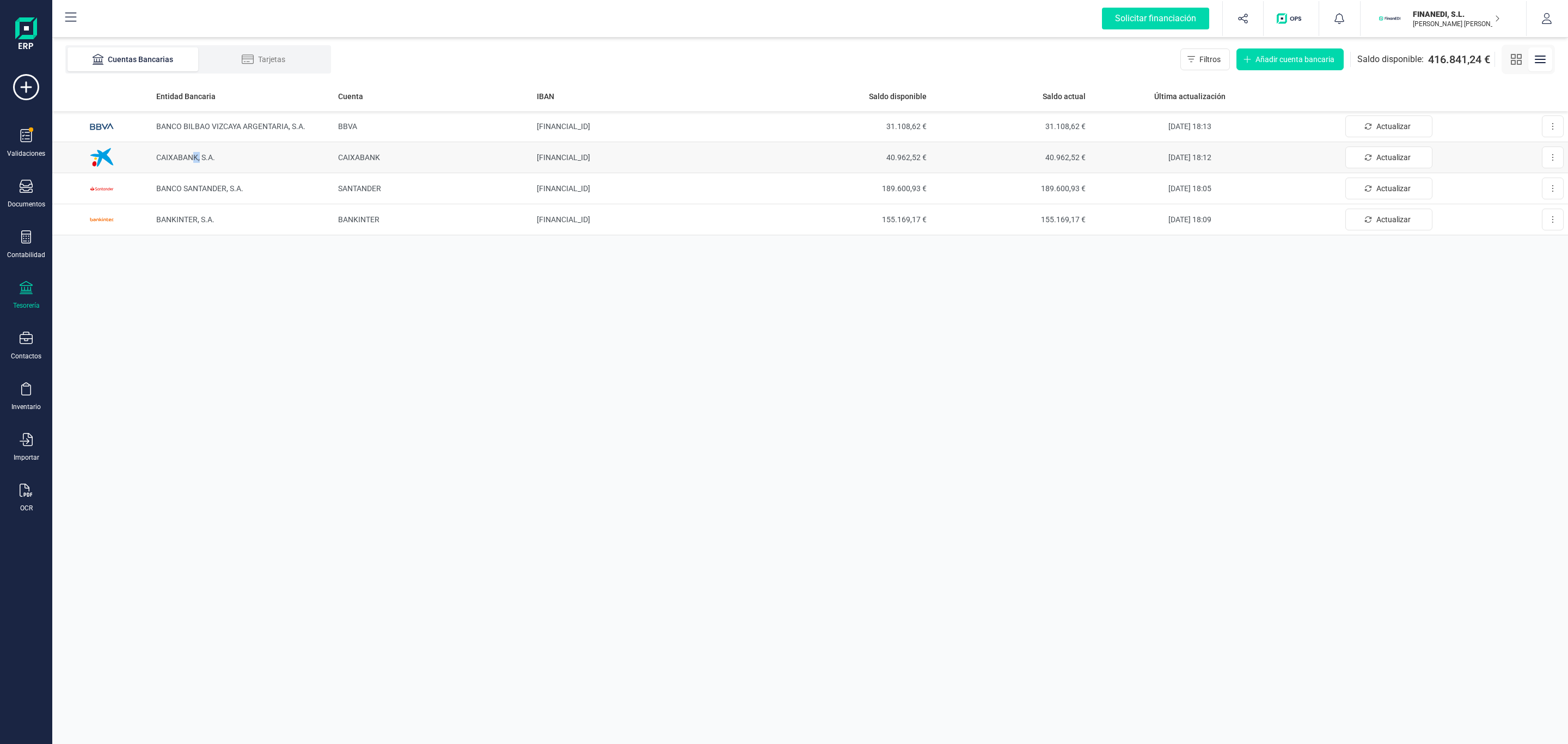
click at [193, 162] on span "CAIXABANK, S.A." at bounding box center [185, 157] width 59 height 8
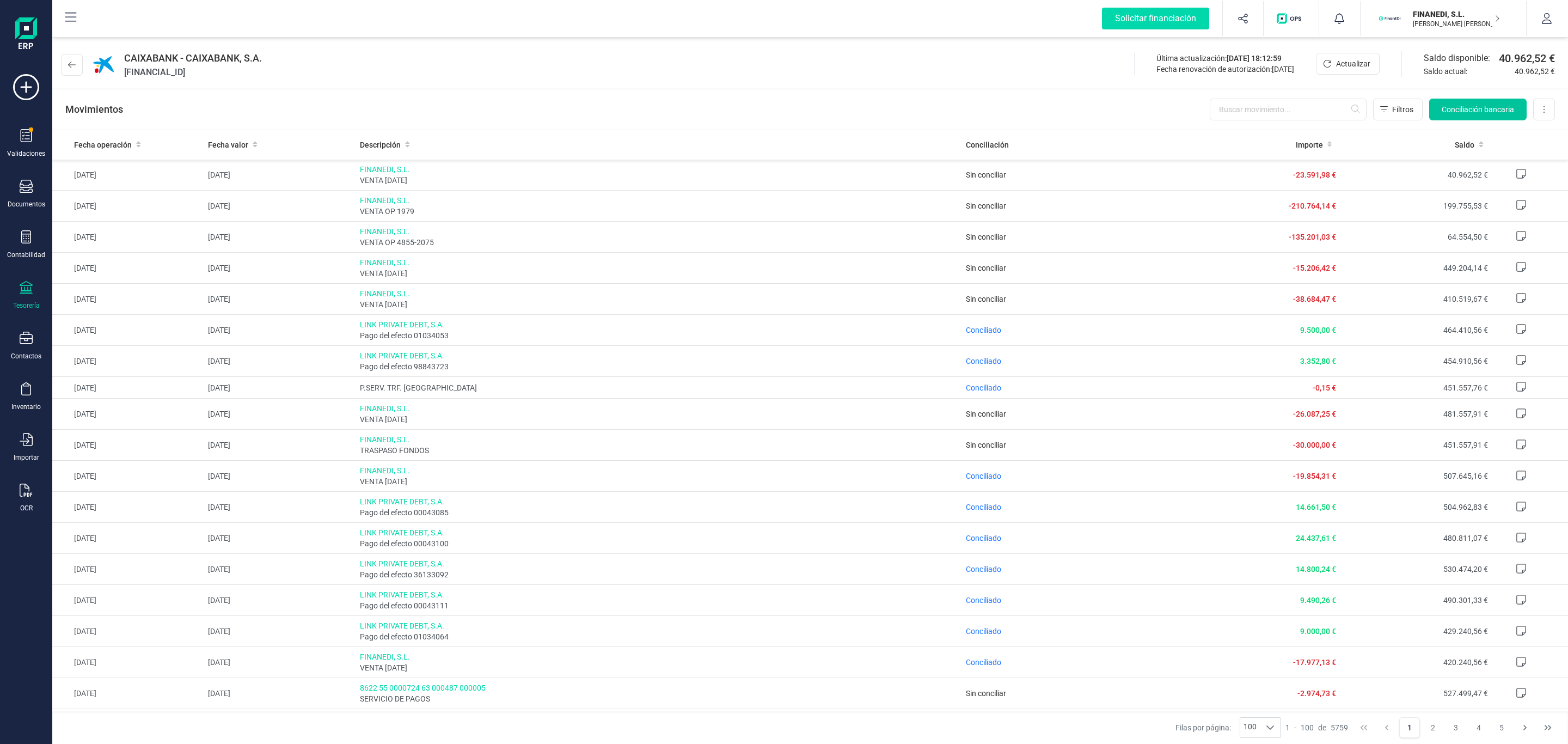
click at [1498, 113] on span "Conciliación bancaria" at bounding box center [1478, 109] width 72 height 11
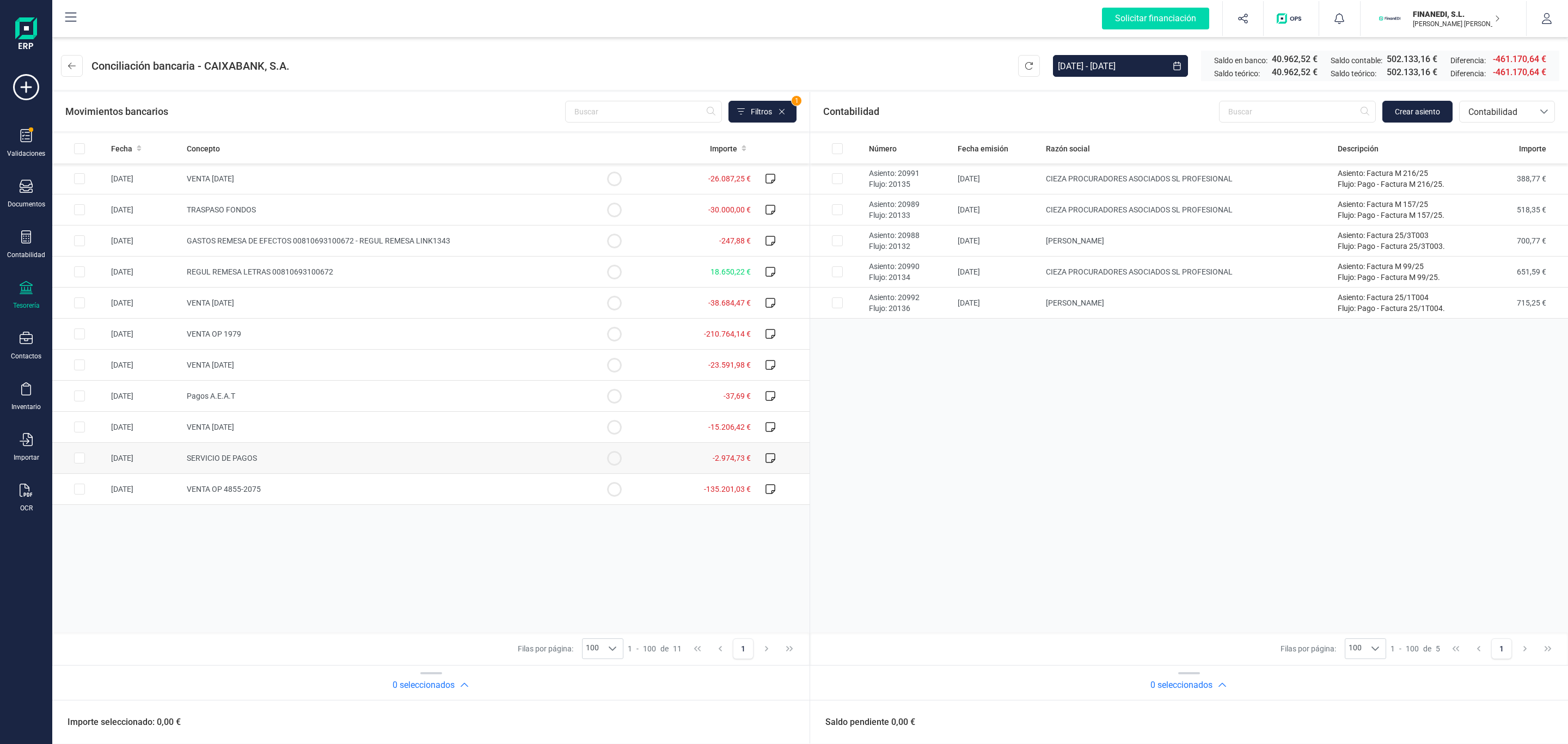
click at [430, 466] on td "SERVICIO DE PAGOS" at bounding box center [384, 458] width 405 height 31
checkbox input "true"
click at [834, 146] on input "All items unselected" at bounding box center [837, 148] width 11 height 11
checkbox input "true"
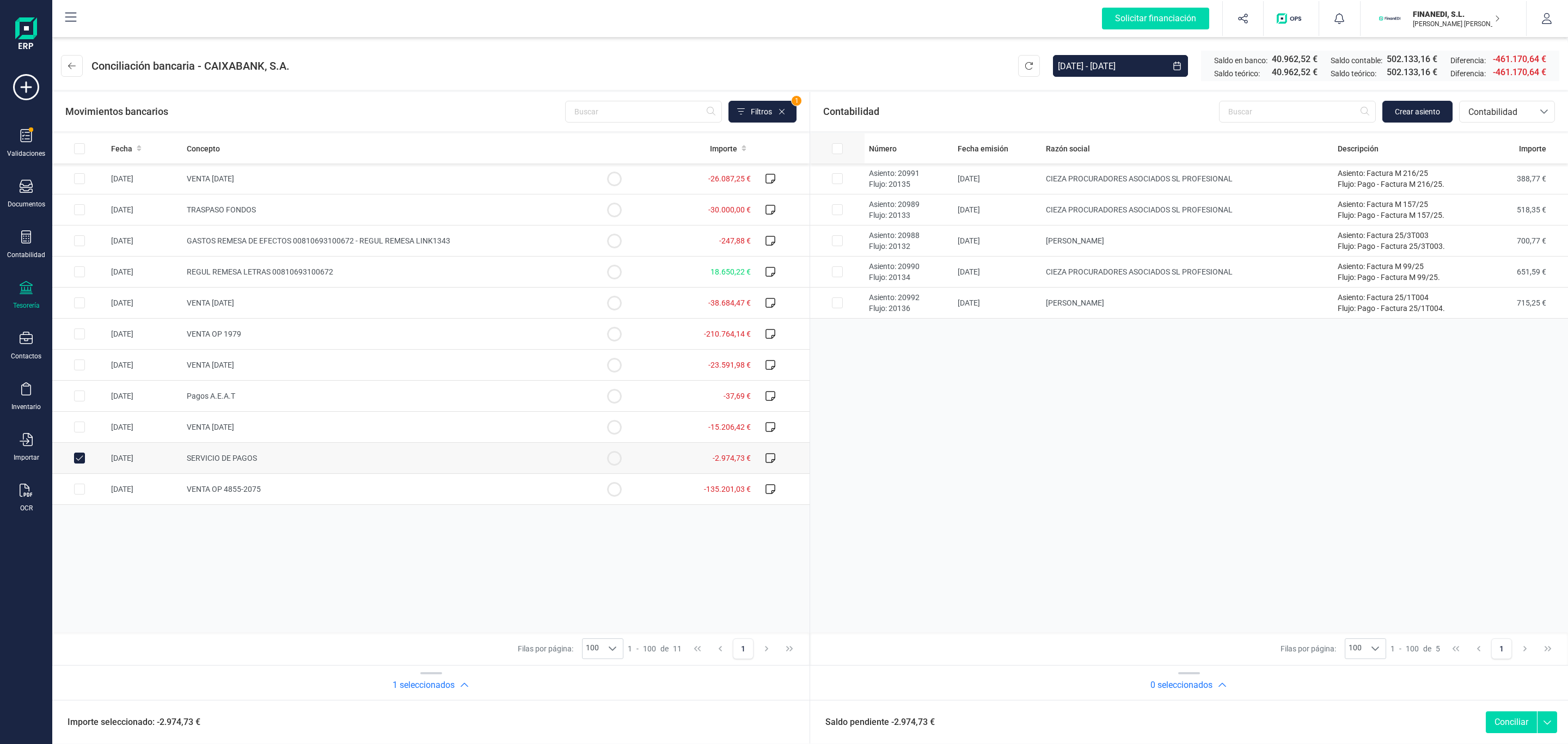
checkbox input "true"
click at [1504, 709] on div "Saldo pendiente 0,00 € Conciliar" at bounding box center [1189, 721] width 758 height 44
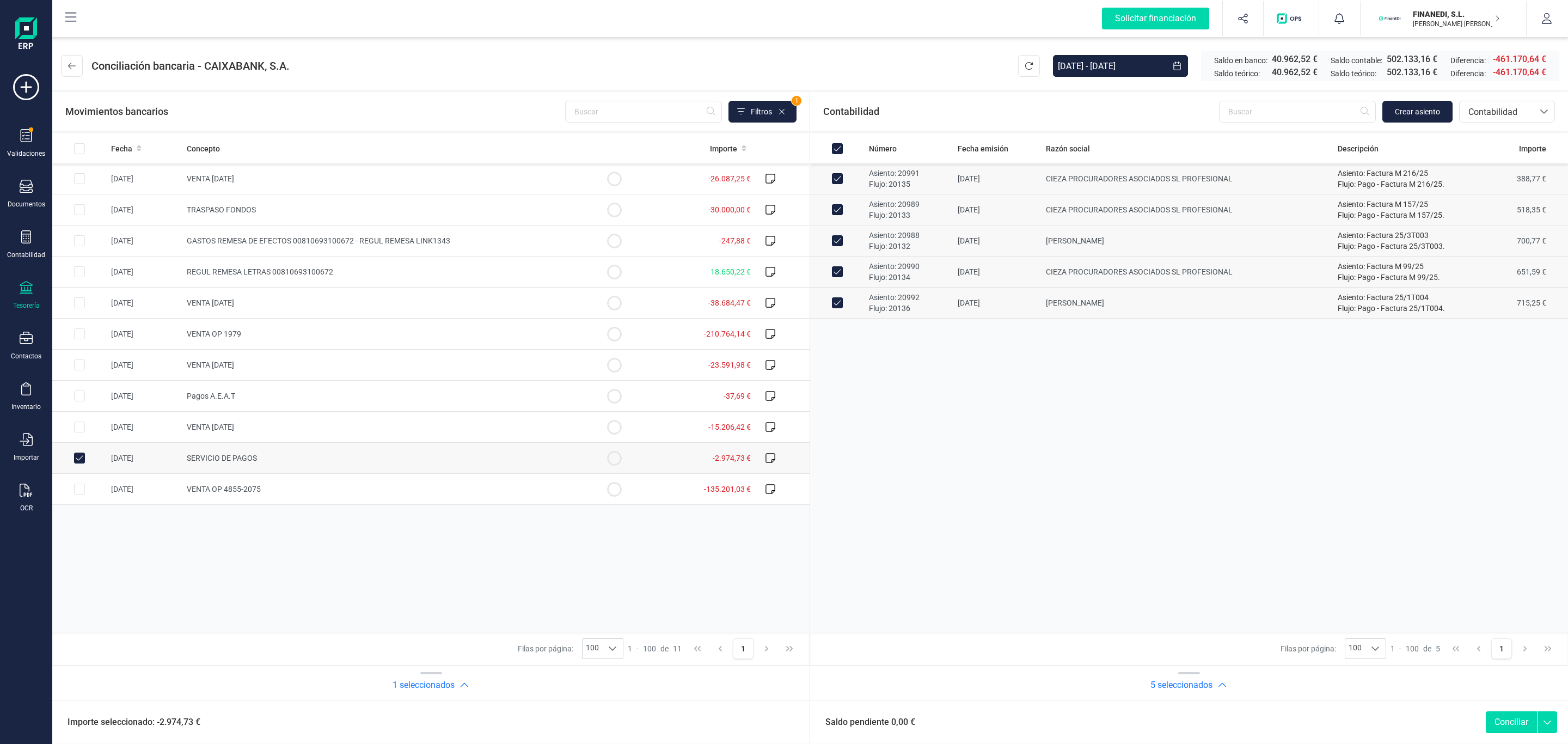
click at [1513, 714] on button "Conciliar" at bounding box center [1511, 721] width 51 height 21
checkbox input "false"
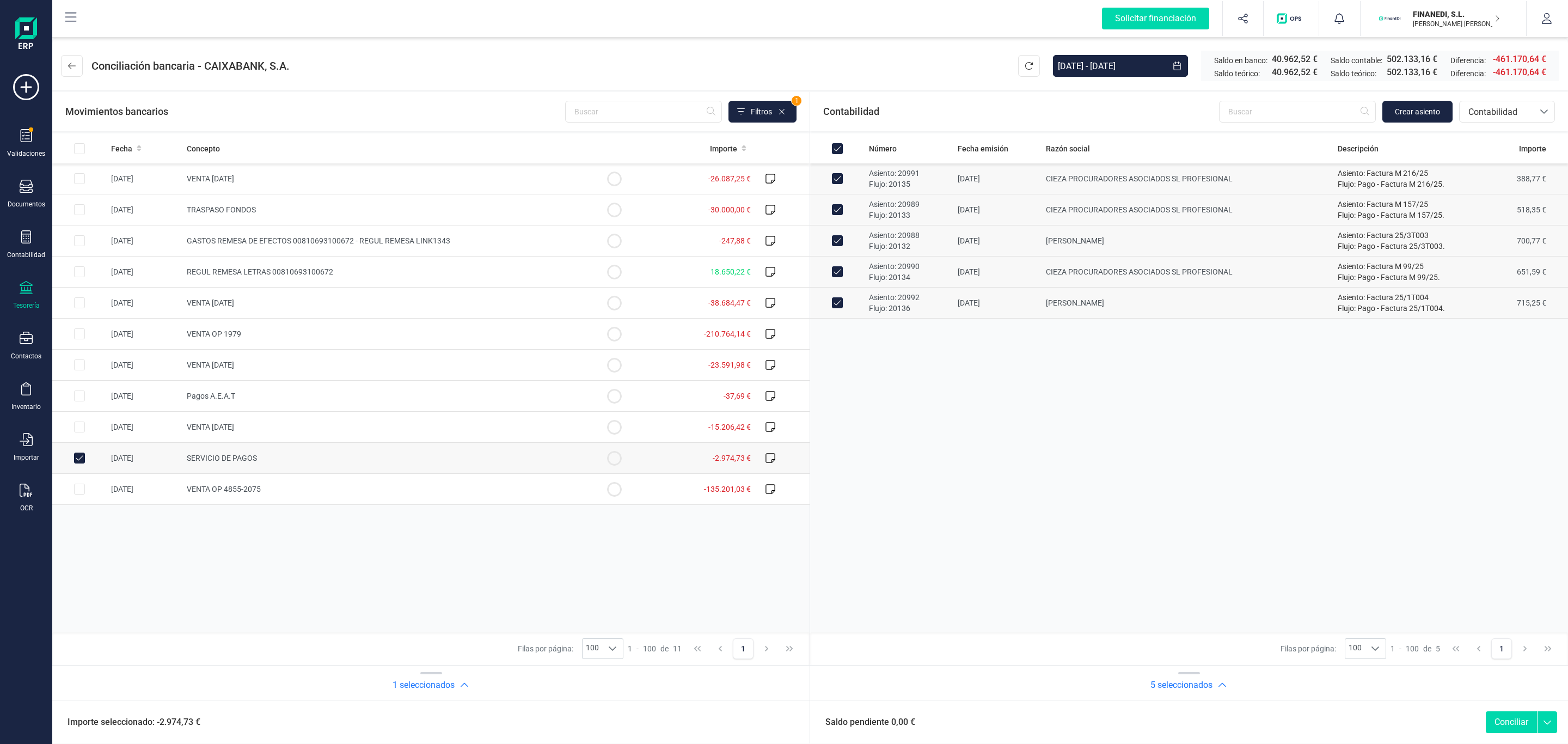
checkbox input "false"
click at [88, 460] on td at bounding box center [79, 458] width 55 height 31
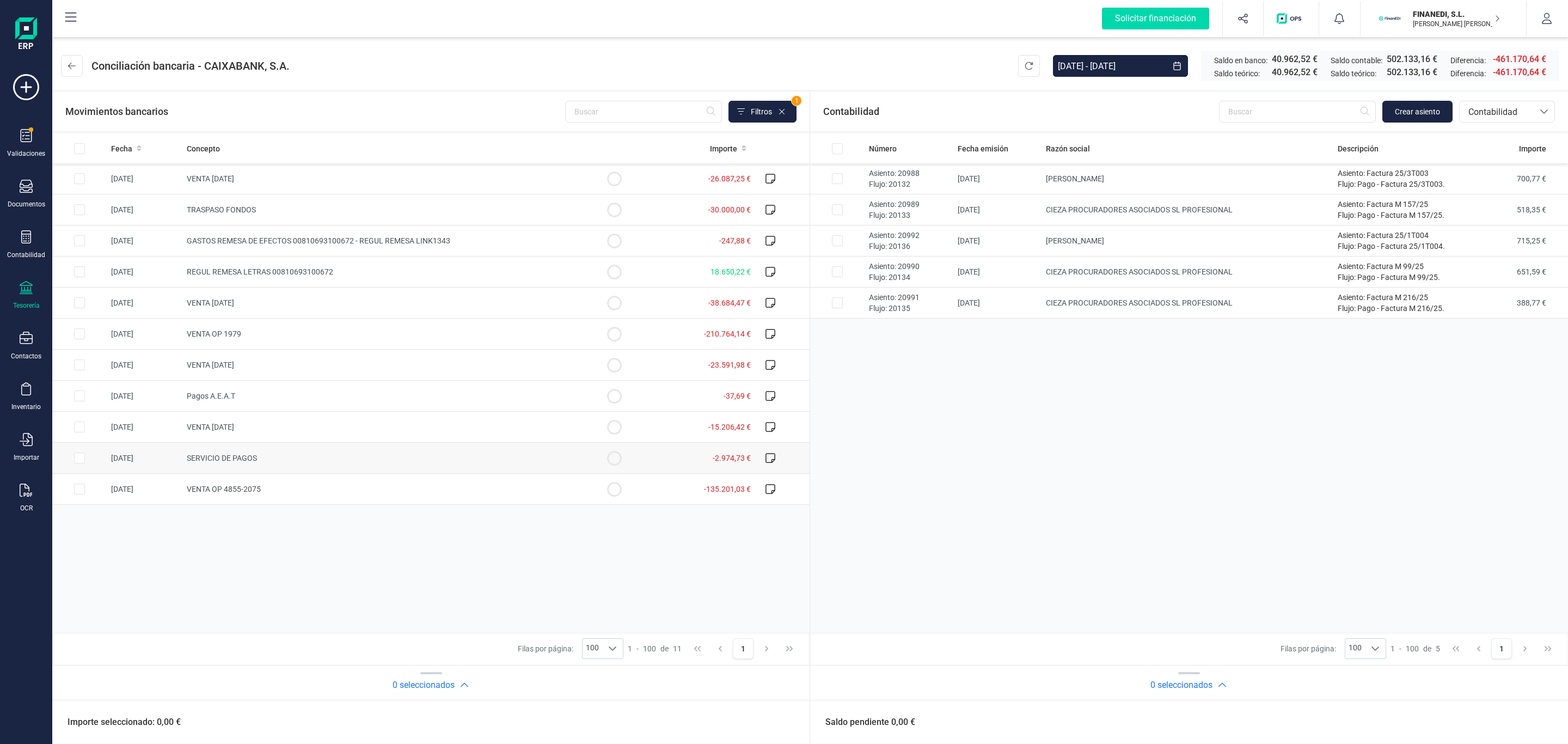
click at [704, 464] on td "-2.974,73 €" at bounding box center [698, 458] width 114 height 31
checkbox input "true"
click at [838, 175] on input "Row Selected cdc428b4-b901-4e67-b0f9-5a1bd2480c46" at bounding box center [837, 178] width 11 height 11
checkbox input "true"
click at [834, 207] on input "Row Selected 2750f6ba-71af-421b-a308-3ebb21c3ef2b" at bounding box center [837, 209] width 11 height 11
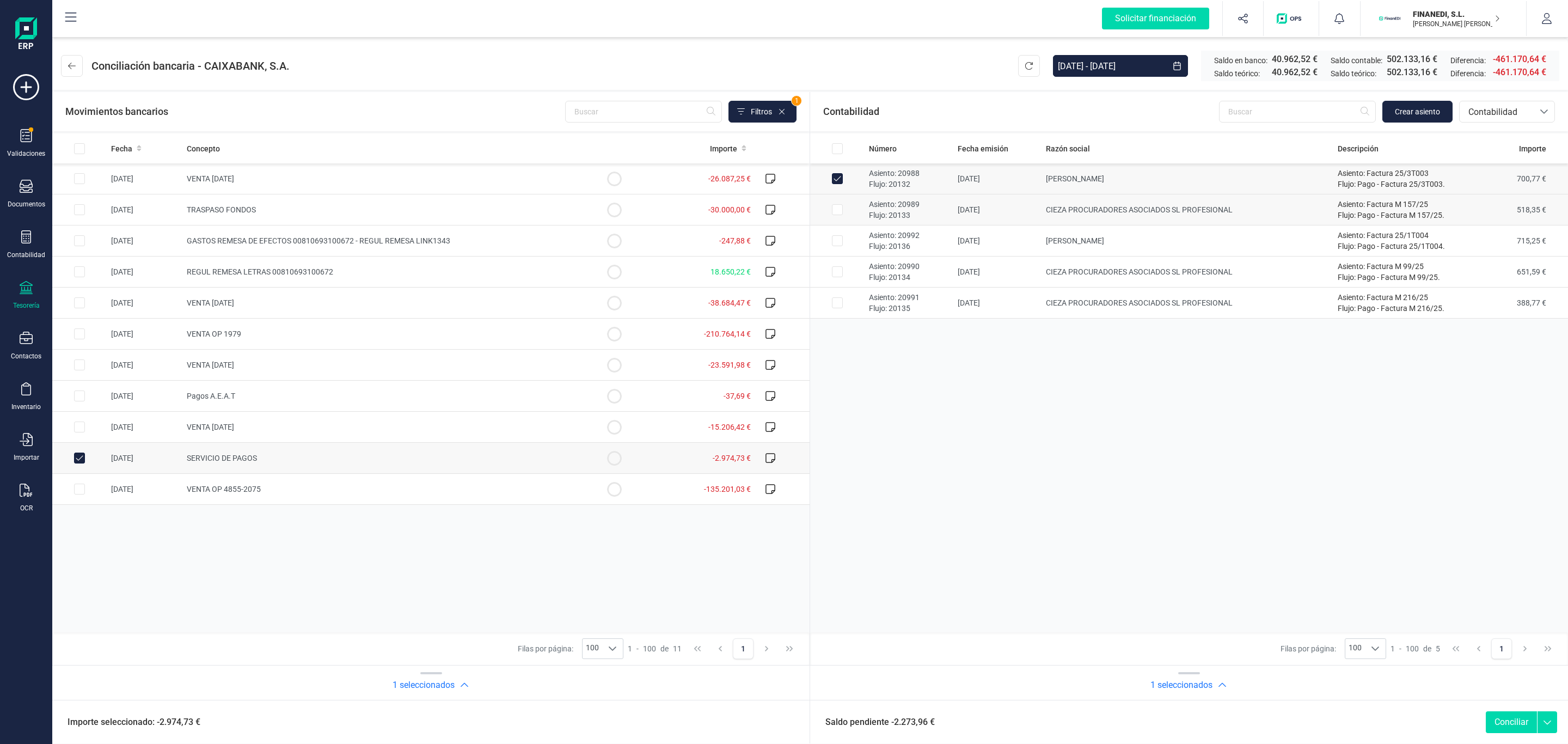
checkbox input "true"
click at [838, 243] on input "Row Selected 17abf102-904c-45cb-a732-ce84d05177ff" at bounding box center [837, 241] width 11 height 11
checkbox input "true"
click at [840, 270] on input "Row Selected 585092f9-9cfb-4477-bd03-674e1445b6af" at bounding box center [837, 271] width 11 height 11
checkbox input "true"
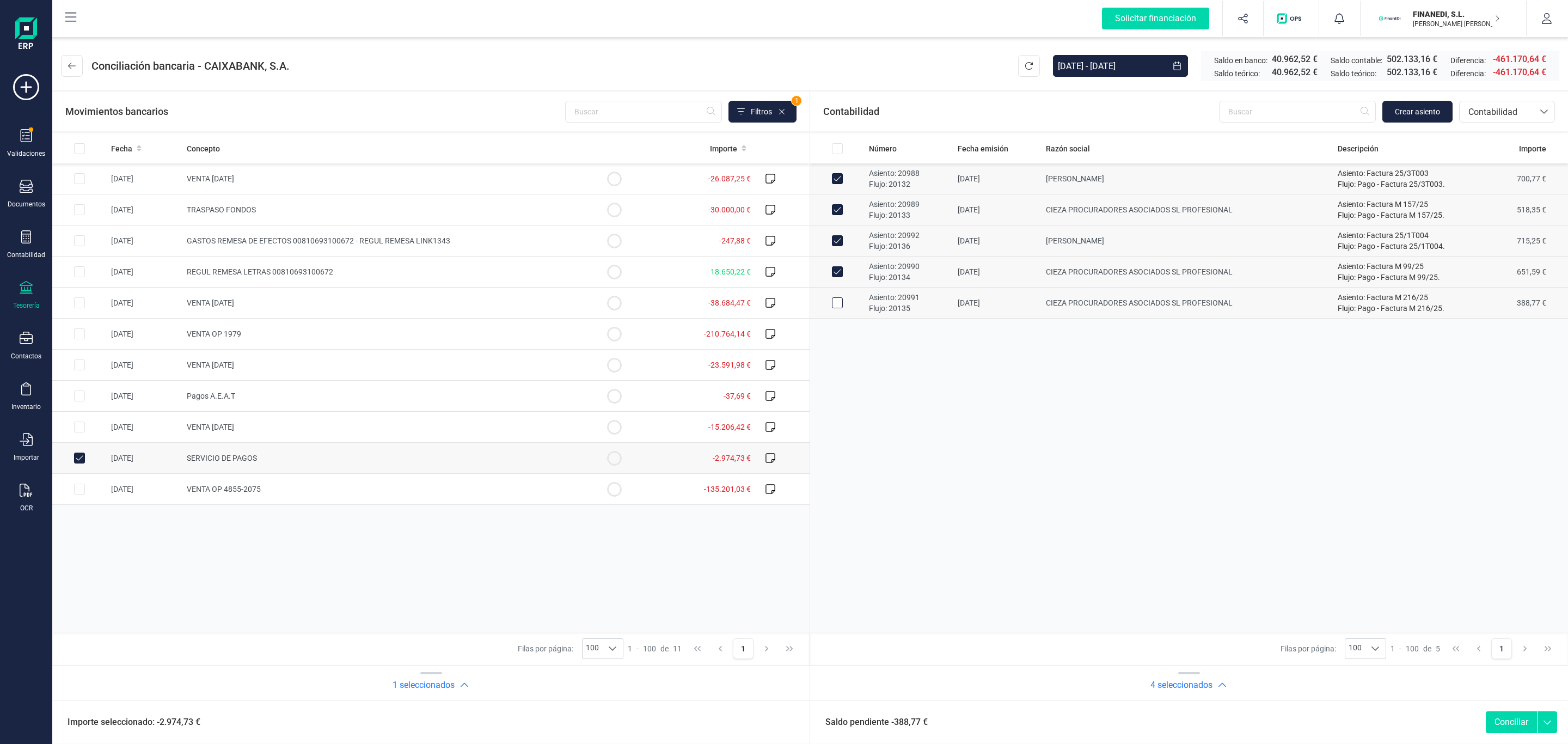
click at [834, 308] on div "Row Selected 46d98b92-5470-45d0-a670-fd96f6d9cabf" at bounding box center [837, 302] width 11 height 11
click at [838, 302] on input "Row Selected 46d98b92-5470-45d0-a670-fd96f6d9cabf" at bounding box center [837, 302] width 11 height 11
checkbox input "true"
click at [1517, 726] on button "Conciliar" at bounding box center [1511, 721] width 51 height 21
checkbox input "false"
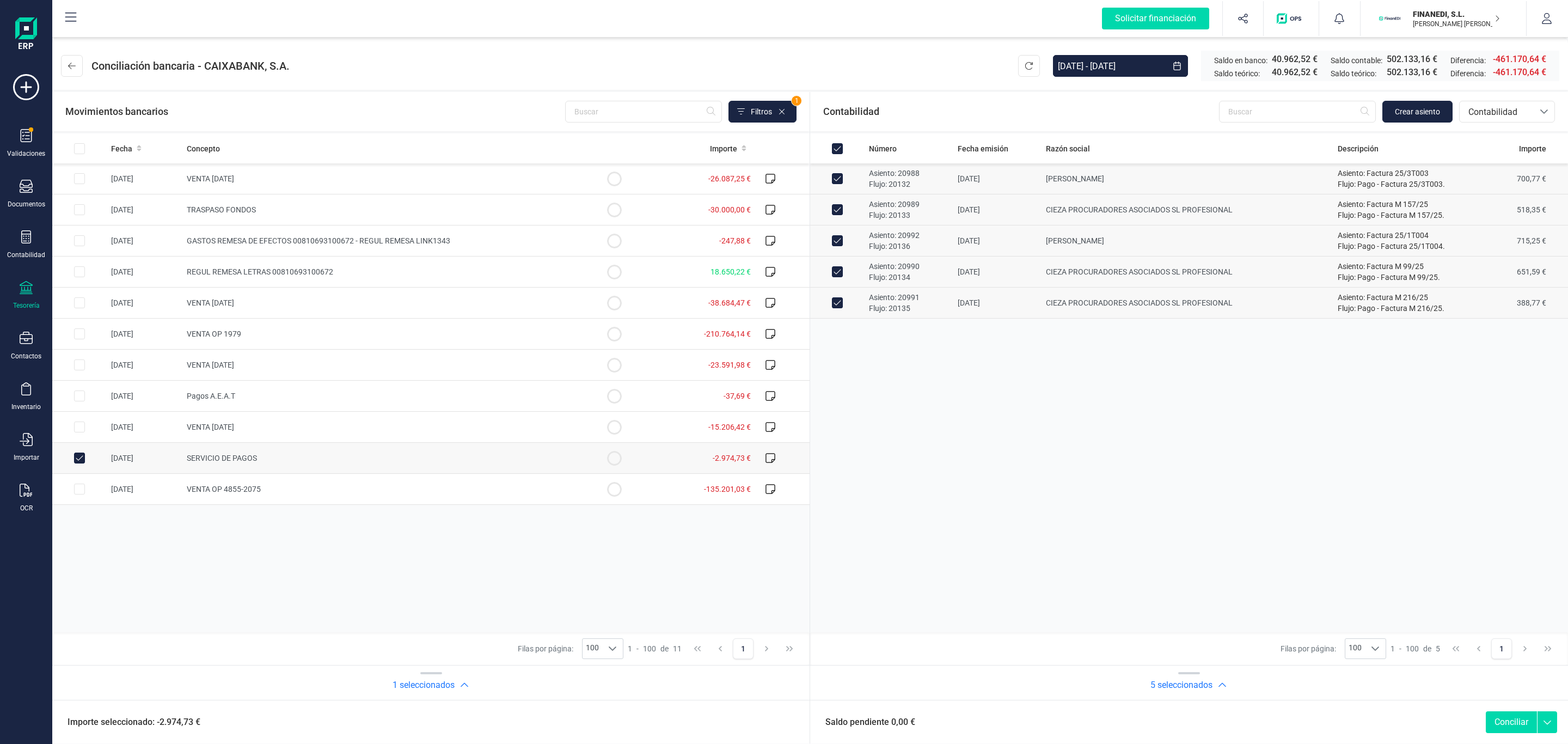
checkbox input "false"
